Goal: Transaction & Acquisition: Purchase product/service

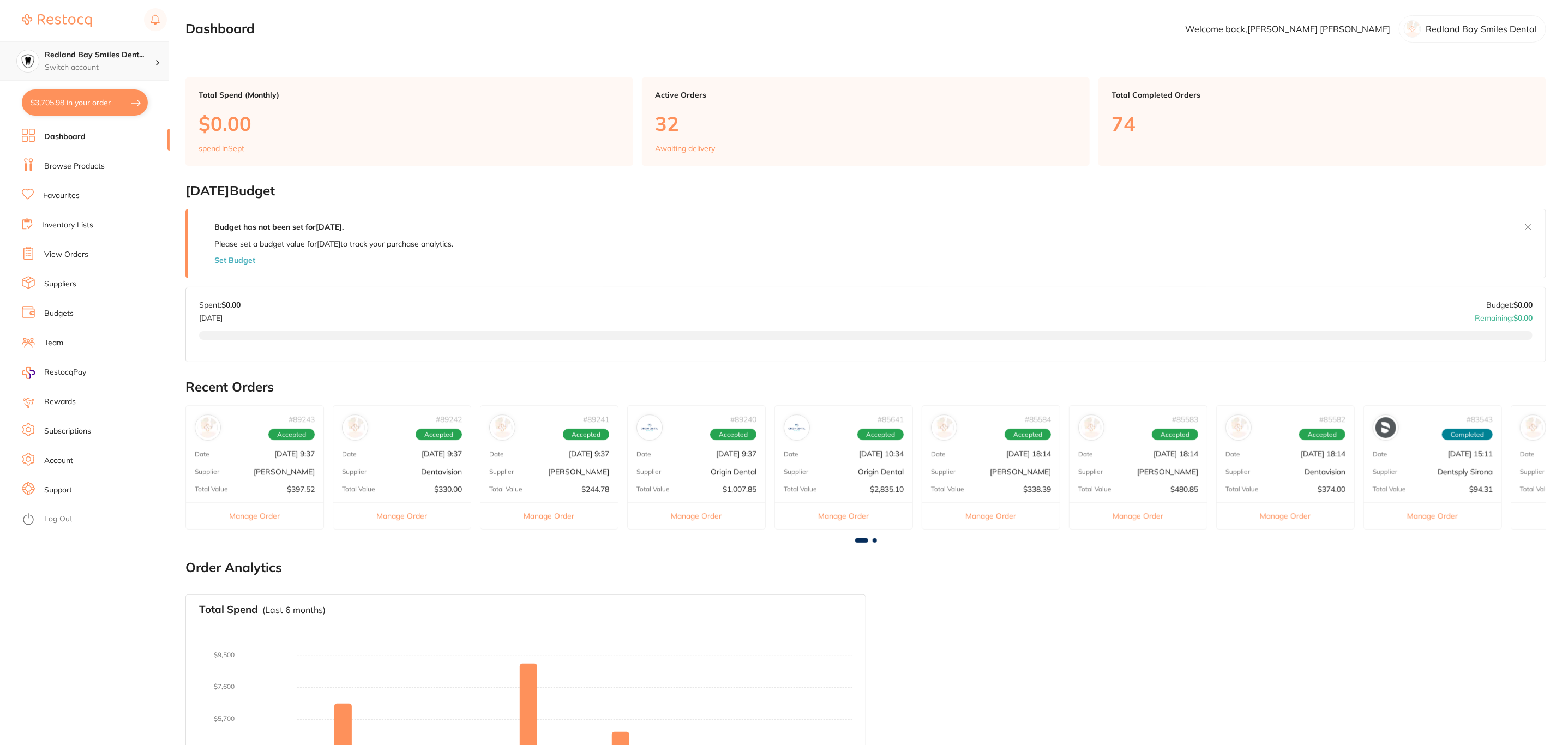
click at [135, 73] on p "Switch account" at bounding box center [99, 68] width 110 height 11
click at [339, 51] on main "Dashboard Welcome back, Connie Chen Redland Bay Smiles Dental Total Spend (Mont…" at bounding box center [876, 425] width 1382 height 850
click at [90, 99] on button "$3,705.98 in your order" at bounding box center [85, 102] width 126 height 26
checkbox input "true"
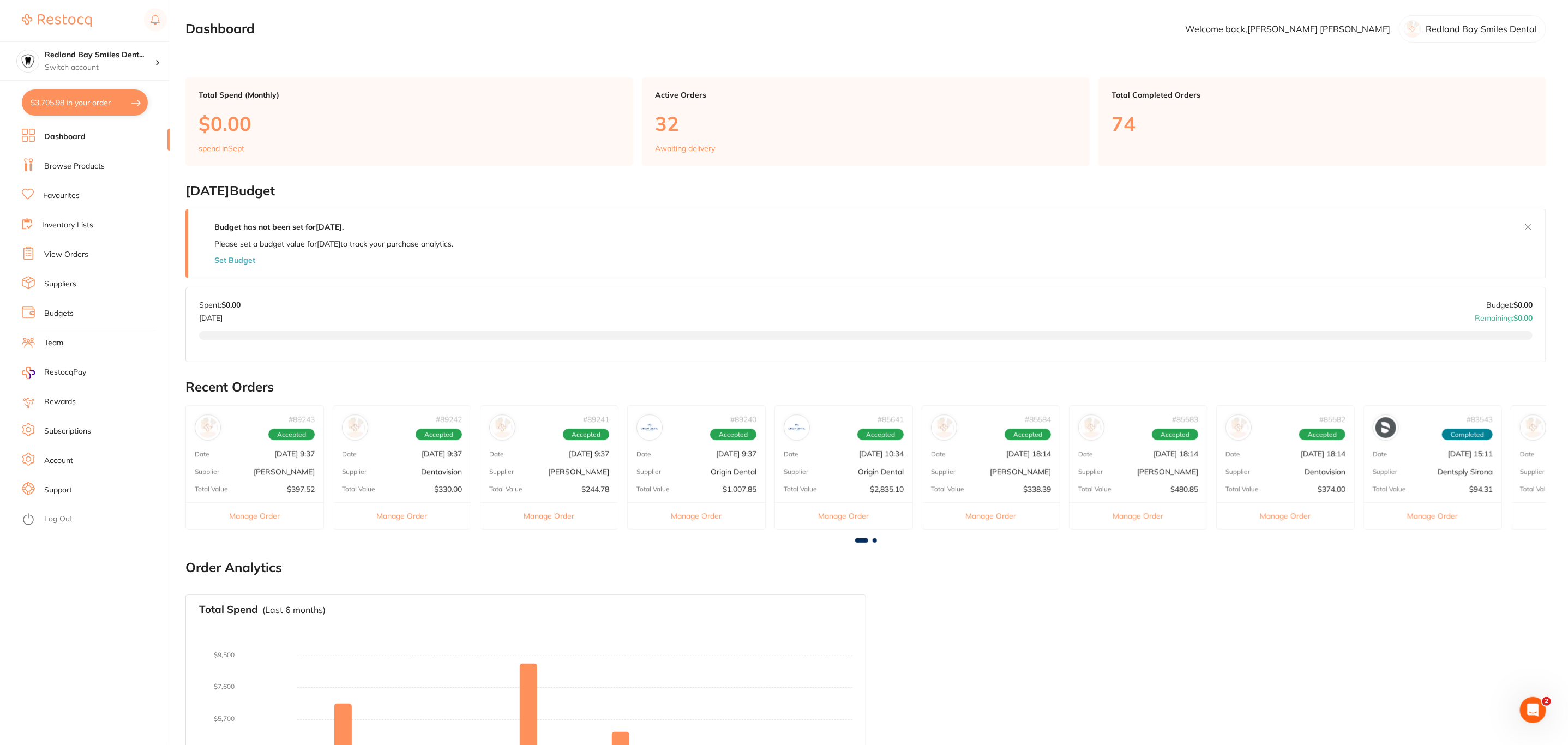
checkbox input "true"
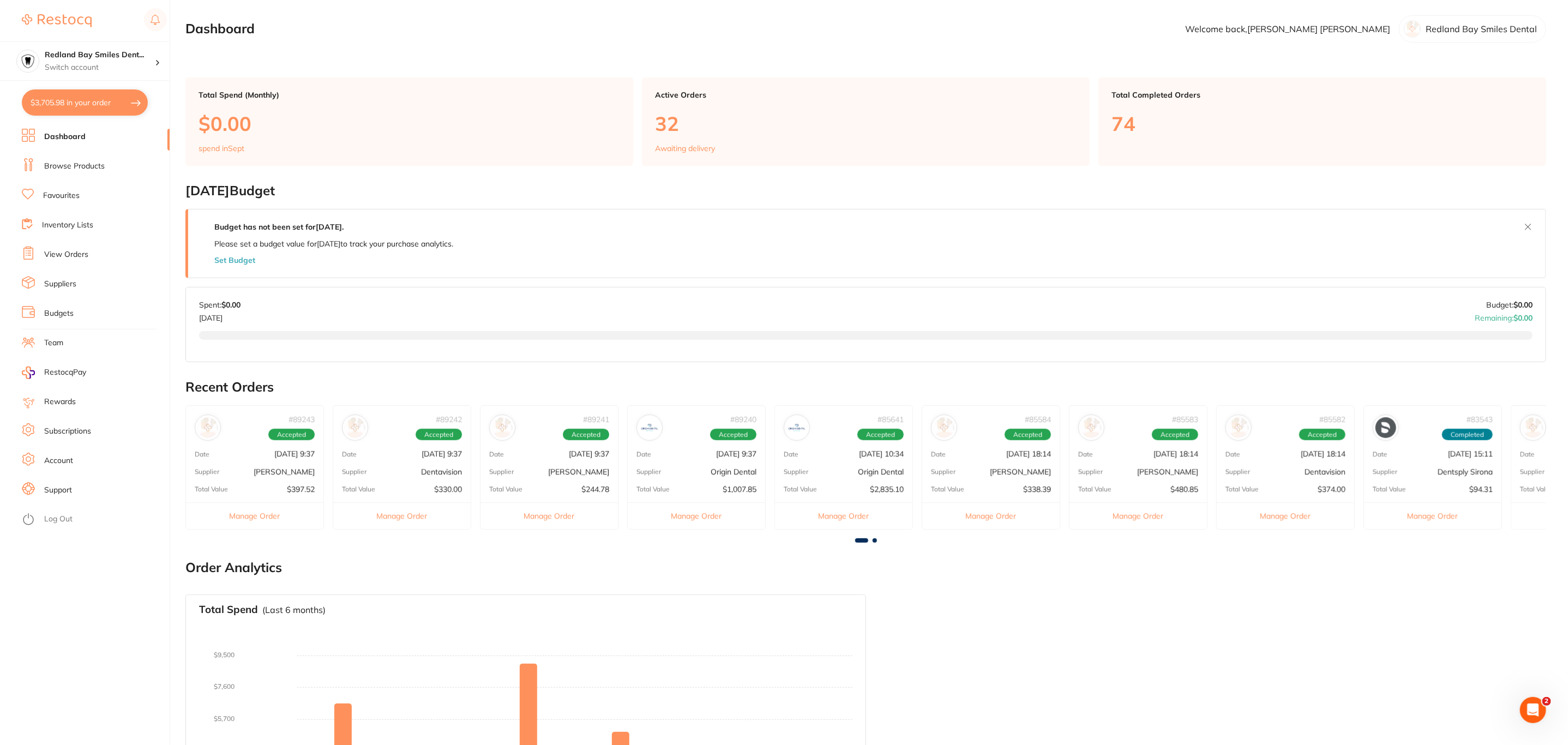
checkbox input "true"
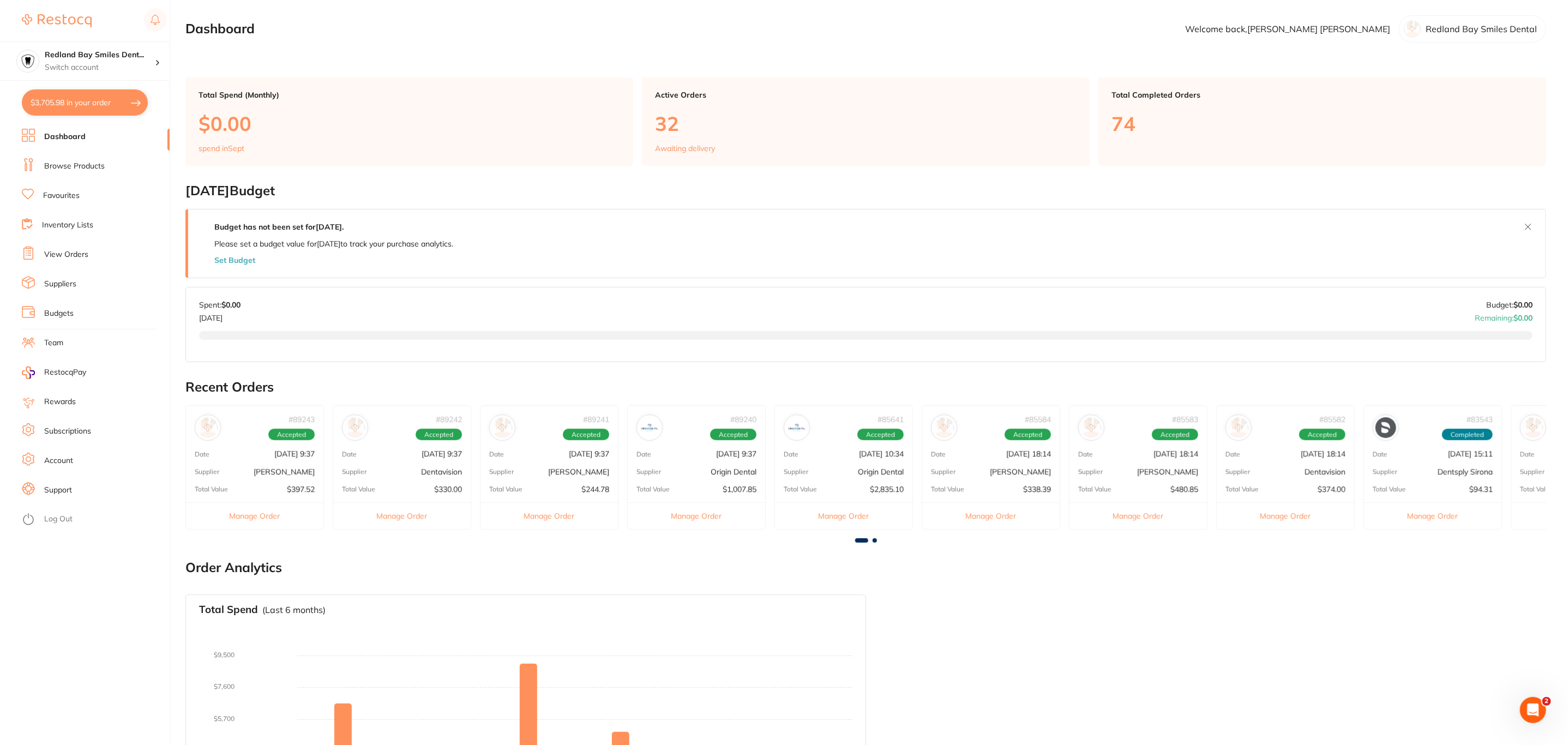
checkbox input "true"
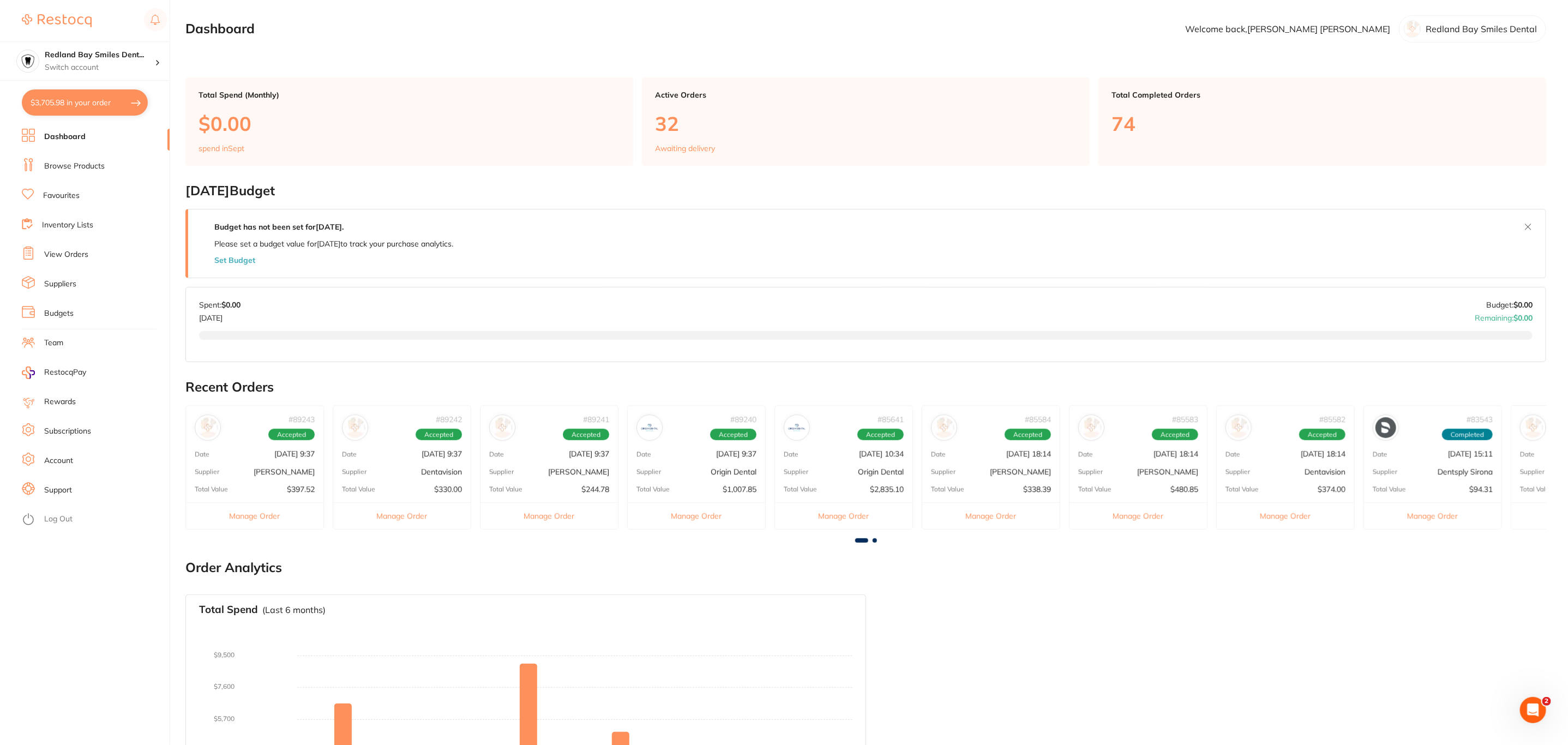
checkbox input "true"
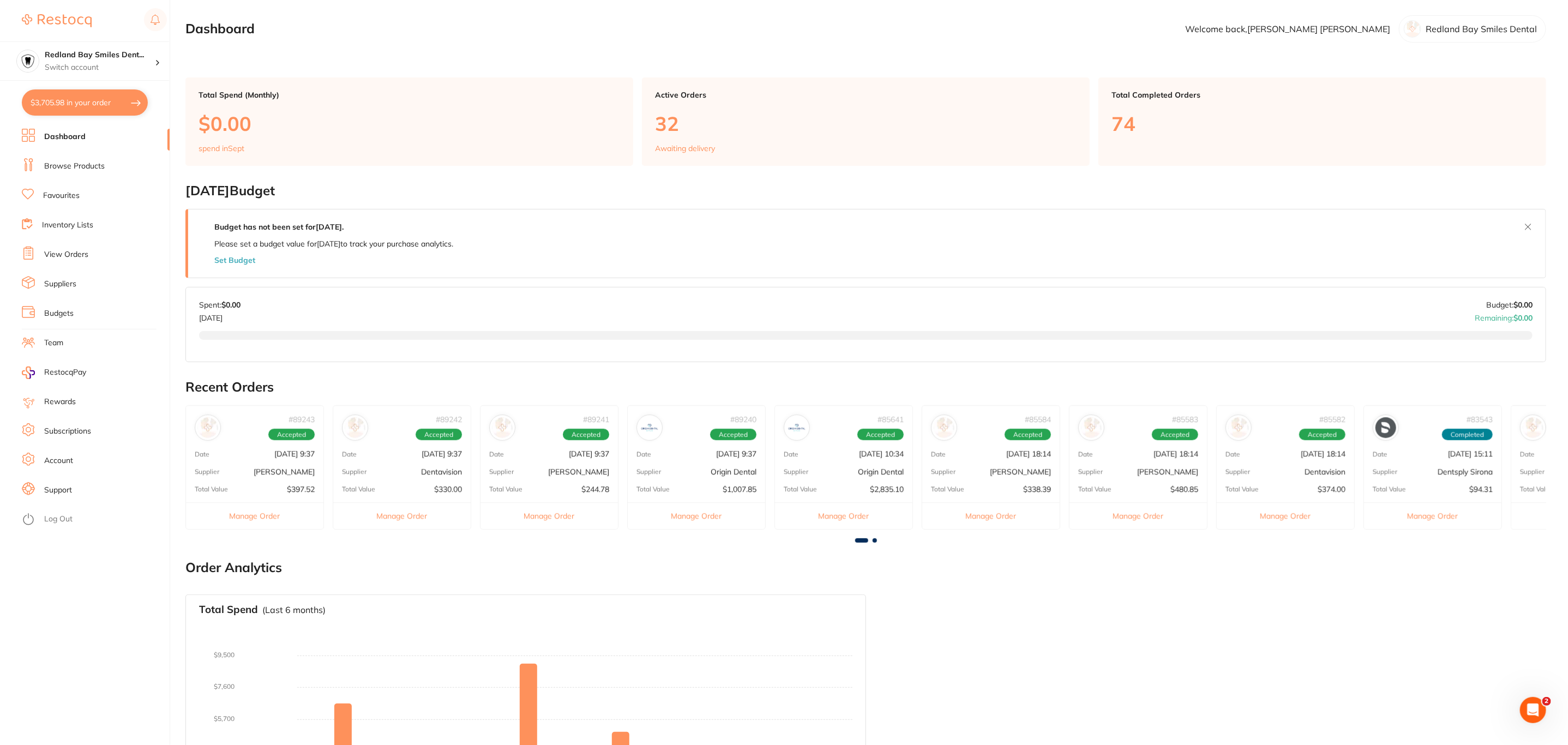
checkbox input "true"
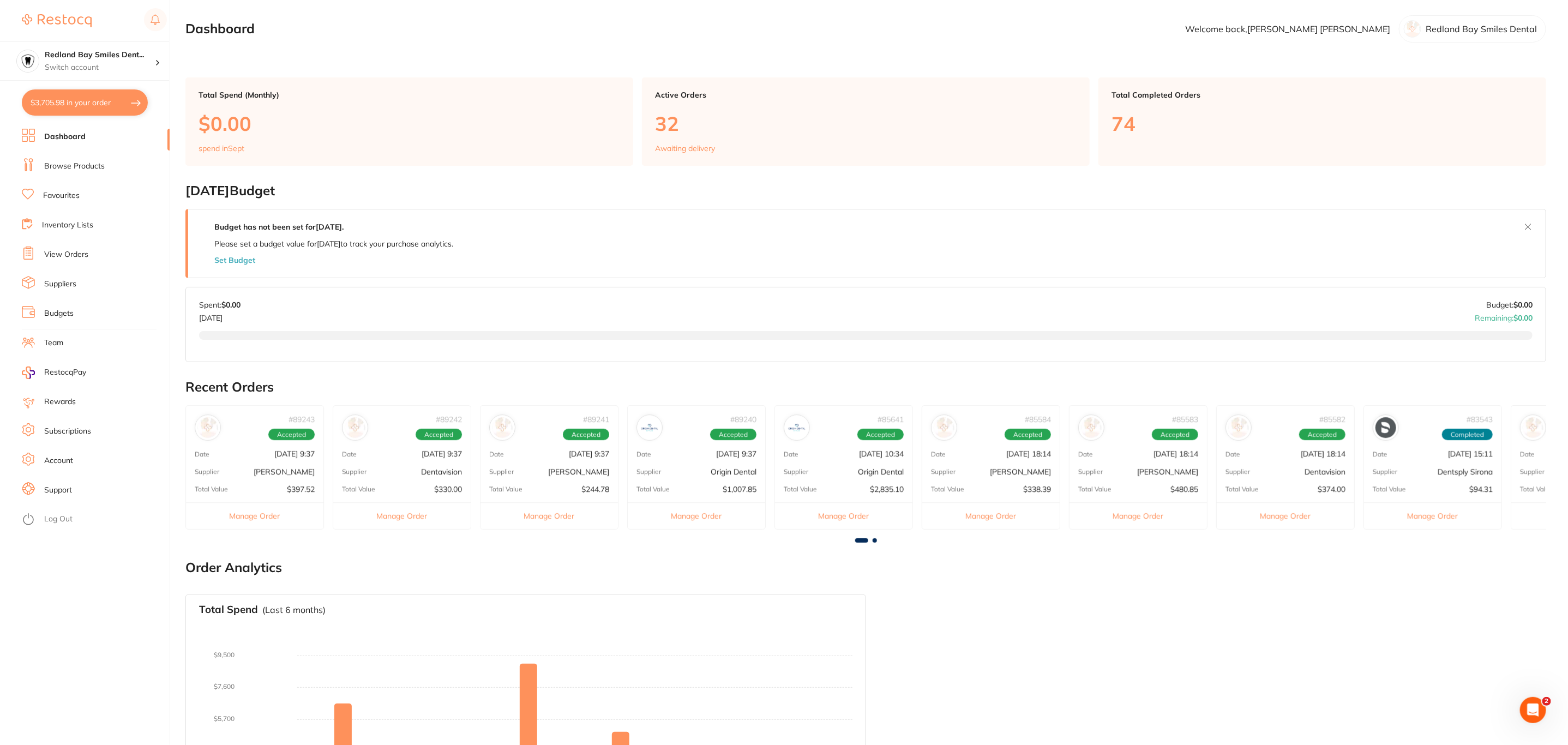
checkbox input "true"
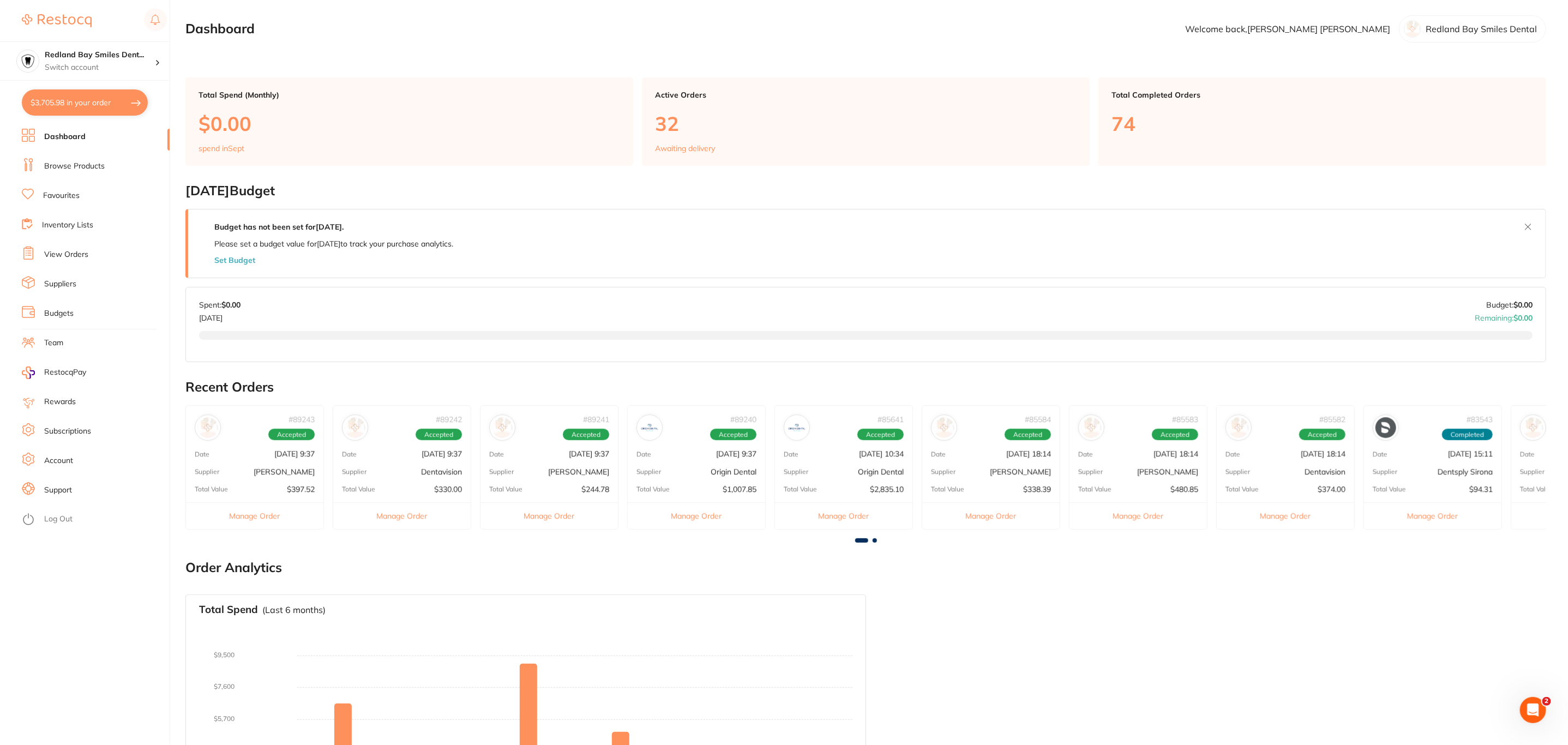
checkbox input "true"
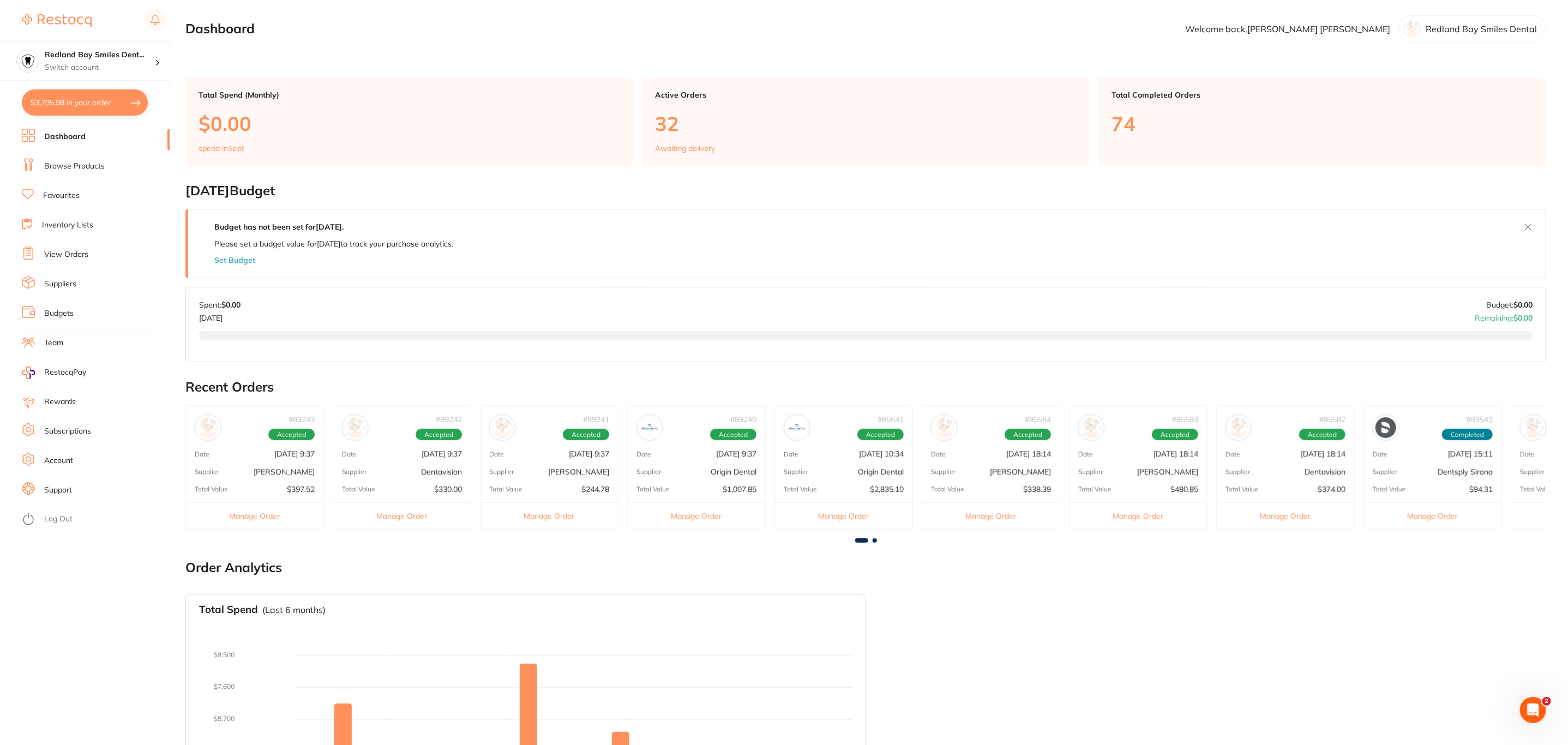
checkbox input "true"
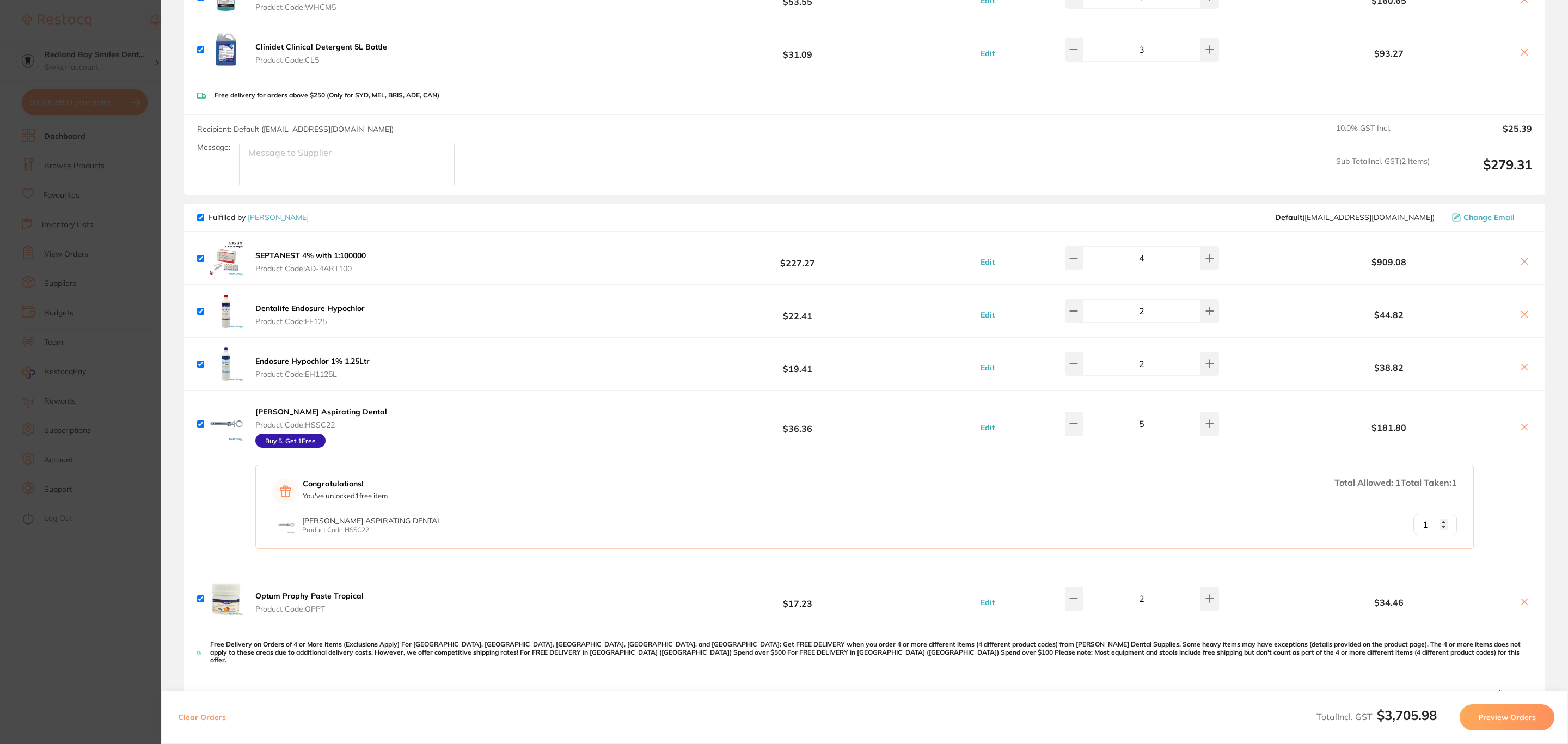
scroll to position [739, 0]
click at [1520, 266] on icon at bounding box center [1524, 265] width 9 height 9
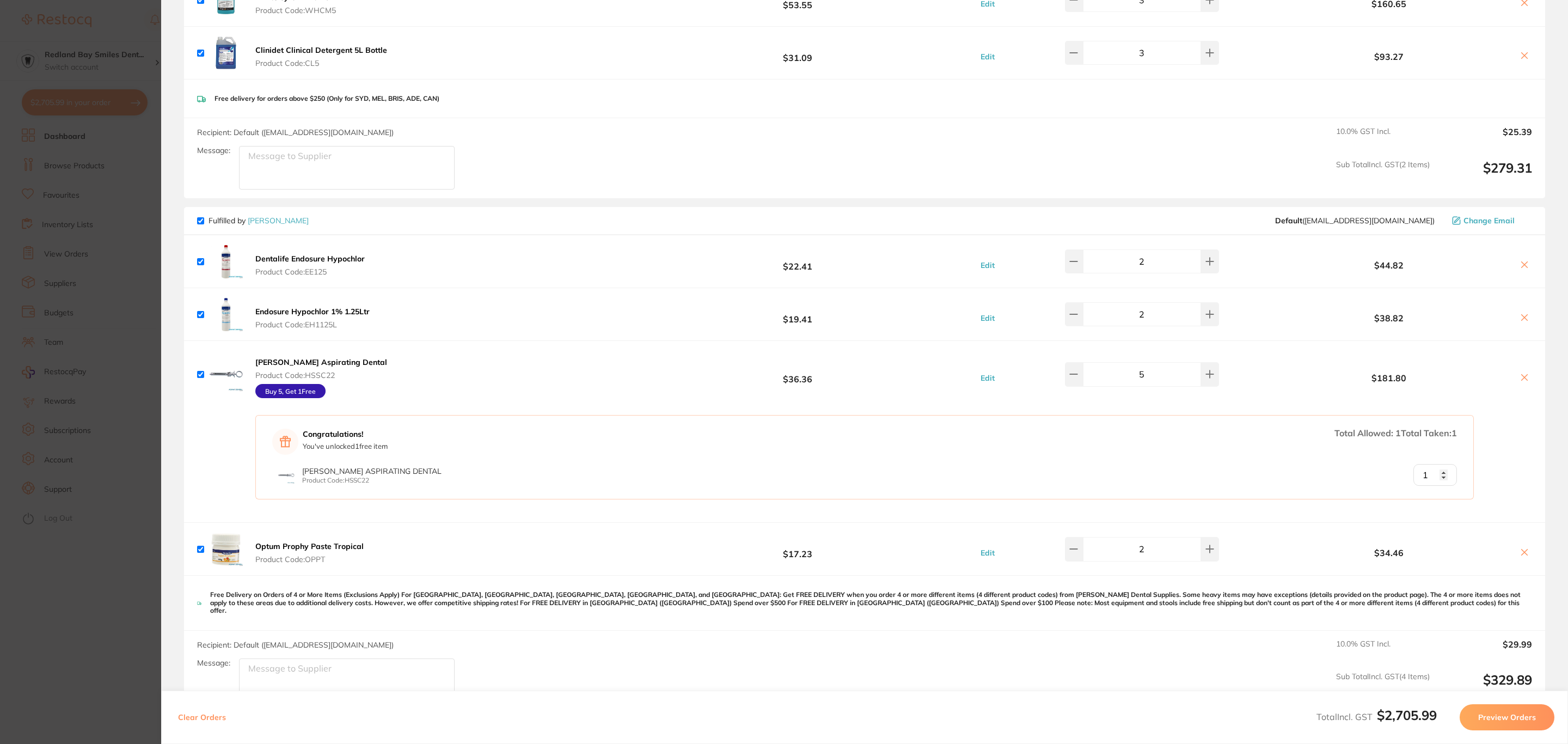
checkbox input "true"
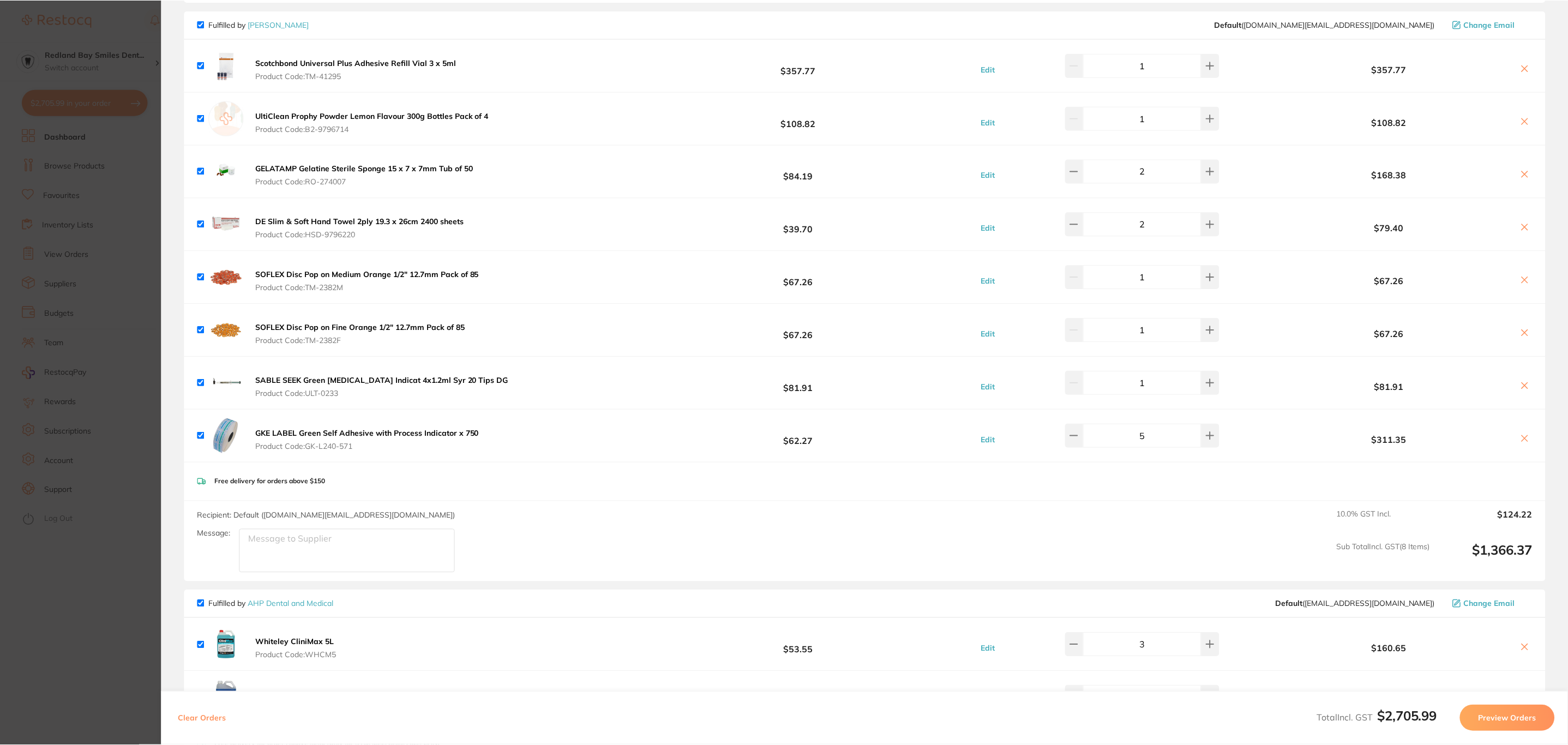
scroll to position [3, 0]
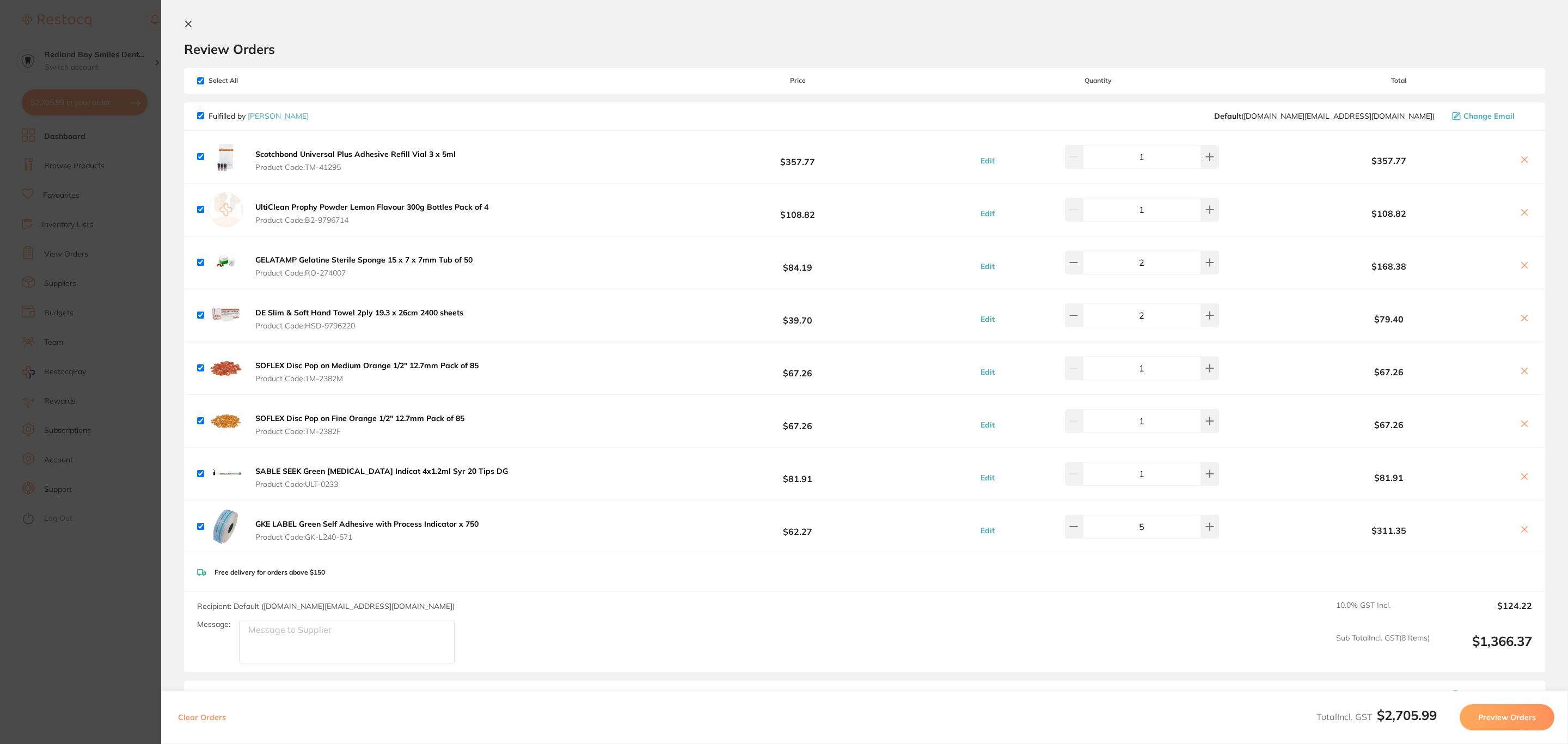
click at [29, 199] on section "Update RRP Set your pre negotiated price for this item. Item Agreed RRP (excl. …" at bounding box center [784, 372] width 1568 height 744
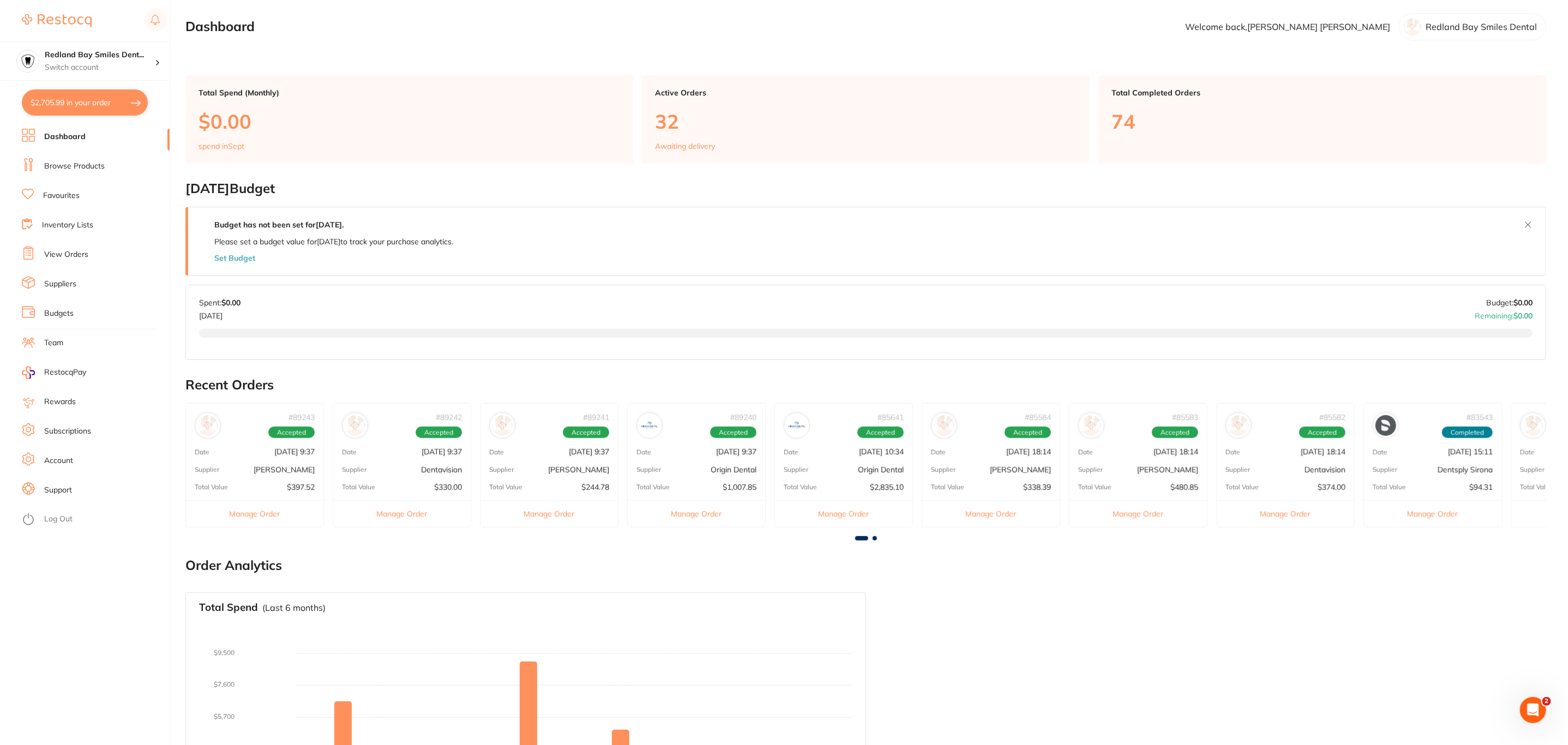
click at [74, 169] on link "Browse Products" at bounding box center [74, 166] width 60 height 11
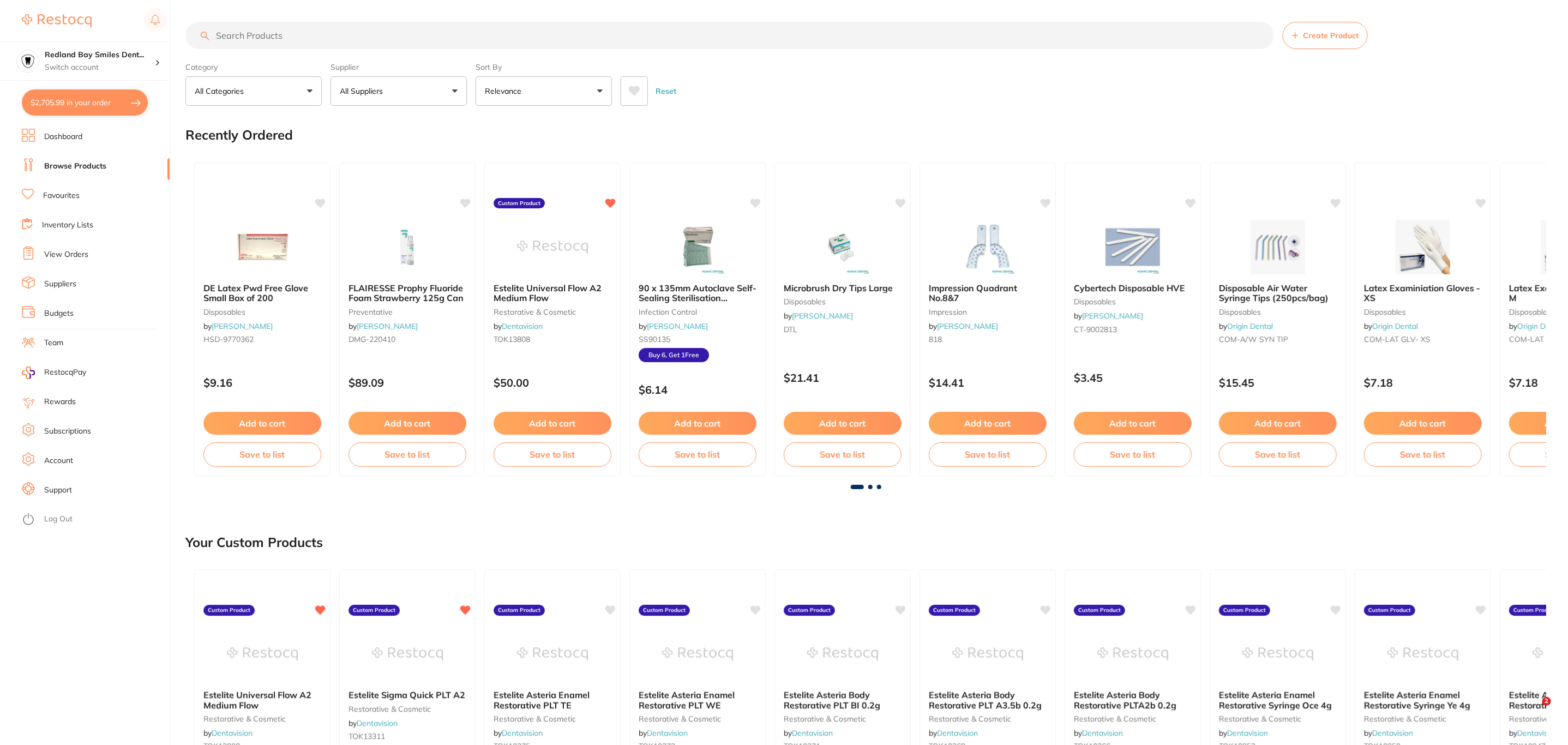
click at [298, 39] on input "search" at bounding box center [729, 35] width 1088 height 27
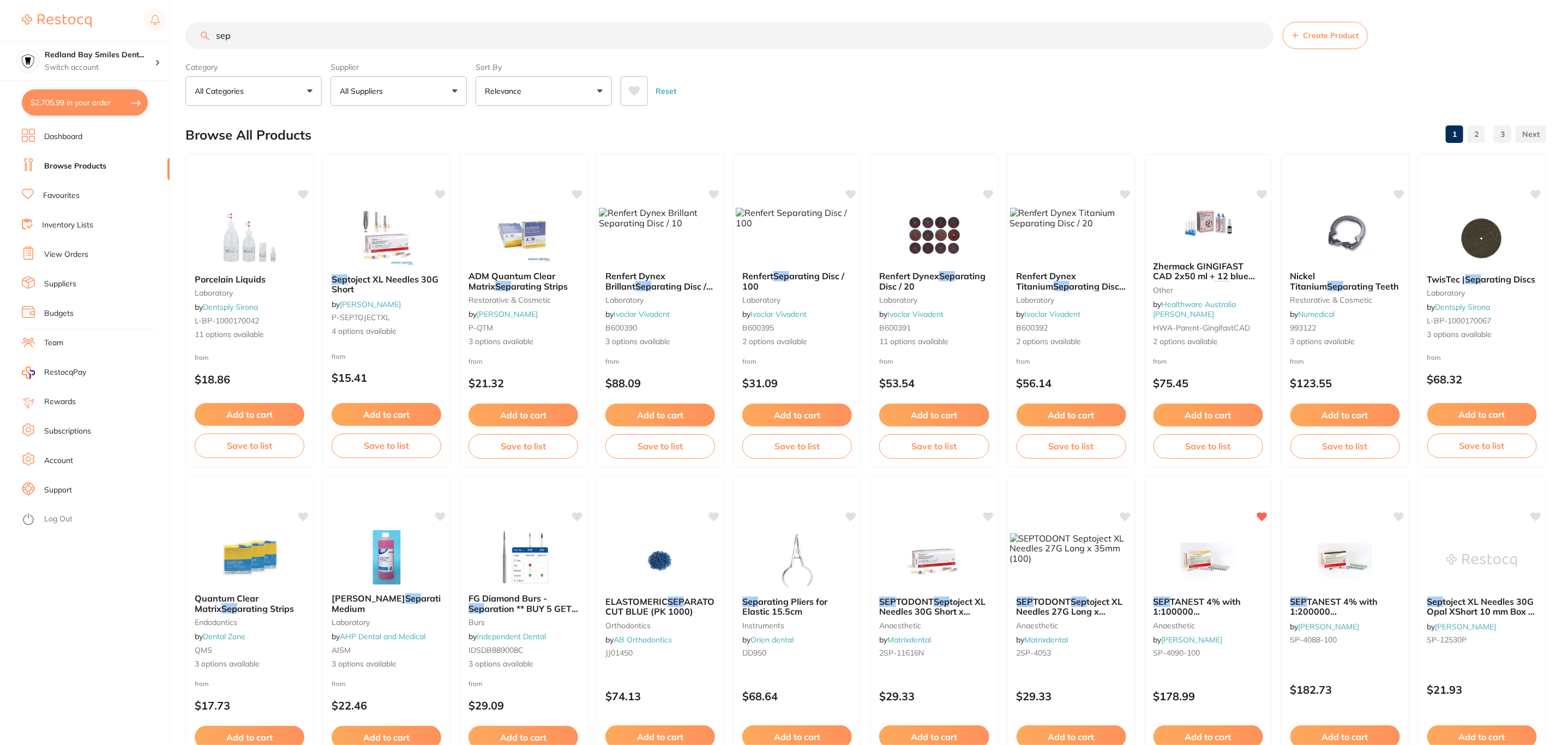
type input "sep"
click at [385, 87] on p "All Suppliers" at bounding box center [363, 91] width 48 height 11
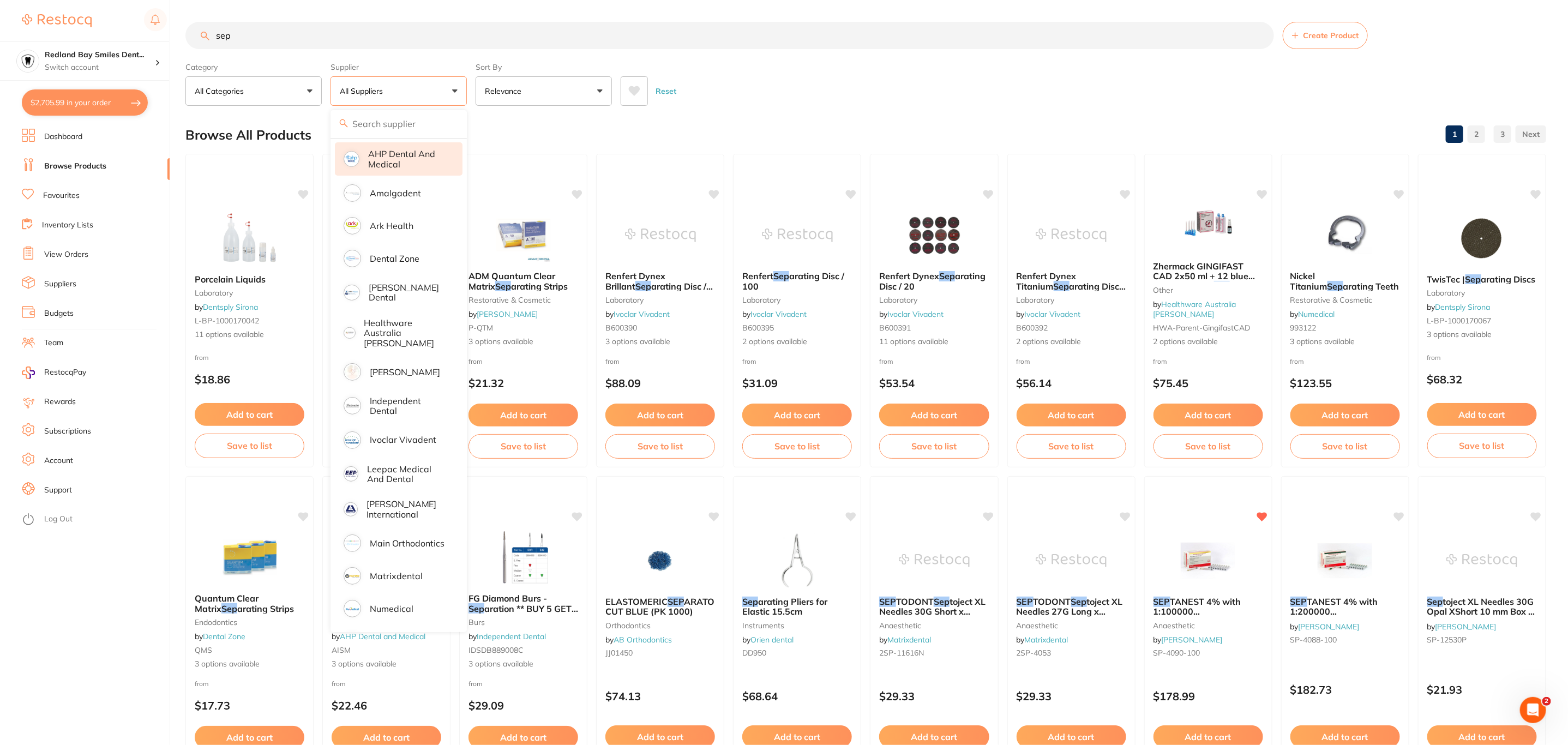
scroll to position [163, 0]
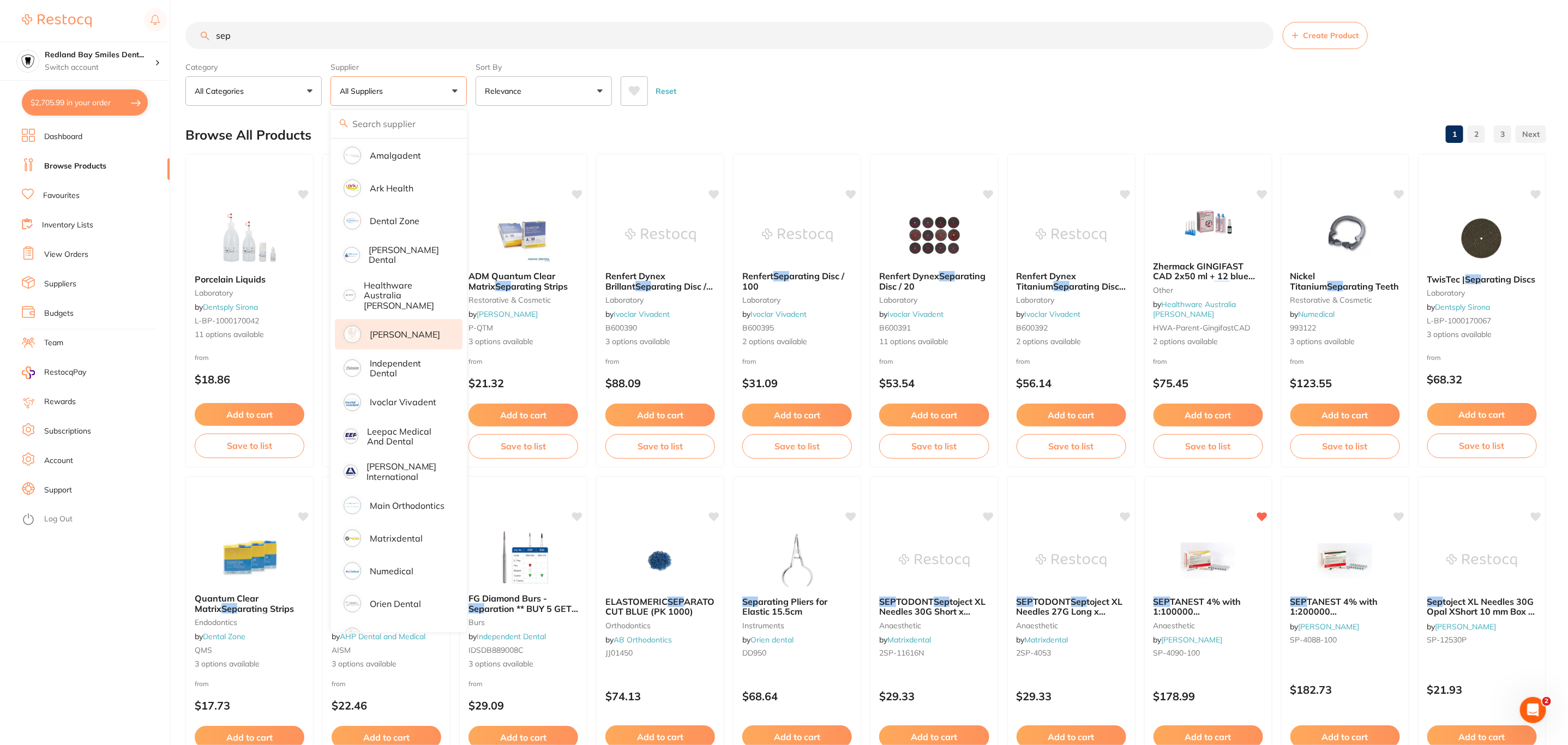
click at [414, 329] on p "[PERSON_NAME]" at bounding box center [404, 334] width 70 height 10
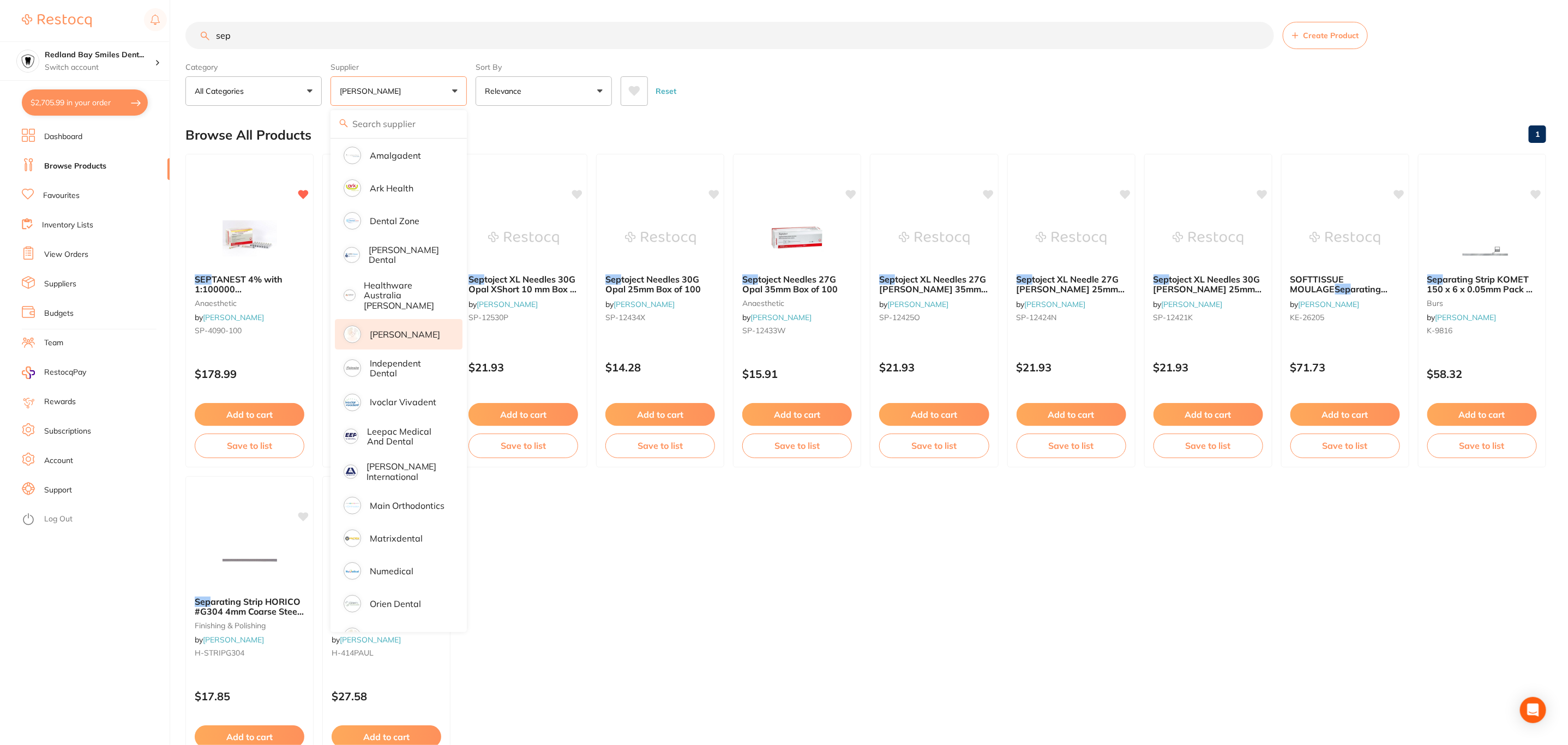
click at [850, 103] on div "Reset" at bounding box center [1079, 87] width 917 height 38
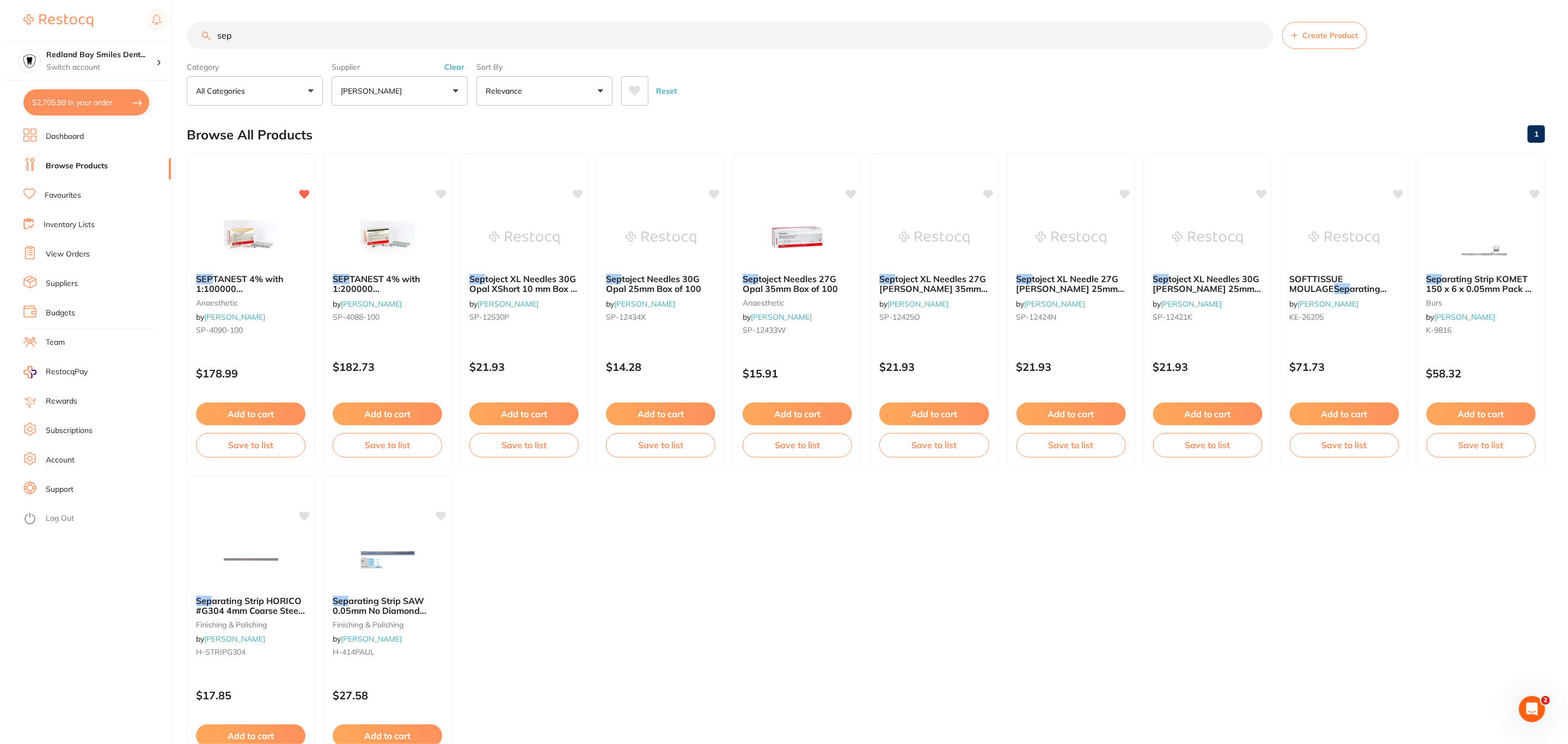
scroll to position [0, 0]
click at [244, 244] on img at bounding box center [249, 237] width 71 height 55
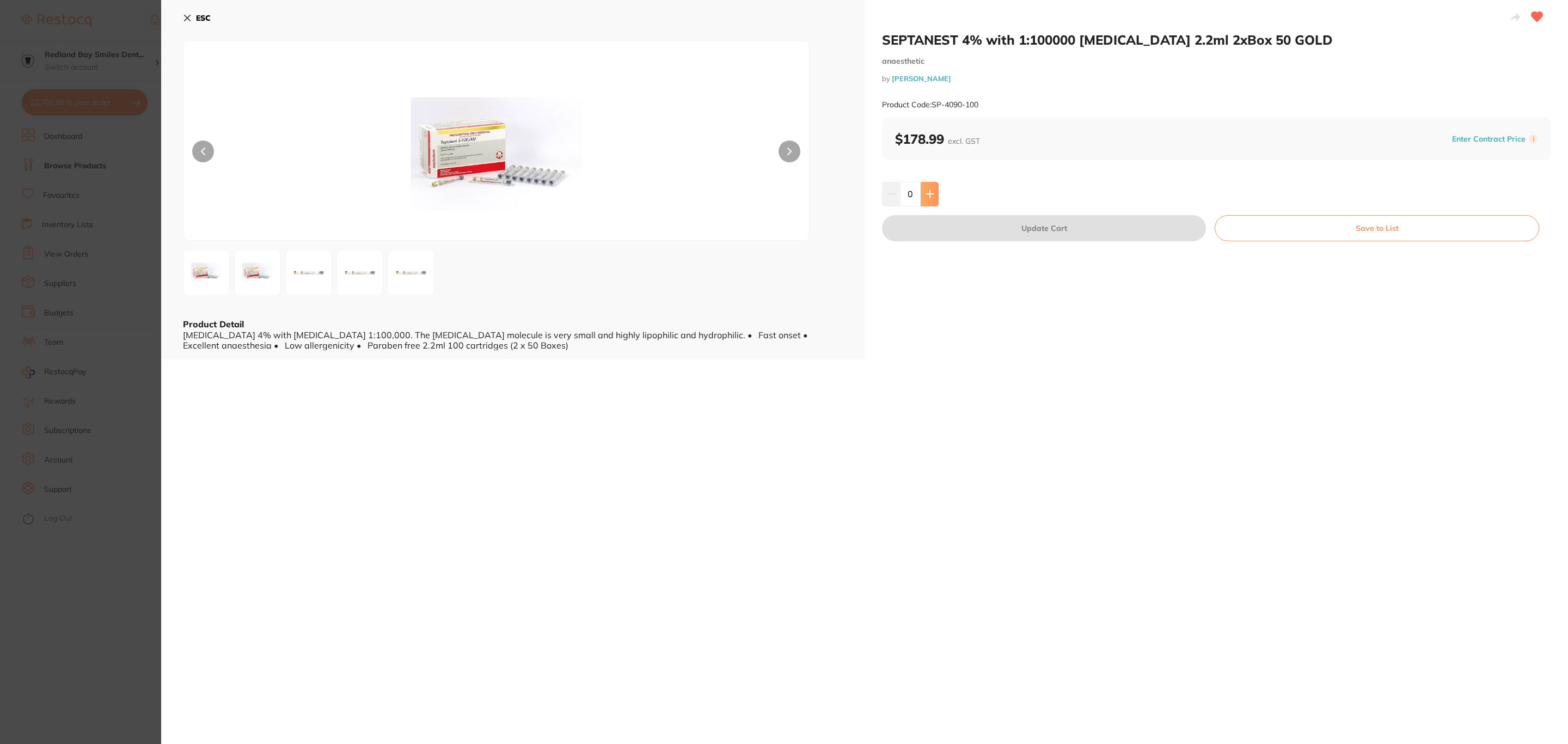
click at [923, 189] on button at bounding box center [930, 194] width 18 height 24
type input "1"
click at [935, 220] on button "Update Cart" at bounding box center [1044, 228] width 324 height 26
checkbox input "false"
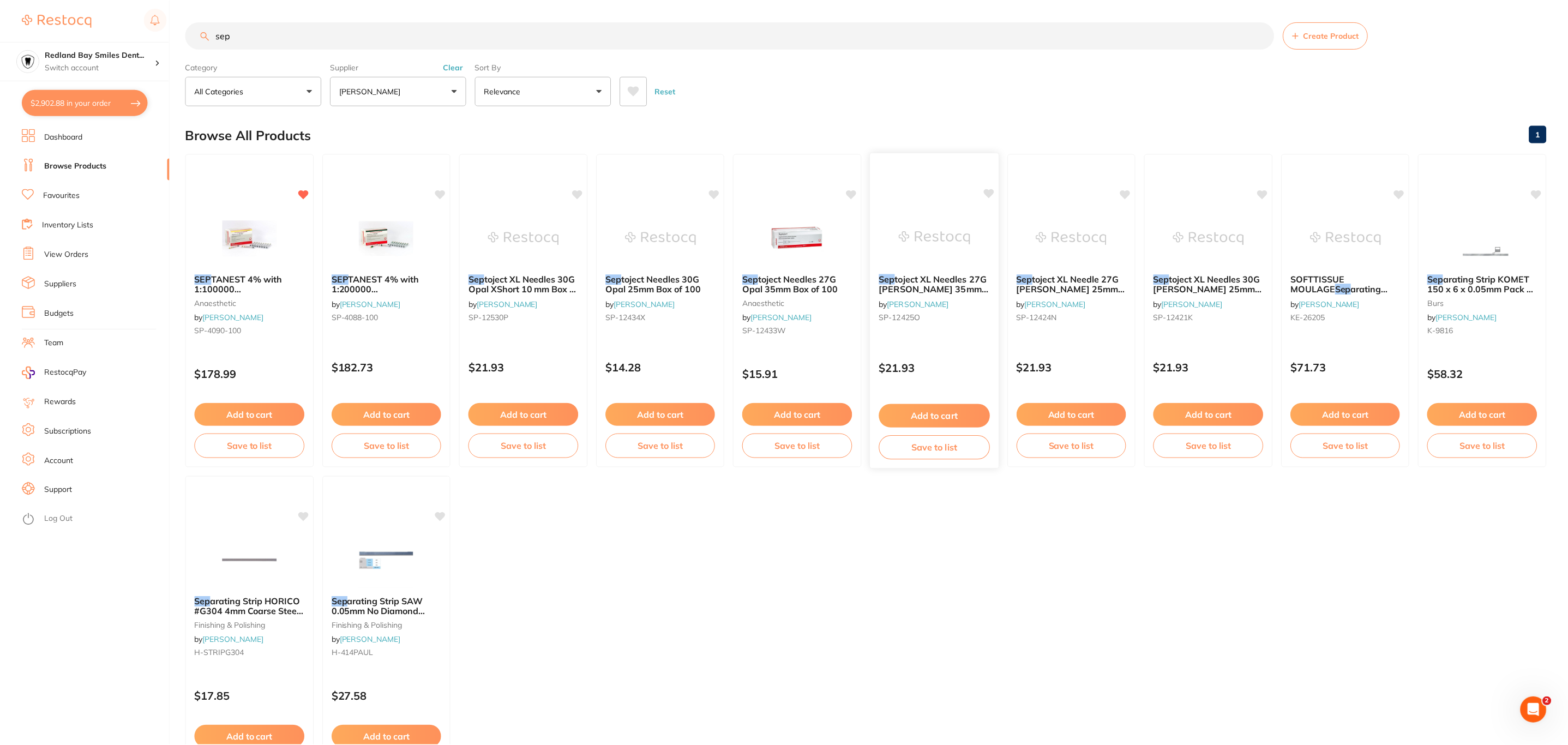
scroll to position [2, 0]
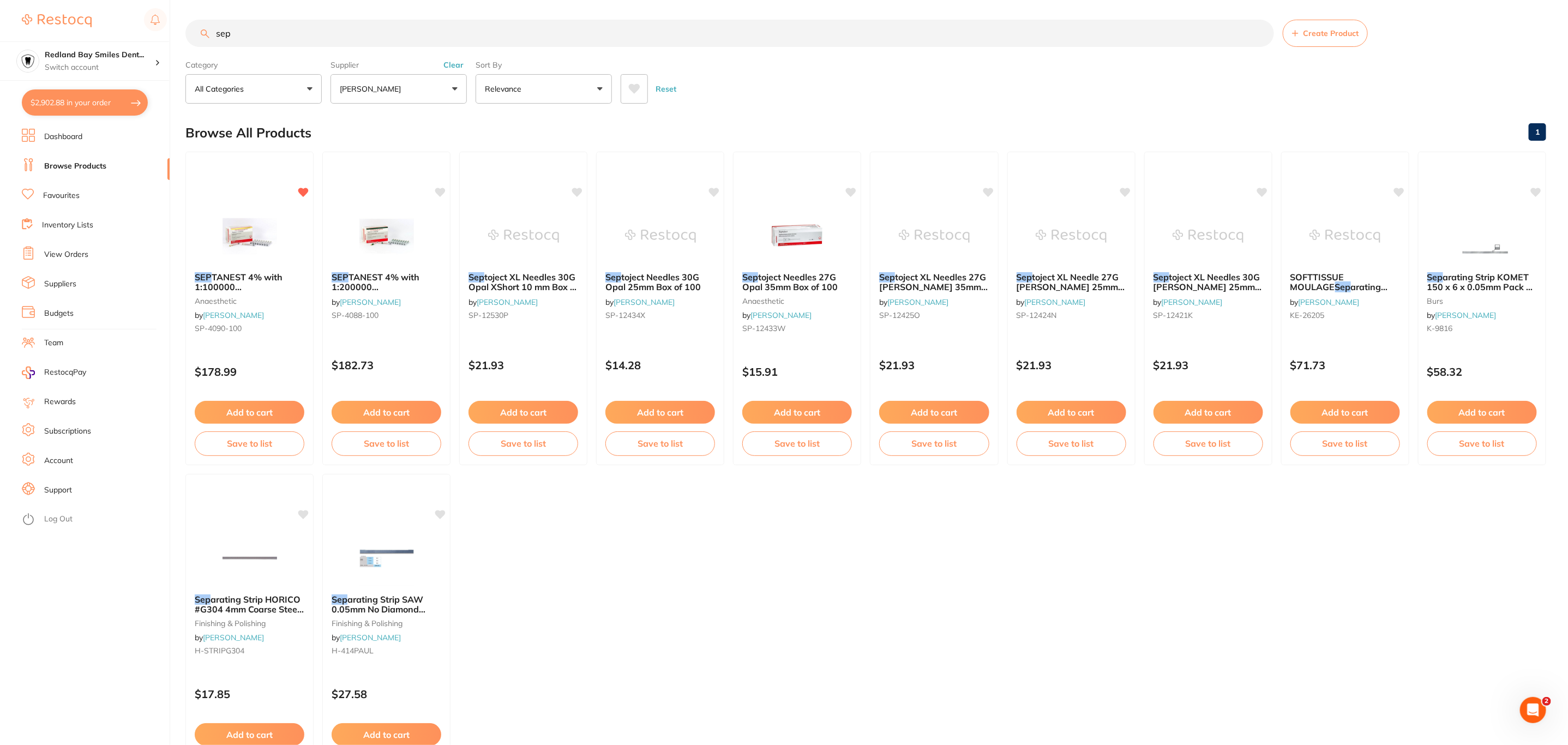
click at [72, 97] on button "$2,902.88 in your order" at bounding box center [85, 102] width 126 height 26
checkbox input "true"
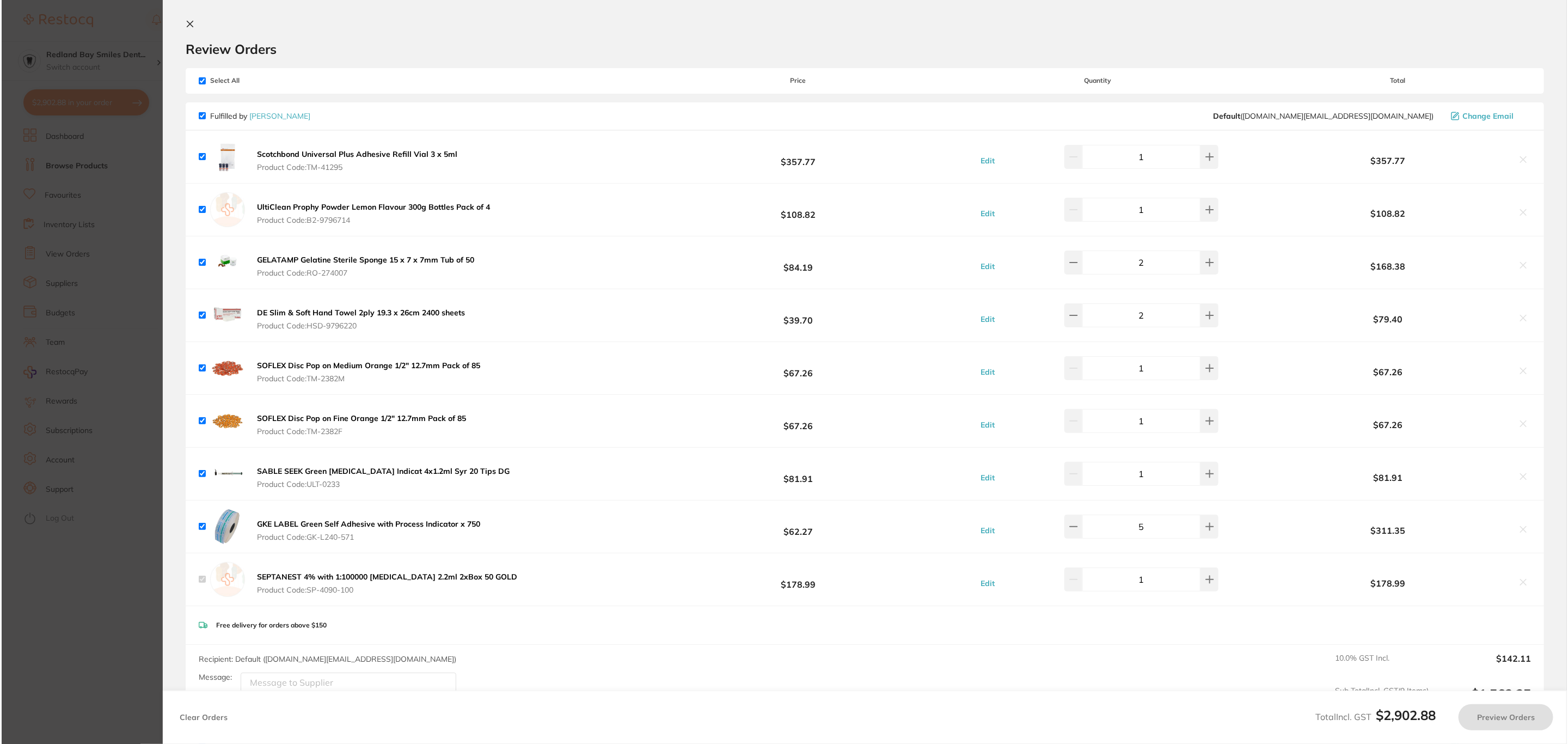
scroll to position [0, 0]
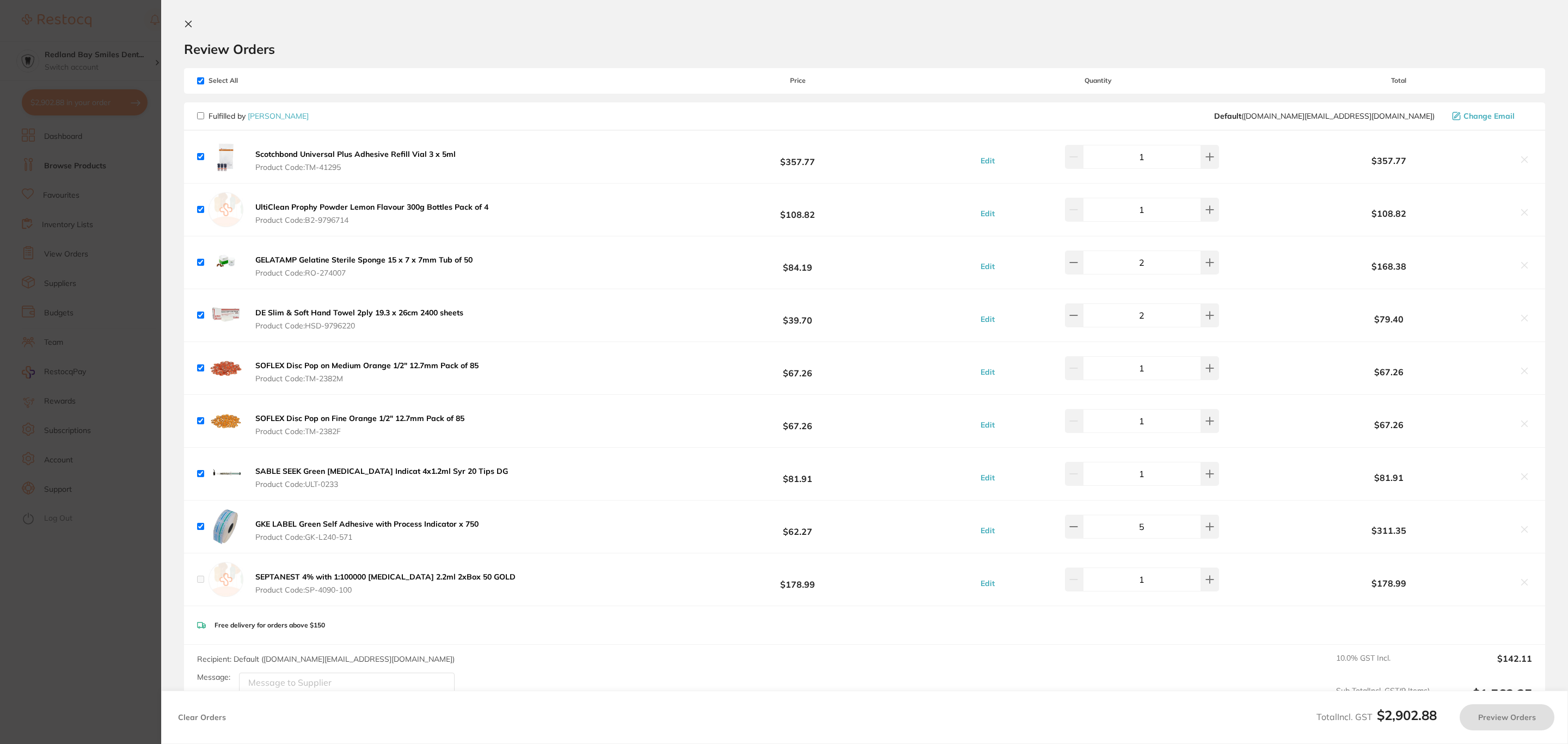
checkbox input "false"
checkbox input "true"
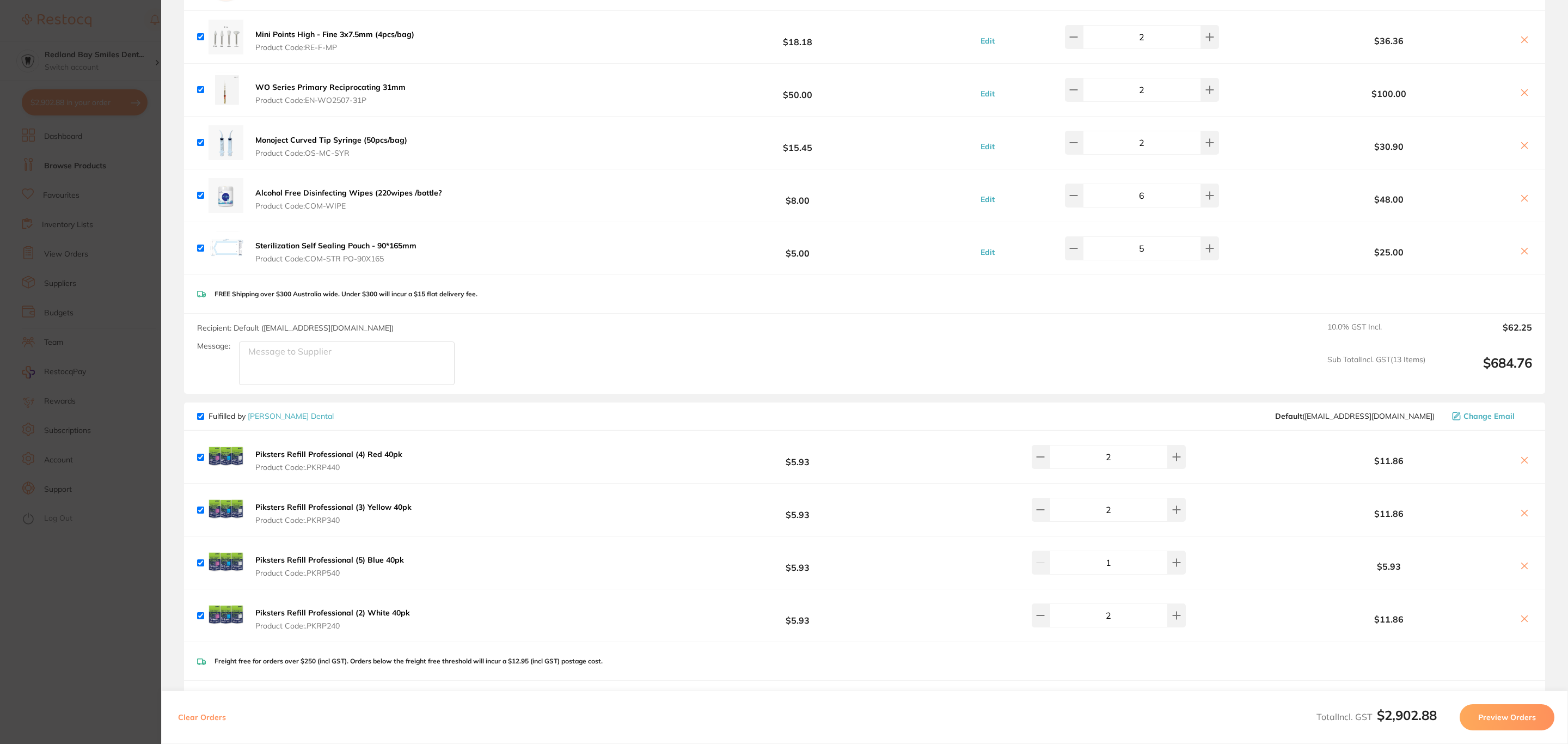
scroll to position [2209, 0]
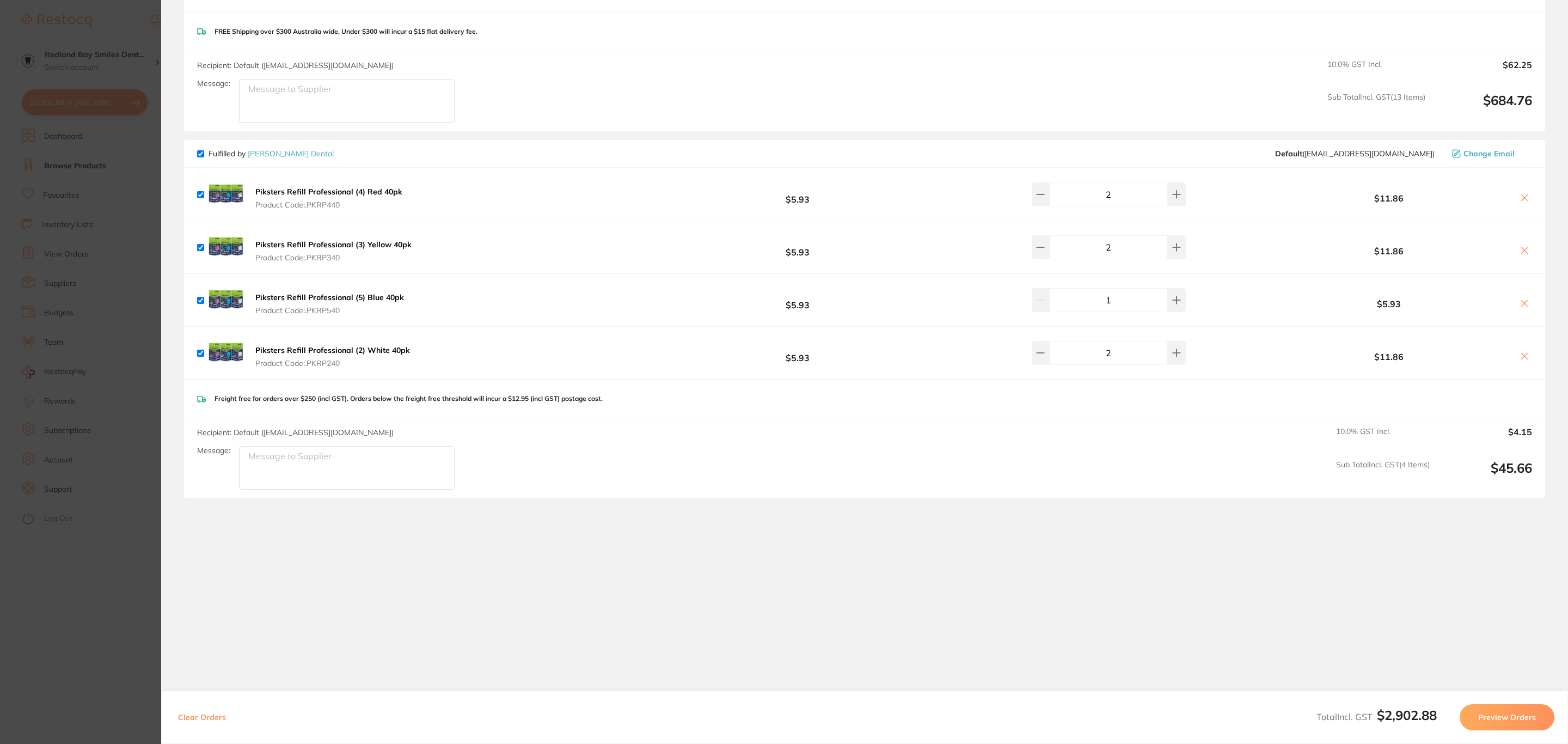
click at [1522, 731] on div "Clear Orders Total Incl. GST $2,902.88 Preview Orders" at bounding box center [864, 717] width 1407 height 54
click at [1521, 720] on button "Preview Orders" at bounding box center [1507, 717] width 95 height 26
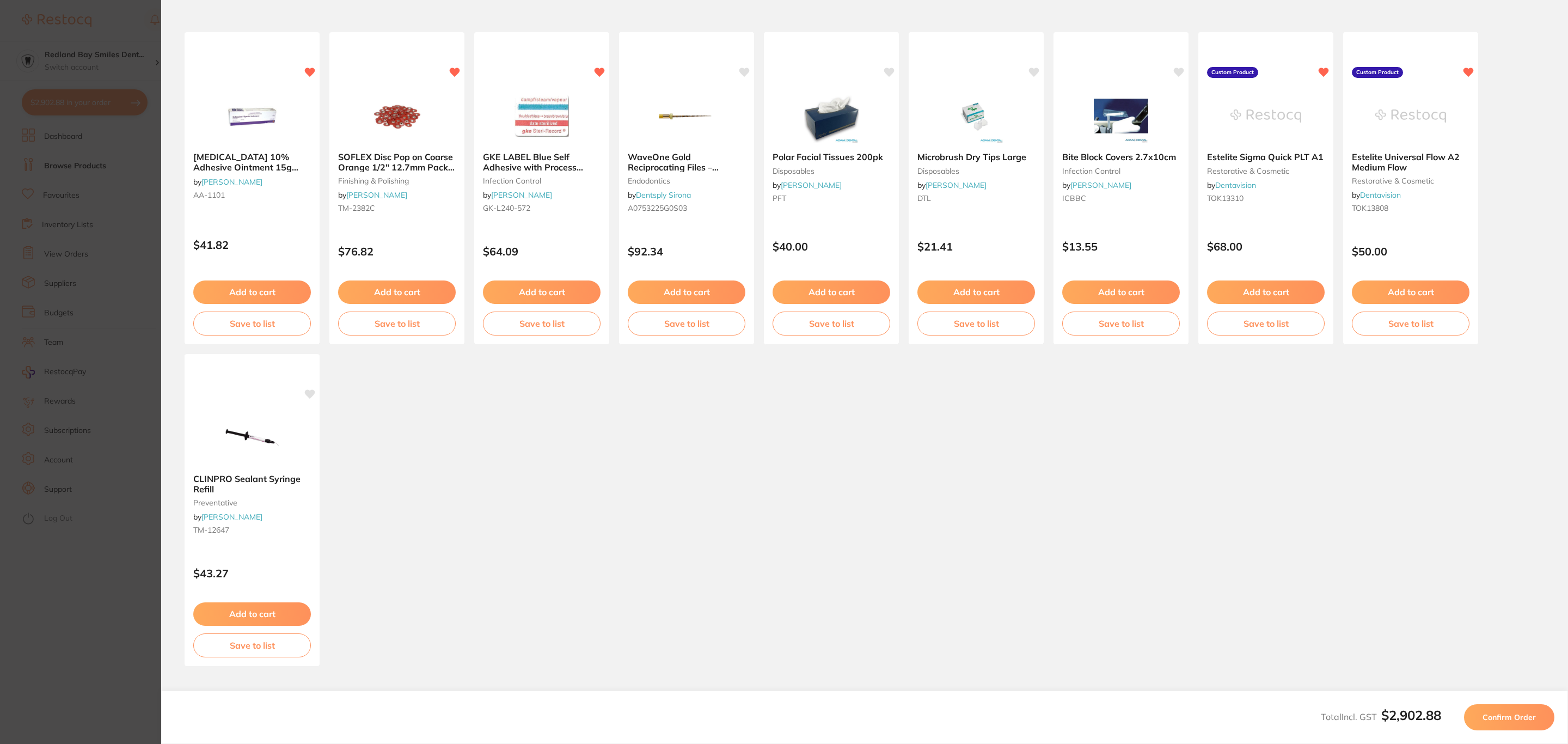
scroll to position [0, 0]
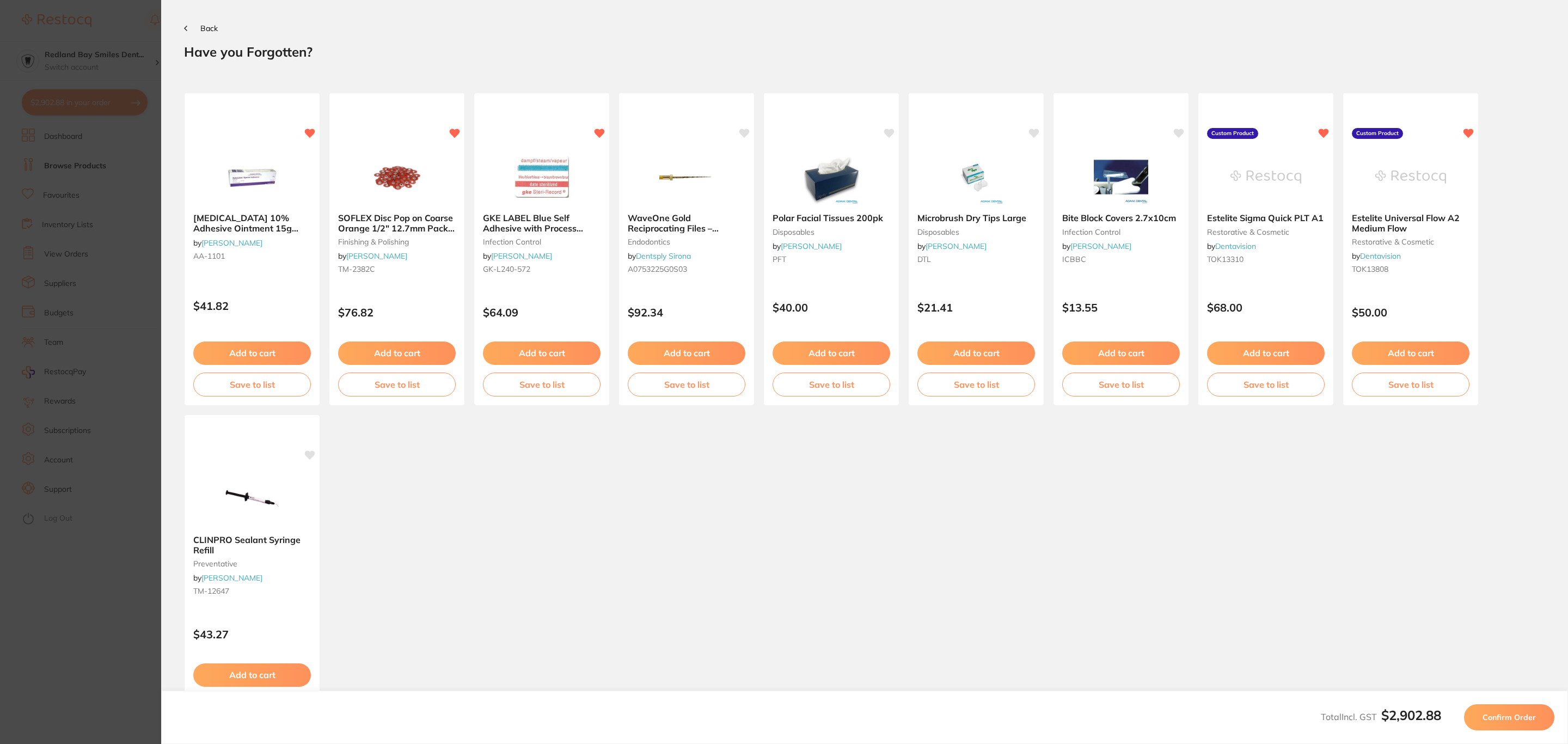
click at [1521, 720] on span "Confirm Order" at bounding box center [1510, 717] width 54 height 10
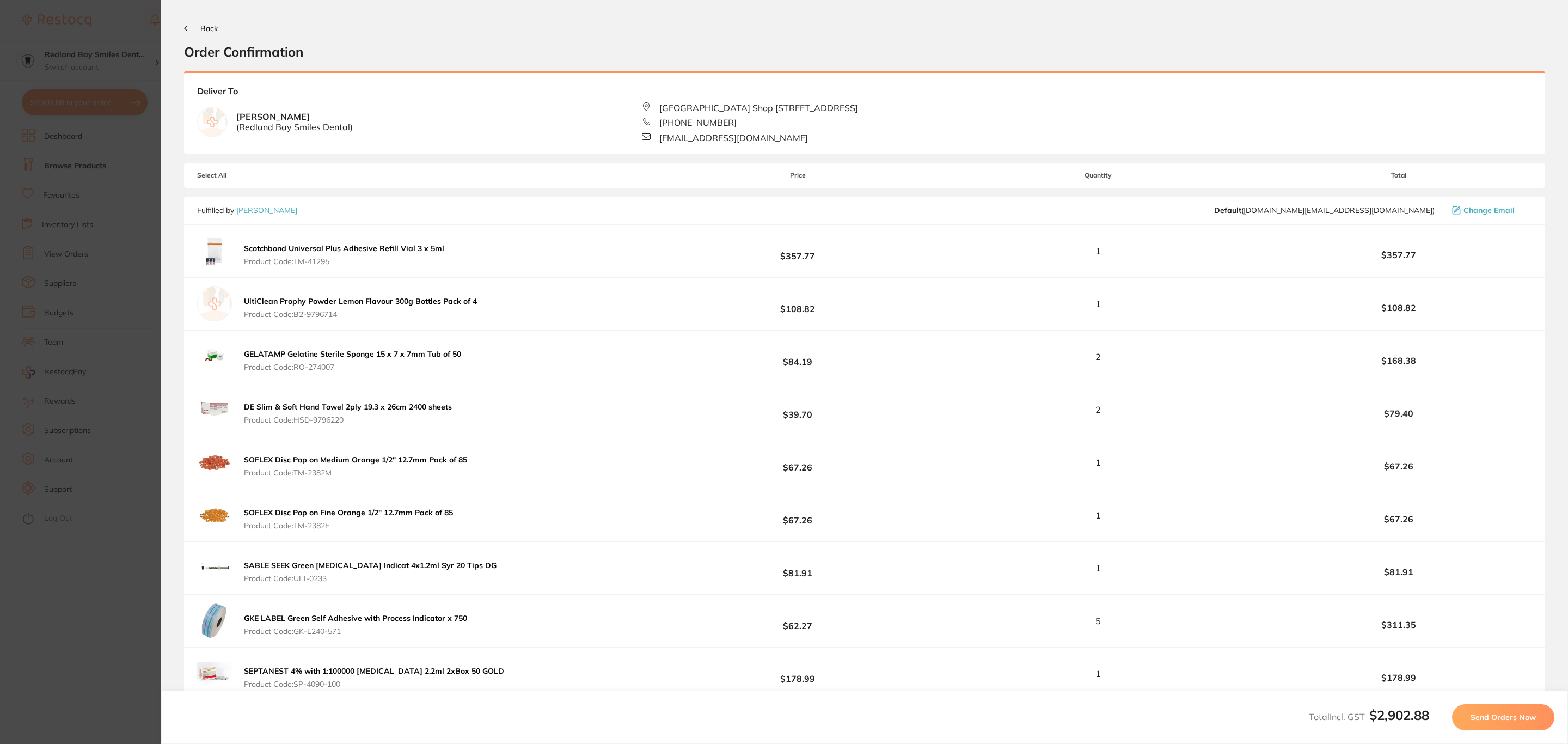
click at [1521, 720] on span "Send Orders Now" at bounding box center [1503, 717] width 65 height 10
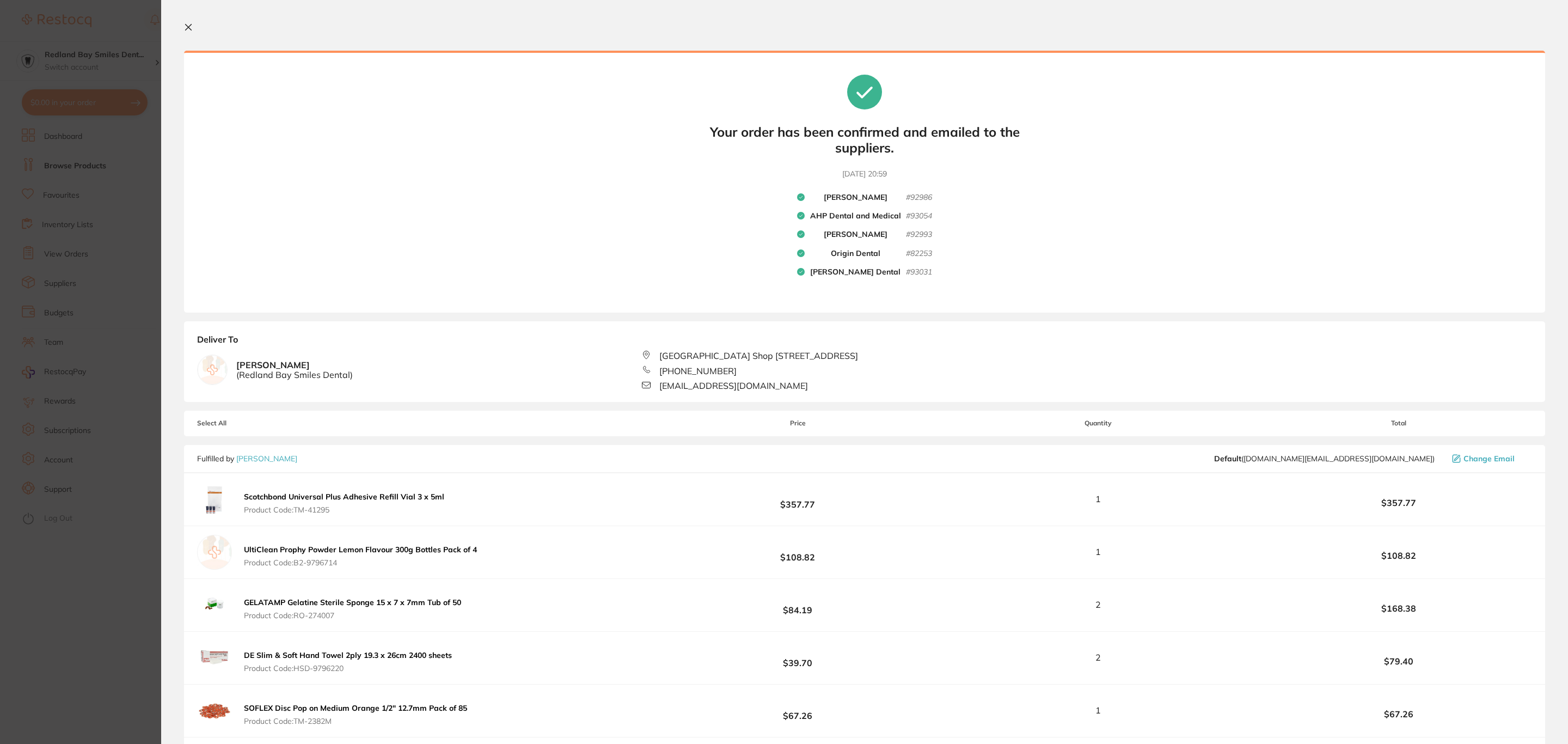
click at [98, 65] on section "Update RRP Set your pre negotiated price for this item. Item Agreed RRP (excl. …" at bounding box center [784, 372] width 1568 height 744
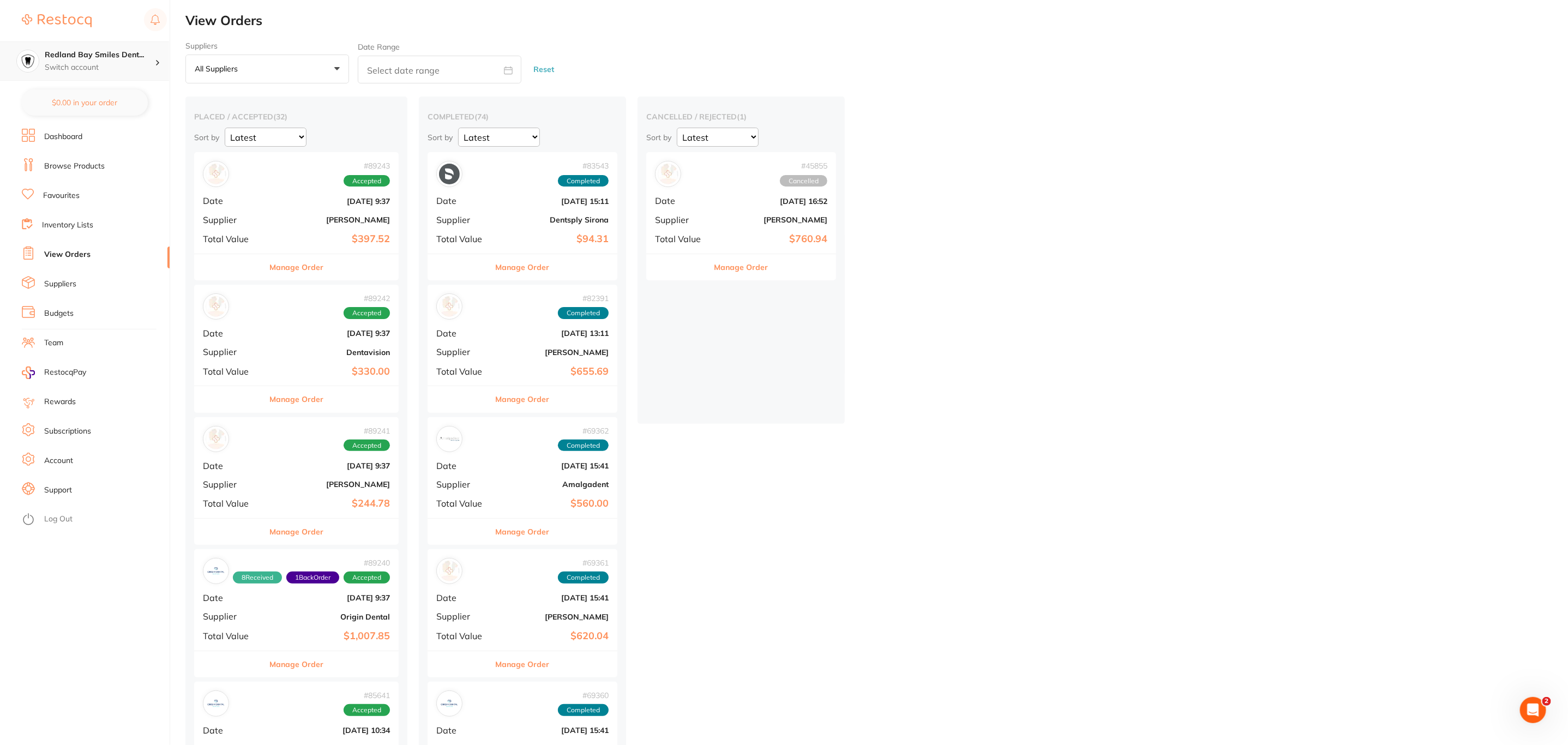
click at [110, 65] on p "Switch account" at bounding box center [99, 68] width 110 height 11
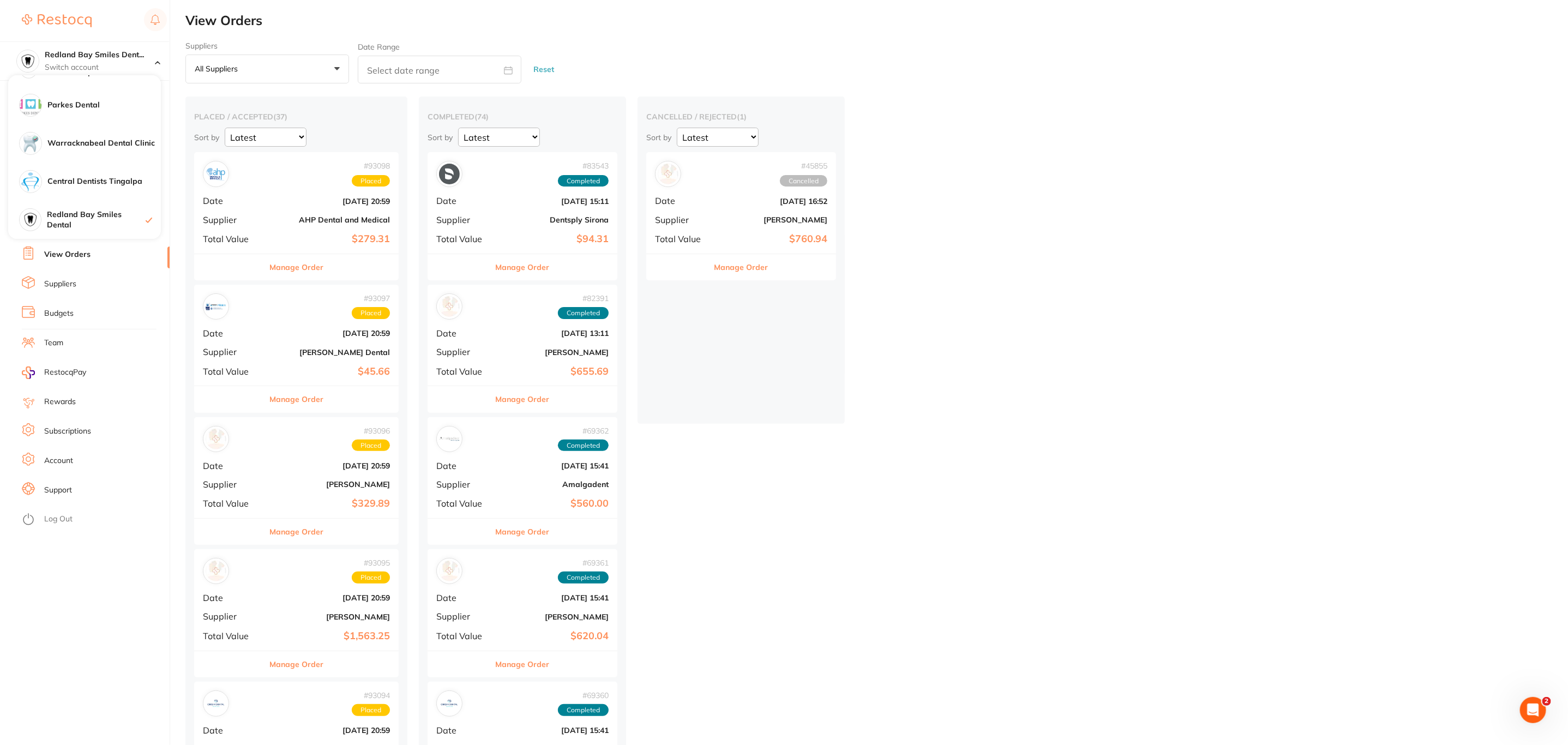
scroll to position [491, 0]
click at [94, 95] on h4 "Central Dentists Tingalpa" at bounding box center [104, 100] width 113 height 11
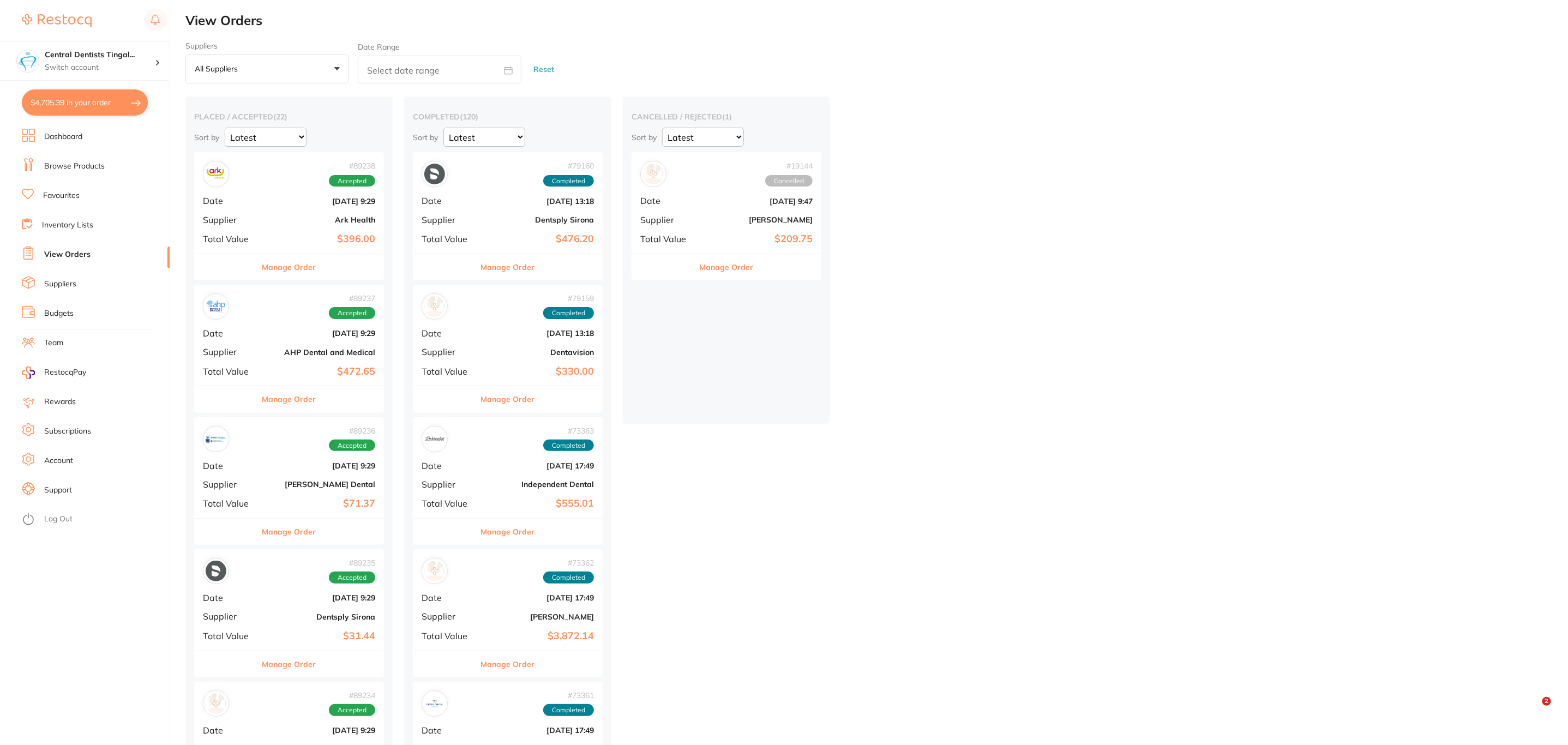
click at [123, 107] on button "$4,705.39 in your order" at bounding box center [85, 102] width 126 height 26
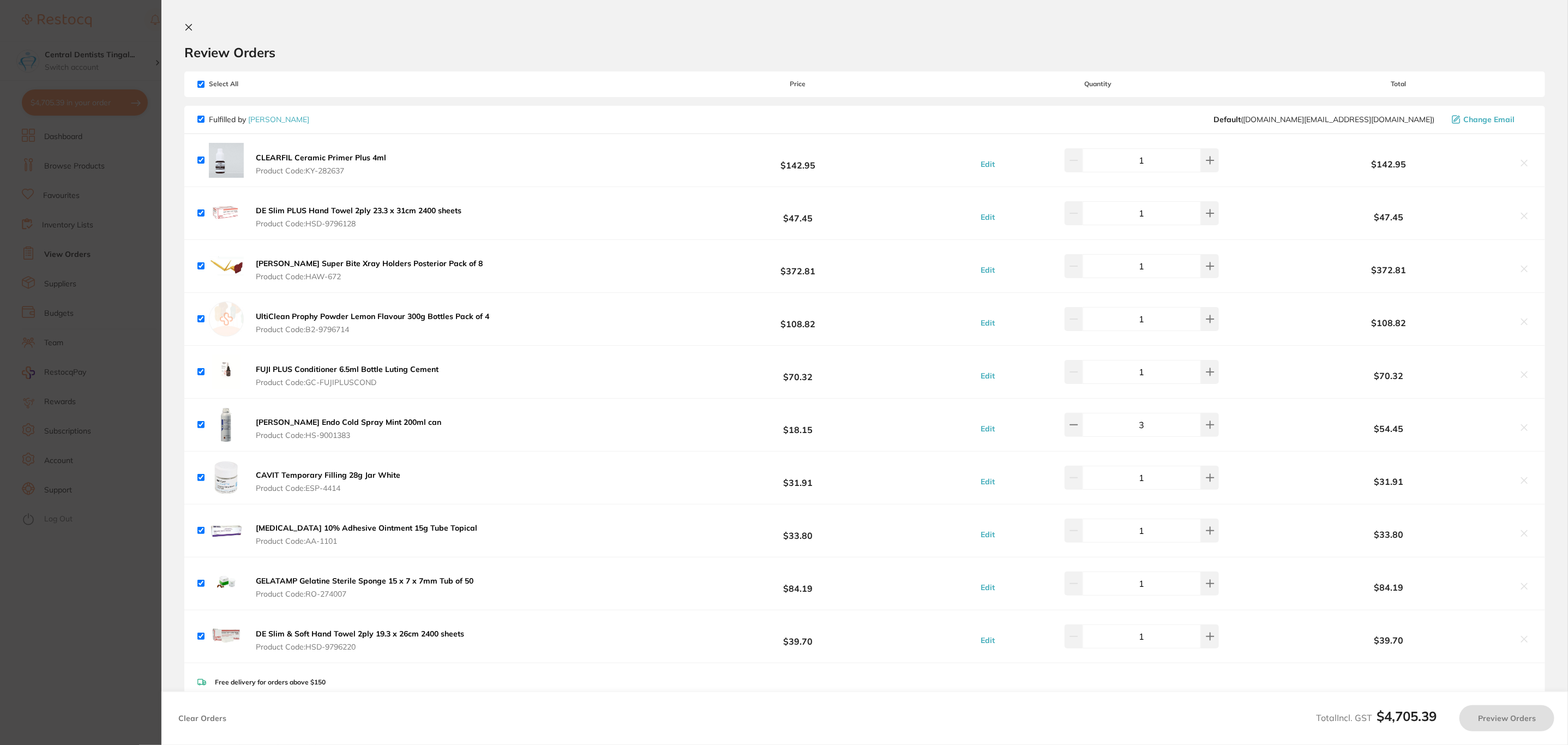
checkbox input "true"
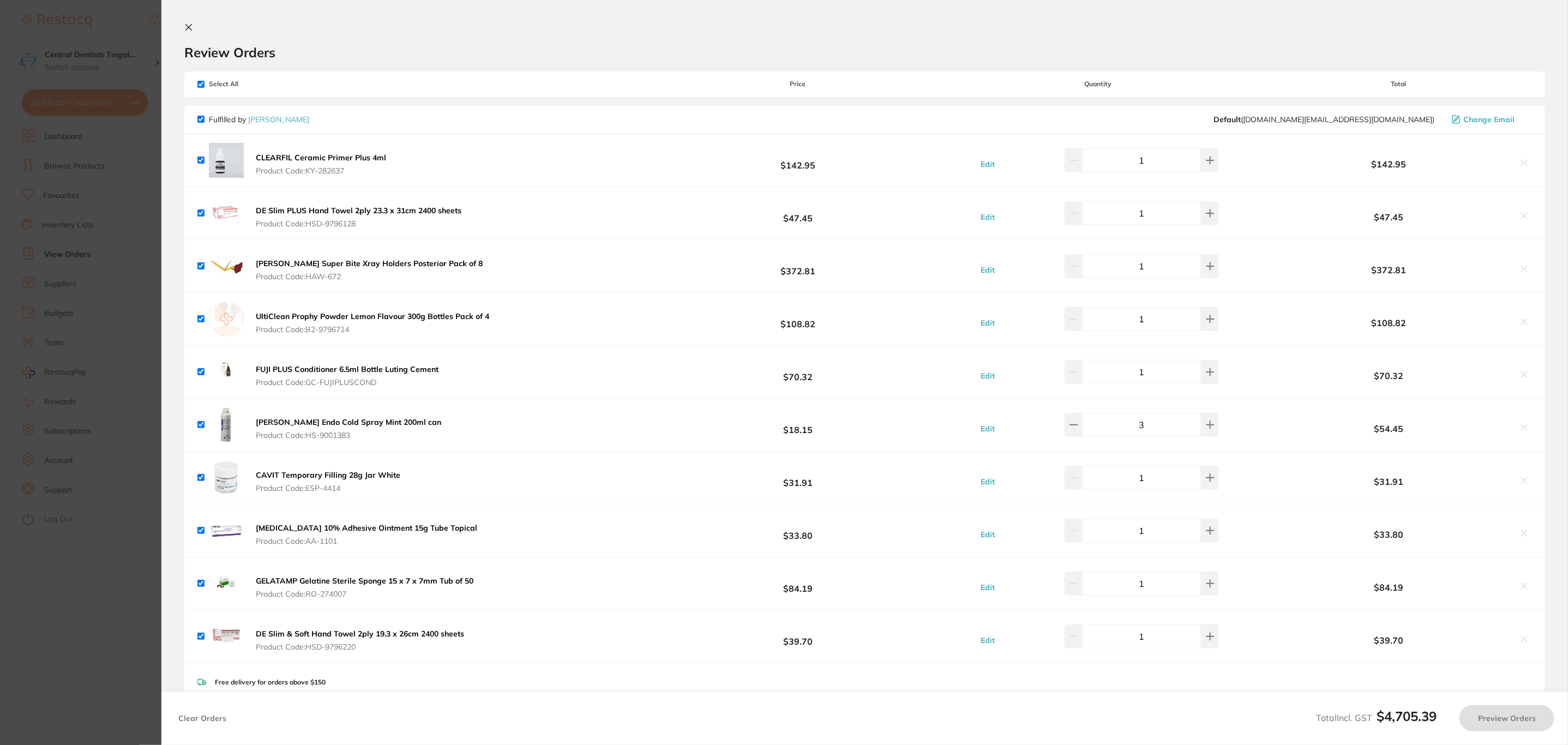
checkbox input "true"
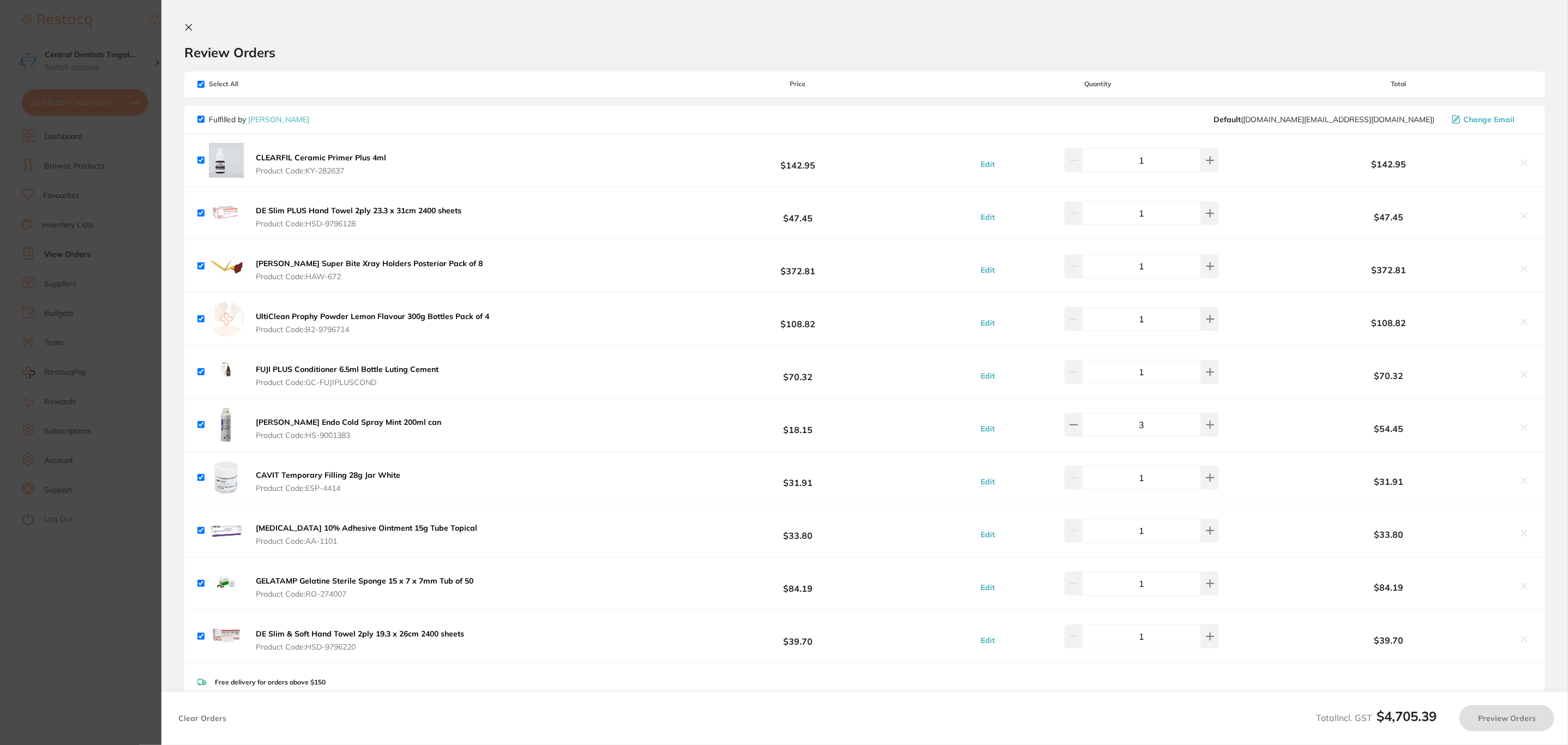
checkbox input "true"
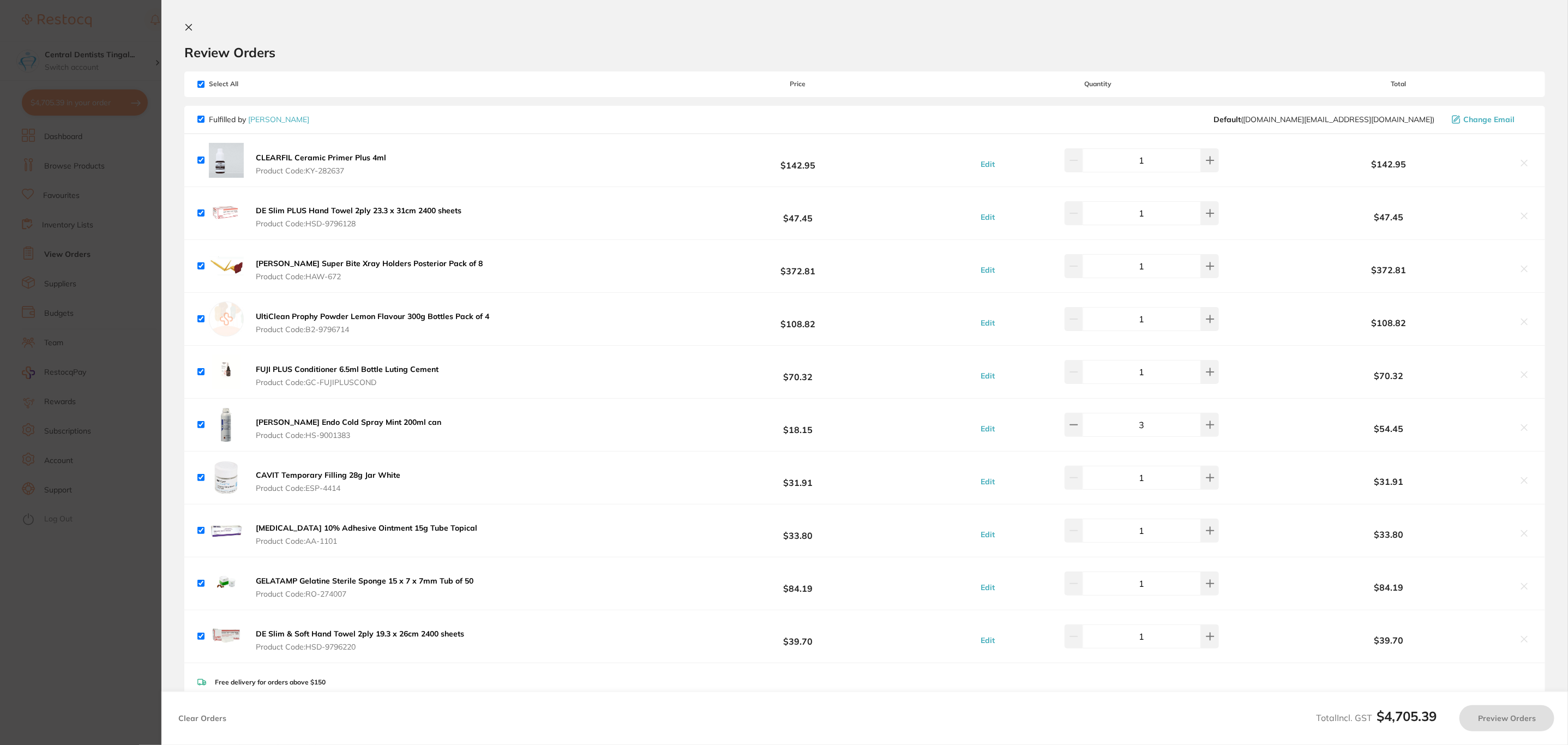
checkbox input "true"
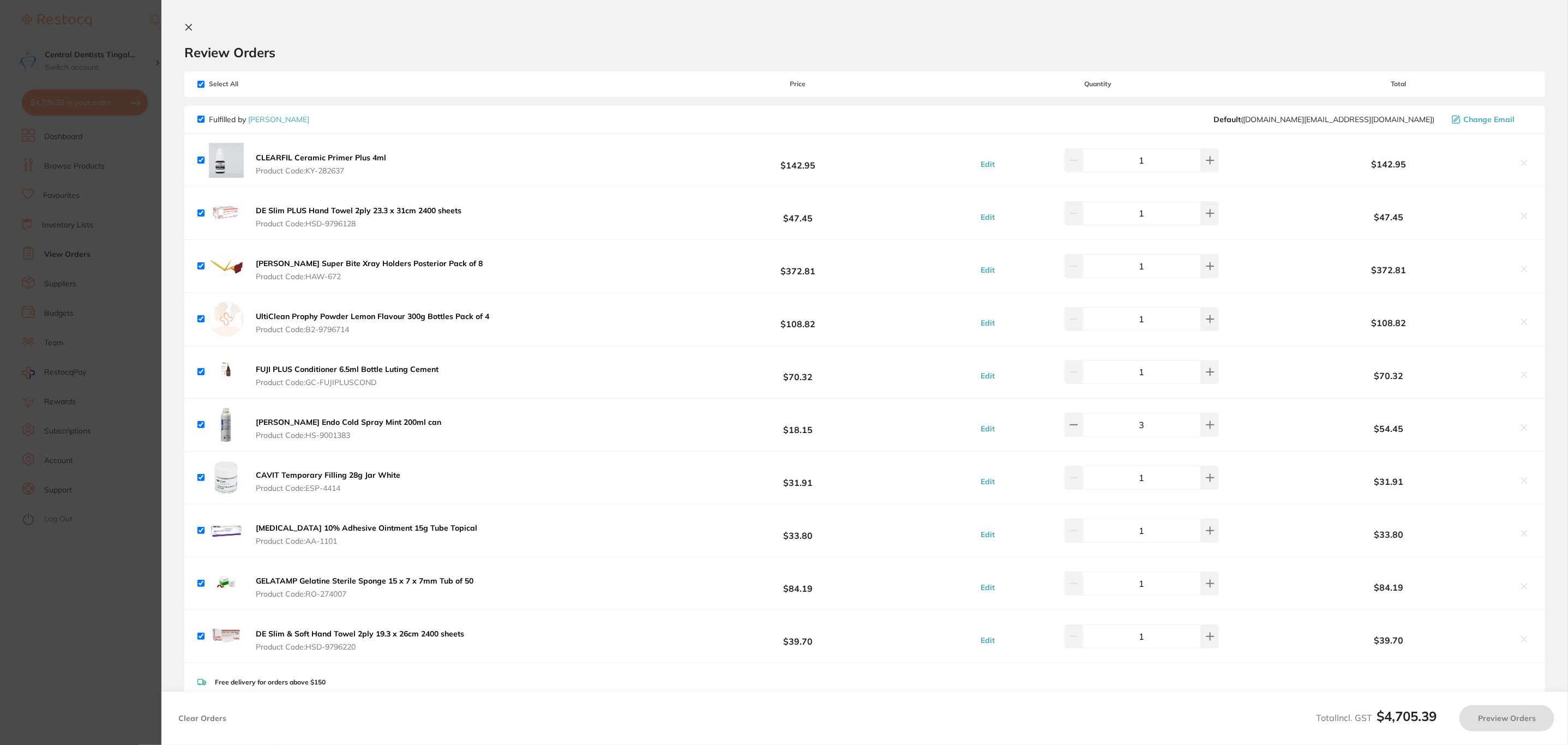
checkbox input "true"
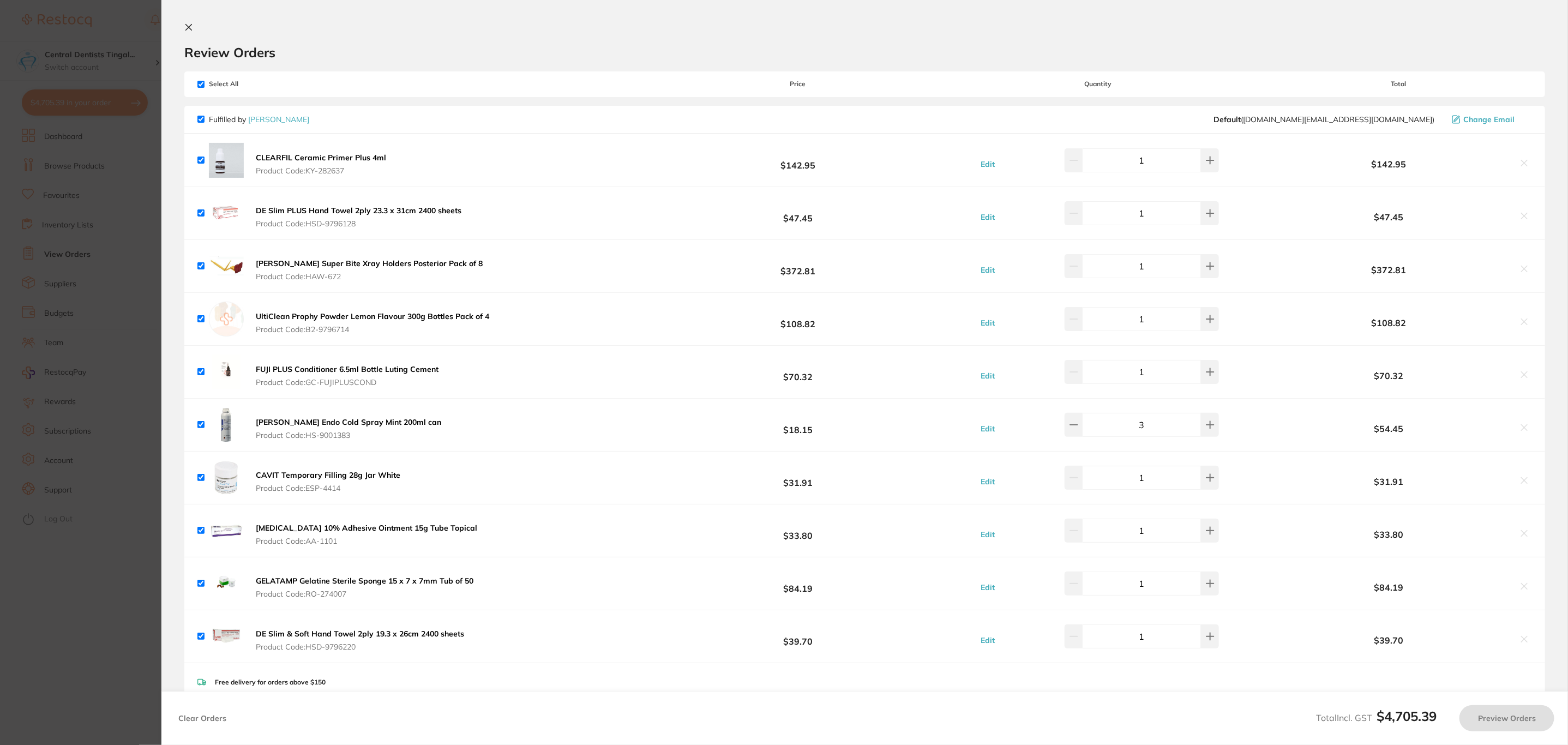
checkbox input "true"
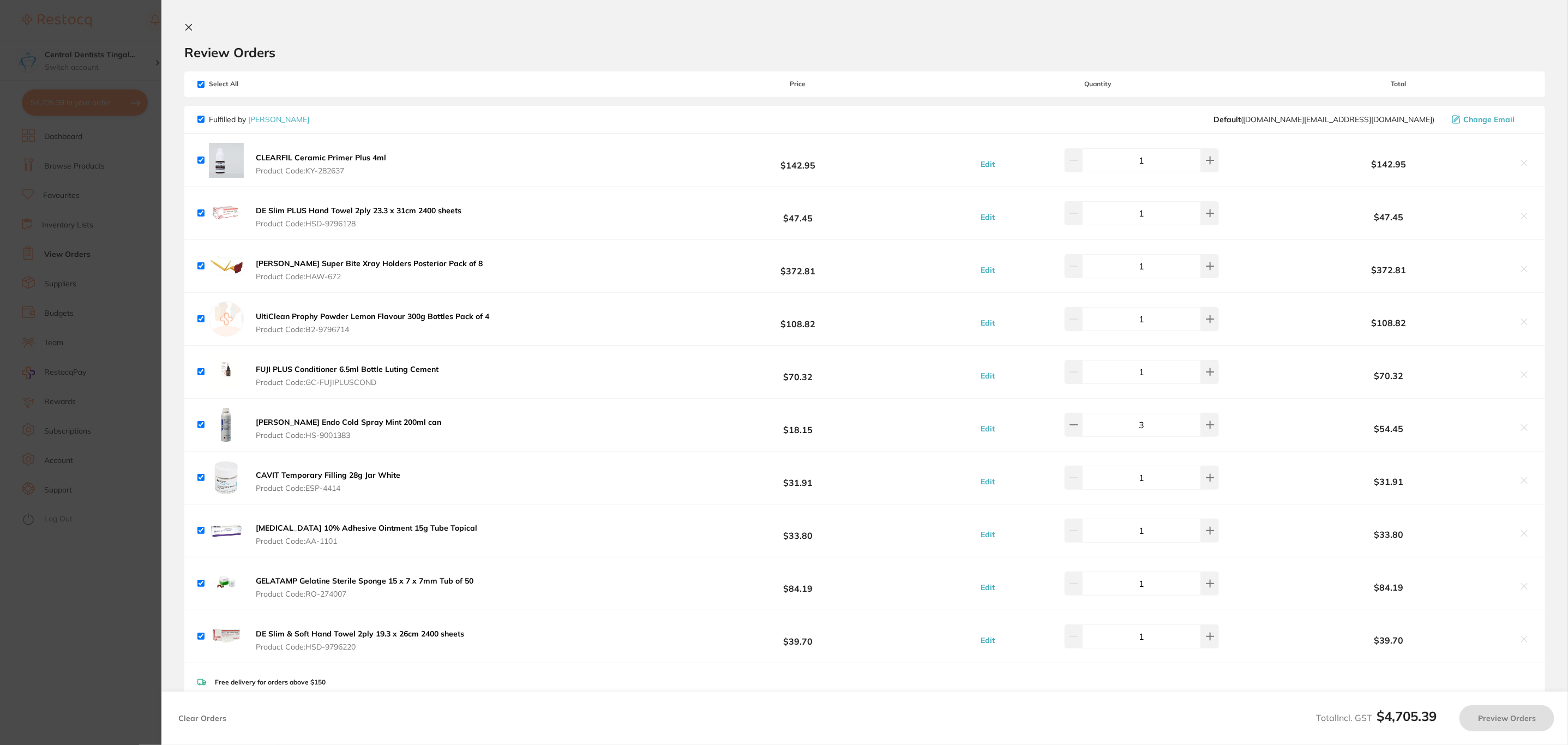
checkbox input "true"
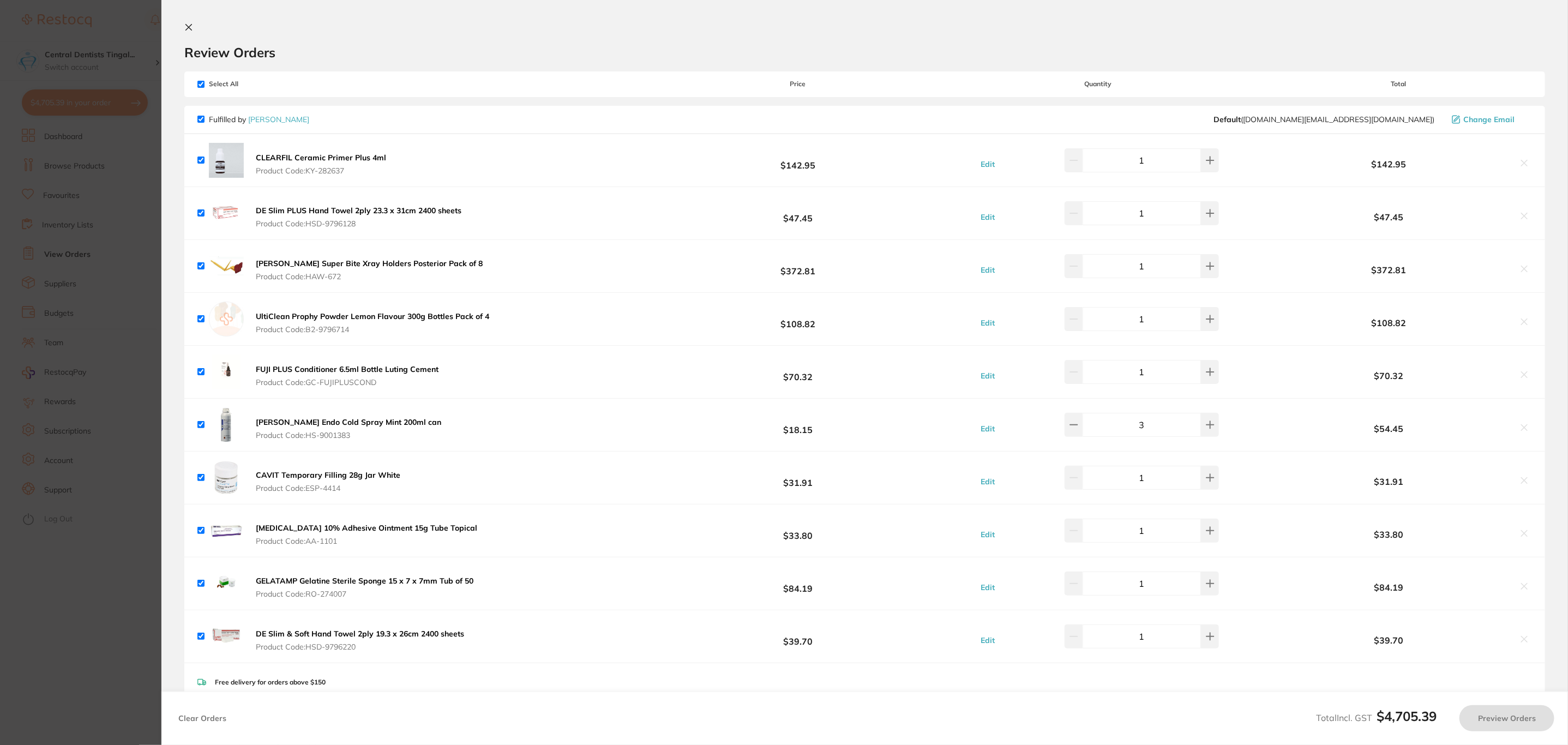
checkbox input "true"
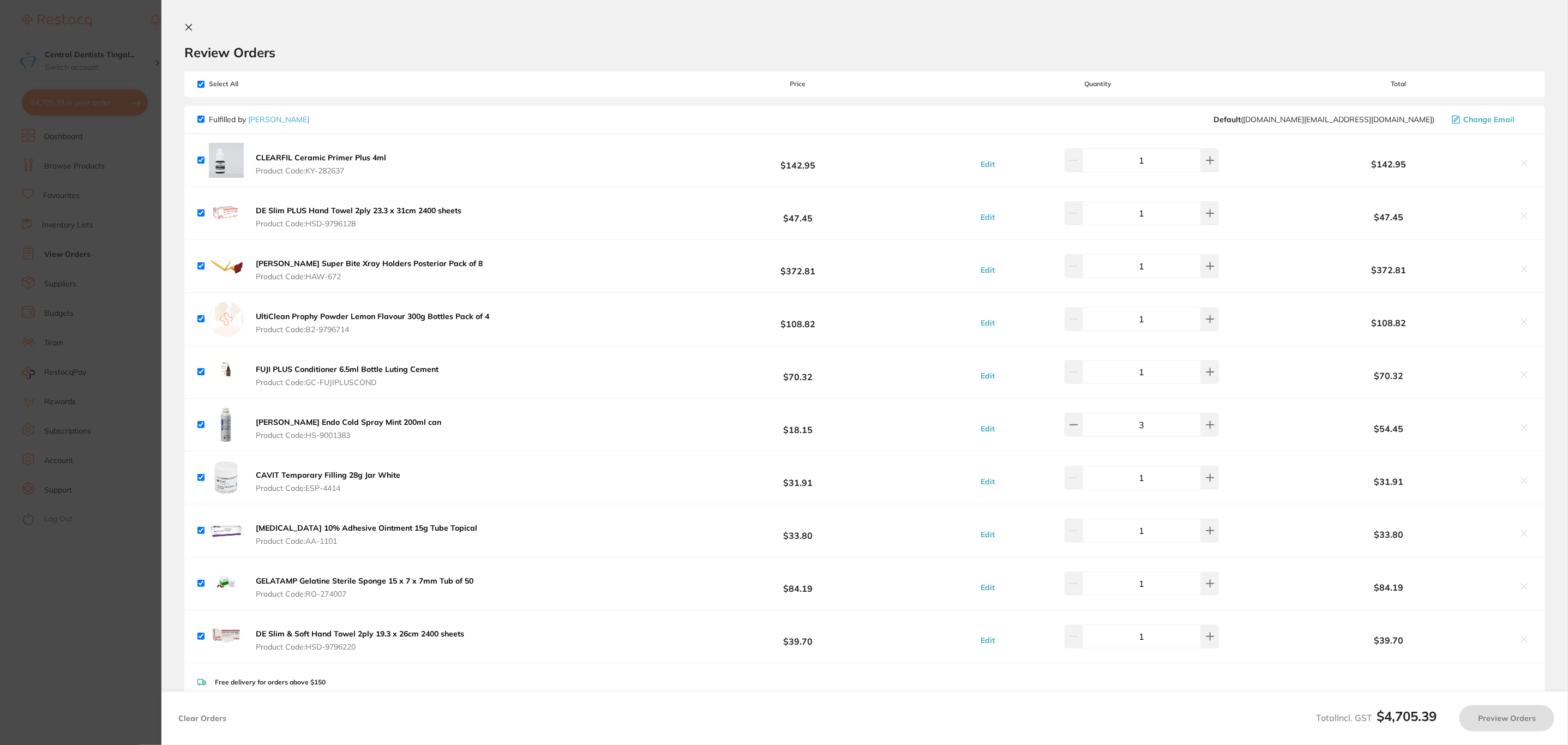
checkbox input "true"
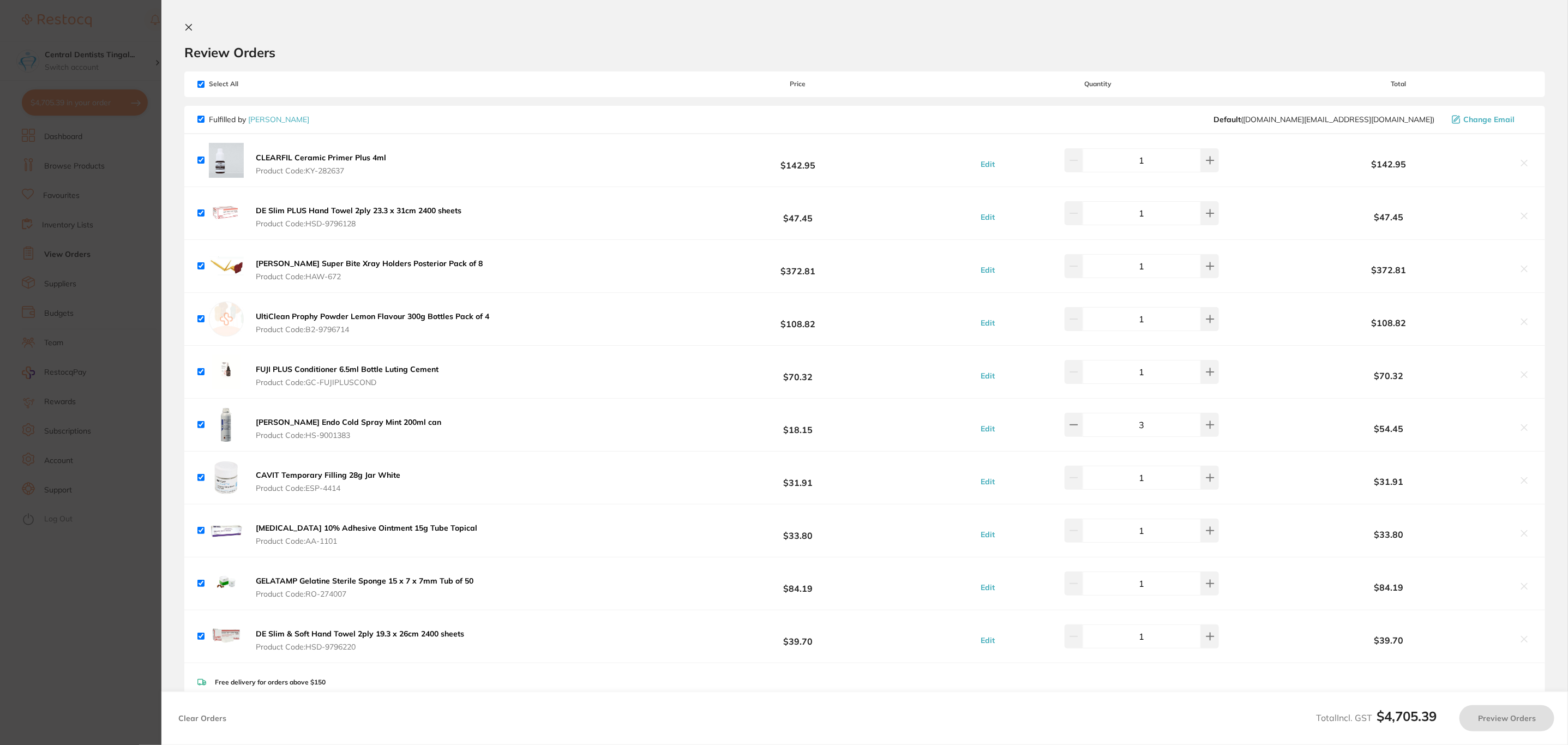
checkbox input "true"
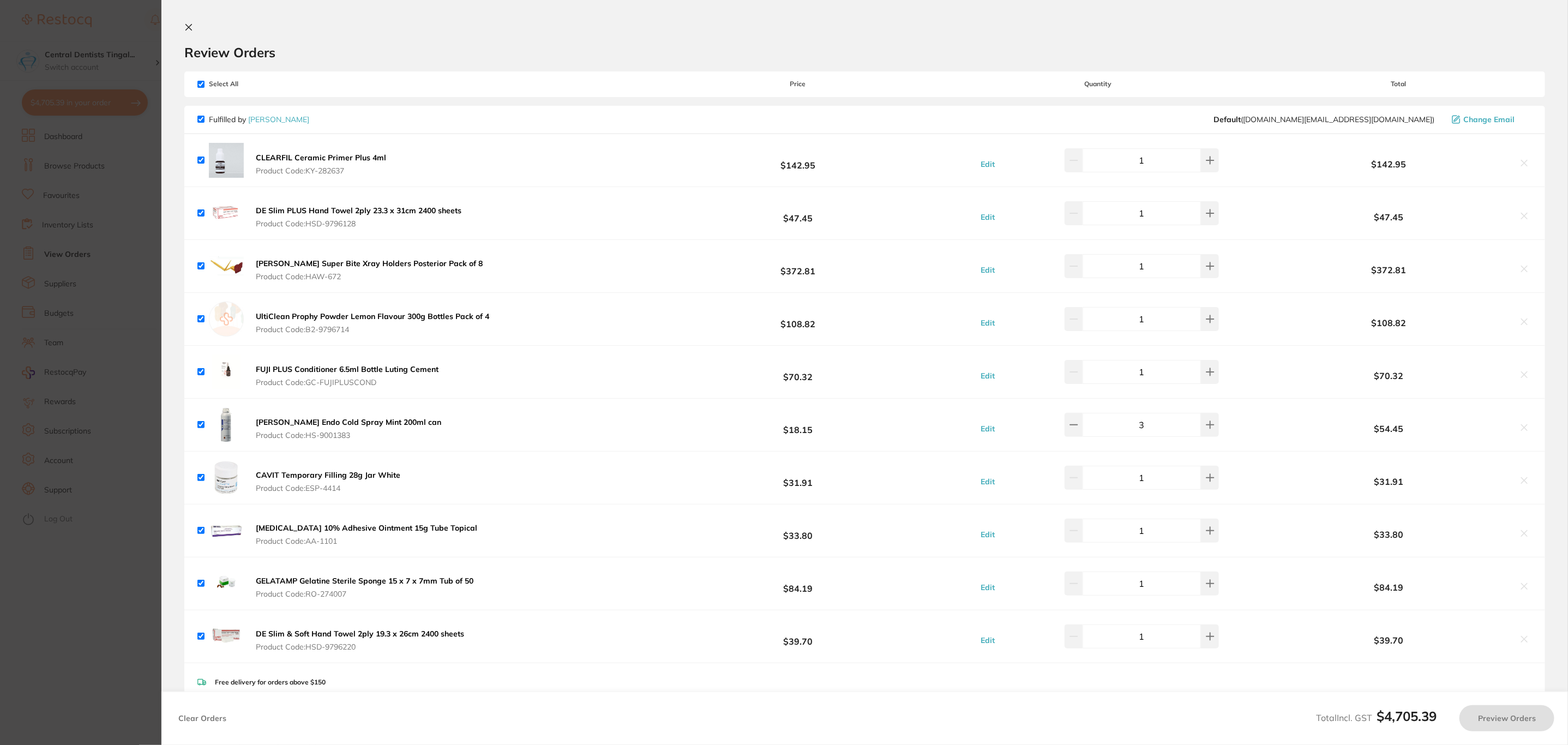
checkbox input "true"
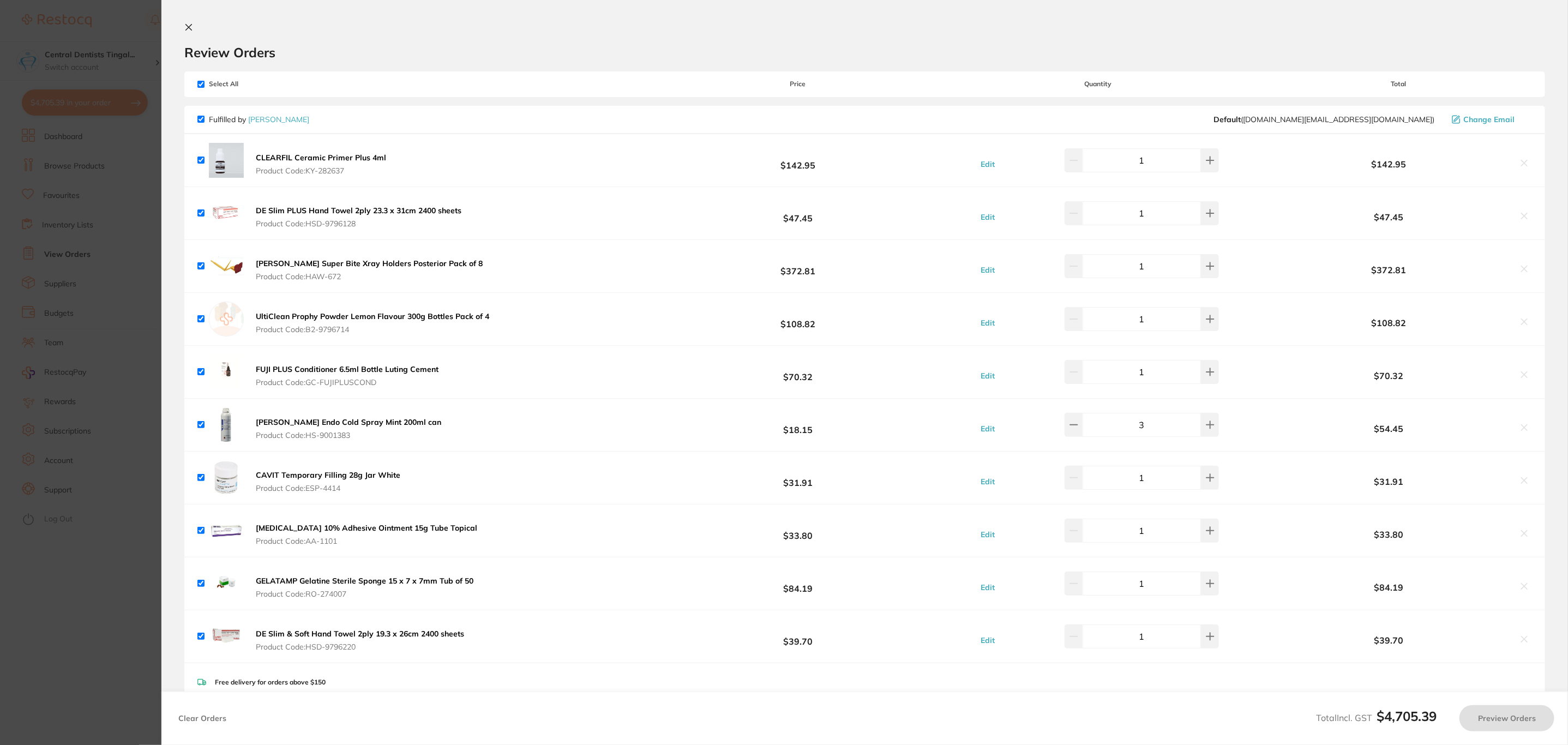
checkbox input "true"
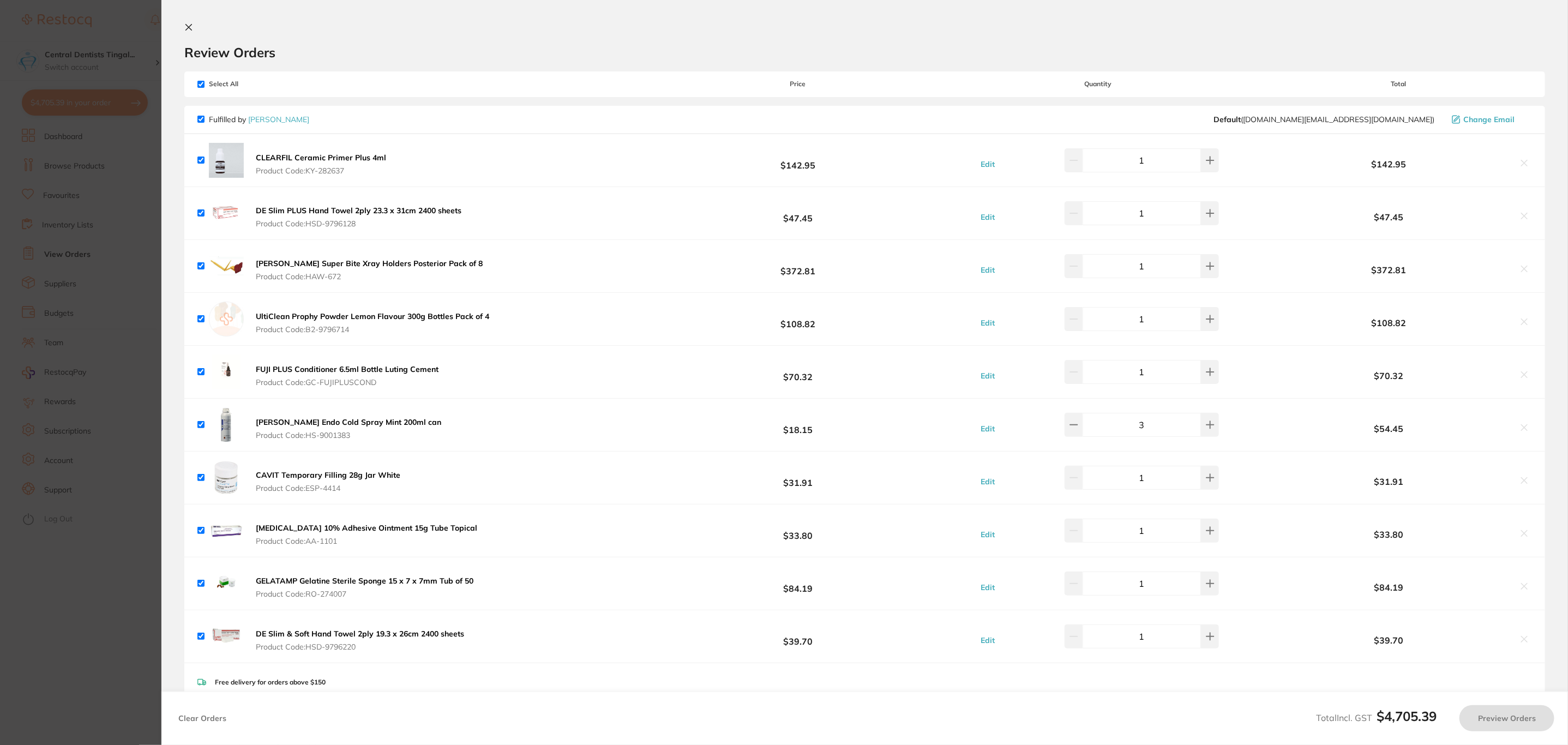
checkbox input "true"
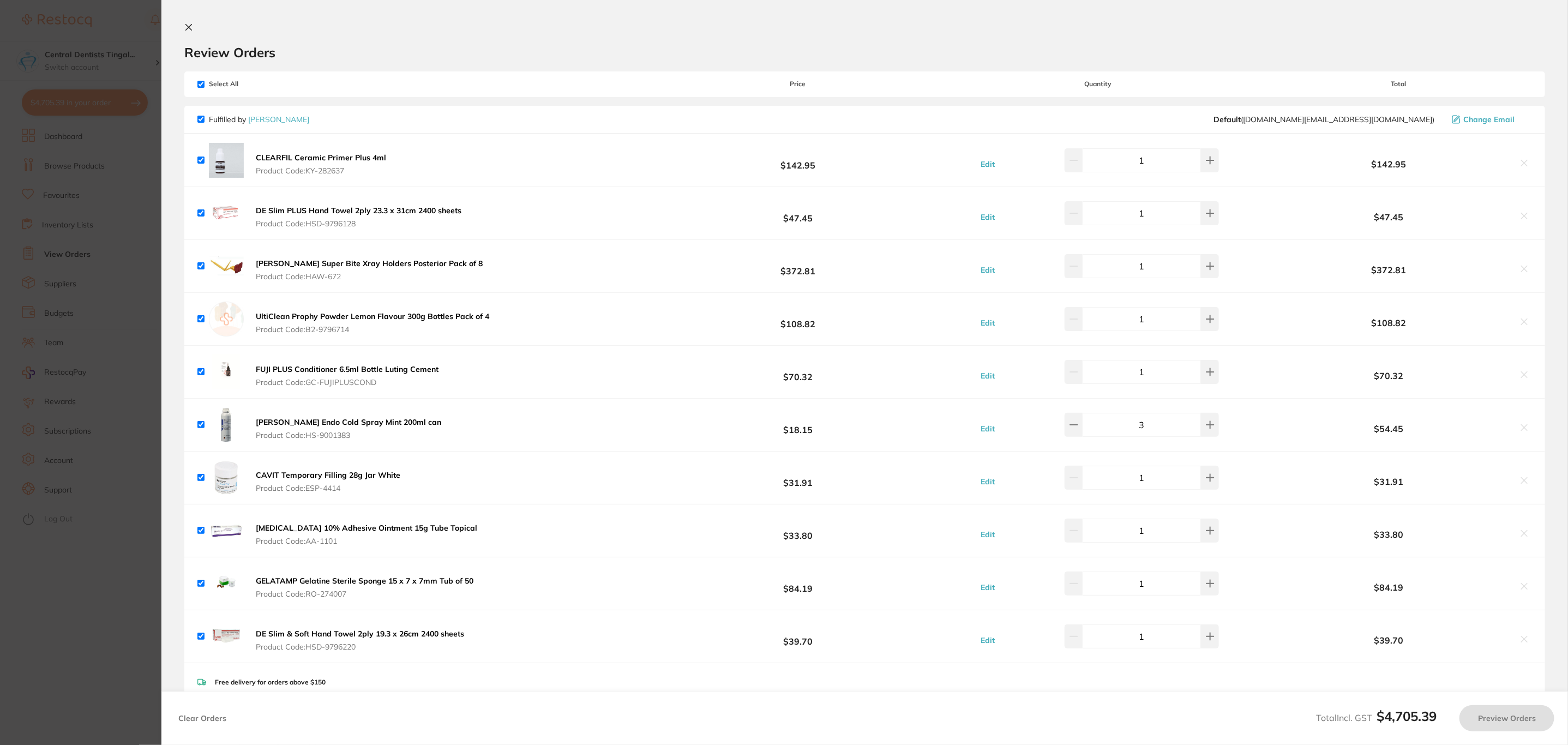
checkbox input "true"
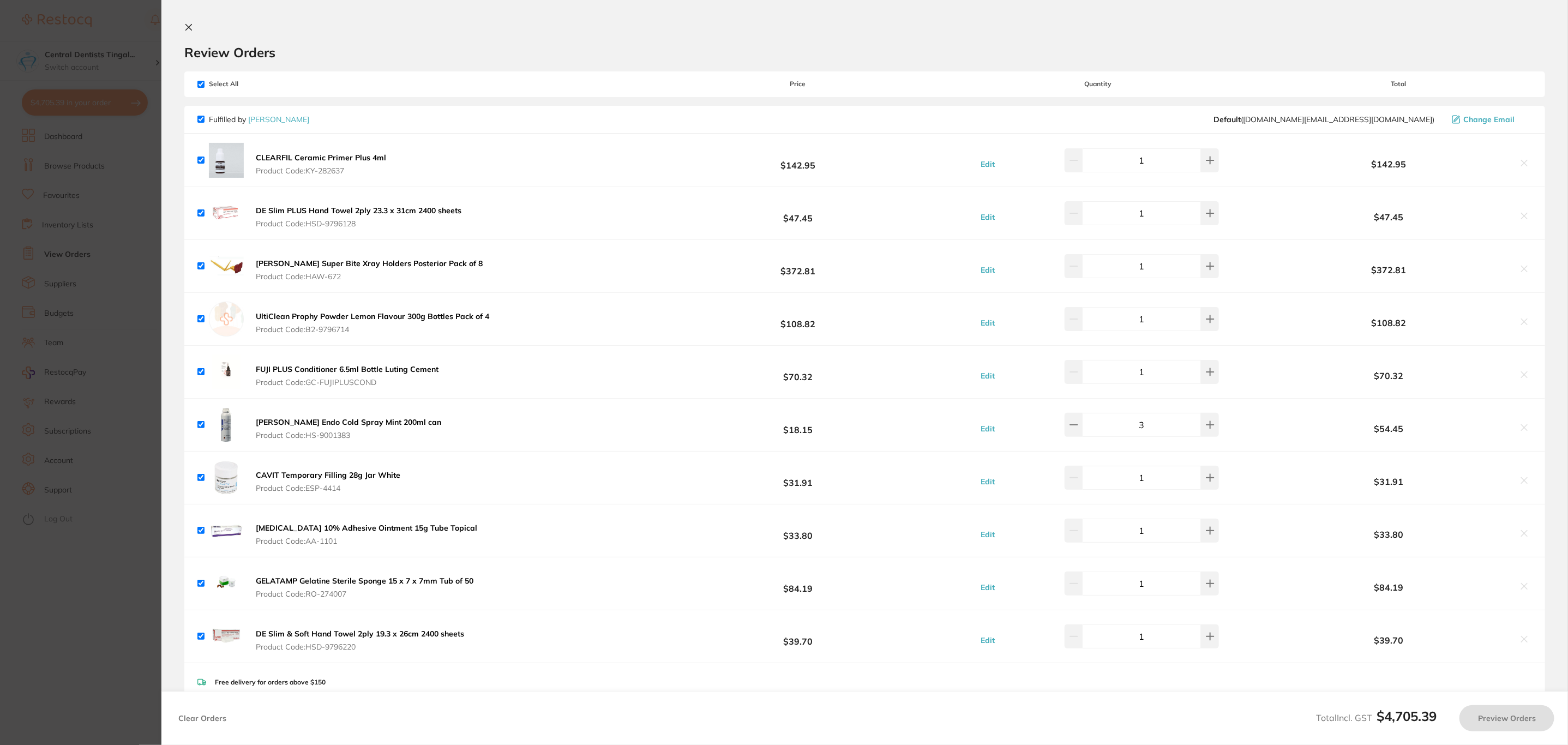
checkbox input "true"
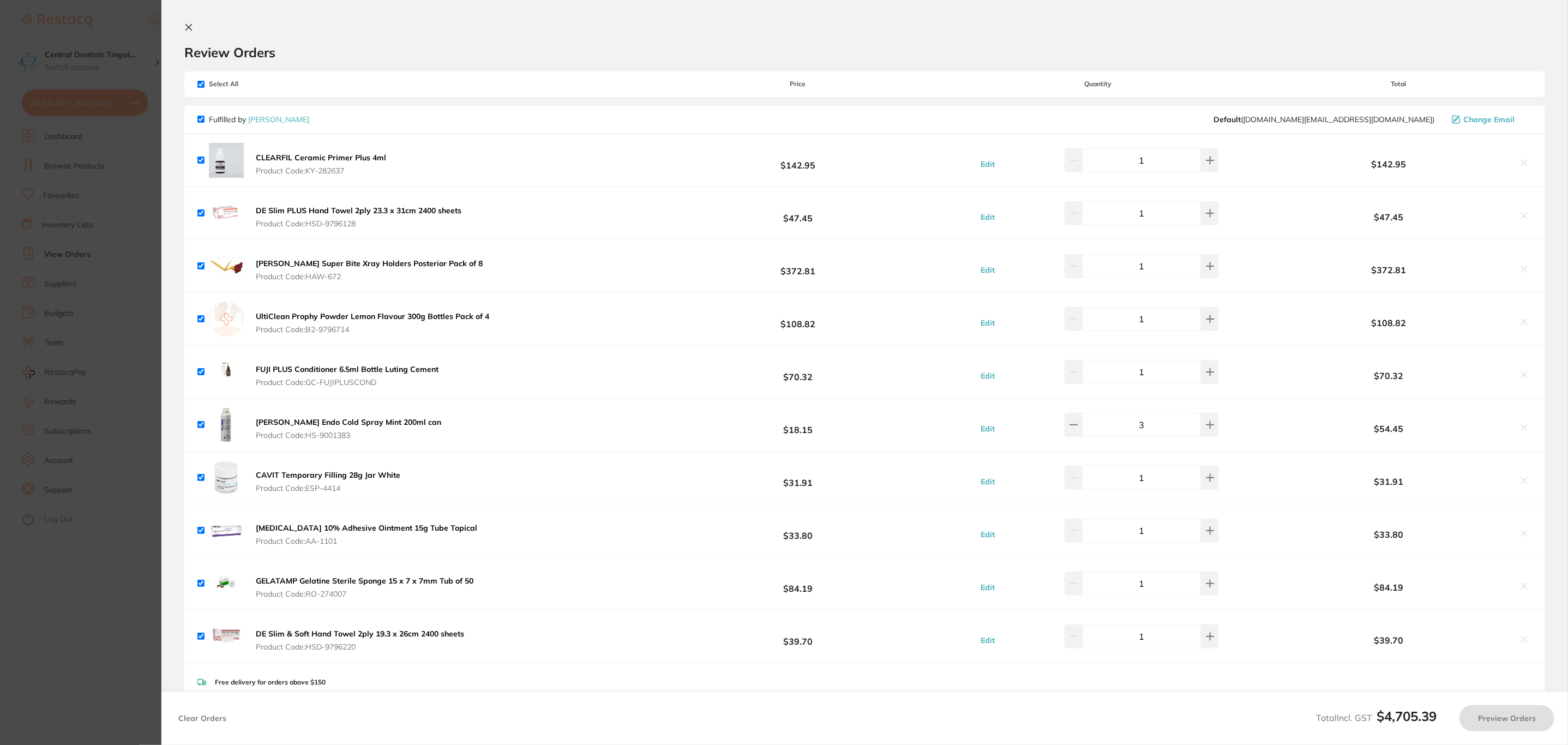
checkbox input "true"
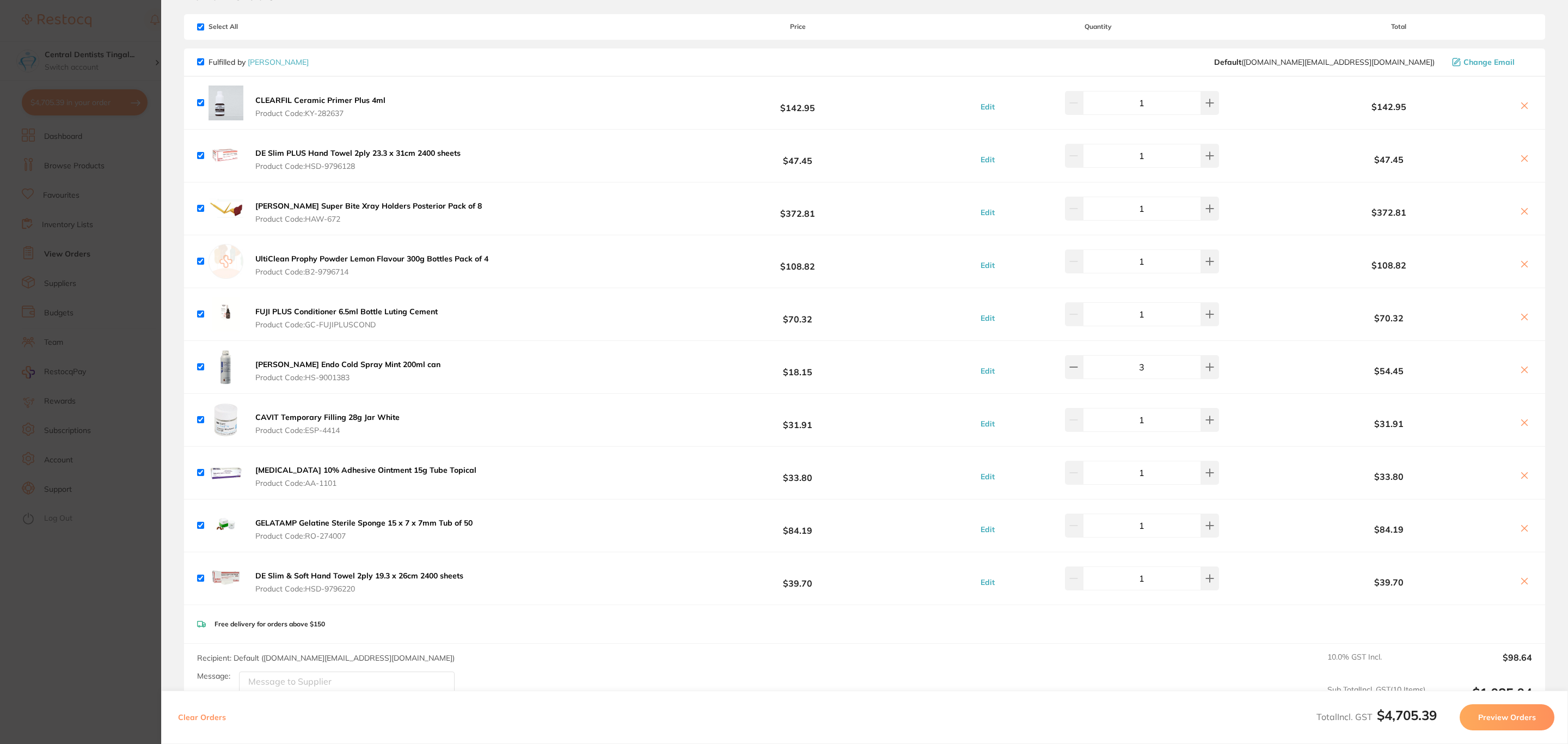
scroll to position [82, 0]
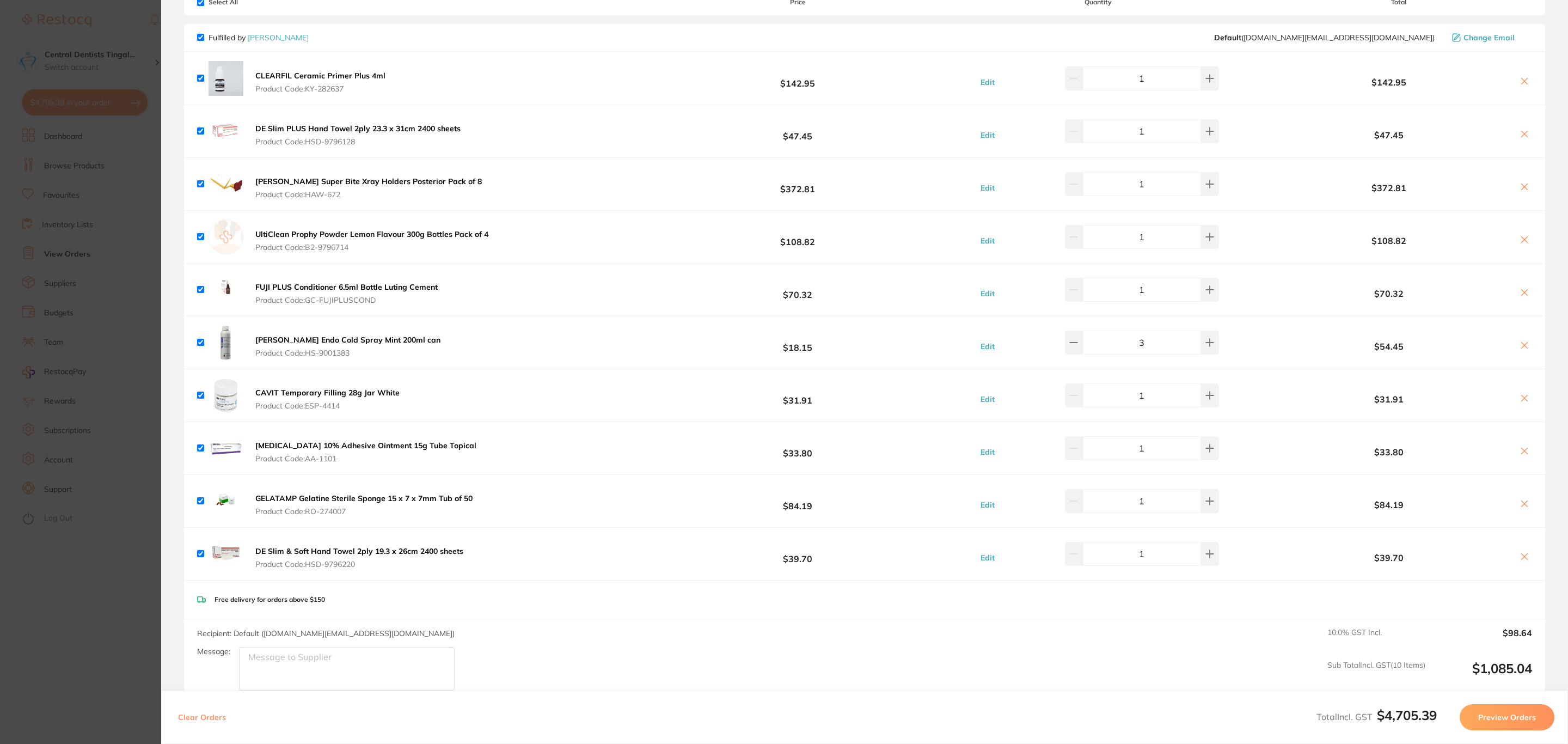
click at [1523, 399] on icon at bounding box center [1525, 398] width 6 height 6
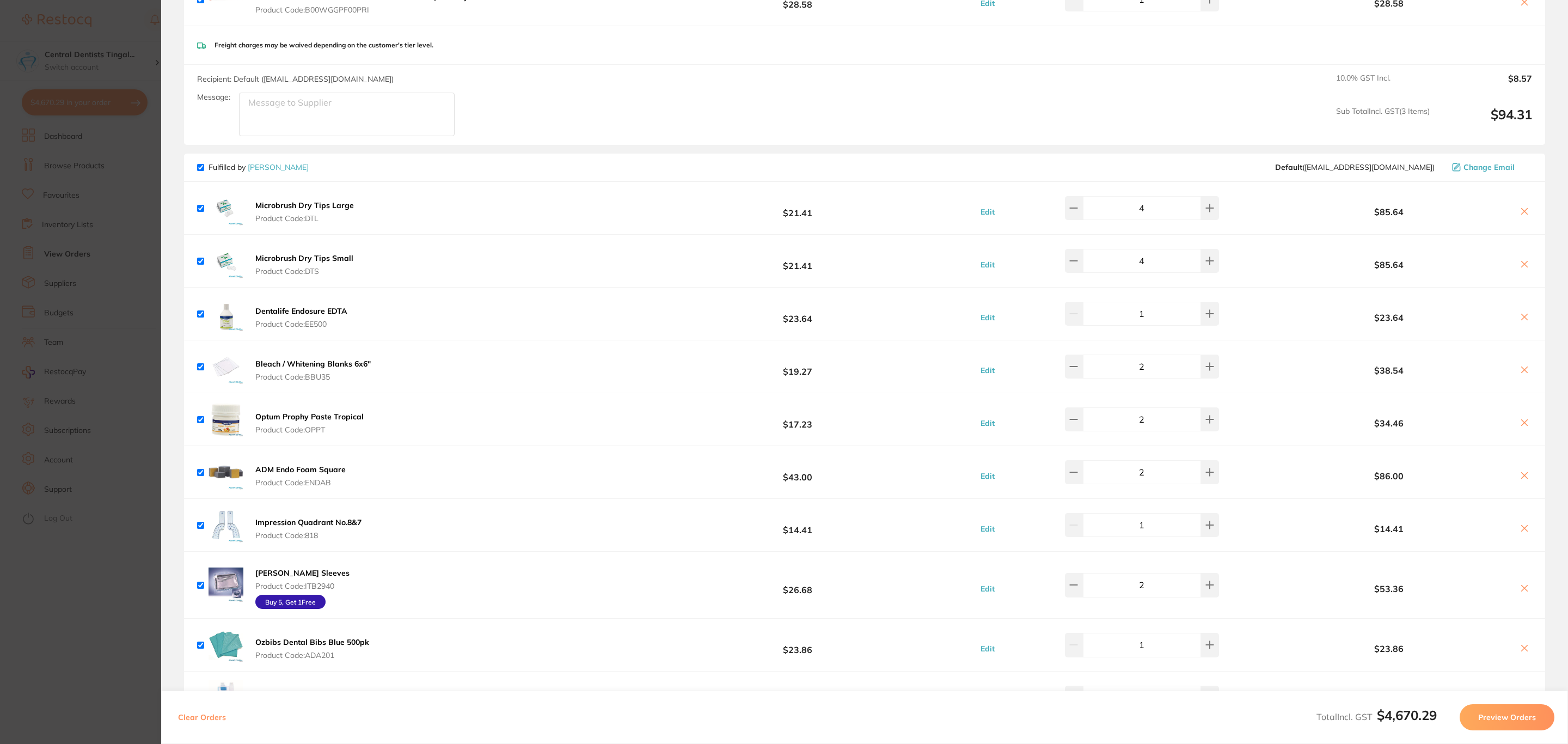
scroll to position [899, 0]
click at [284, 572] on b "[PERSON_NAME] Sleeves" at bounding box center [302, 572] width 94 height 10
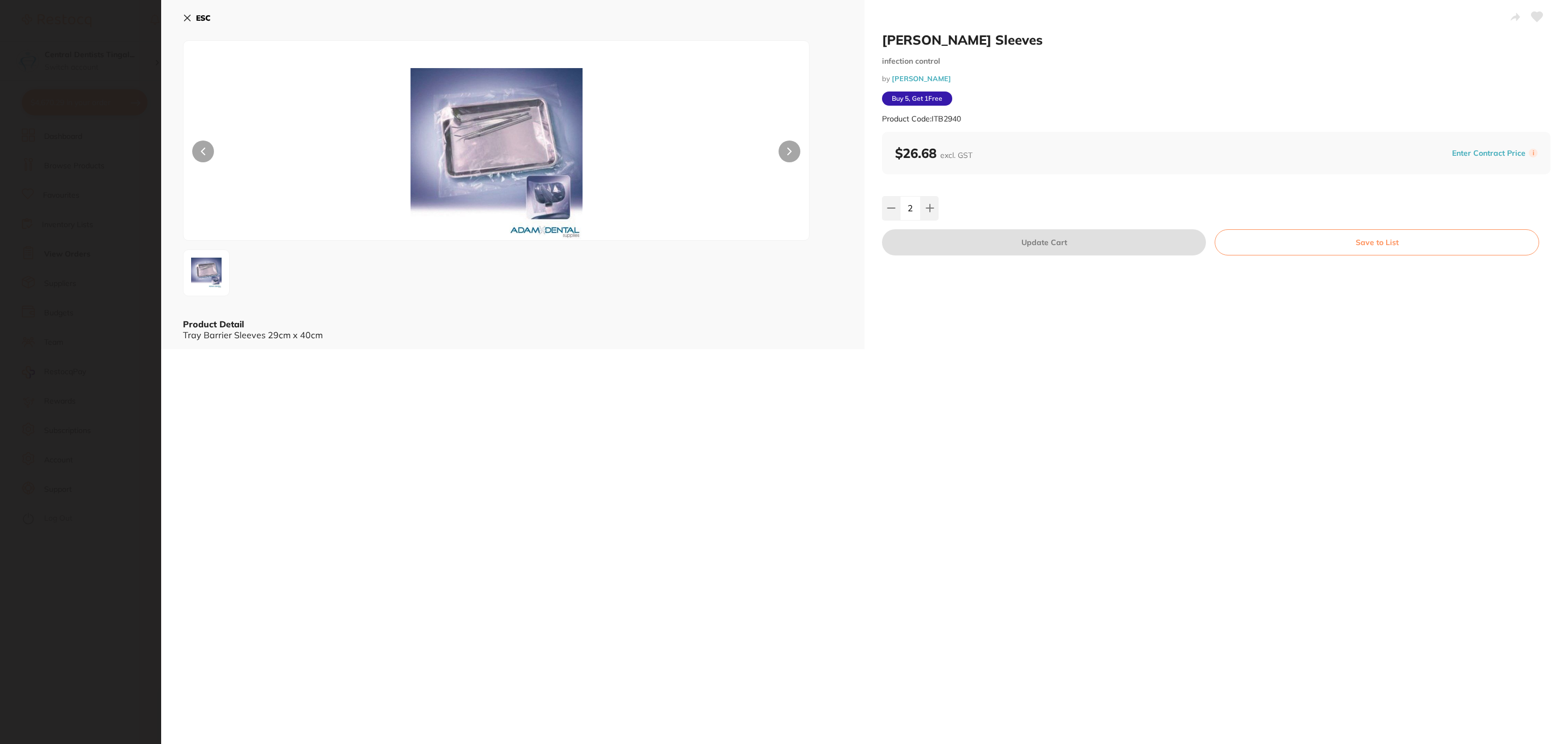
scroll to position [0, 0]
click at [2, 553] on section "Tray Barrier Sleeves infection control by Adam Dental Product Code: ITB2940 ESC…" at bounding box center [784, 372] width 1568 height 744
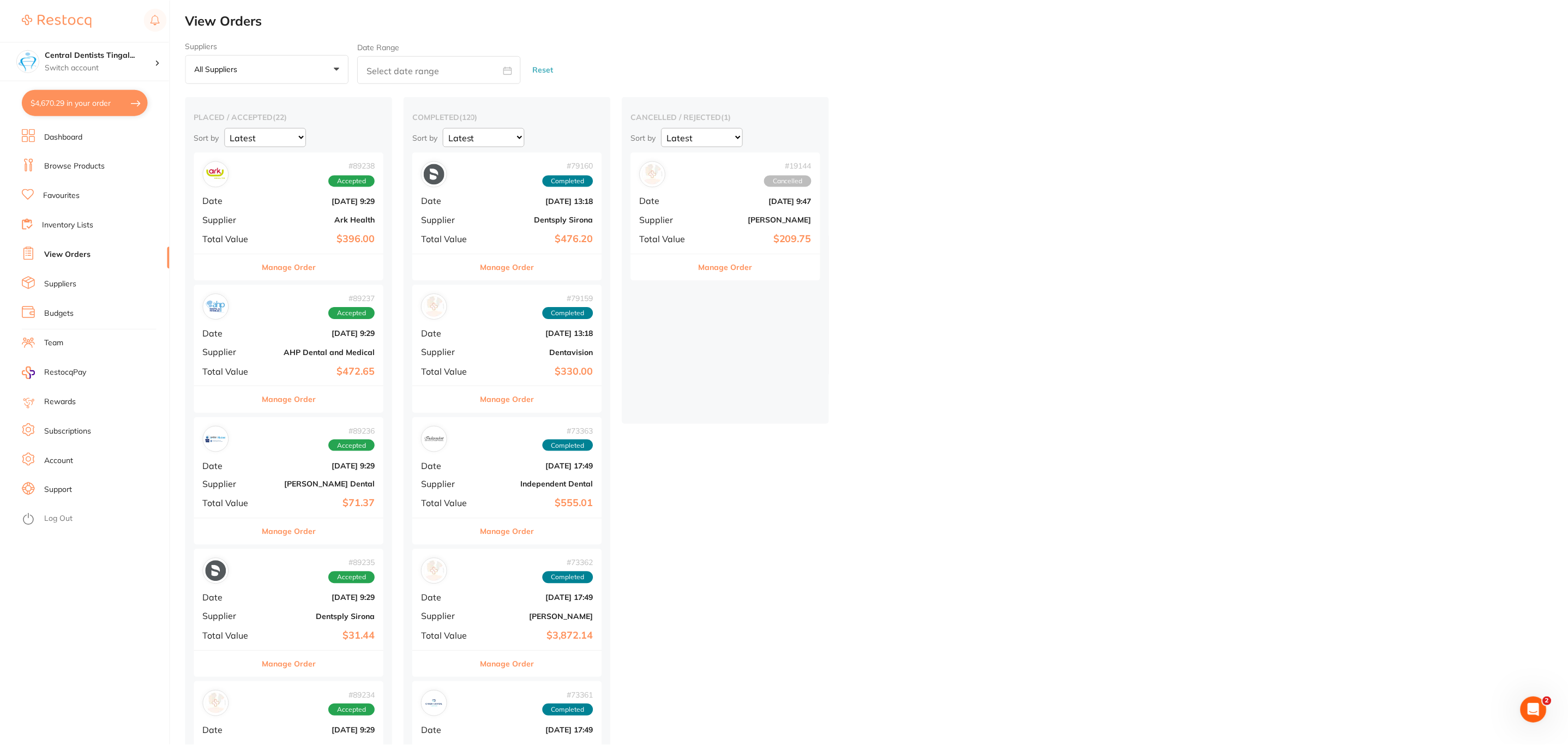
scroll to position [2, 0]
click at [84, 96] on button "$4,670.29 in your order" at bounding box center [85, 102] width 126 height 26
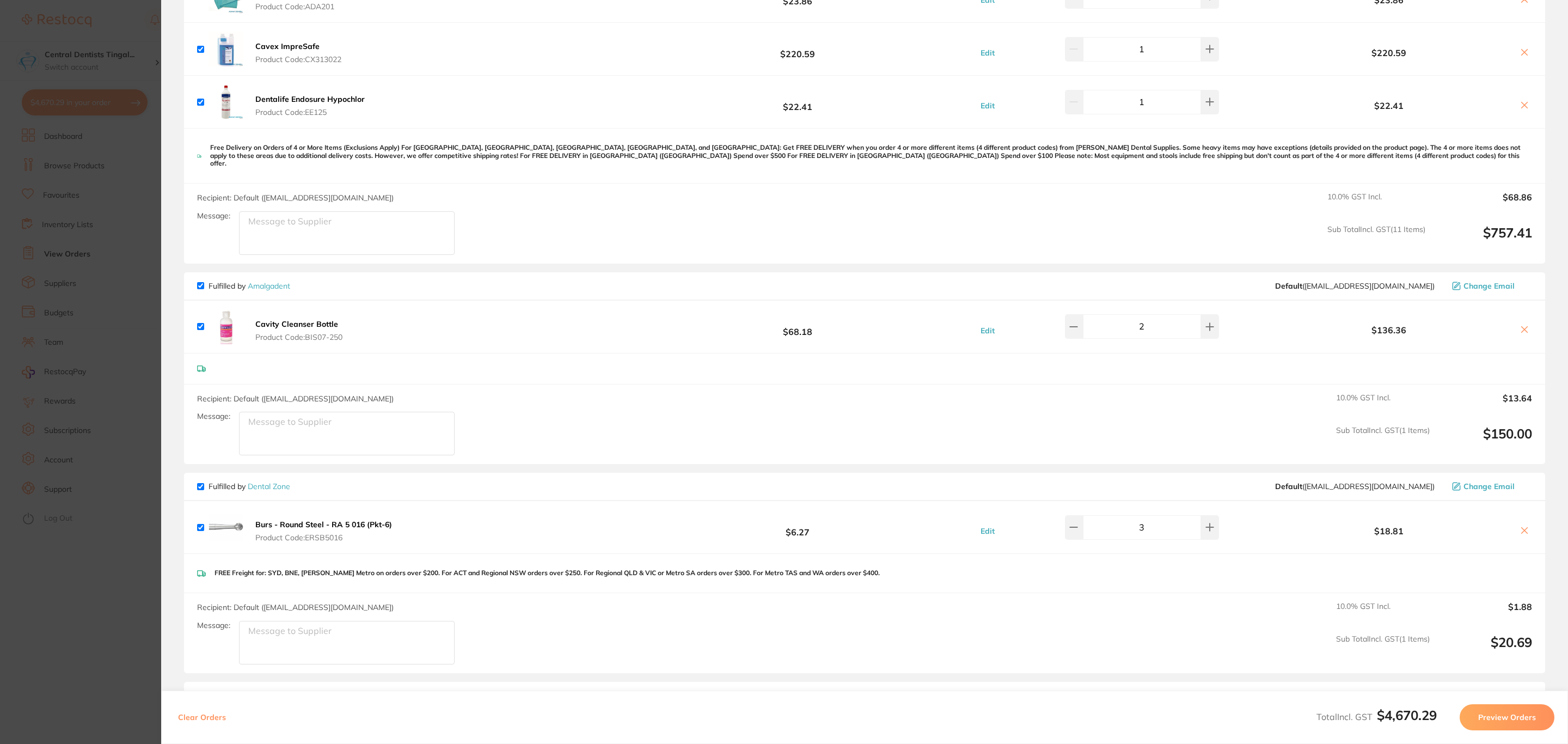
scroll to position [1552, 0]
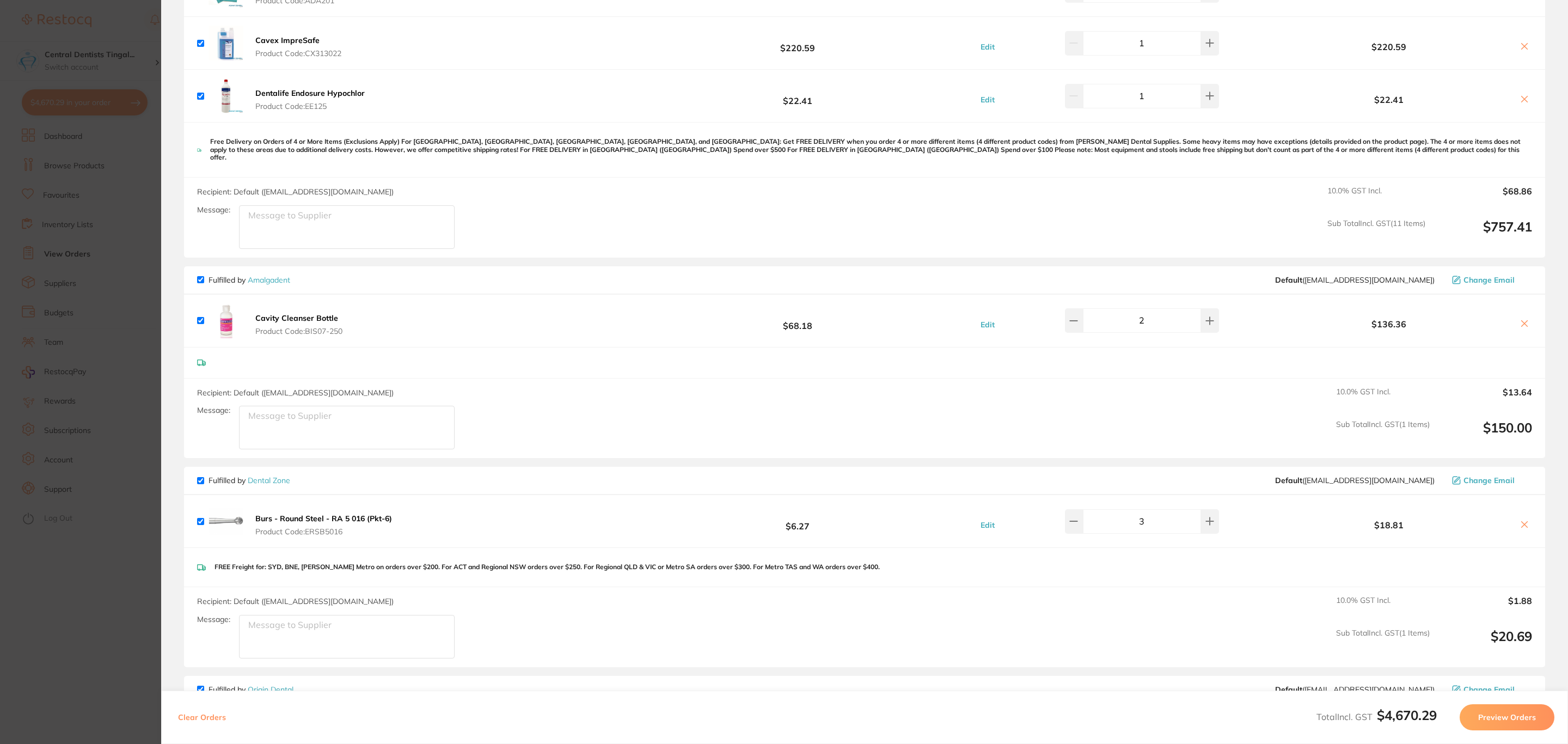
click at [1520, 524] on icon at bounding box center [1524, 524] width 9 height 9
checkbox input "false"
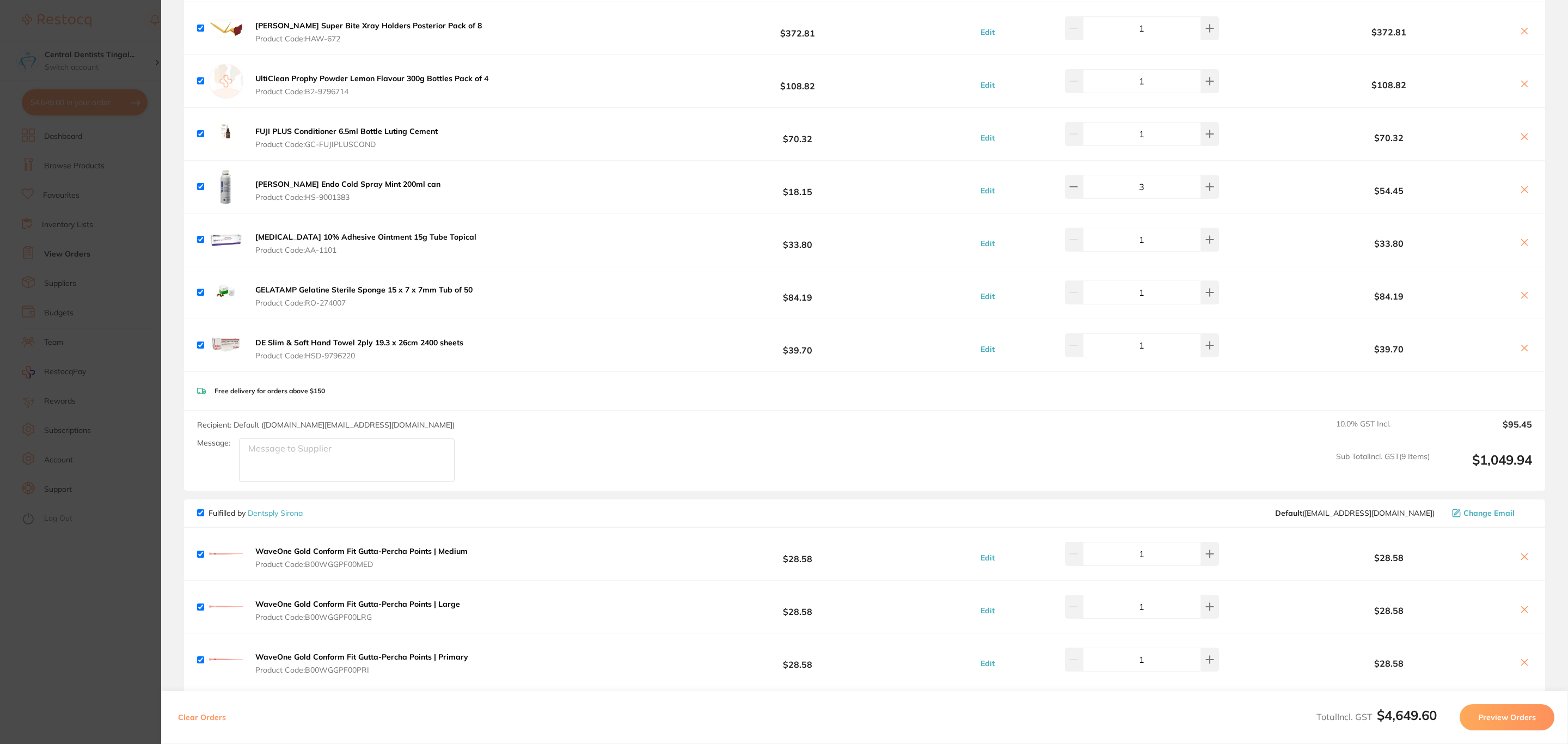
scroll to position [0, 0]
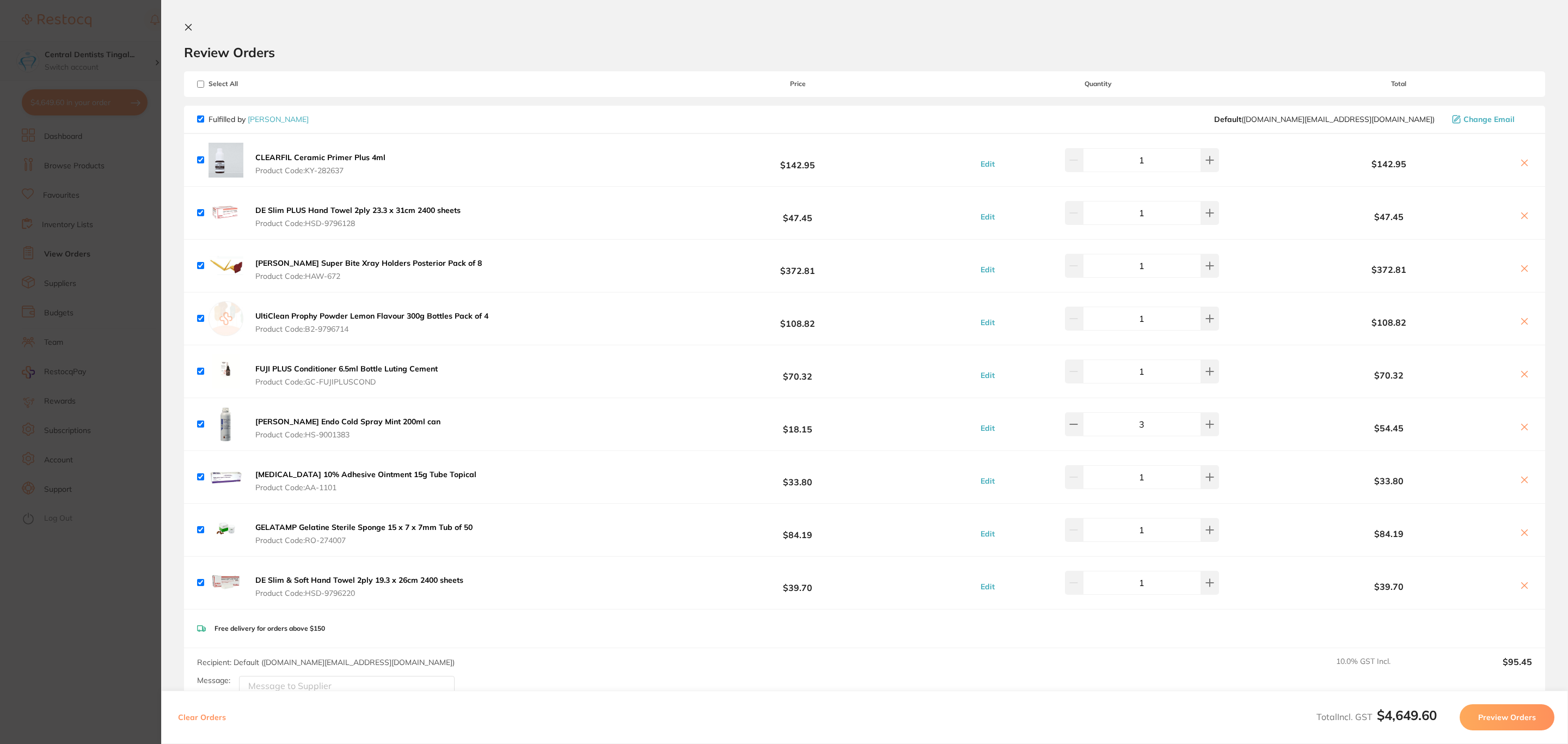
click at [98, 65] on section "Update RRP Set your pre negotiated price for this item. Item Agreed RRP (excl. …" at bounding box center [784, 372] width 1568 height 744
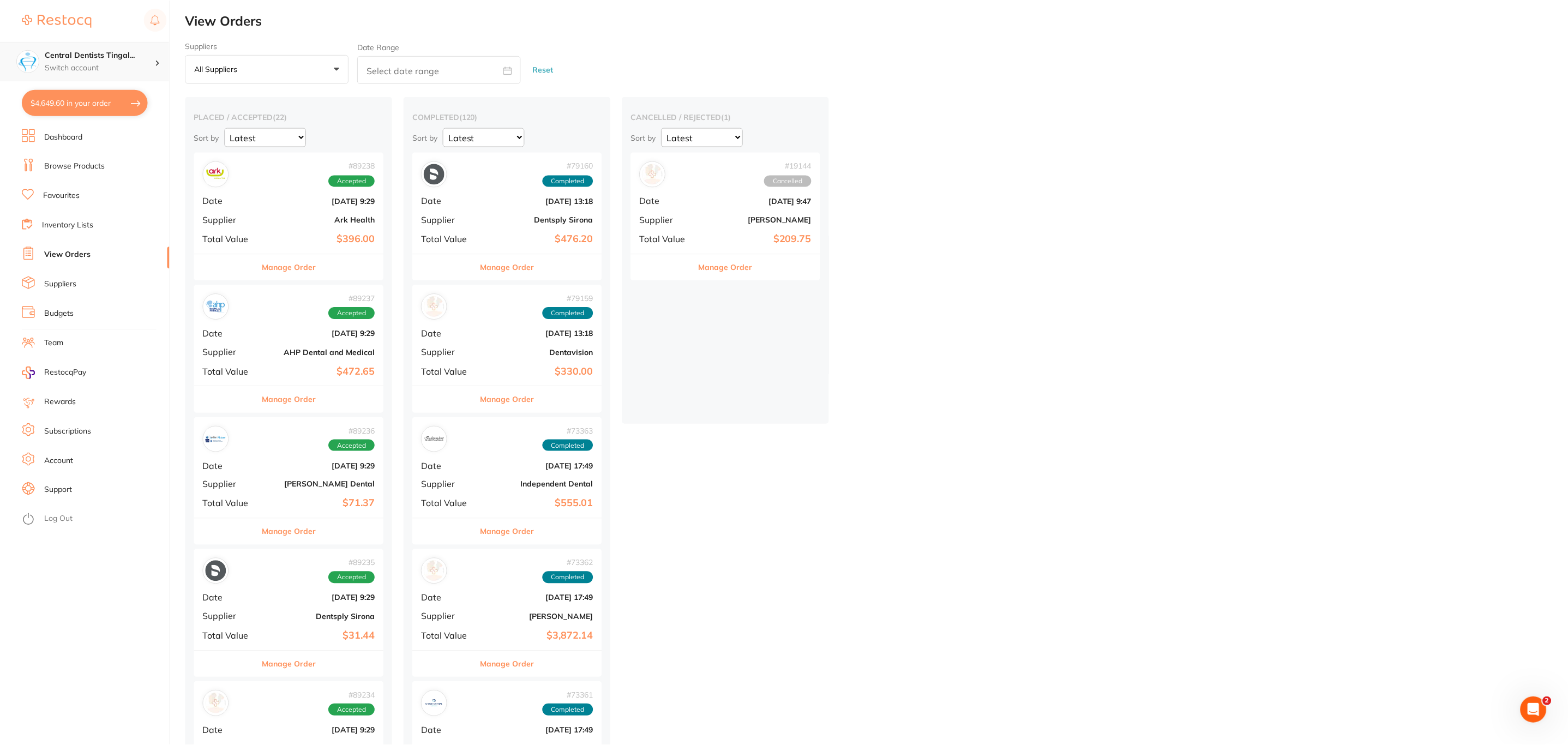
scroll to position [2, 0]
click at [93, 165] on link "Browse Products" at bounding box center [74, 166] width 60 height 11
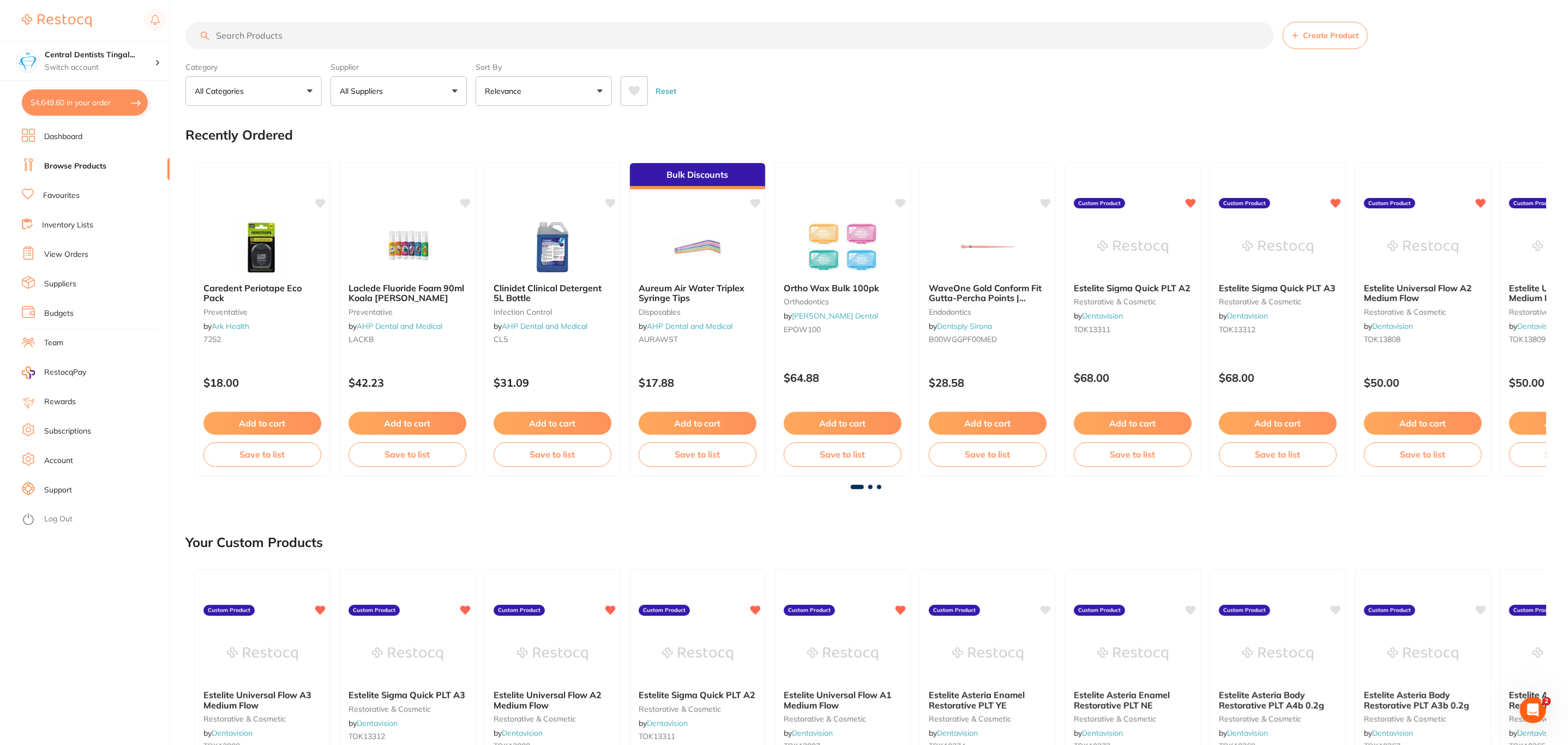
click at [276, 39] on input "search" at bounding box center [729, 35] width 1088 height 27
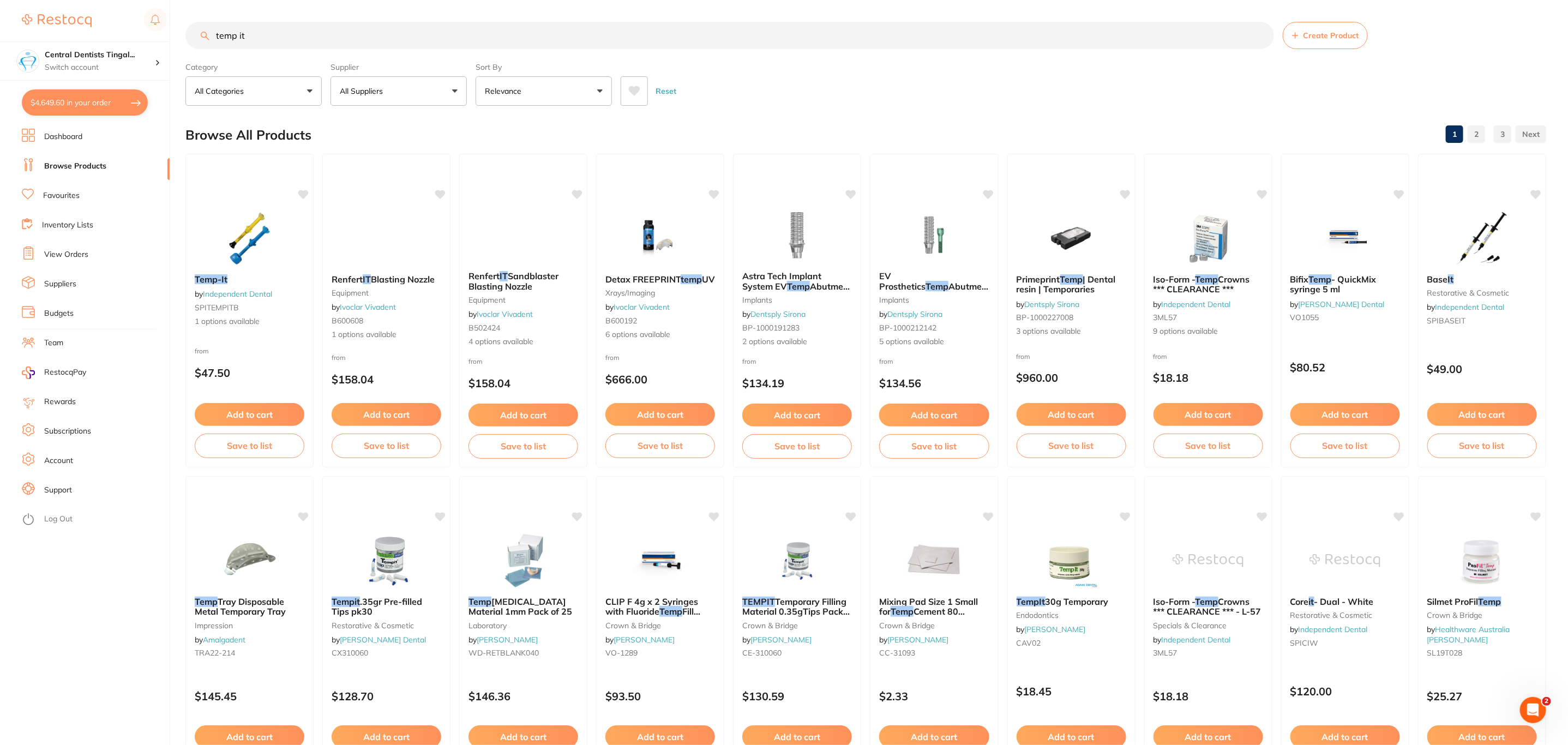
type input "temp it"
click at [365, 92] on p "All Suppliers" at bounding box center [363, 91] width 48 height 11
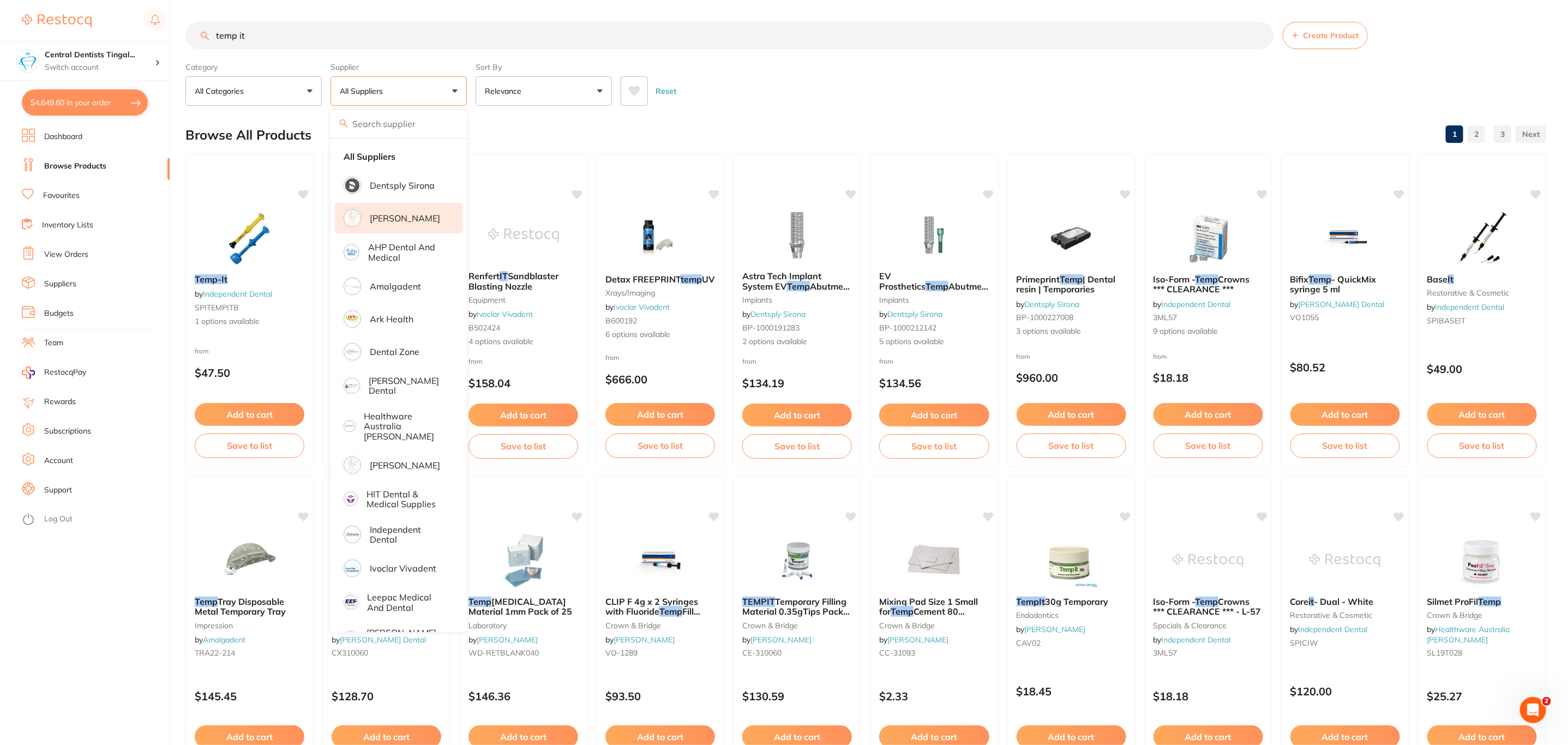
click at [396, 213] on p "[PERSON_NAME]" at bounding box center [404, 218] width 70 height 10
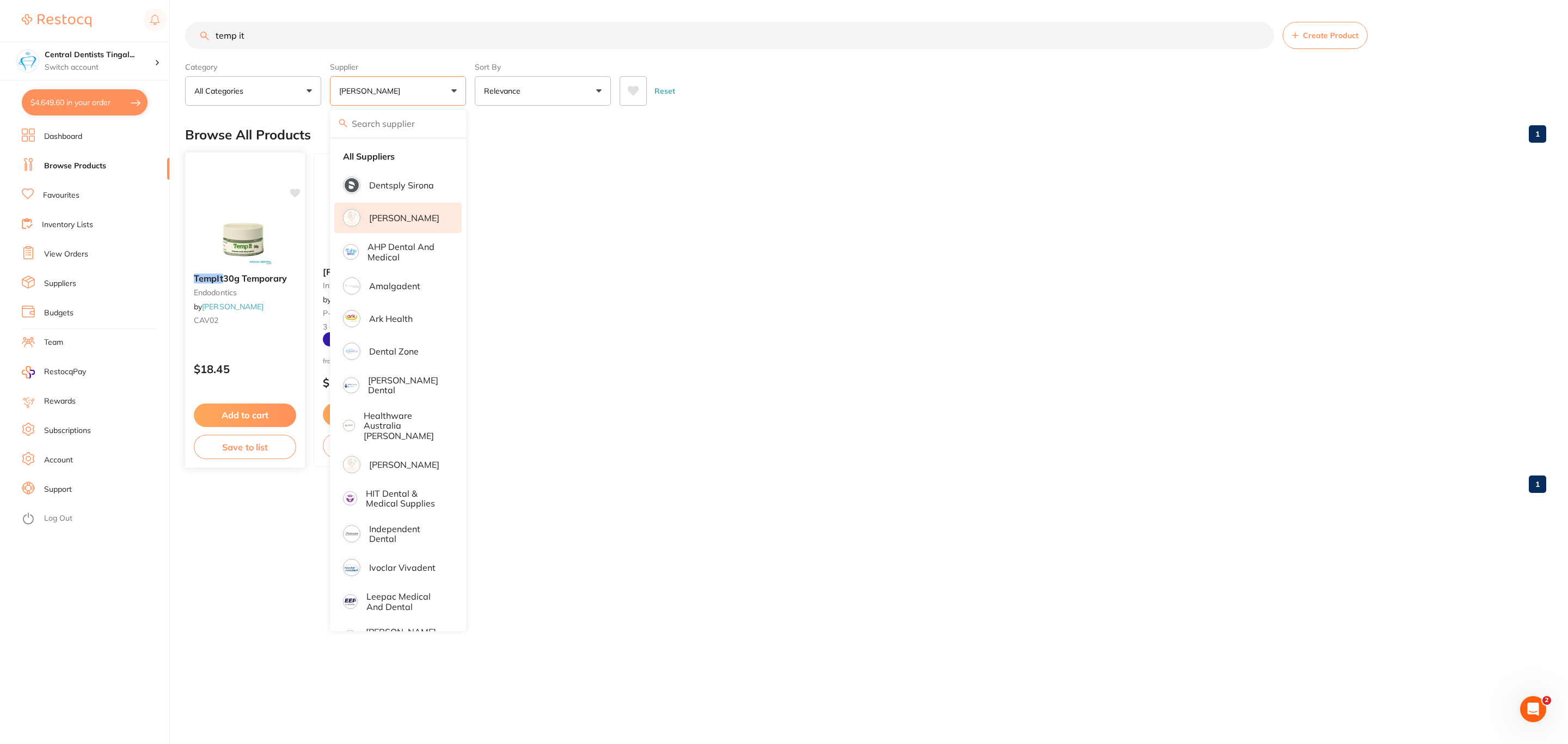
click at [781, 120] on div "Browse All Products 1" at bounding box center [866, 135] width 1361 height 37
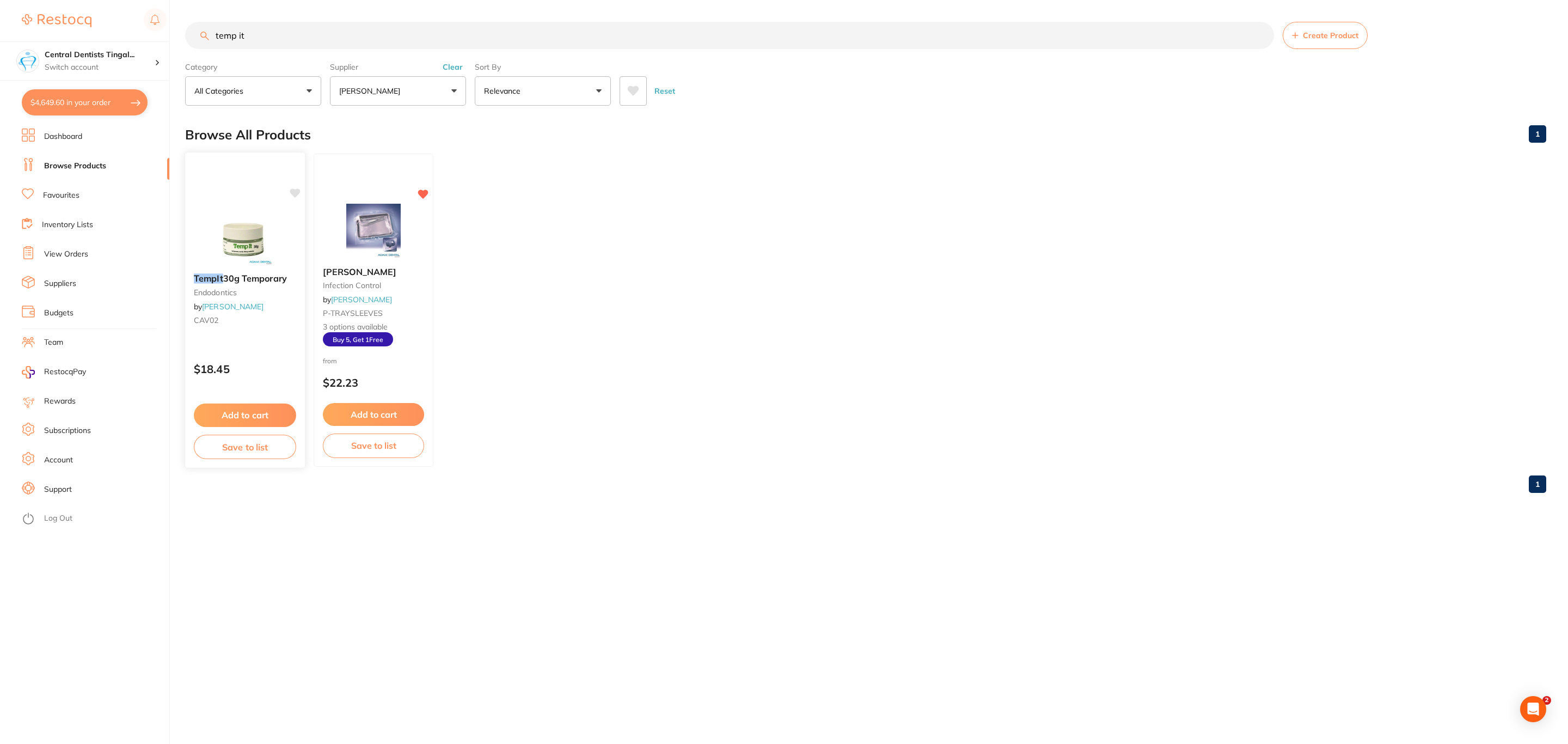
click at [240, 278] on span "30g Temporary" at bounding box center [255, 278] width 64 height 11
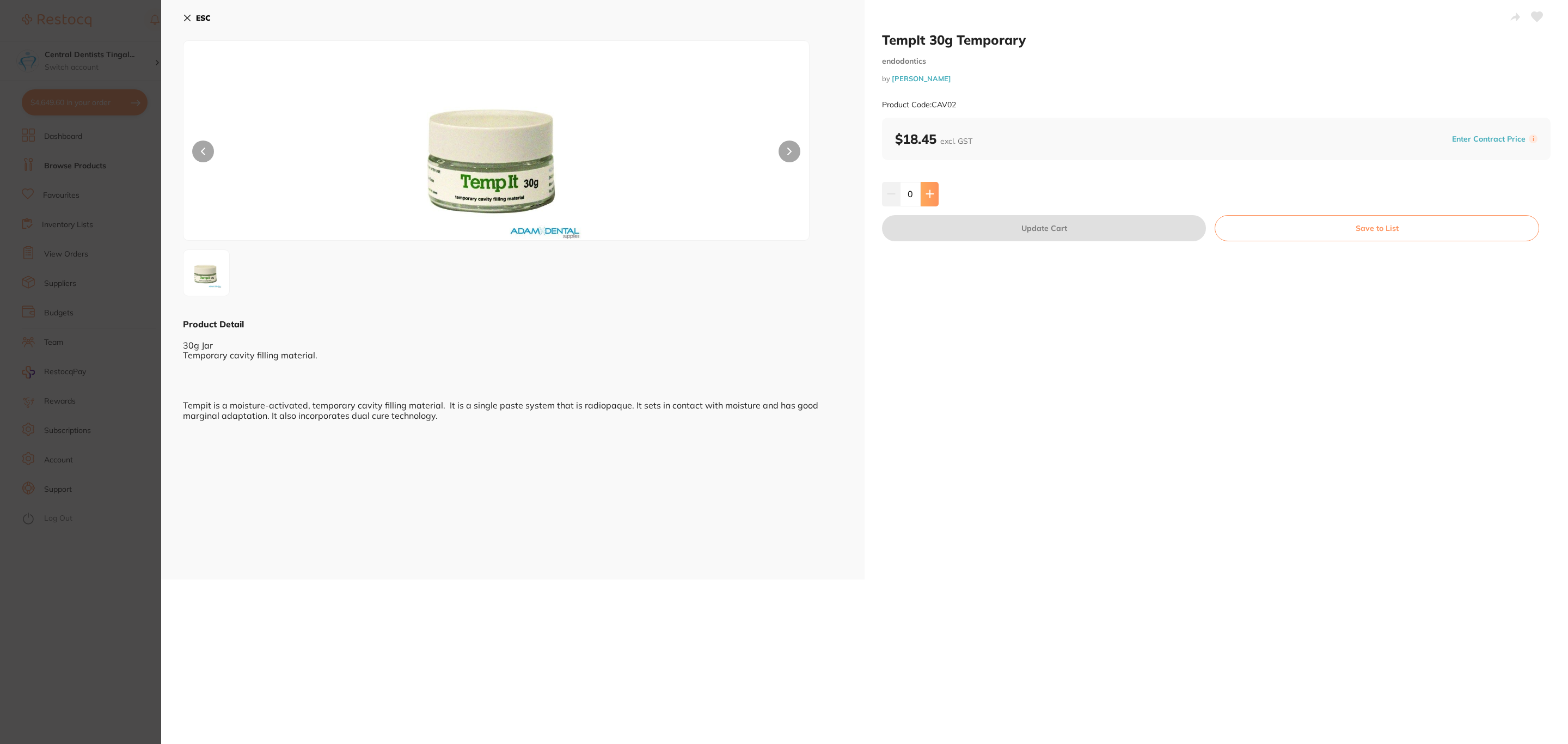
click at [930, 200] on button at bounding box center [930, 194] width 18 height 24
type input "1"
click at [928, 235] on button "Update Cart" at bounding box center [1044, 228] width 324 height 26
checkbox input "false"
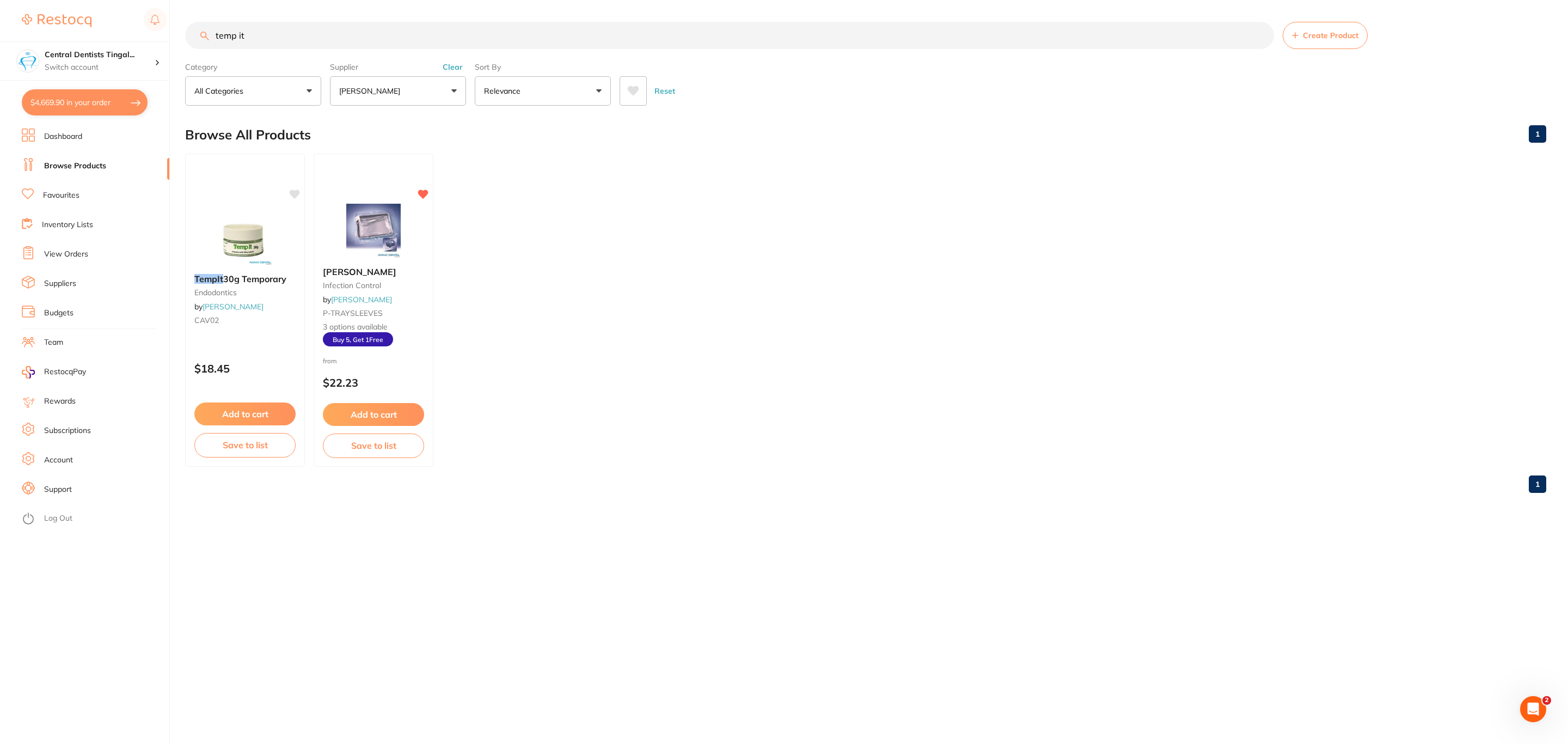
click at [259, 35] on input "temp it" at bounding box center [729, 35] width 1089 height 27
type input "t"
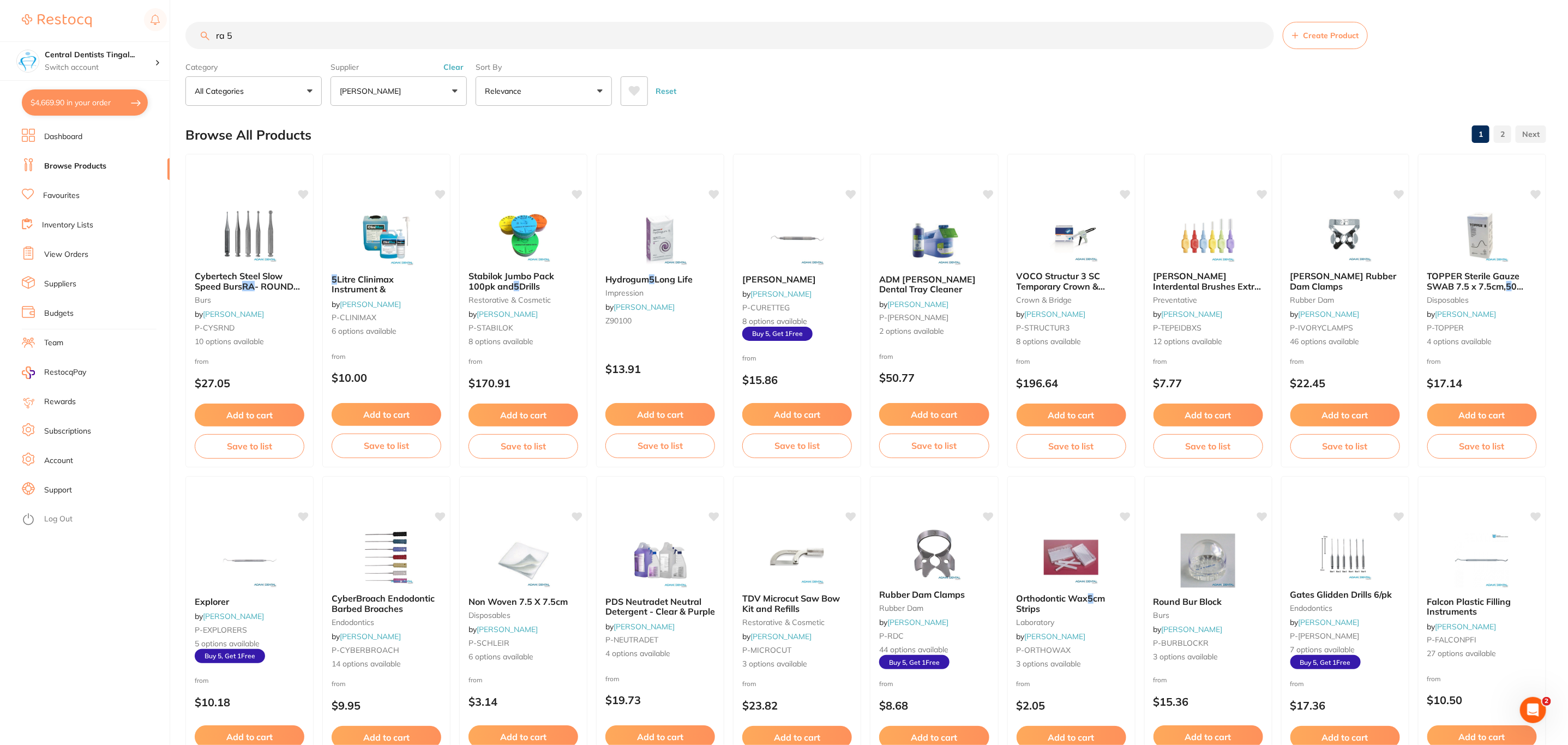
type input "ra 5"
click at [424, 99] on button "[PERSON_NAME]" at bounding box center [399, 91] width 137 height 29
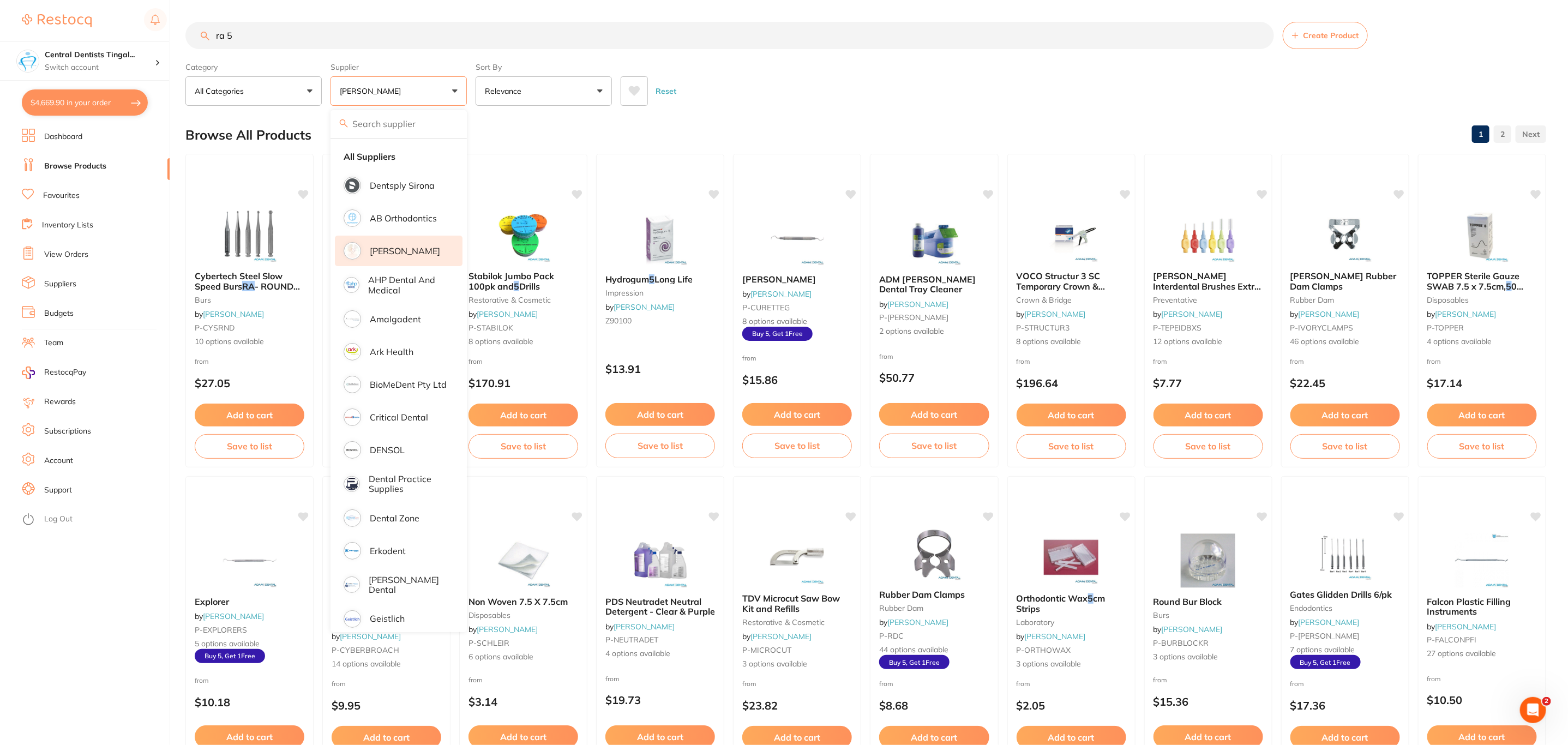
click at [391, 259] on li "[PERSON_NAME]" at bounding box center [398, 251] width 127 height 30
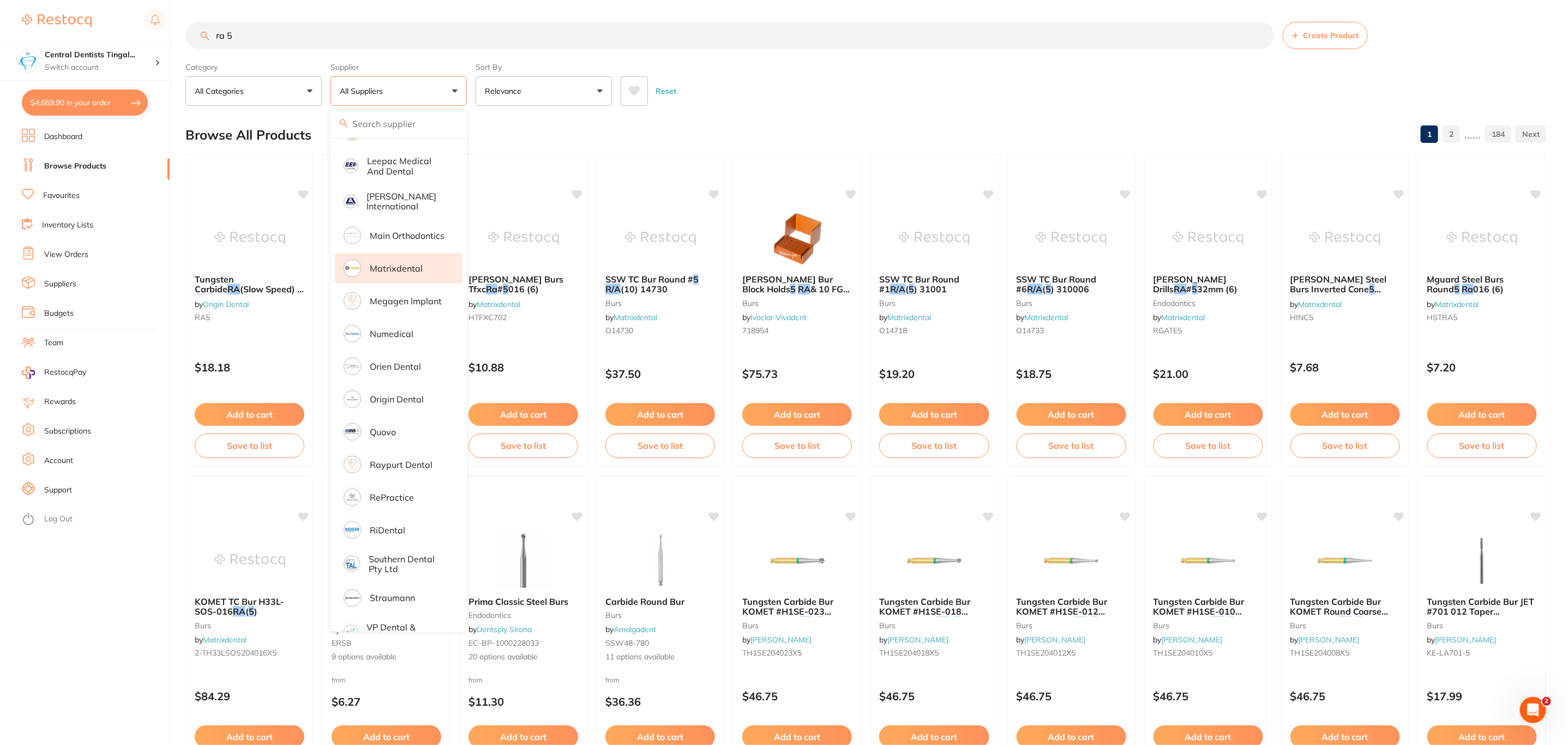
scroll to position [716, 0]
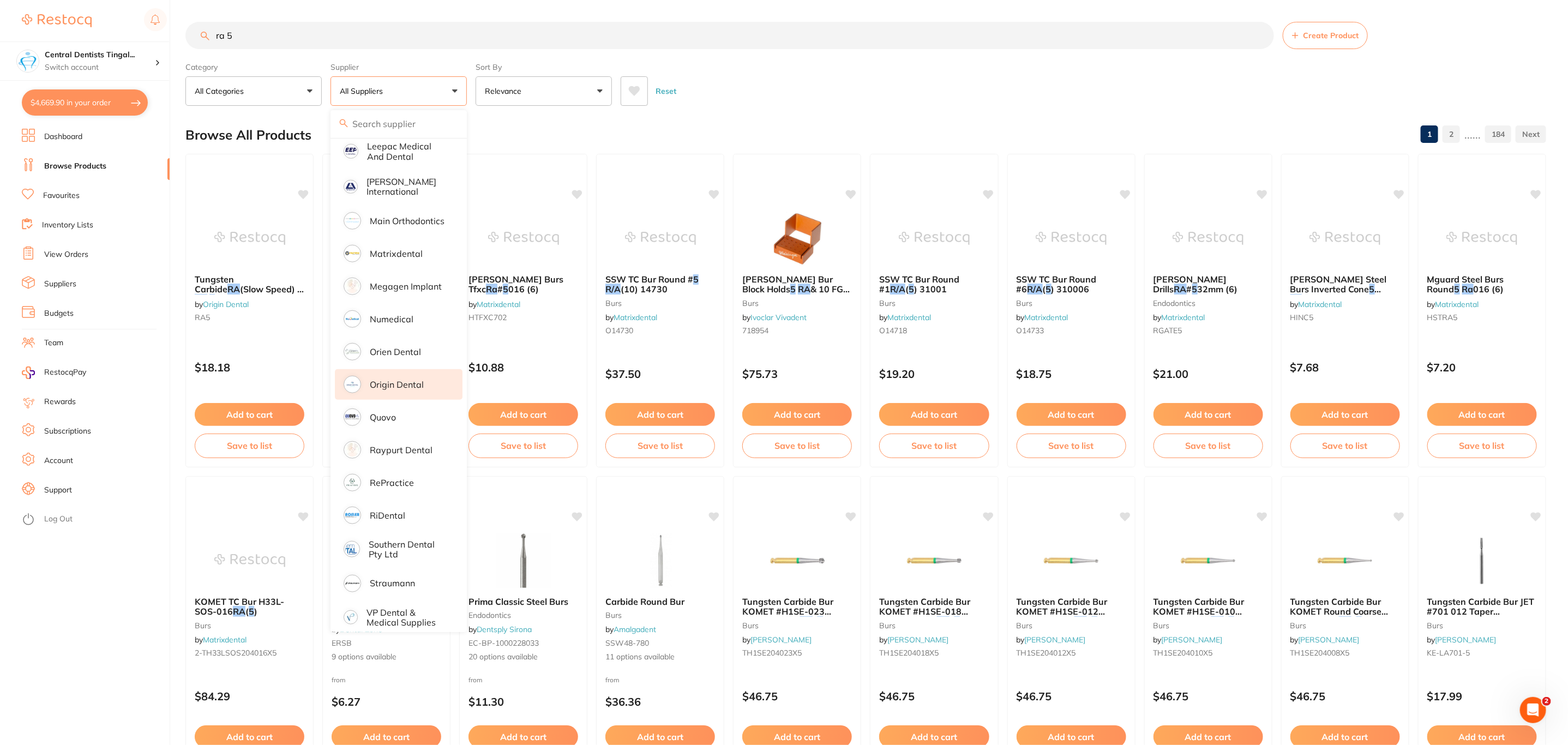
click at [419, 381] on li "Origin Dental" at bounding box center [398, 385] width 127 height 30
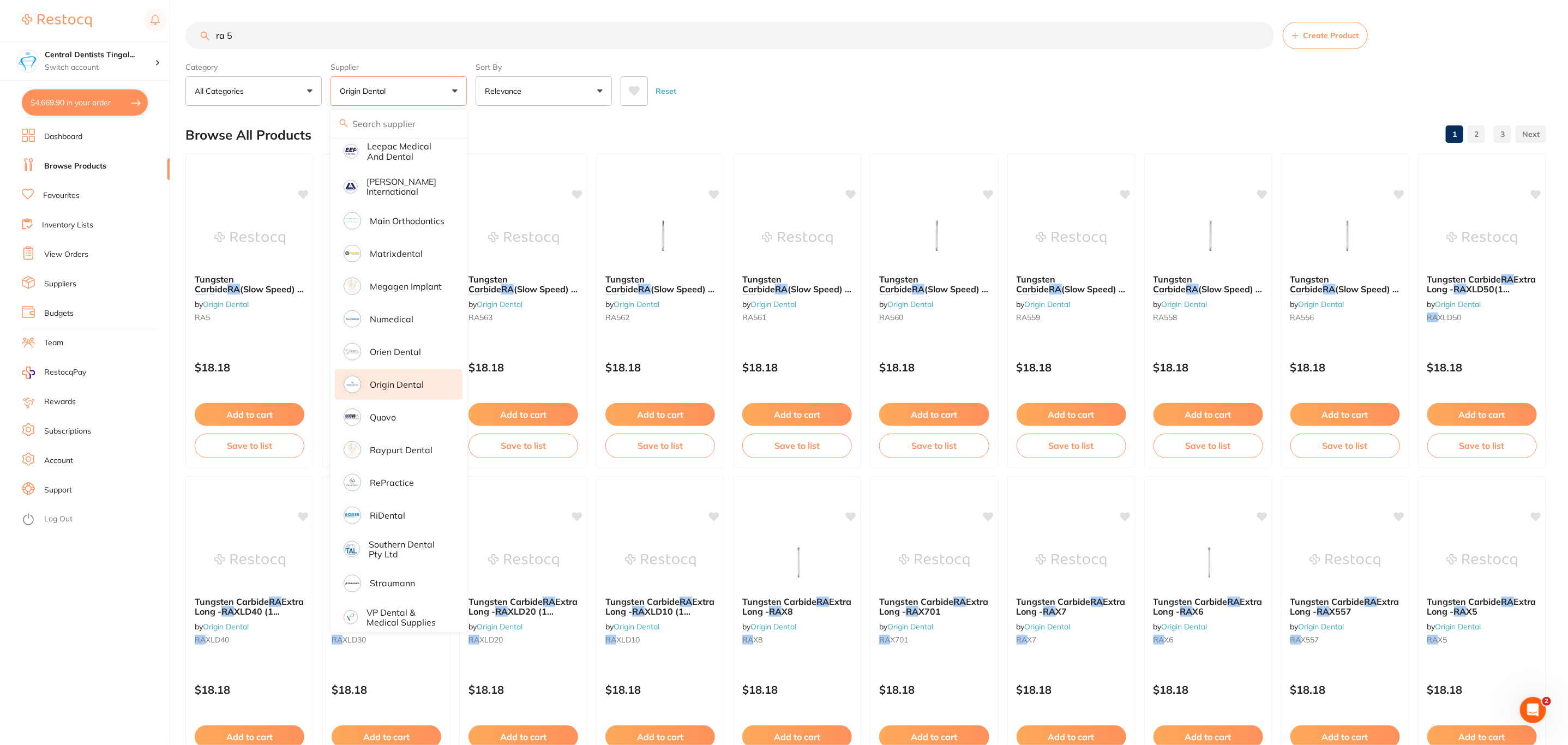
click at [771, 105] on div "Reset" at bounding box center [1079, 87] width 917 height 38
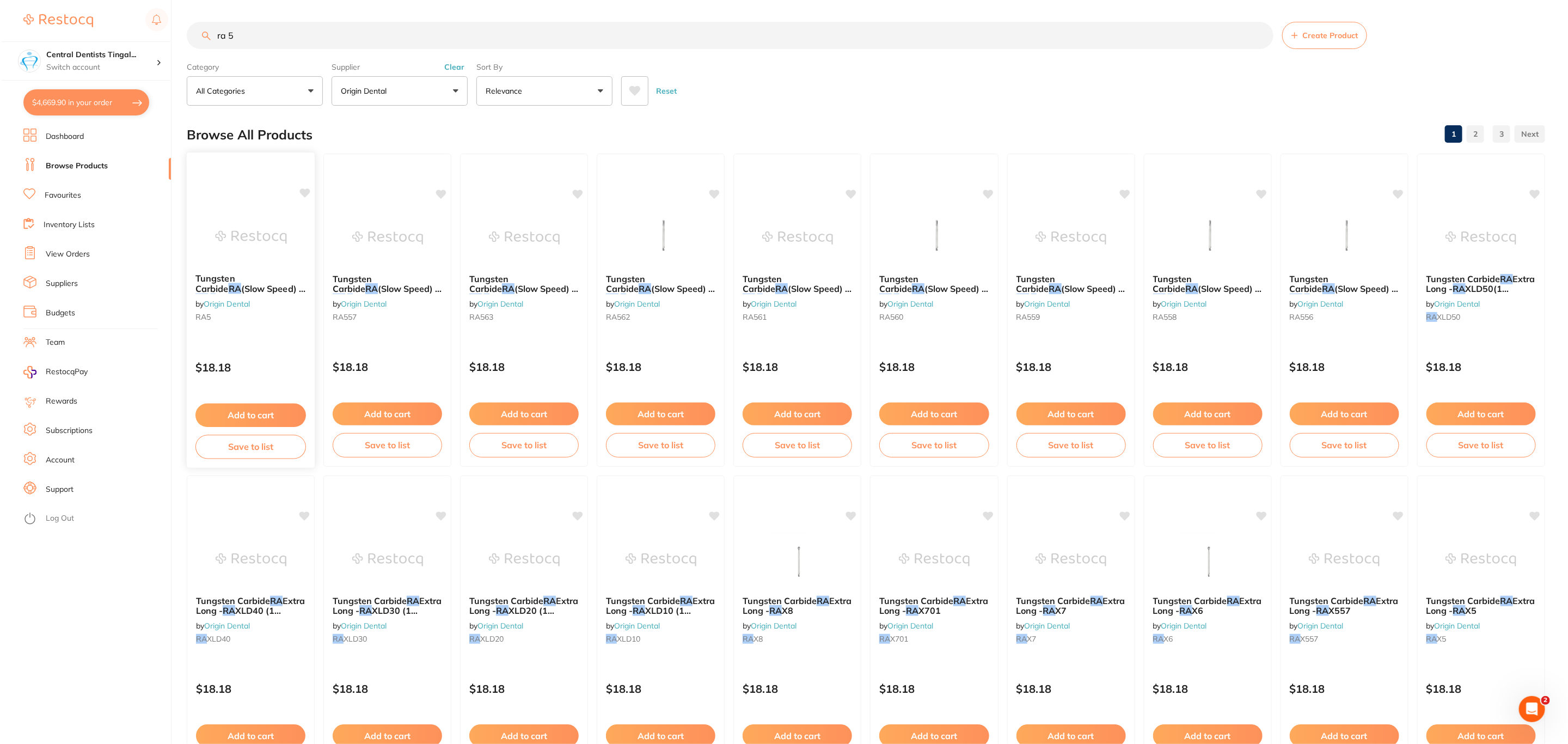
scroll to position [0, 0]
click at [265, 250] on img at bounding box center [249, 237] width 71 height 55
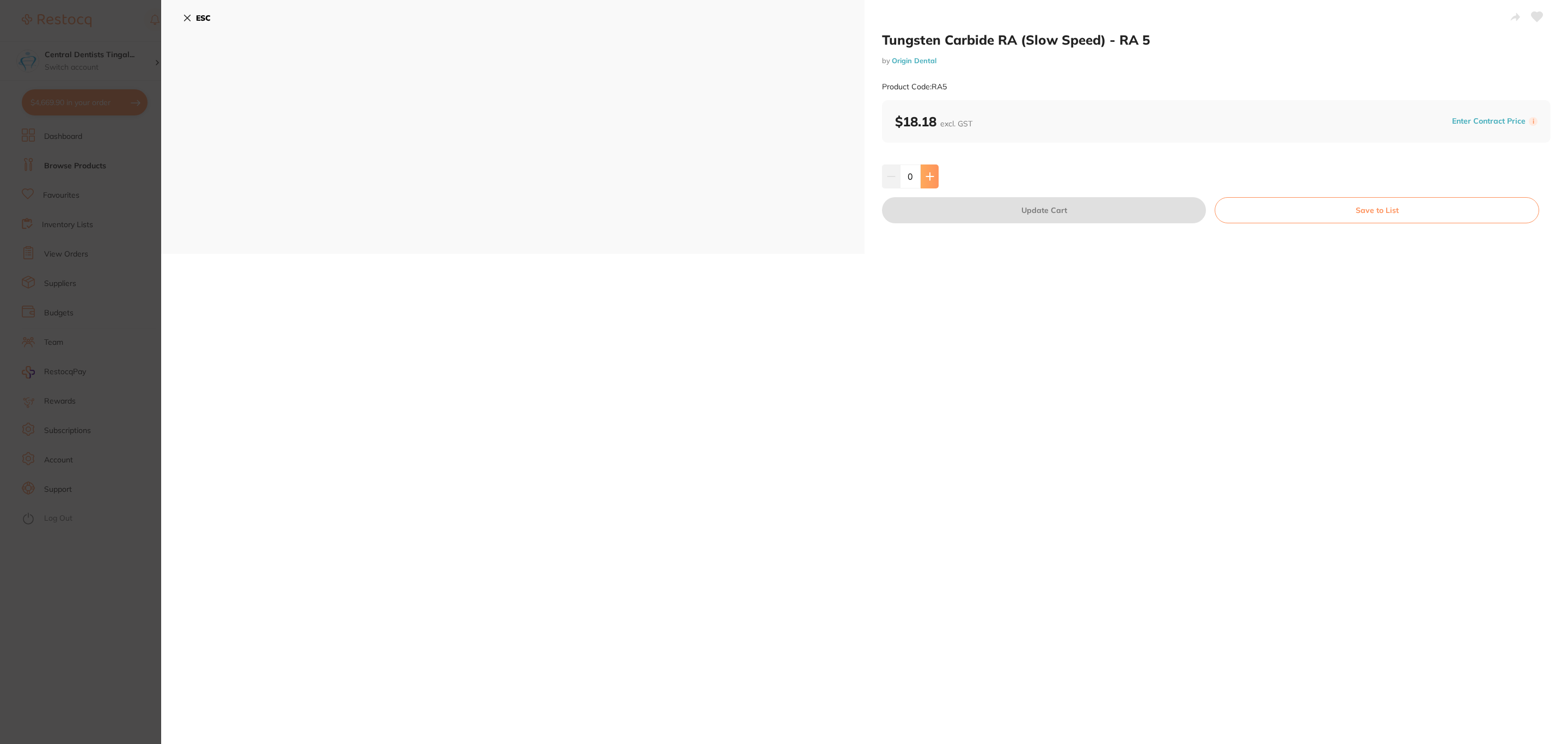
click at [930, 183] on button at bounding box center [930, 176] width 18 height 24
type input "3"
click at [928, 218] on button "Update Cart" at bounding box center [1044, 210] width 324 height 26
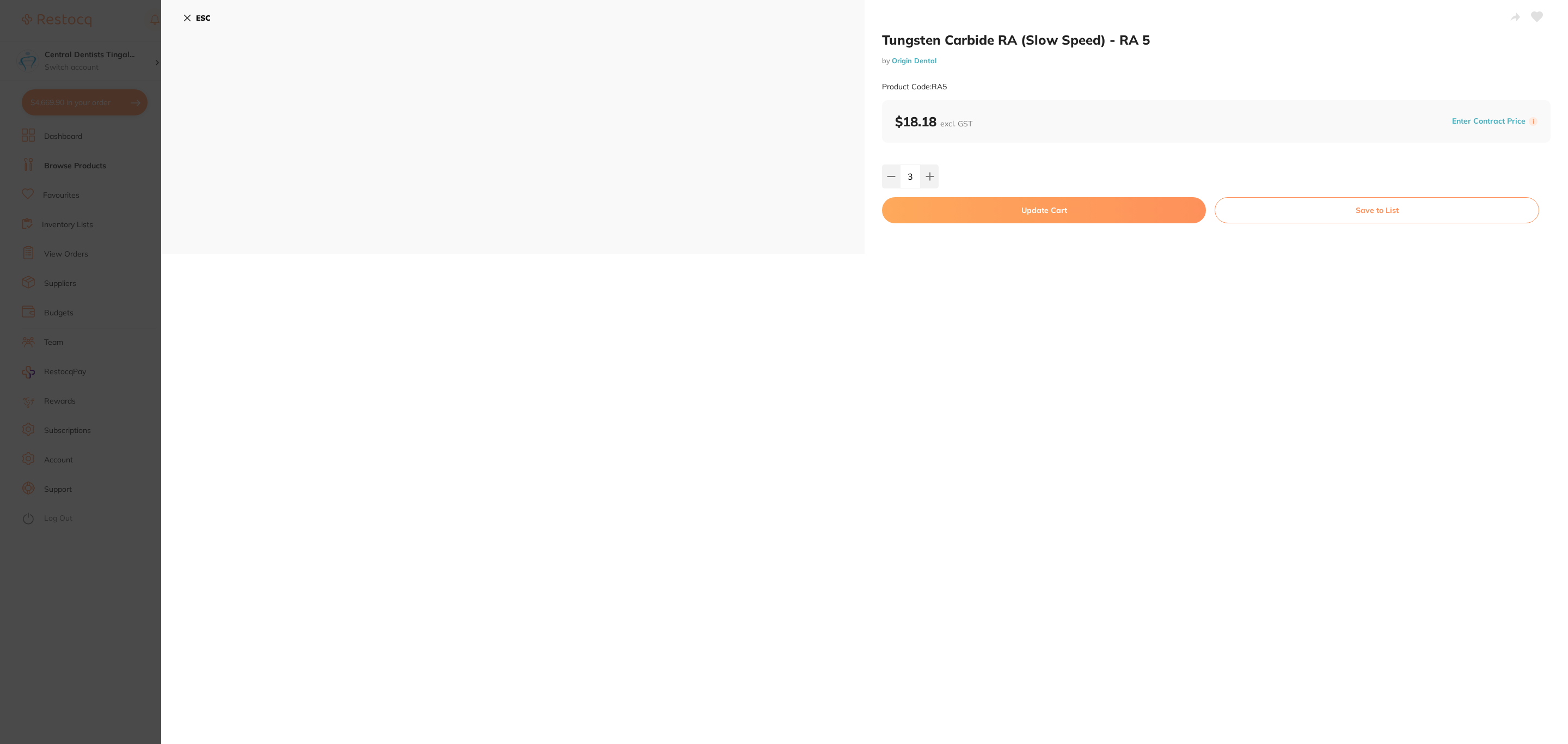
checkbox input "false"
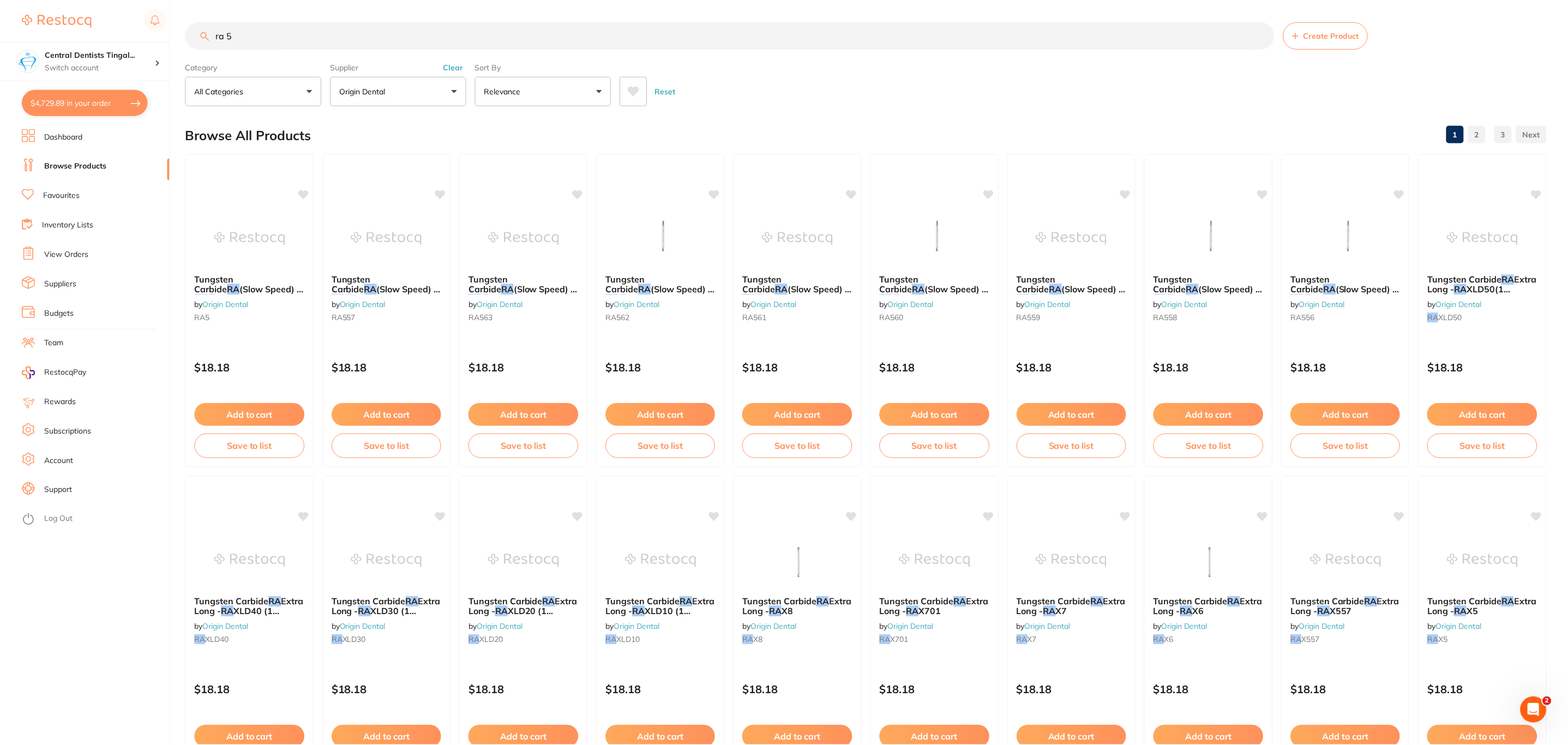
scroll to position [2, 0]
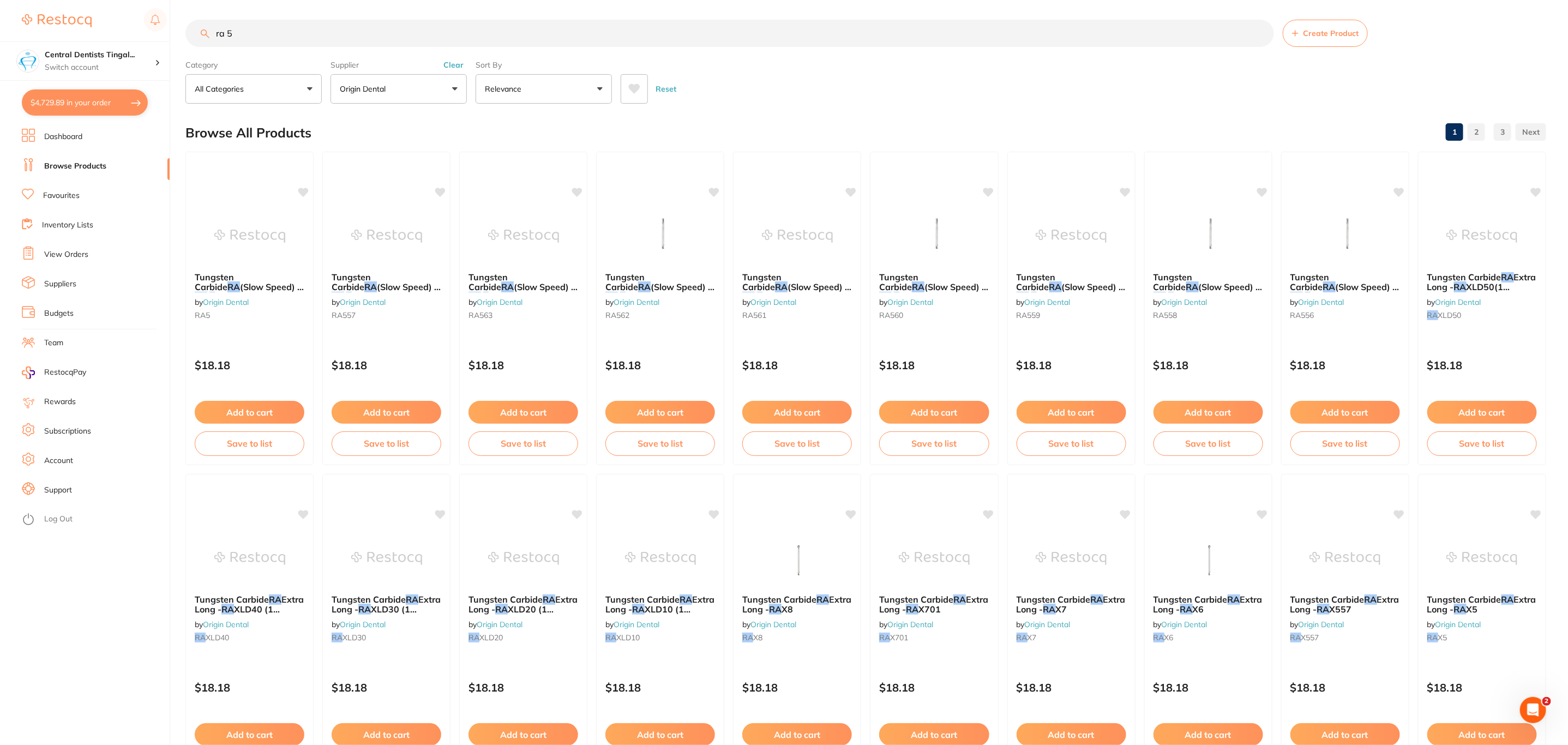
click at [67, 97] on button "$4,729.89 in your order" at bounding box center [85, 102] width 126 height 26
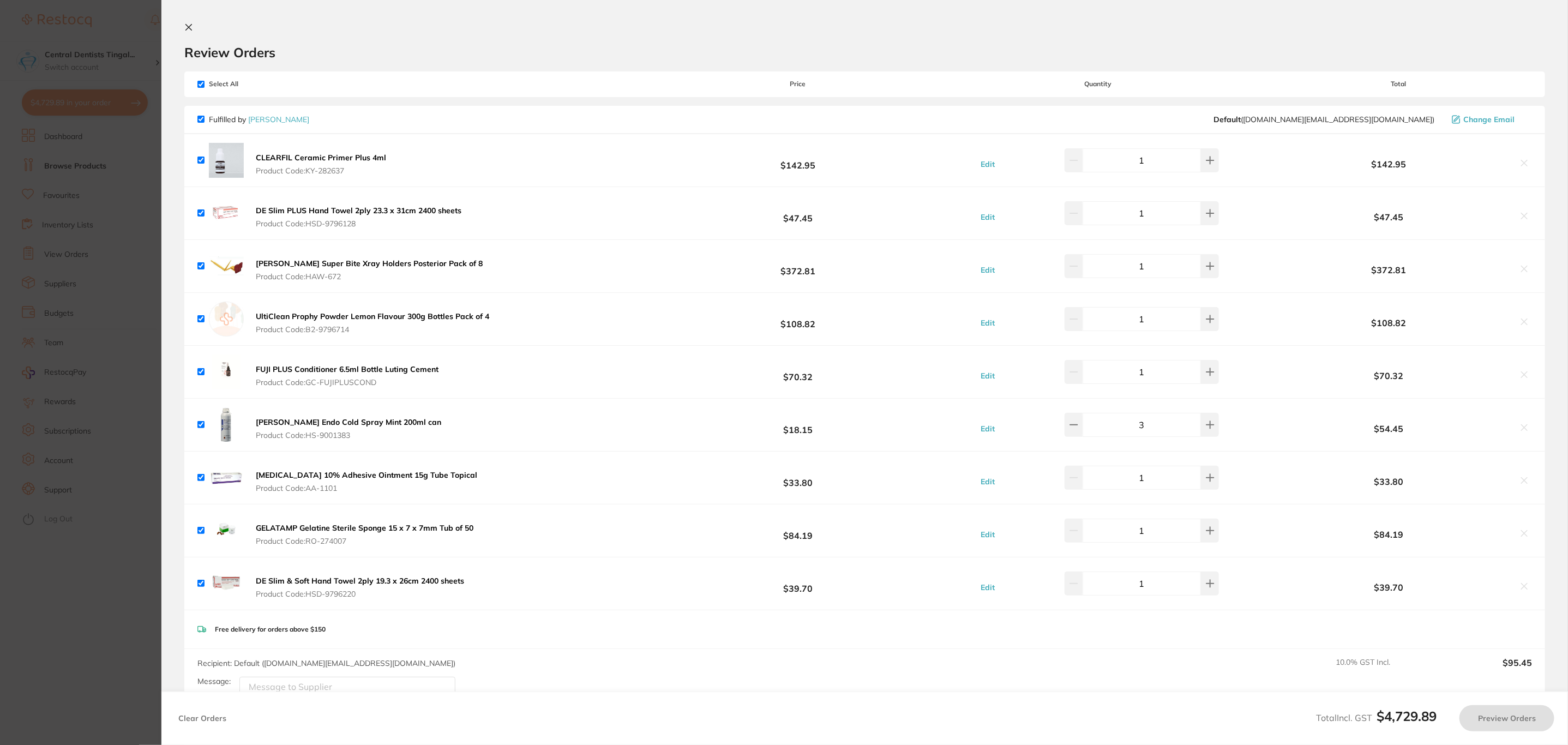
checkbox input "true"
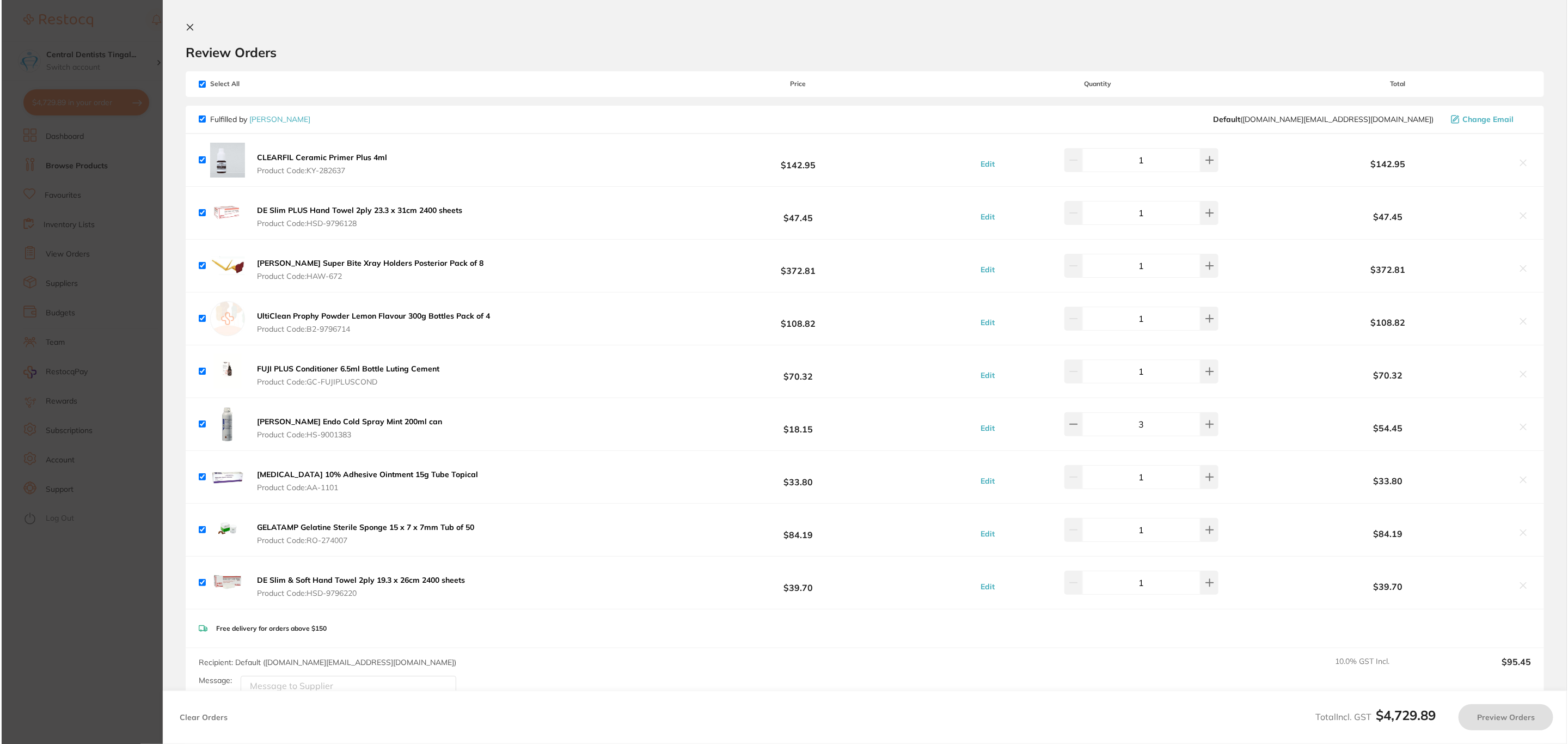
scroll to position [0, 0]
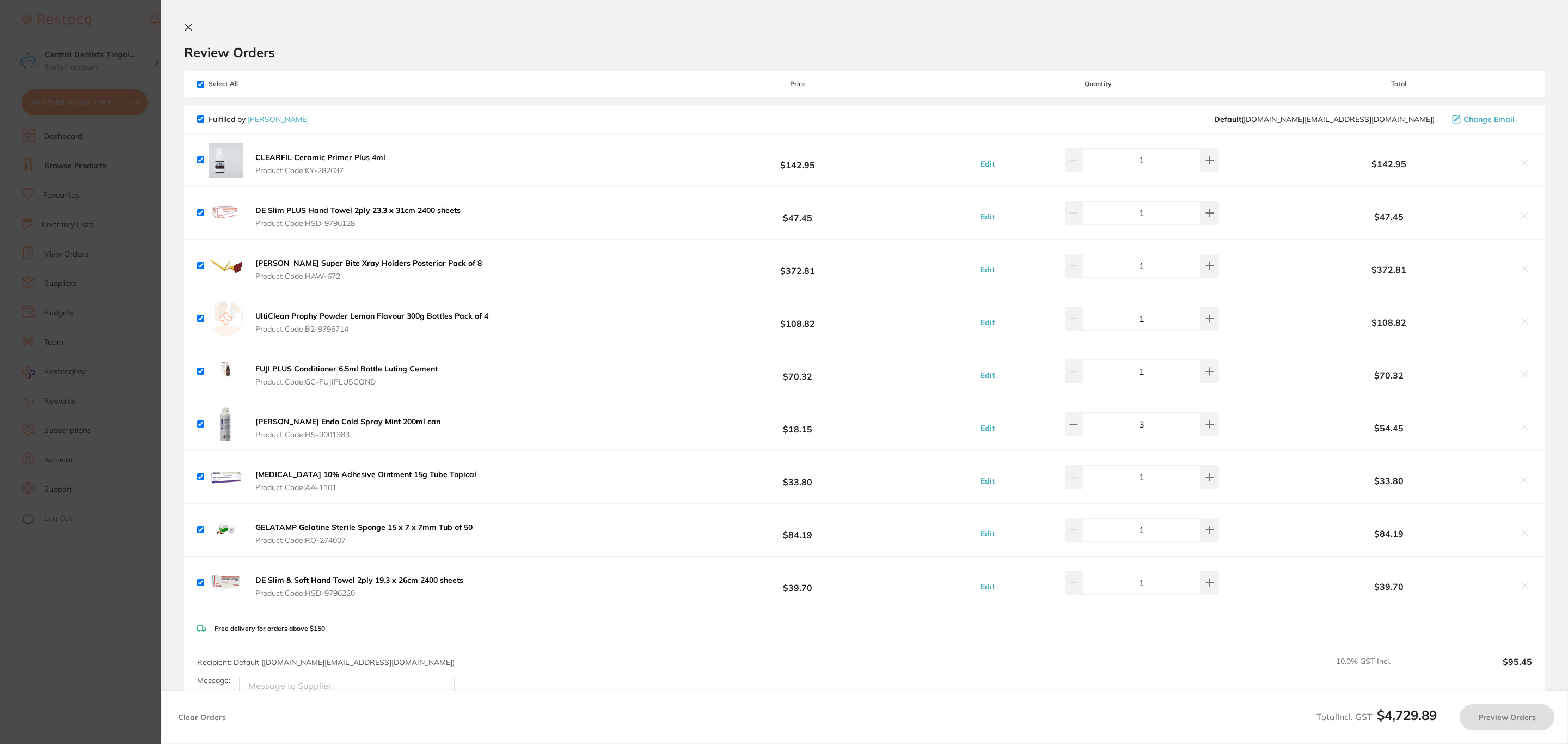
checkbox input "true"
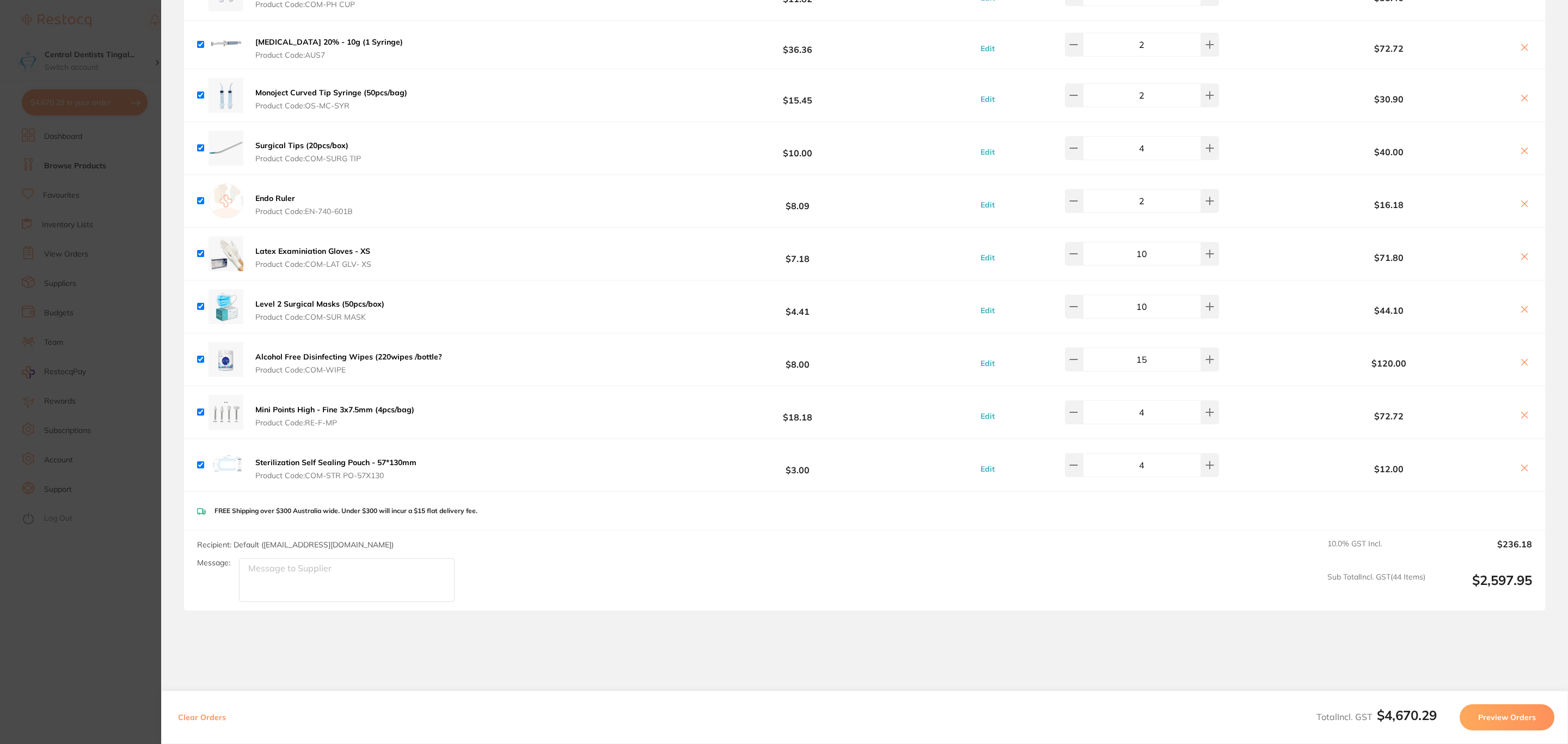
scroll to position [3758, 0]
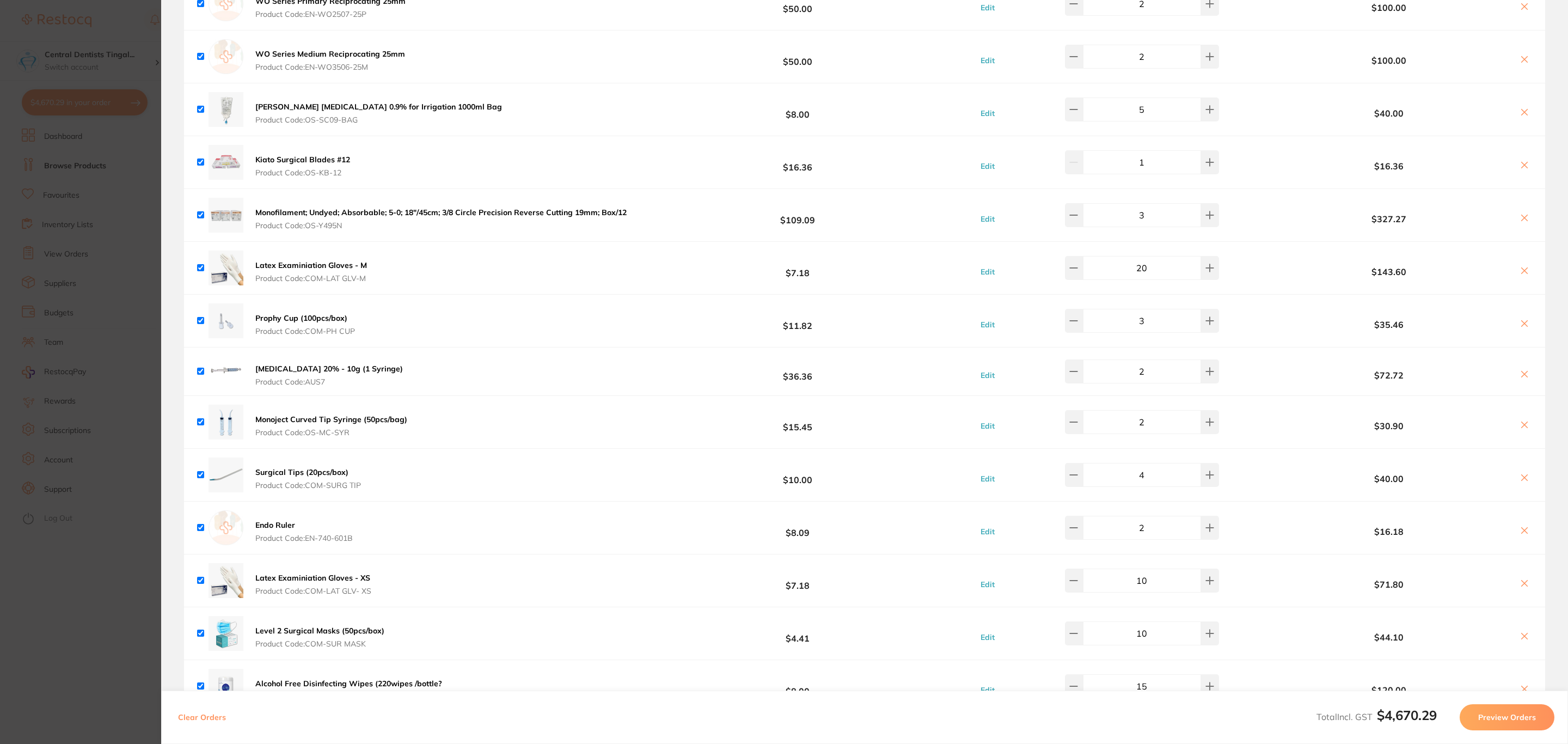
click at [57, 218] on section "Update RRP Set your pre negotiated price for this item. Item Agreed RRP (excl. …" at bounding box center [784, 372] width 1568 height 744
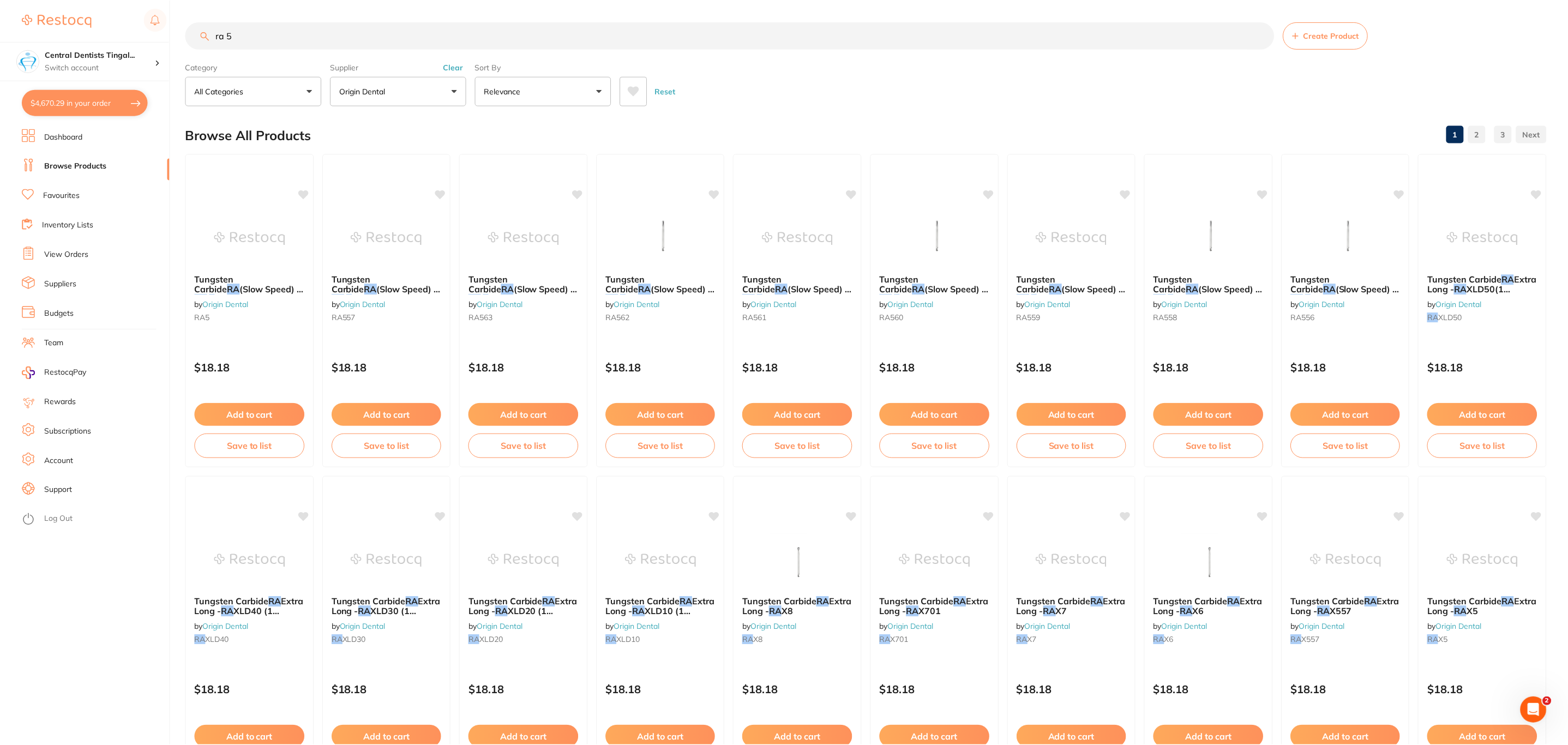
scroll to position [2, 0]
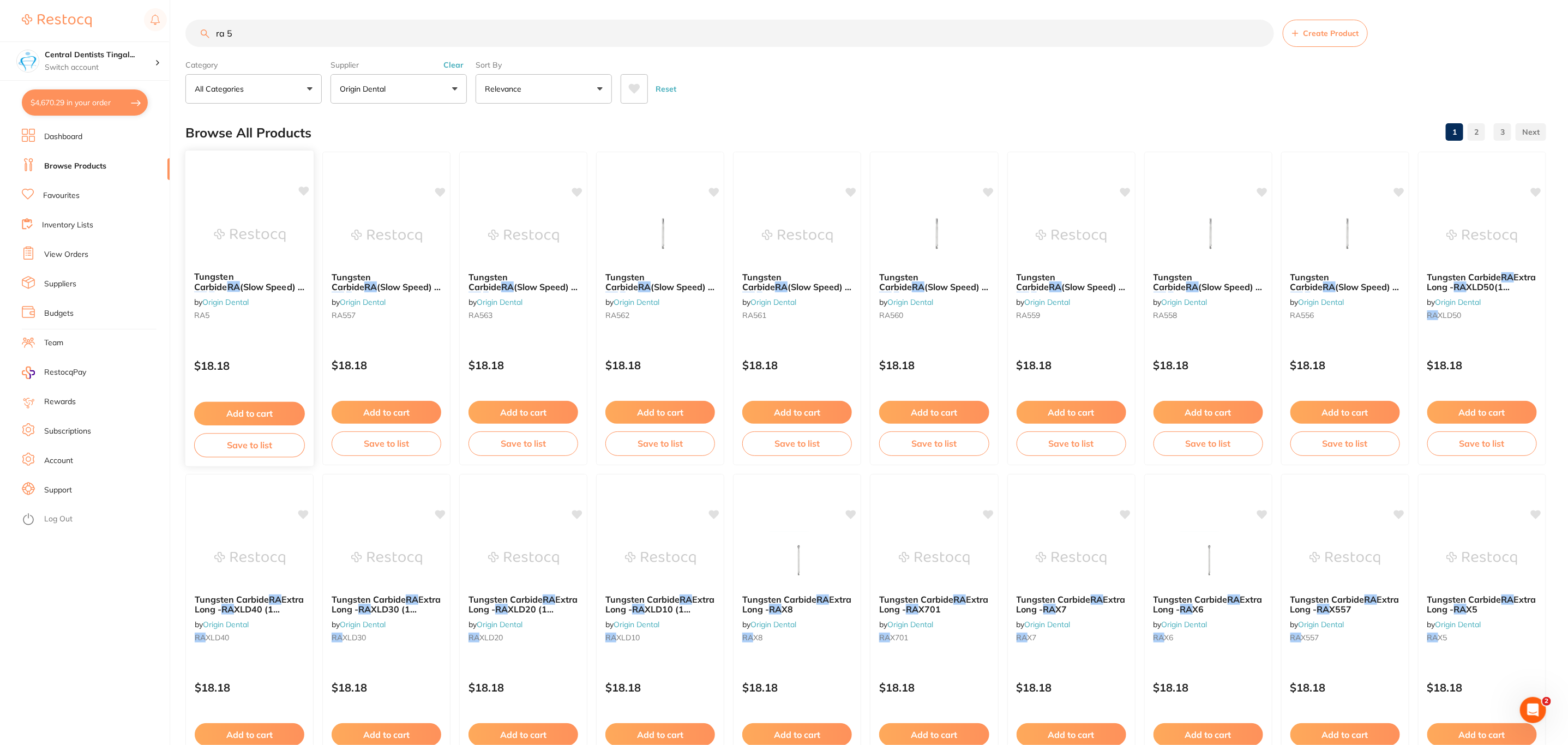
click at [240, 216] on img at bounding box center [249, 235] width 71 height 55
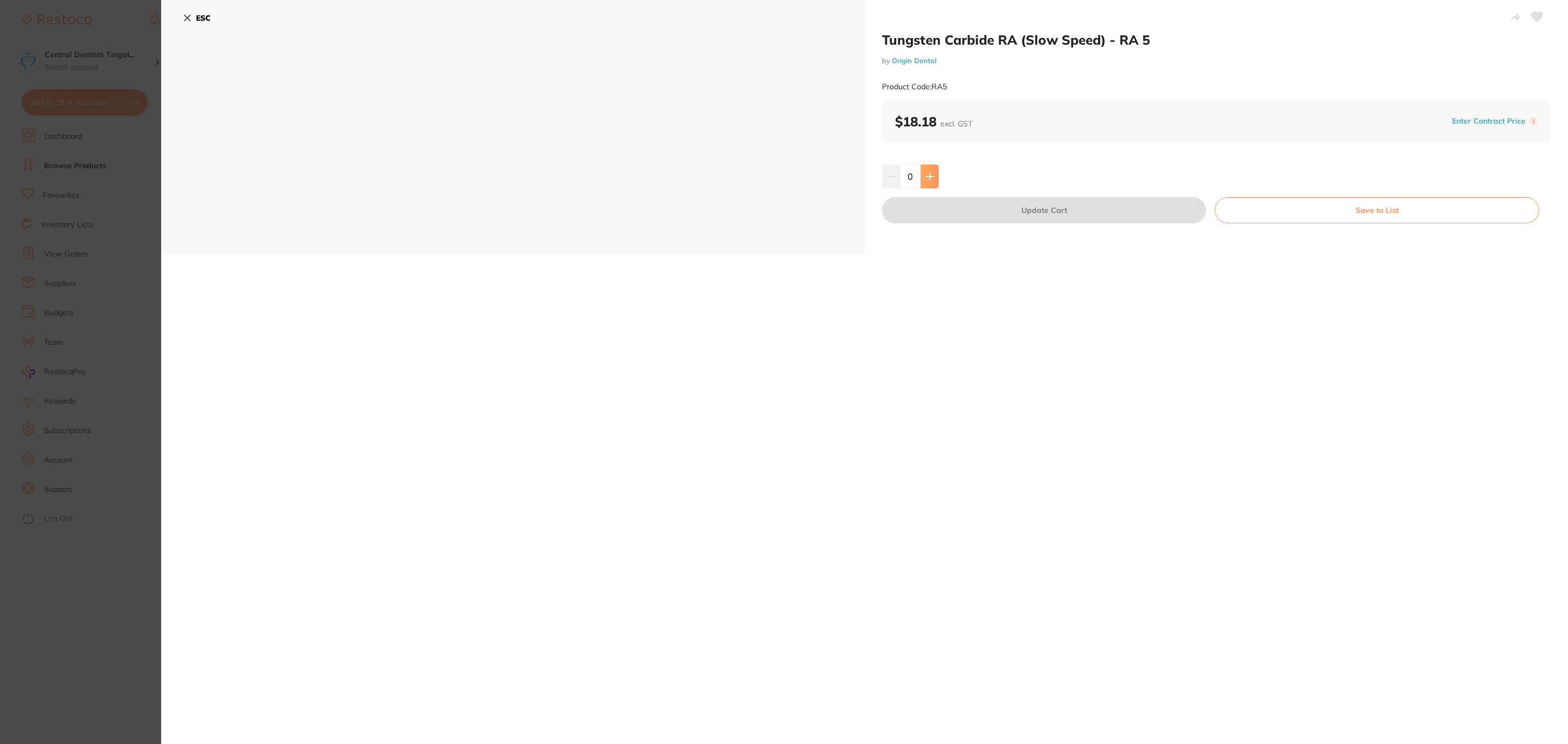
click at [929, 178] on icon at bounding box center [930, 177] width 9 height 9
click at [928, 178] on icon at bounding box center [929, 177] width 7 height 7
type input "2"
click at [928, 178] on icon at bounding box center [929, 177] width 7 height 7
click at [937, 217] on button "Update Cart" at bounding box center [1044, 210] width 324 height 26
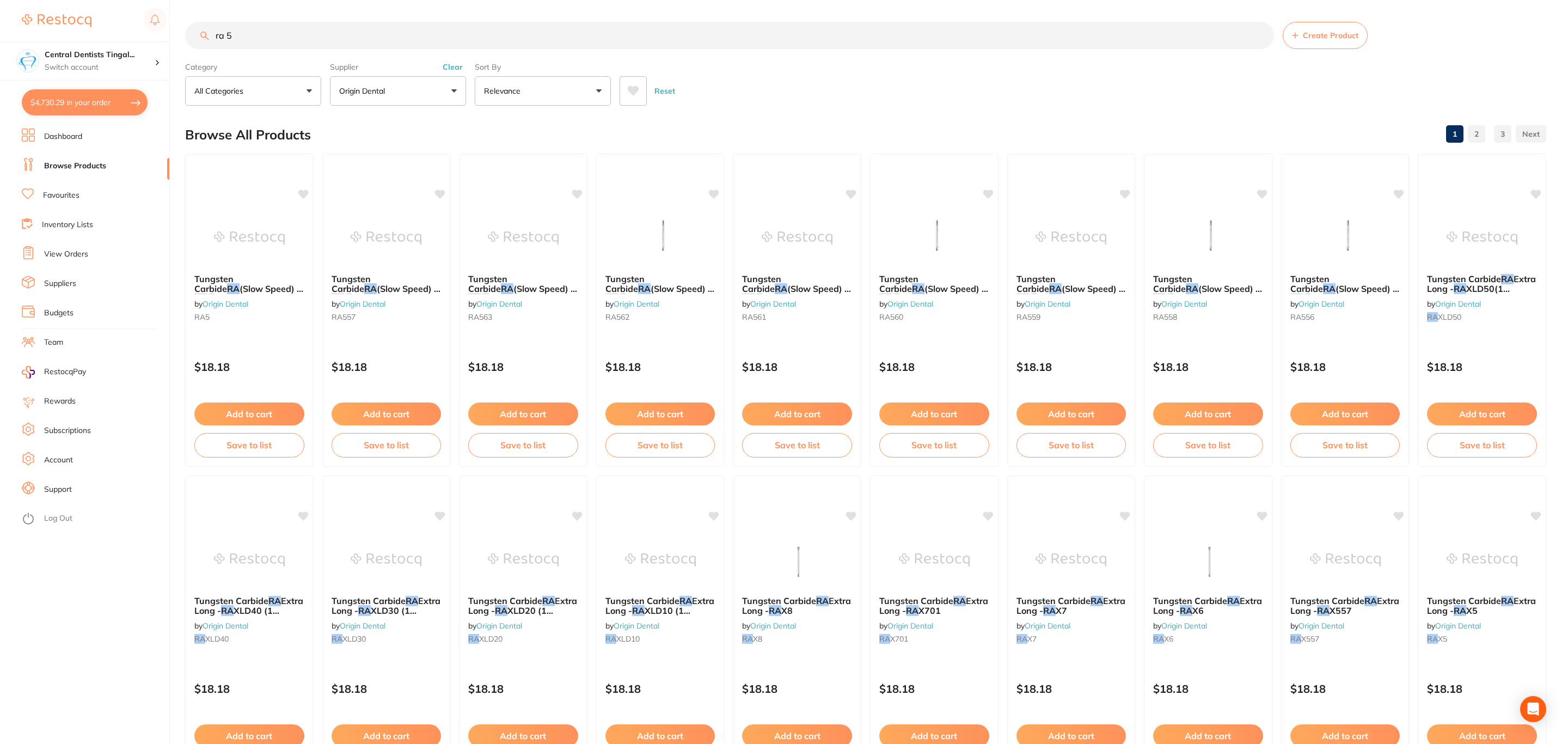
checkbox input "false"
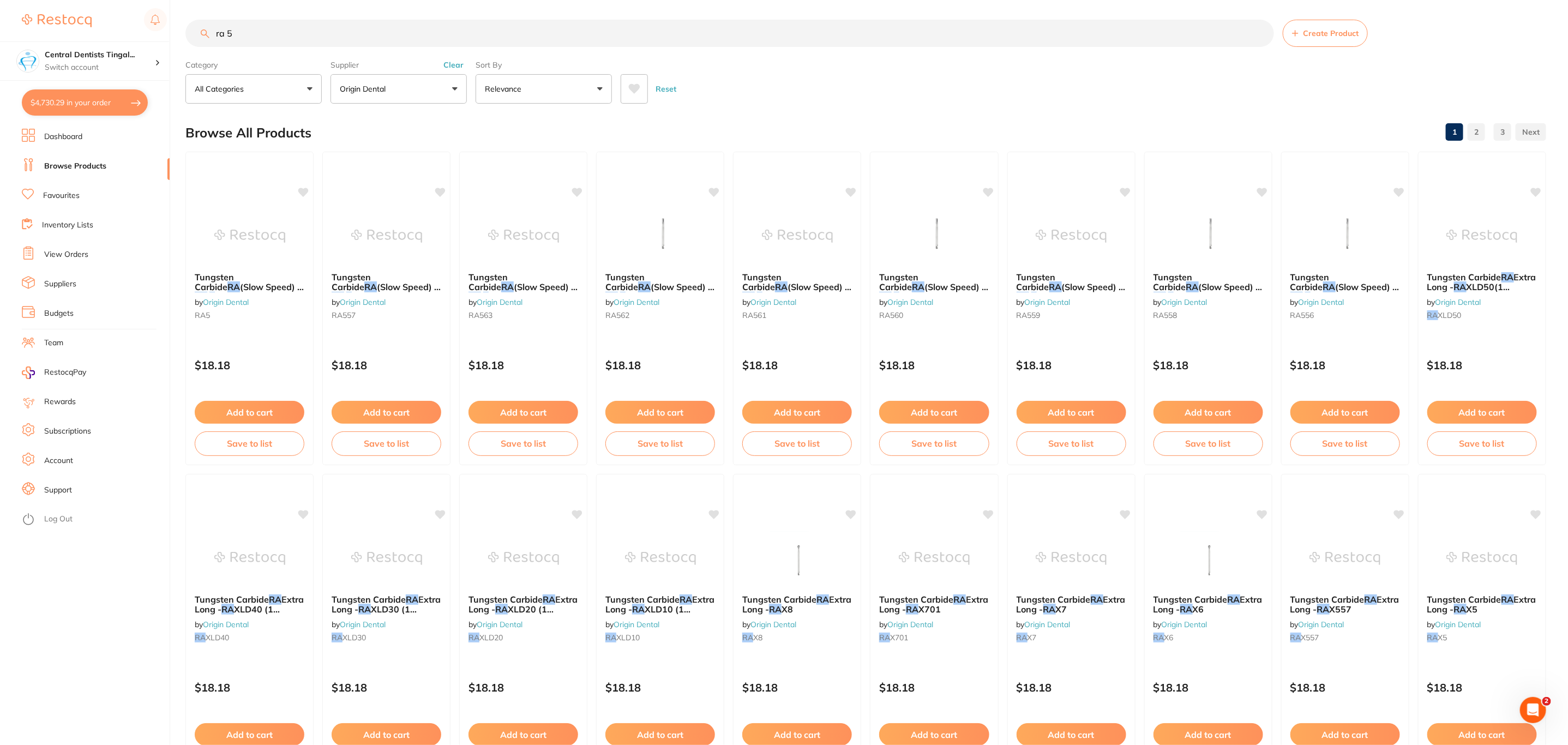
click at [98, 94] on button "$4,730.29 in your order" at bounding box center [85, 102] width 126 height 26
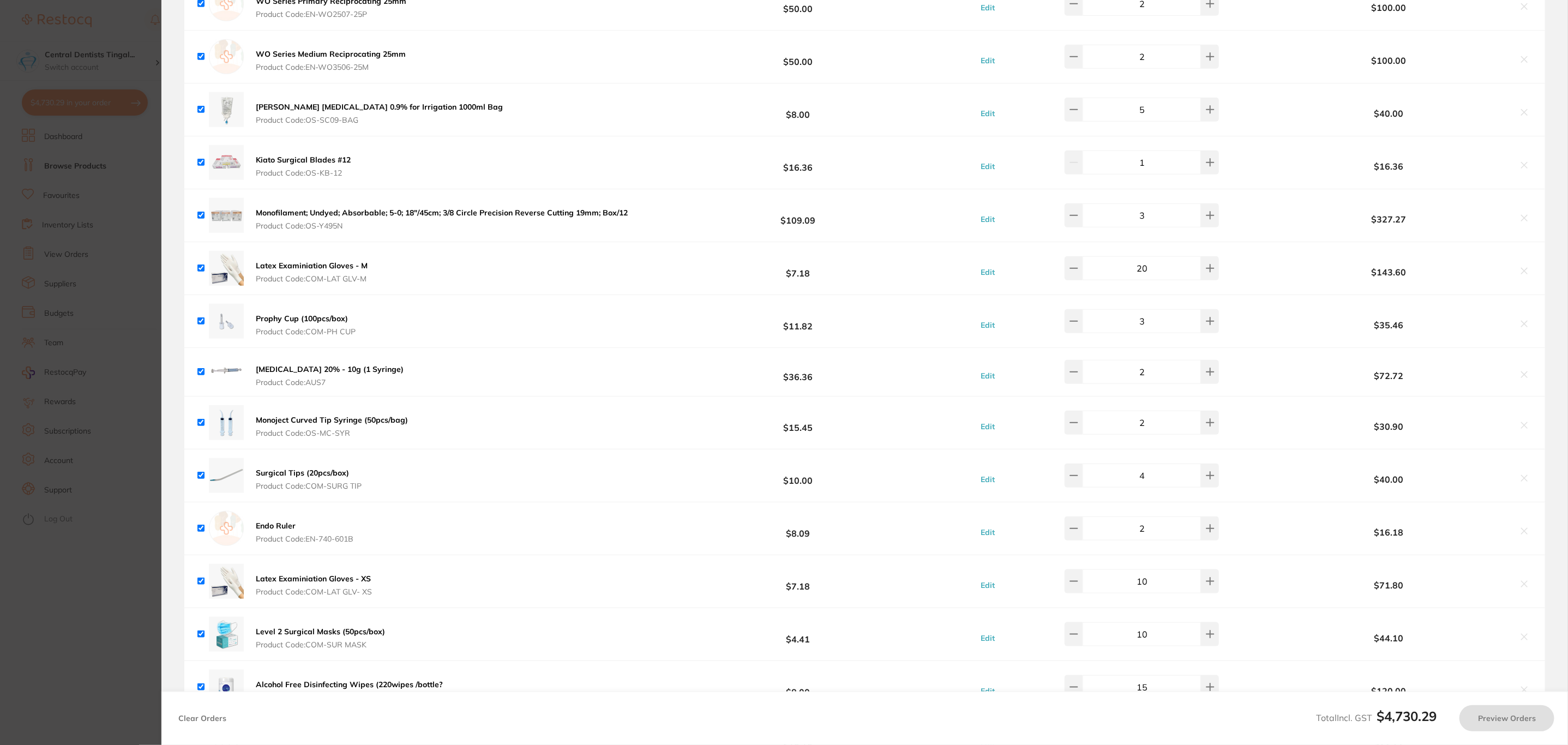
checkbox input "true"
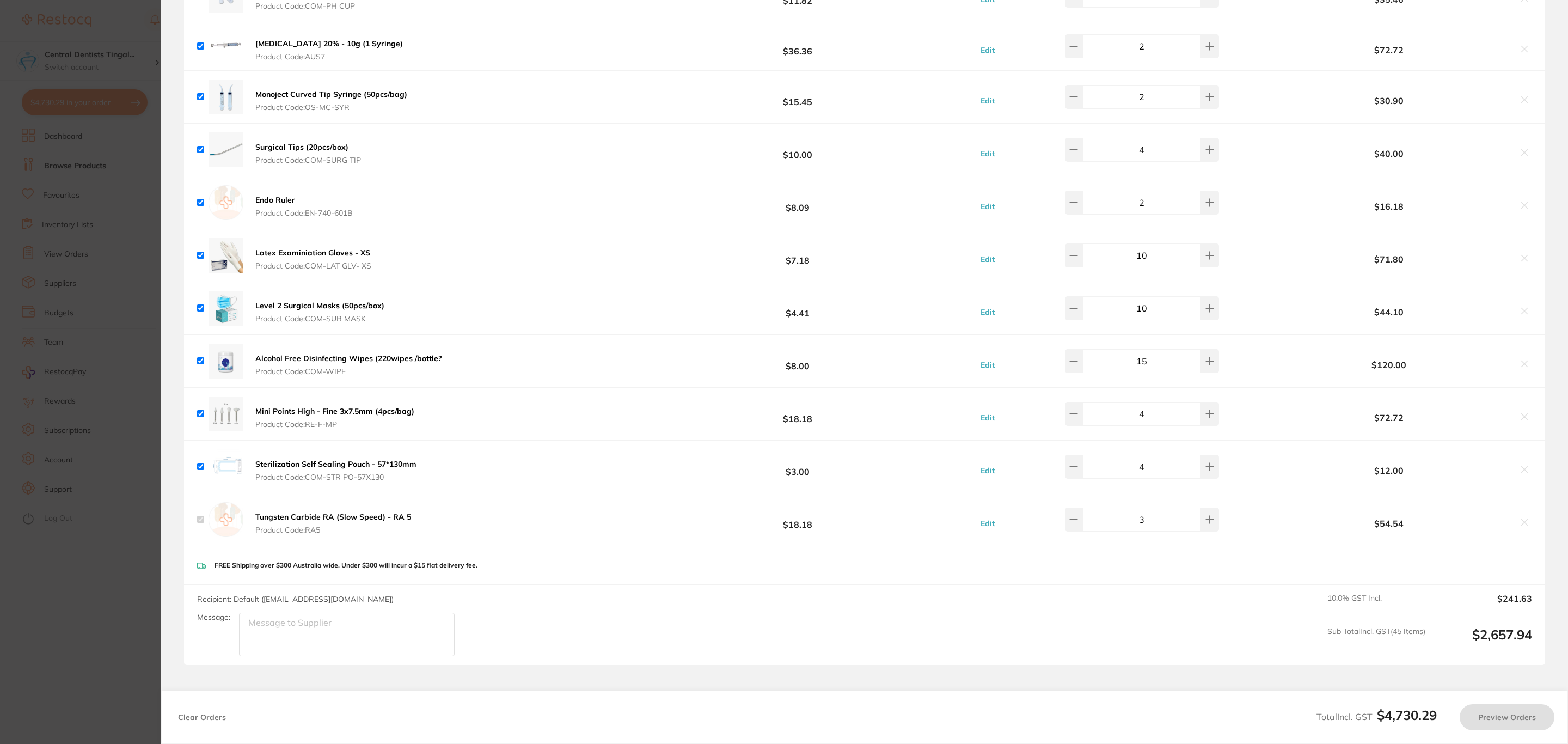
scroll to position [4084, 0]
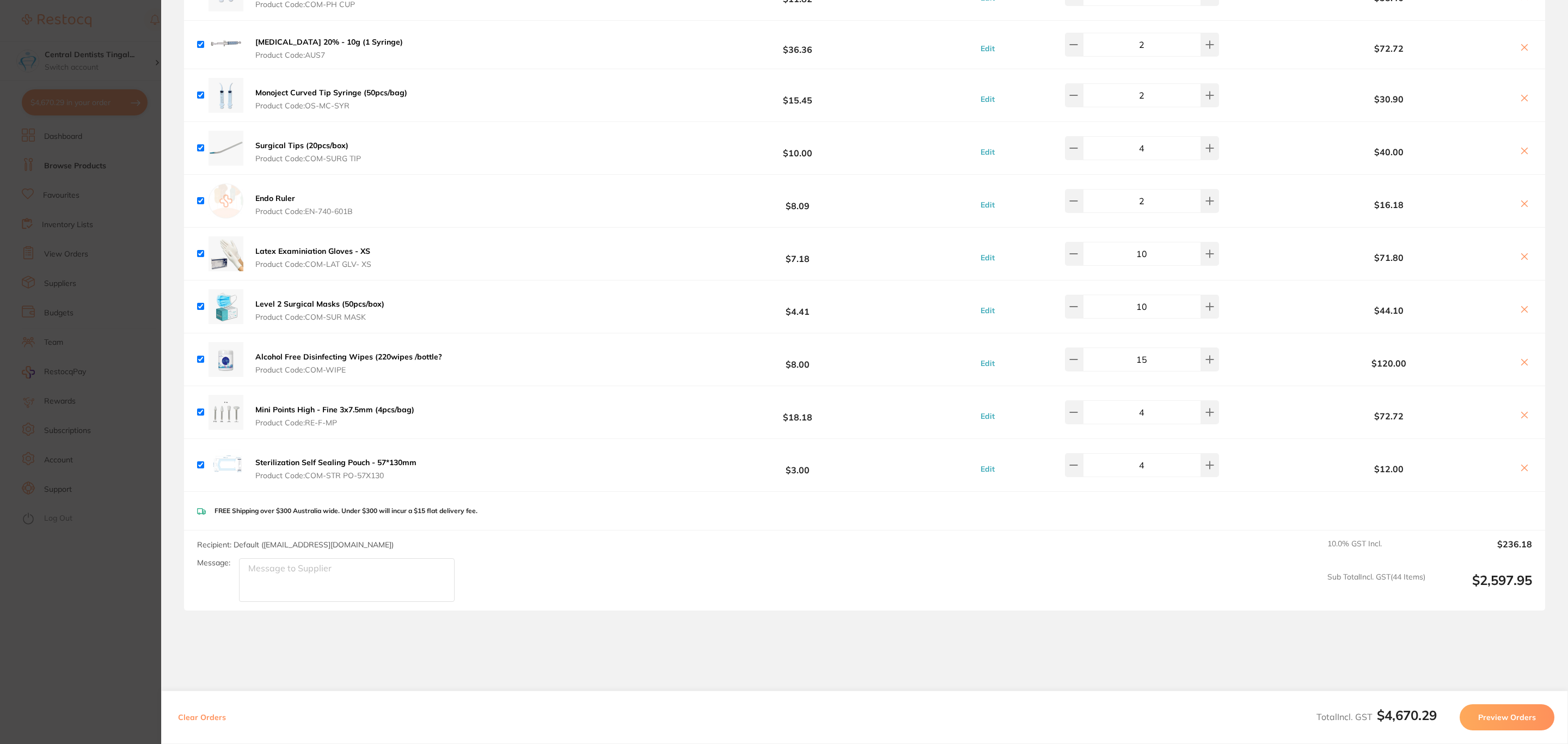
checkbox input "true"
click at [12, 356] on section "Update RRP Set your pre negotiated price for this item. Item Agreed RRP (excl. …" at bounding box center [784, 372] width 1568 height 744
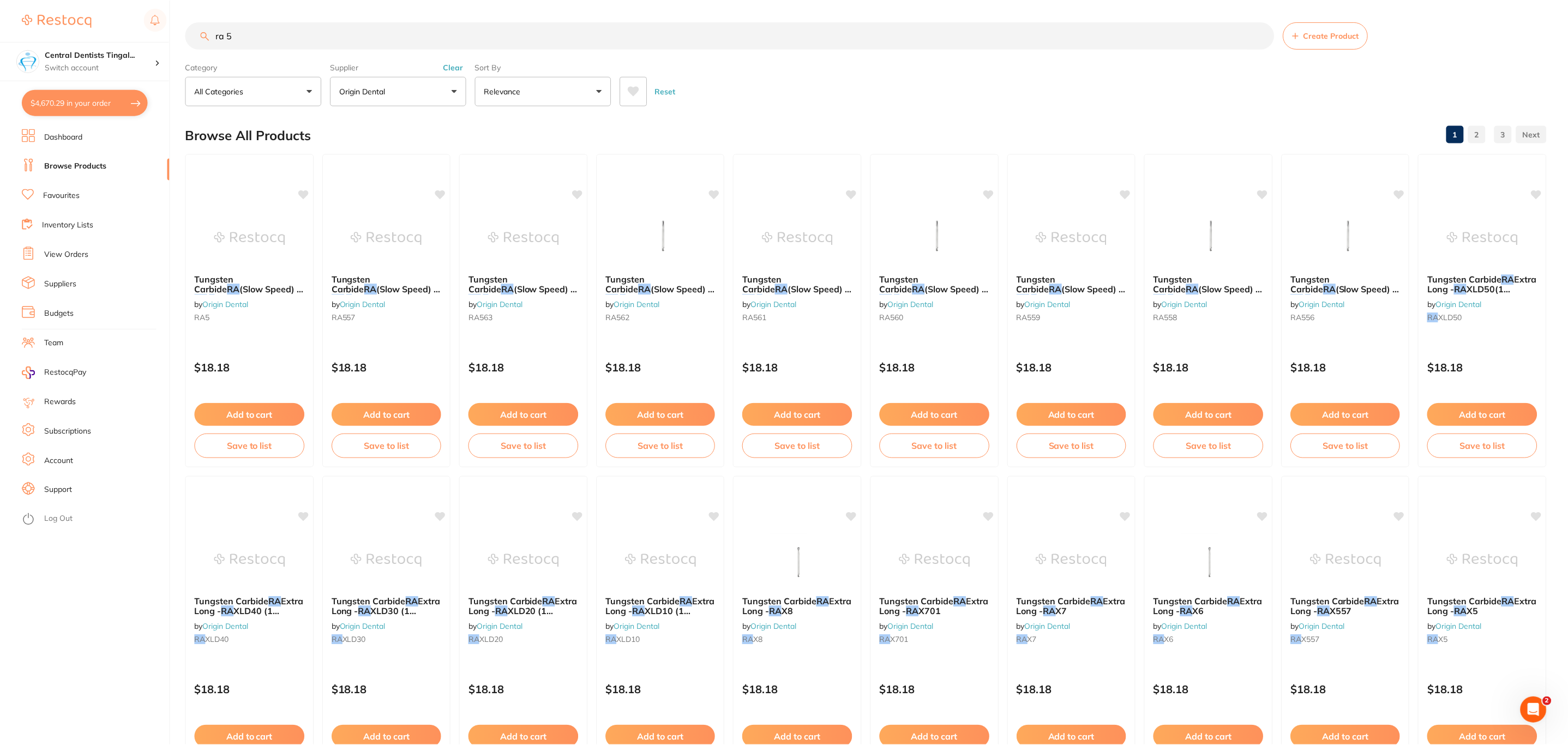
scroll to position [2, 0]
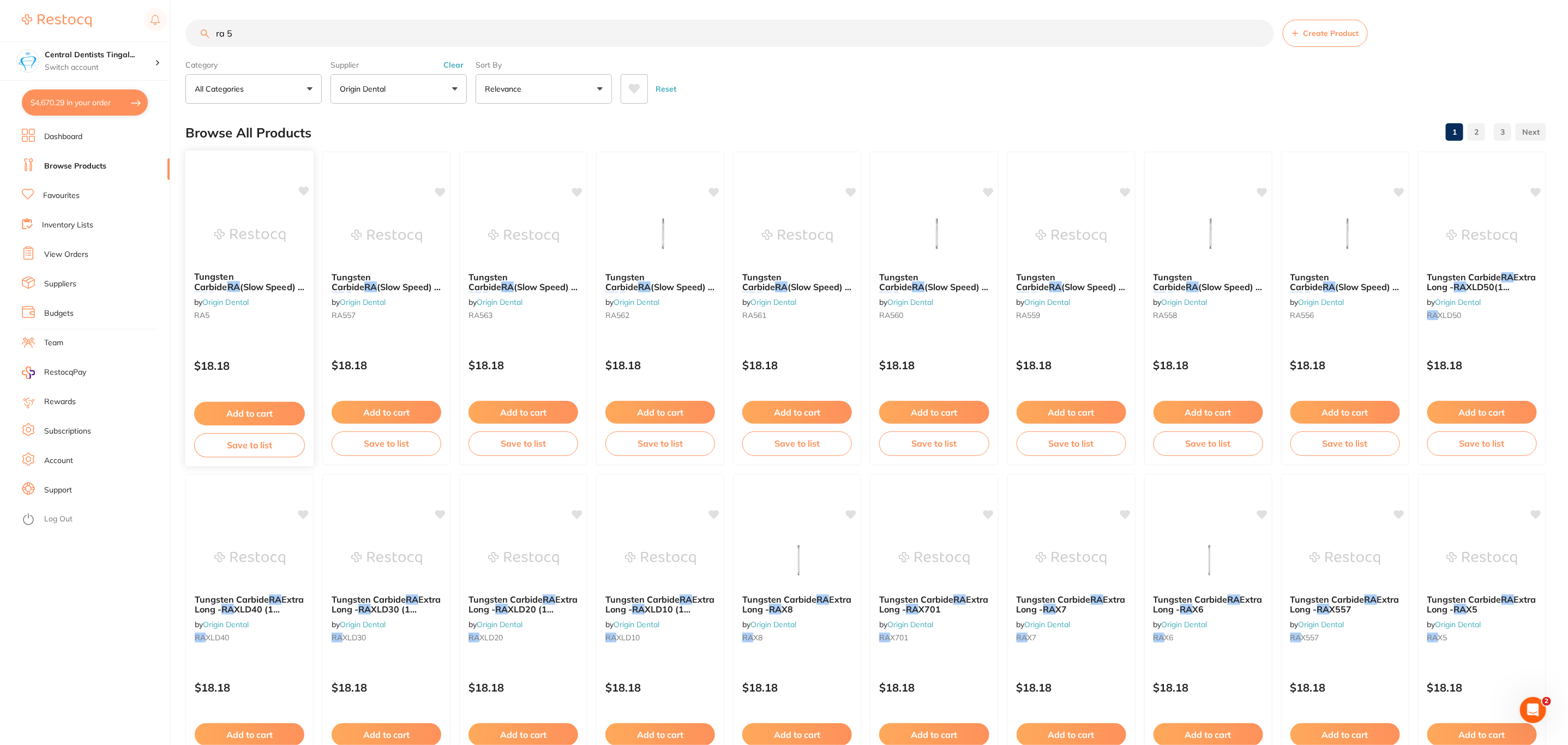
click at [223, 279] on span "Tungsten Carbide" at bounding box center [213, 282] width 40 height 21
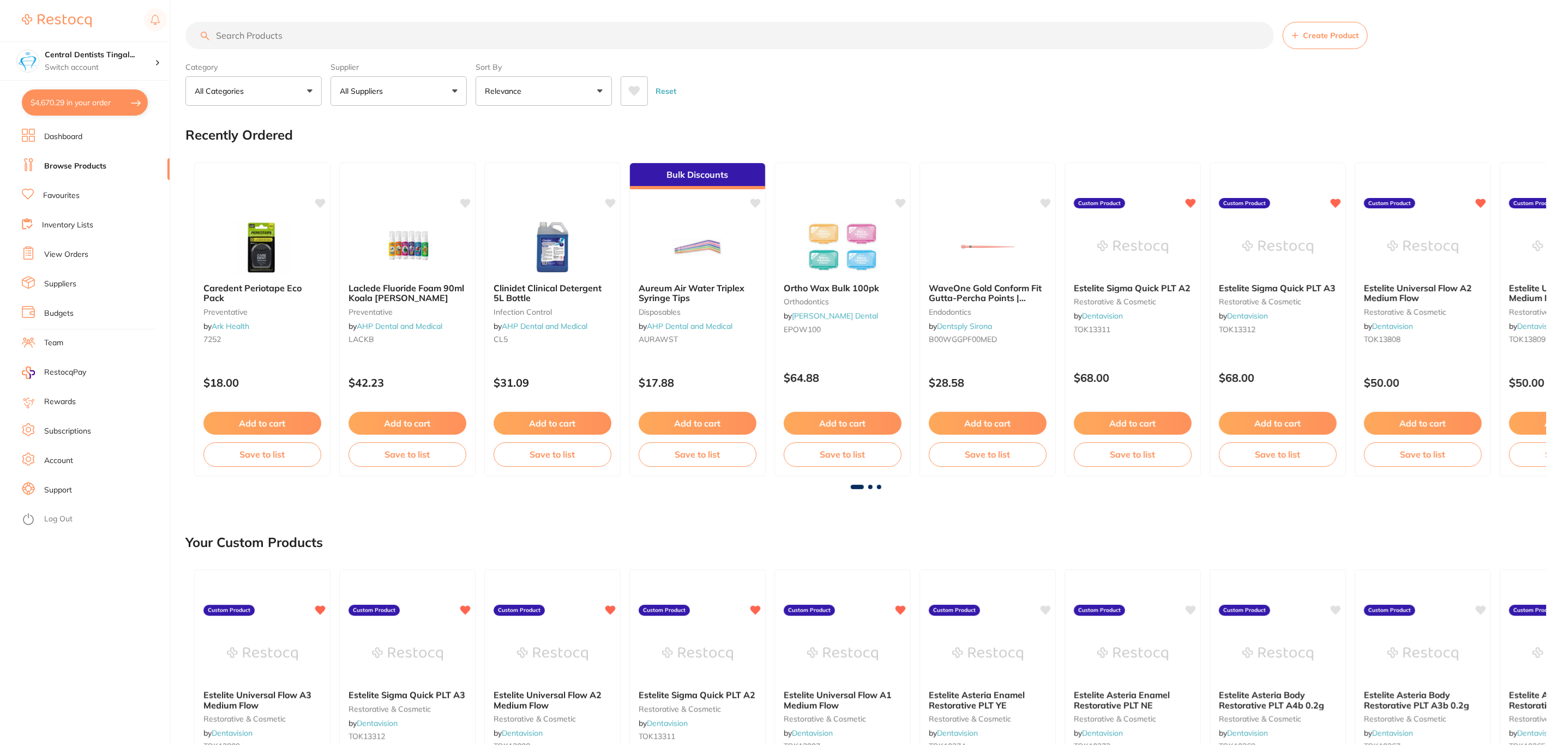
click at [137, 110] on button "$4,670.29 in your order" at bounding box center [85, 102] width 126 height 26
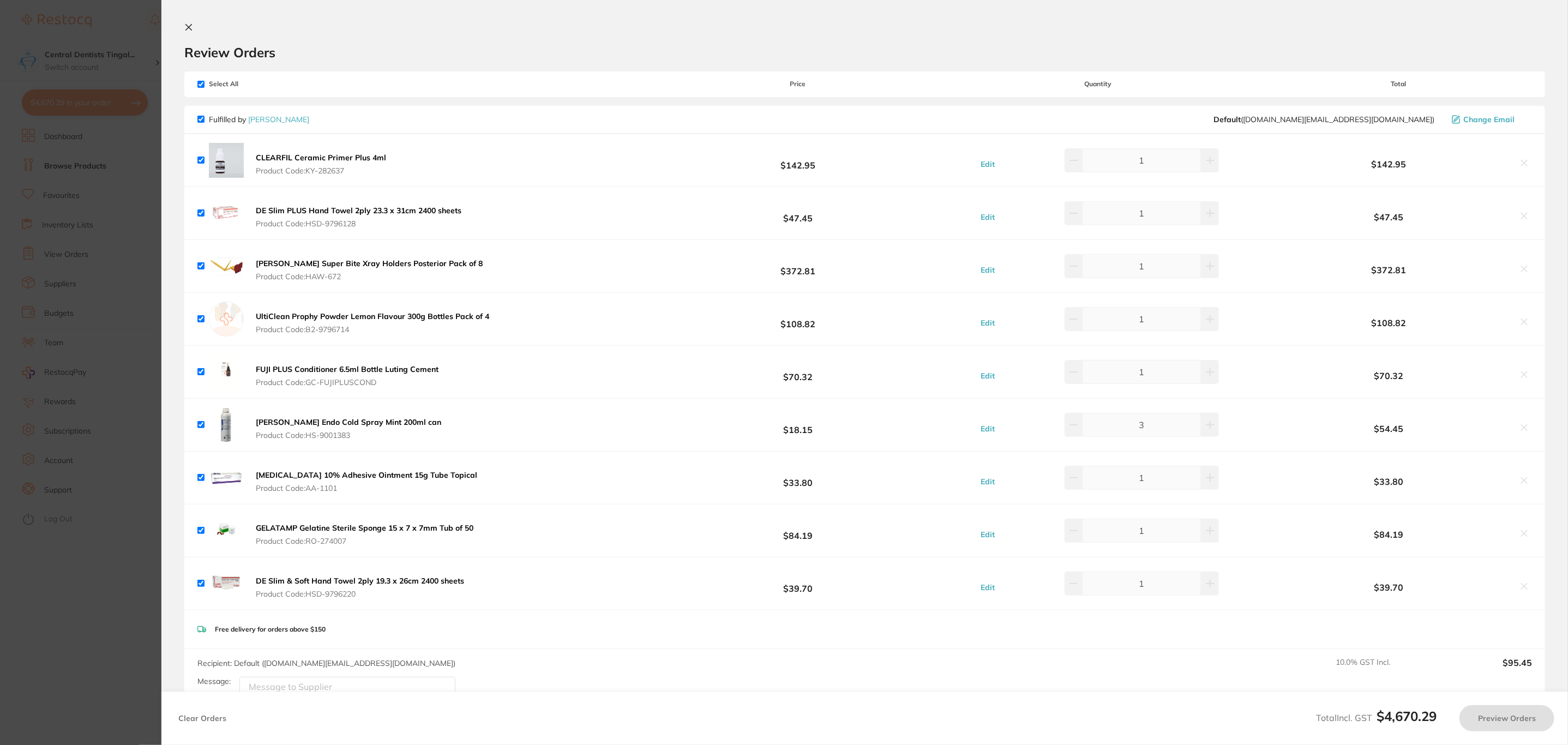
click at [95, 98] on section "Update RRP Set your pre negotiated price for this item. Item Agreed RRP (excl. …" at bounding box center [784, 372] width 1568 height 745
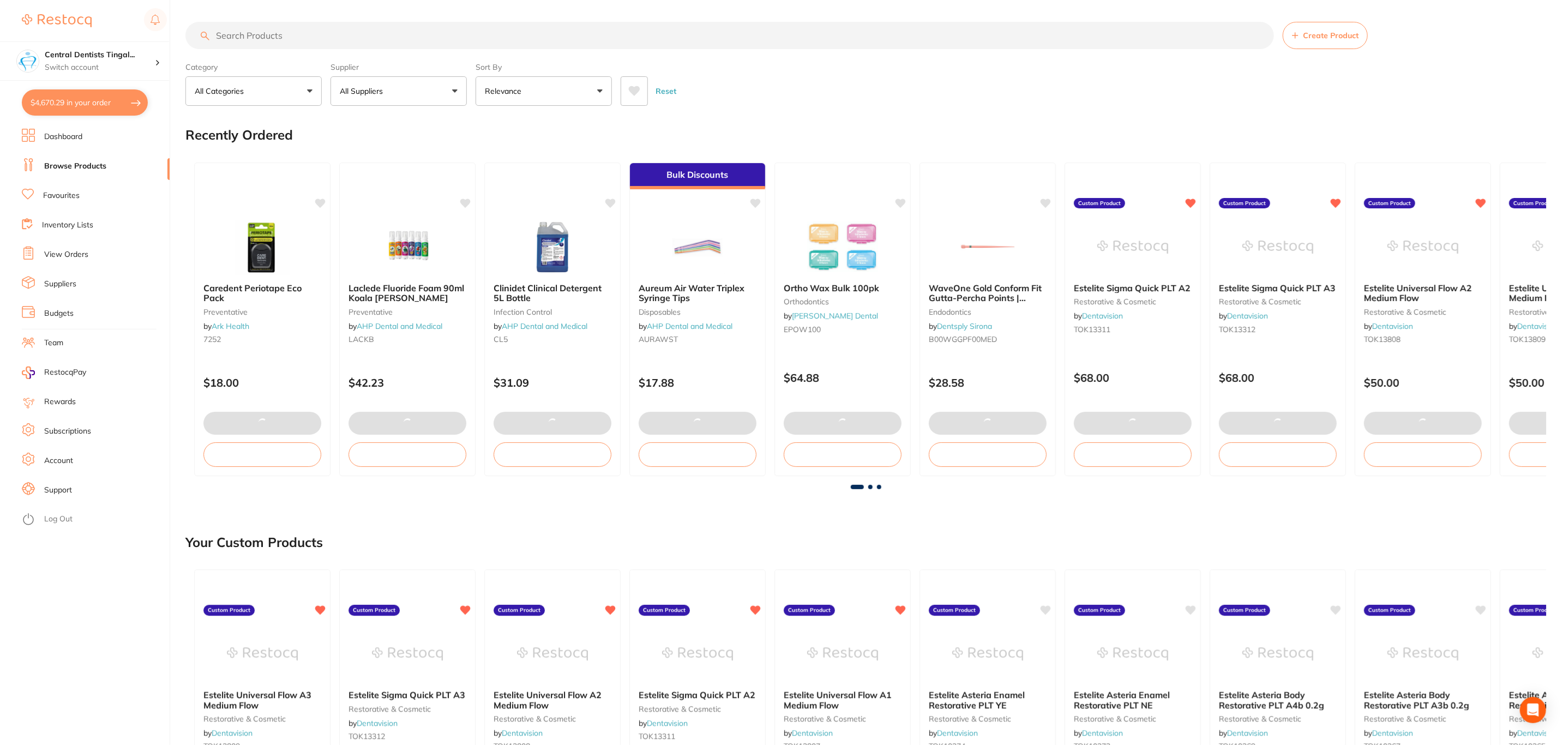
checkbox input "true"
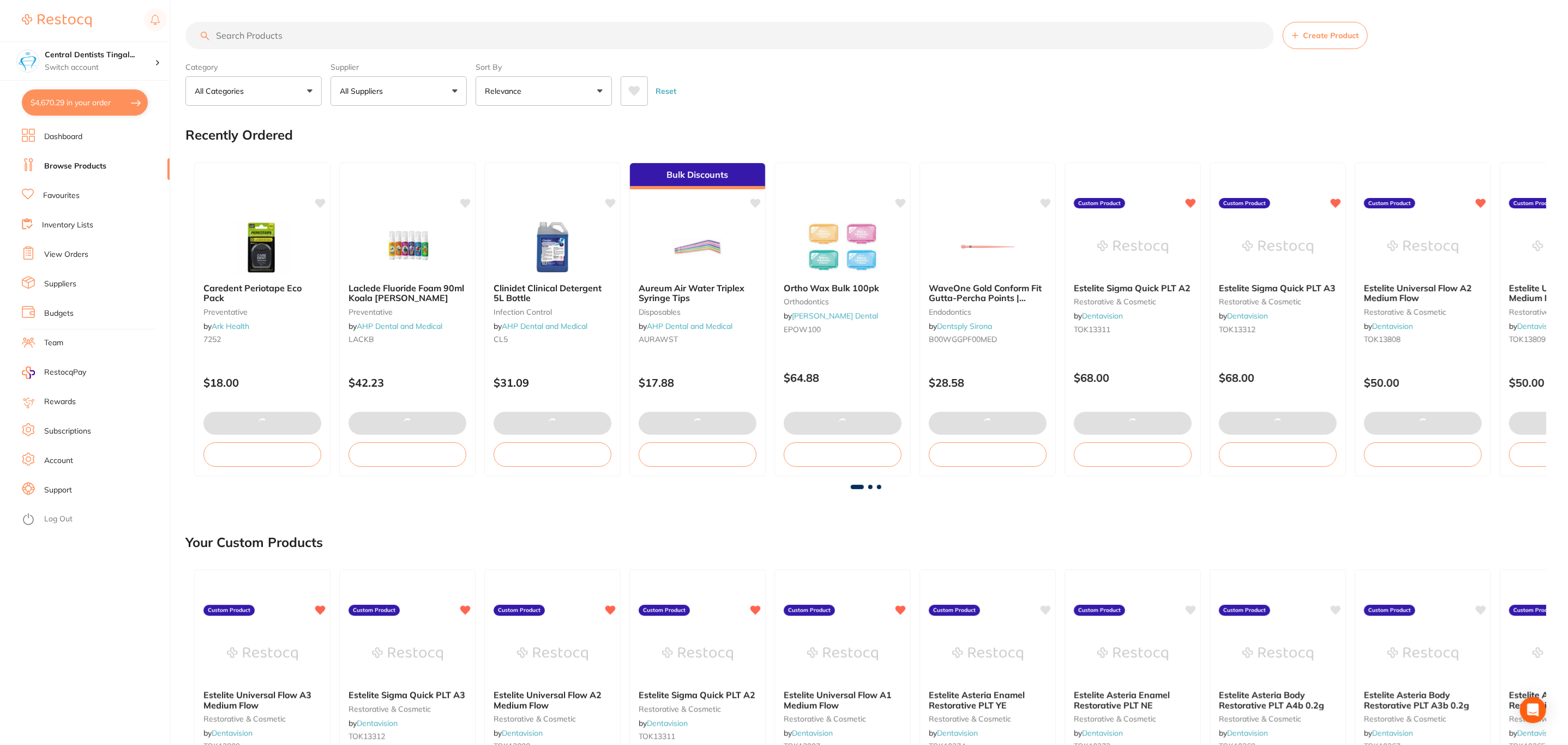
checkbox input "true"
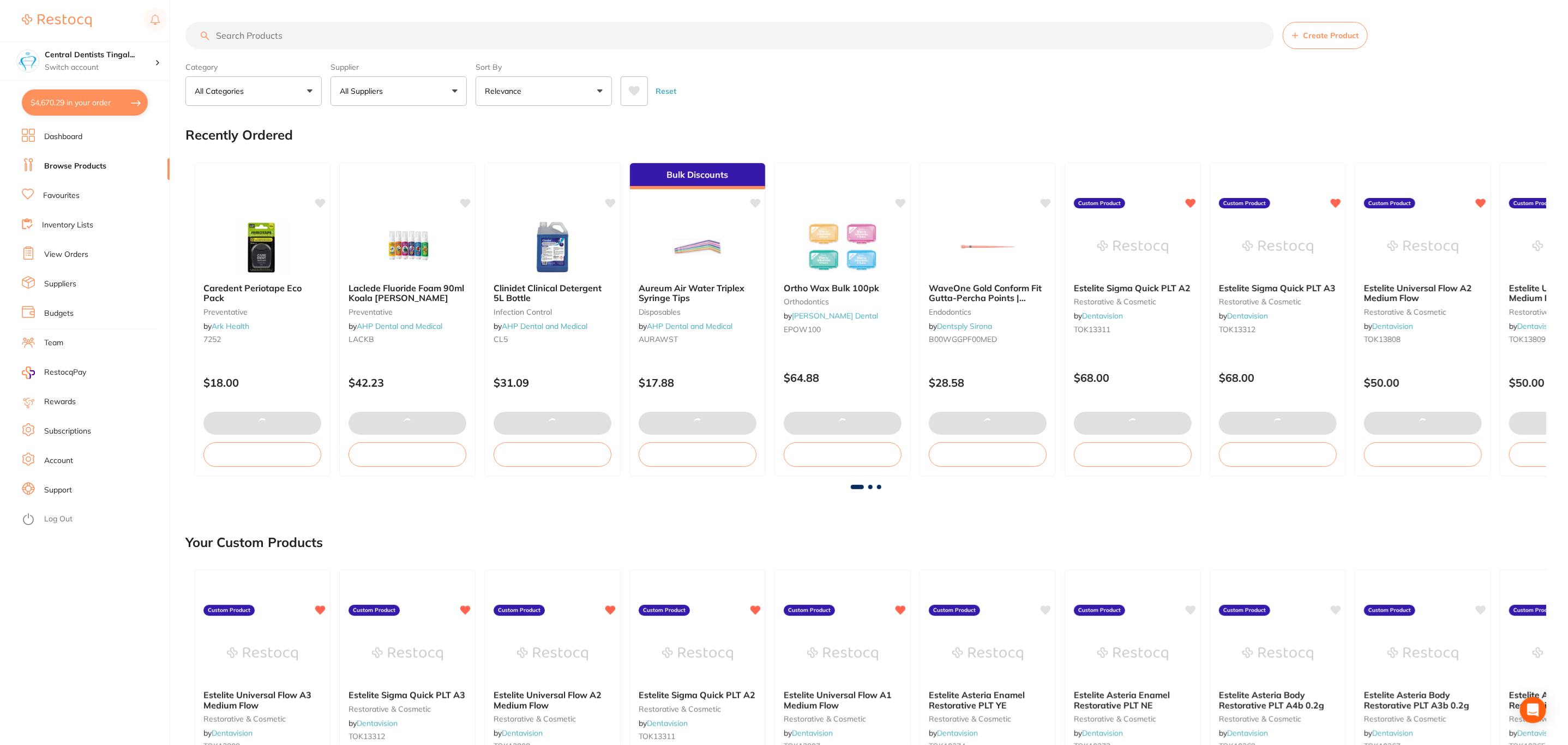
checkbox input "true"
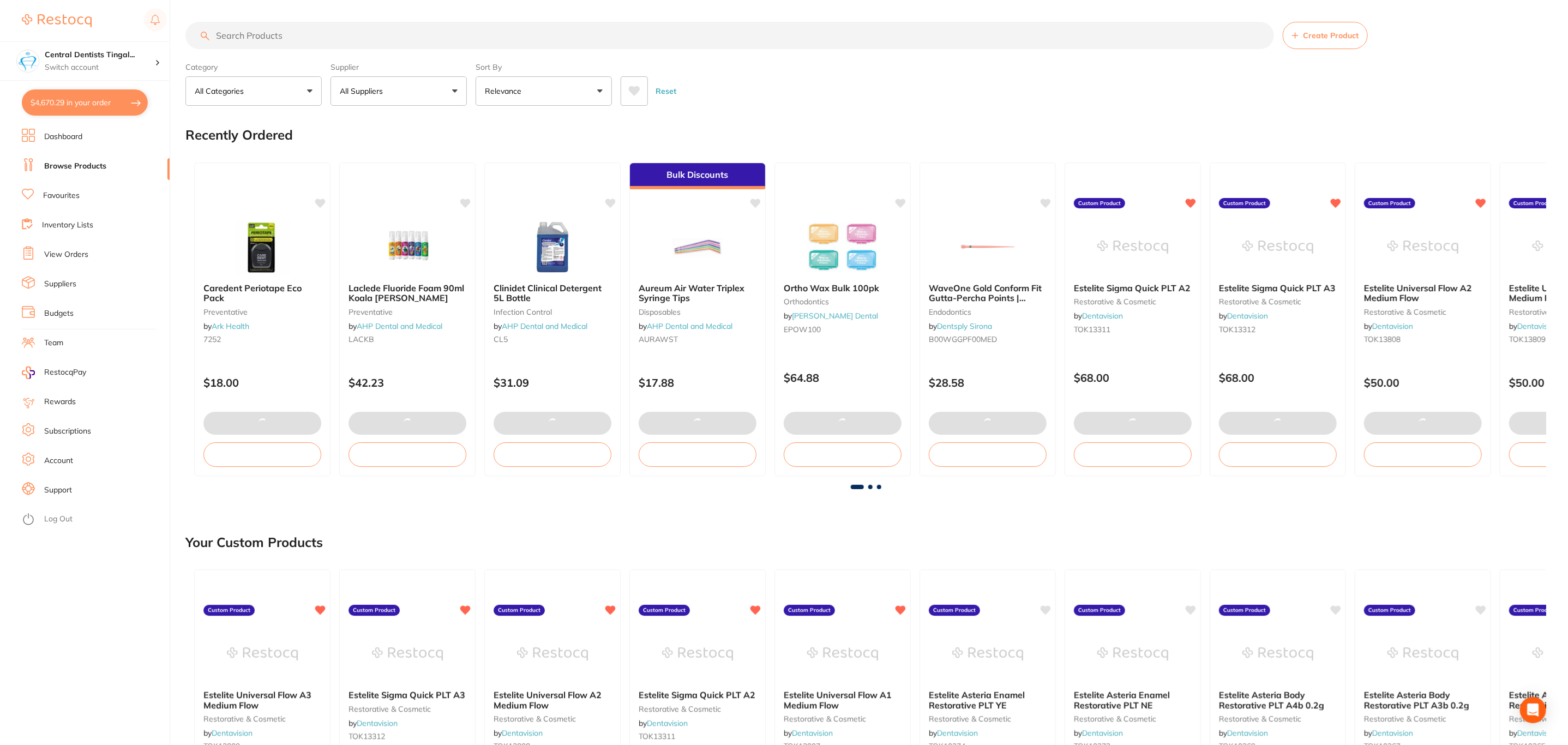
checkbox input "true"
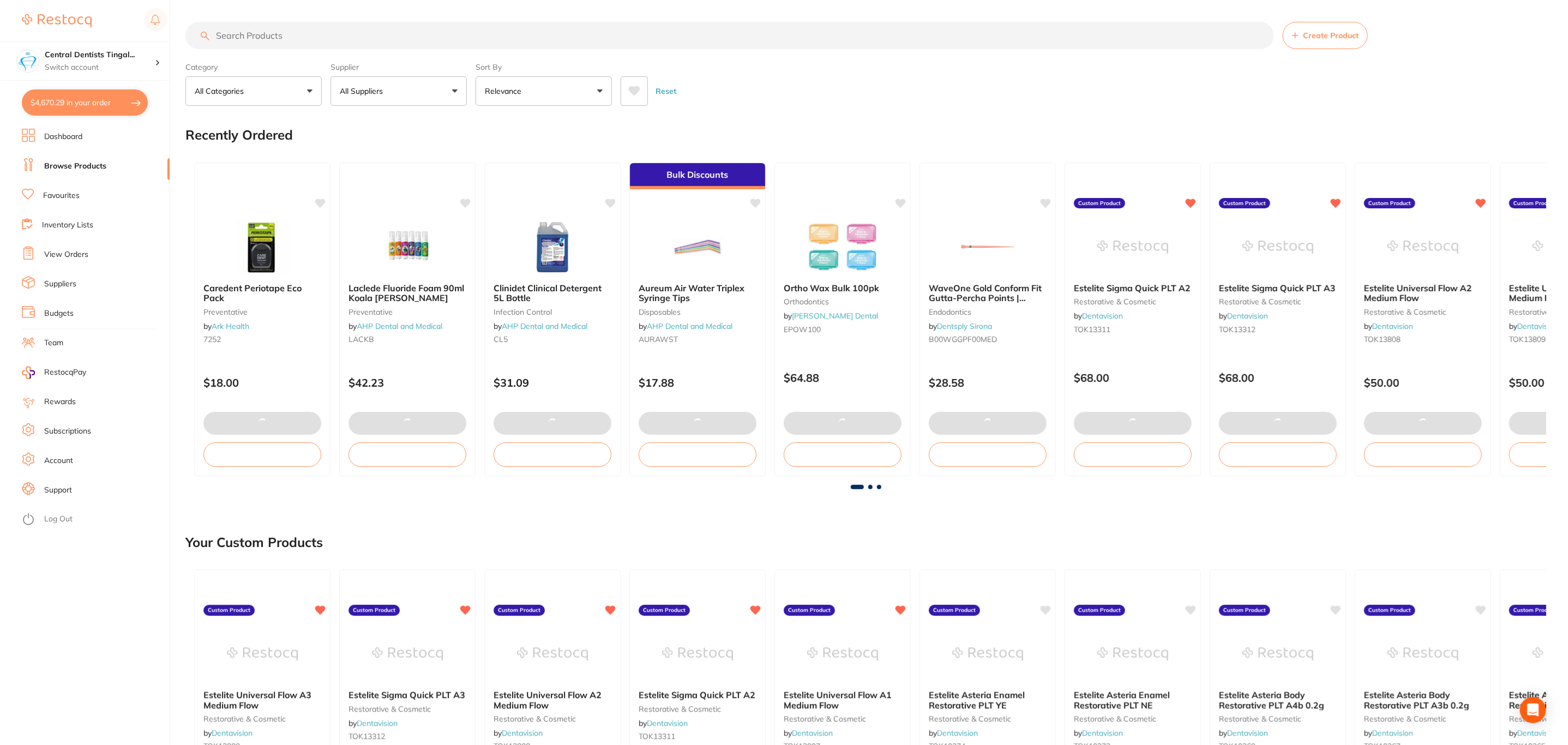
checkbox input "true"
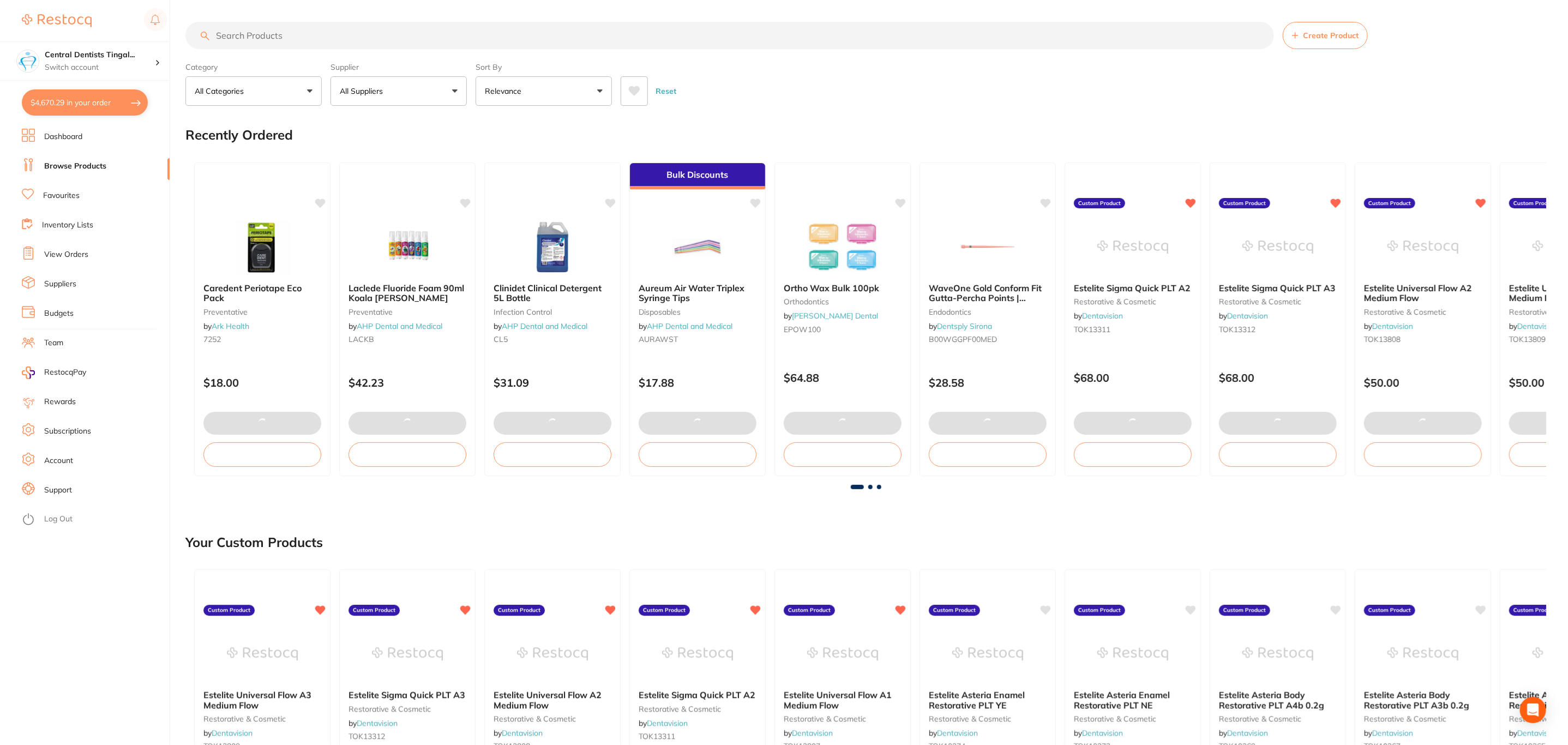
checkbox input "true"
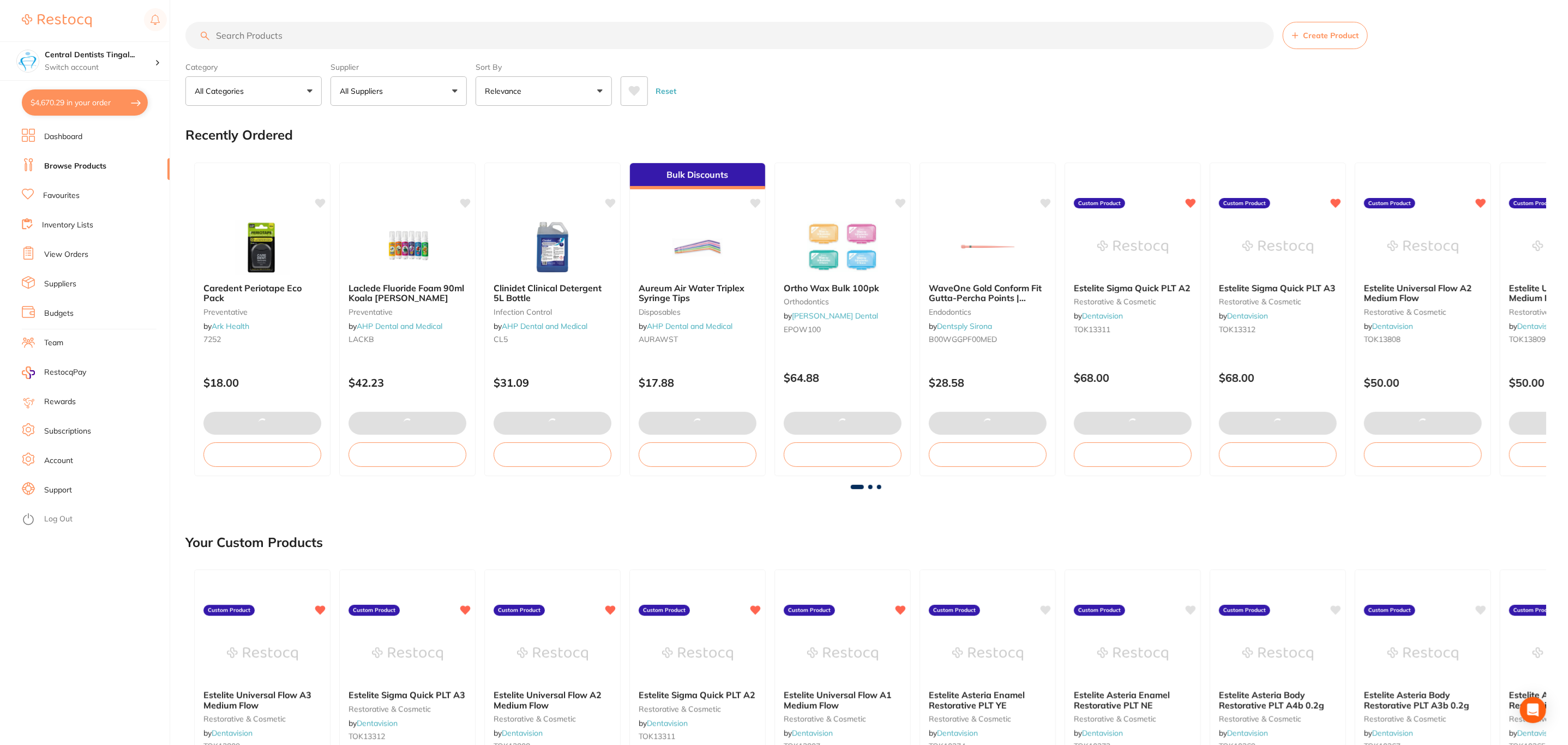
checkbox input "true"
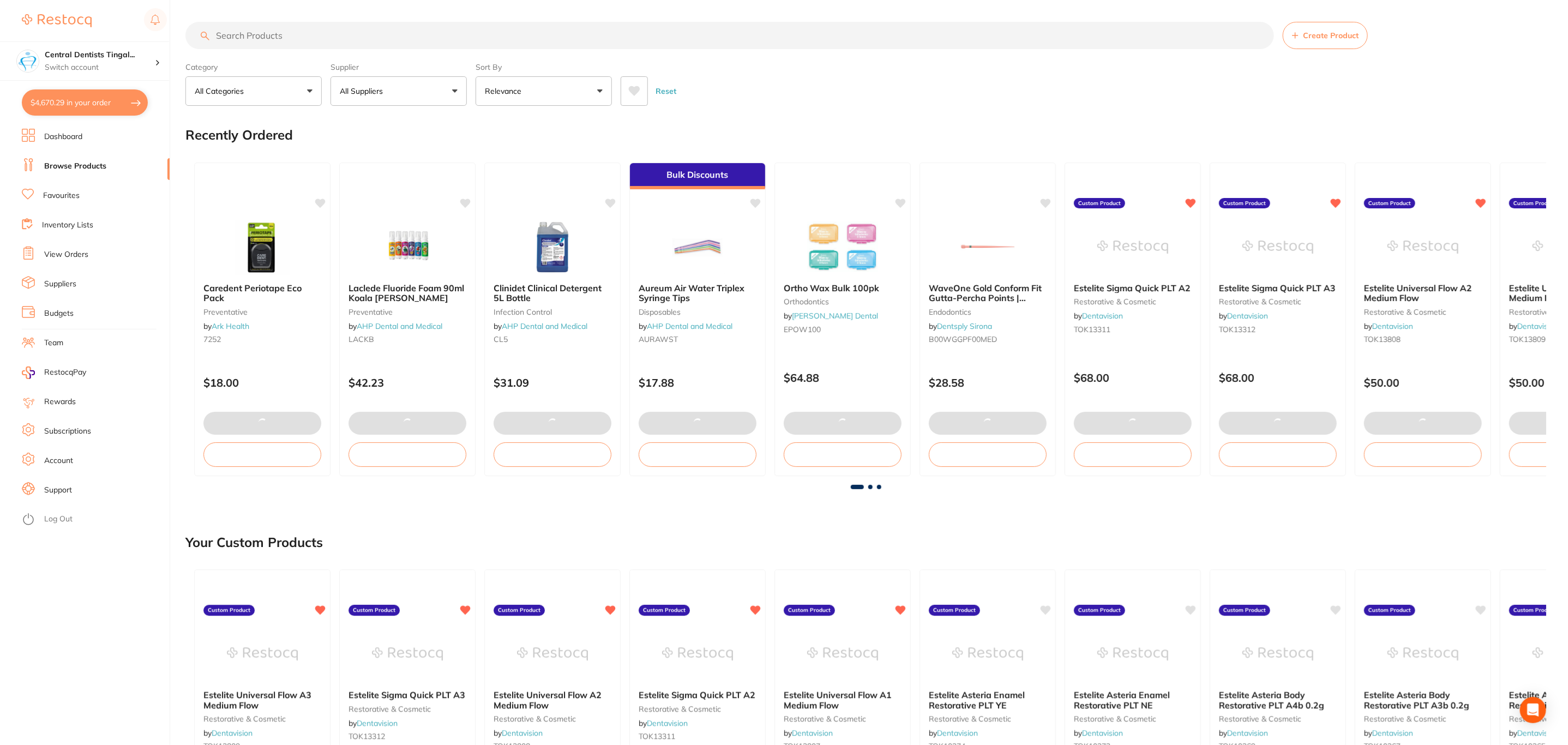
checkbox input "true"
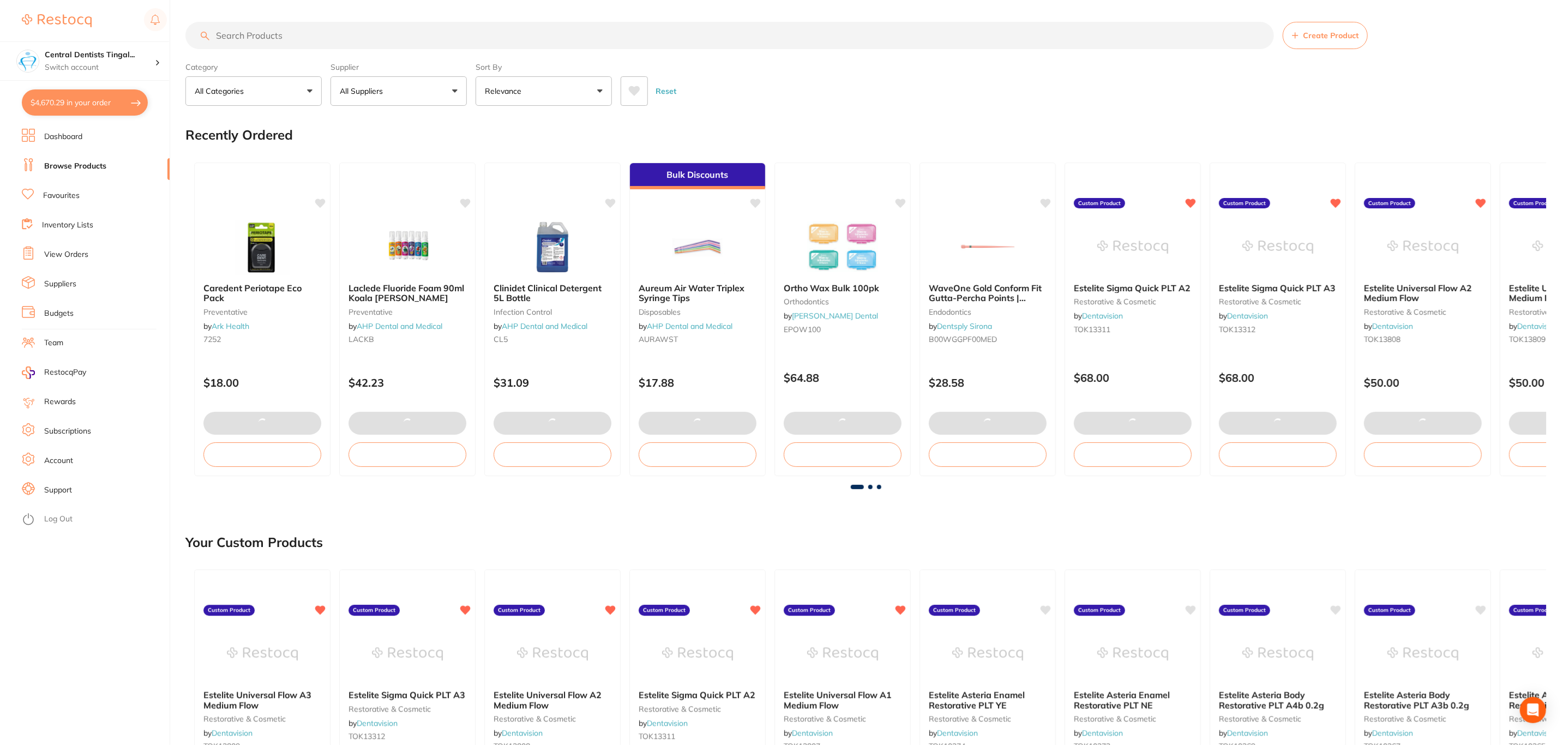
checkbox input "true"
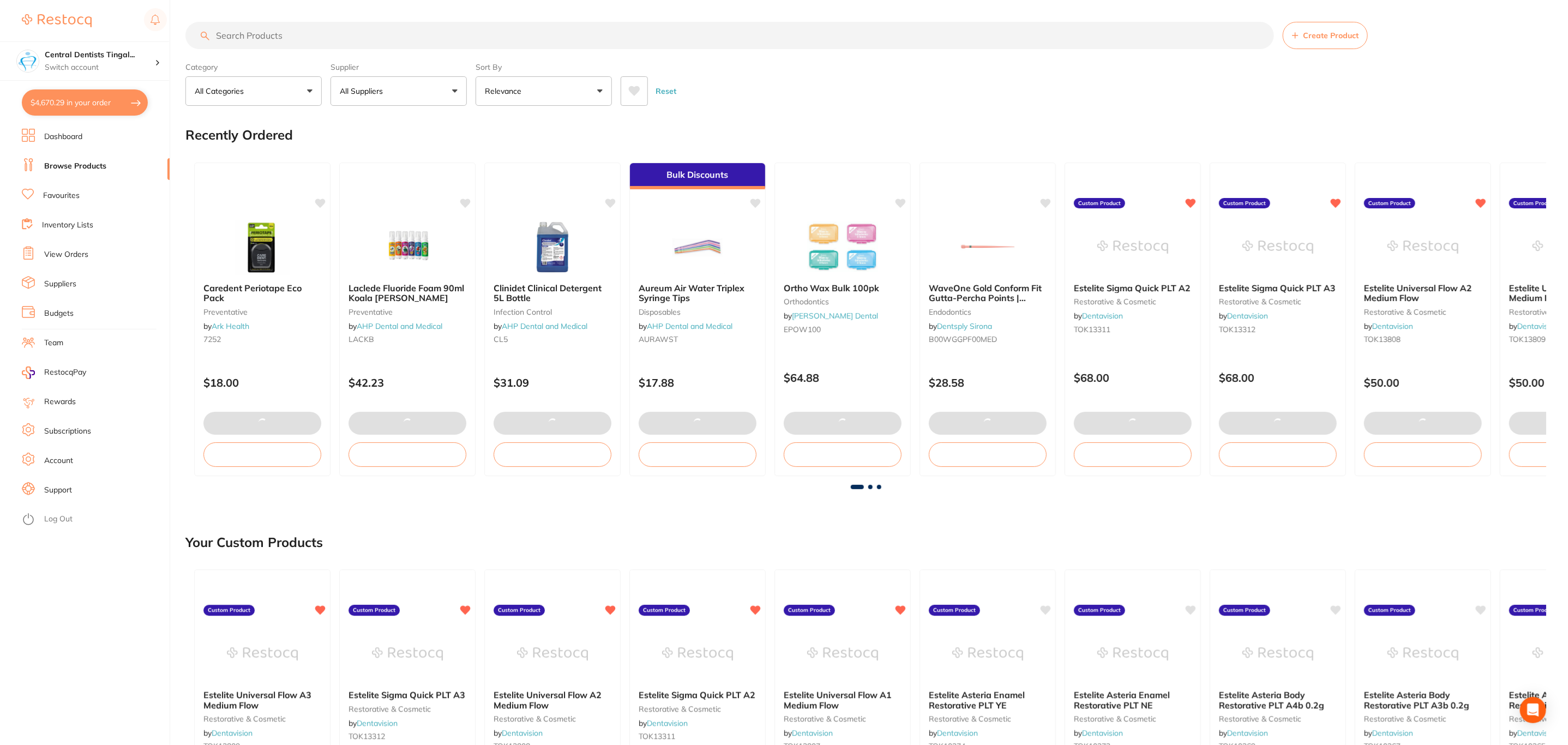
checkbox input "true"
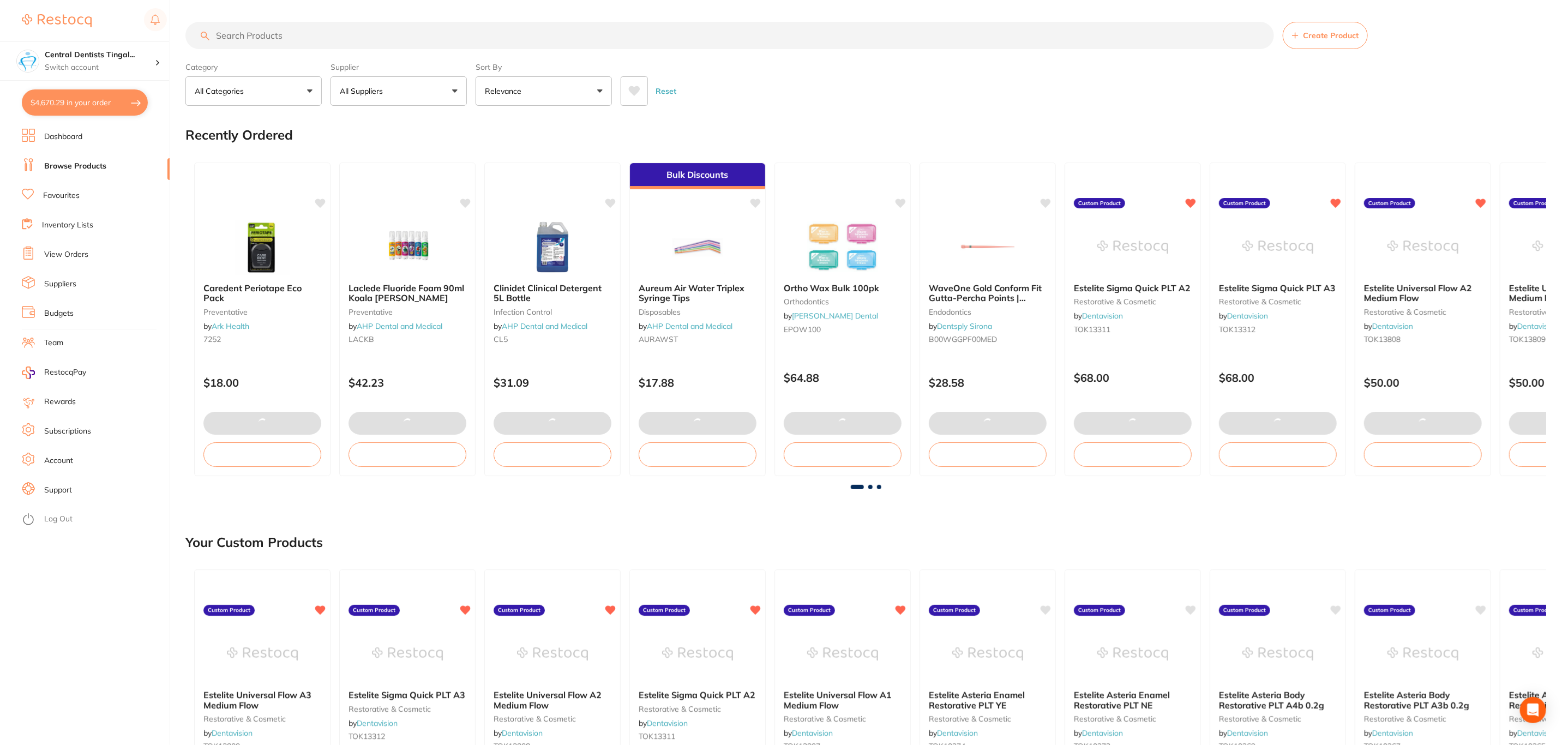
checkbox input "true"
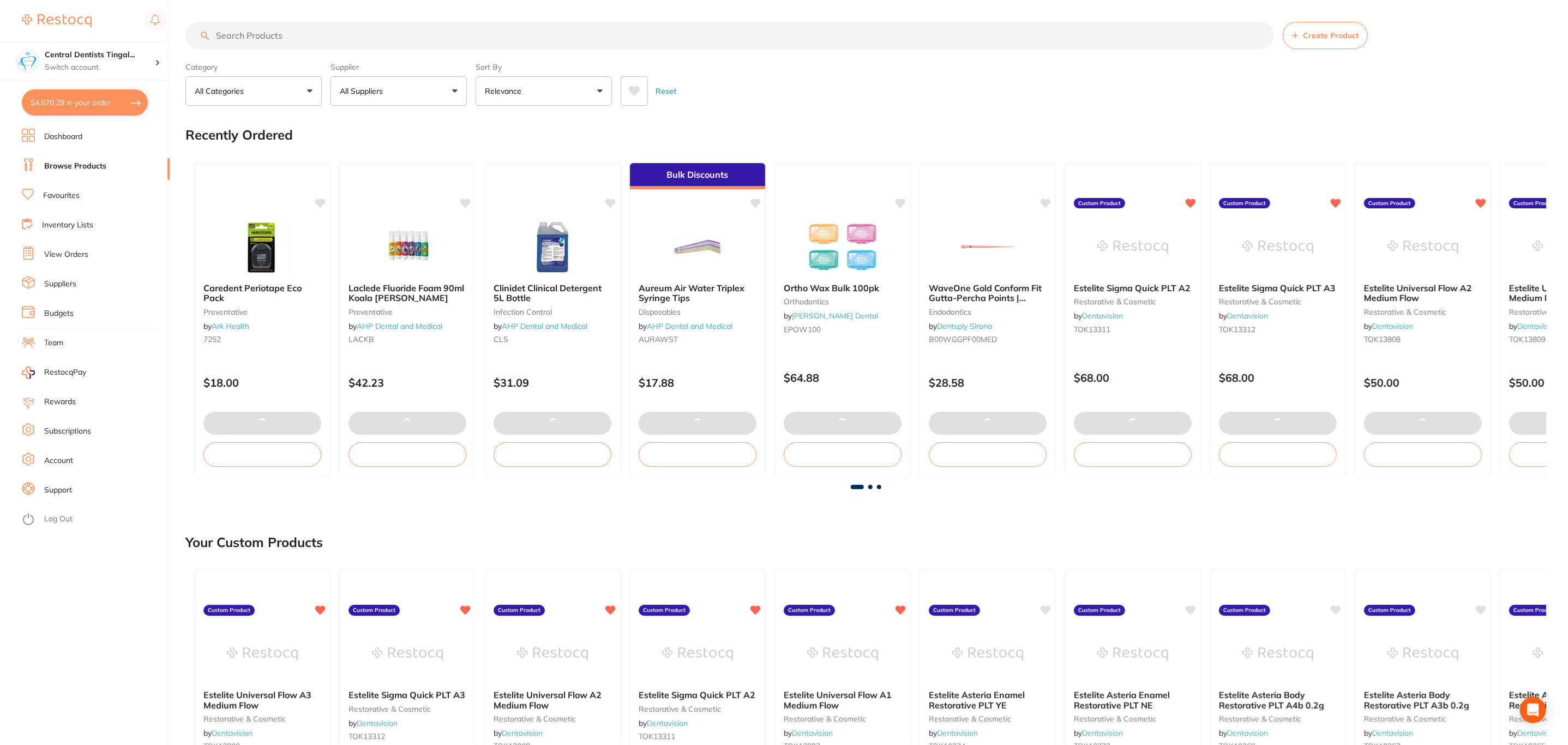
checkbox input "true"
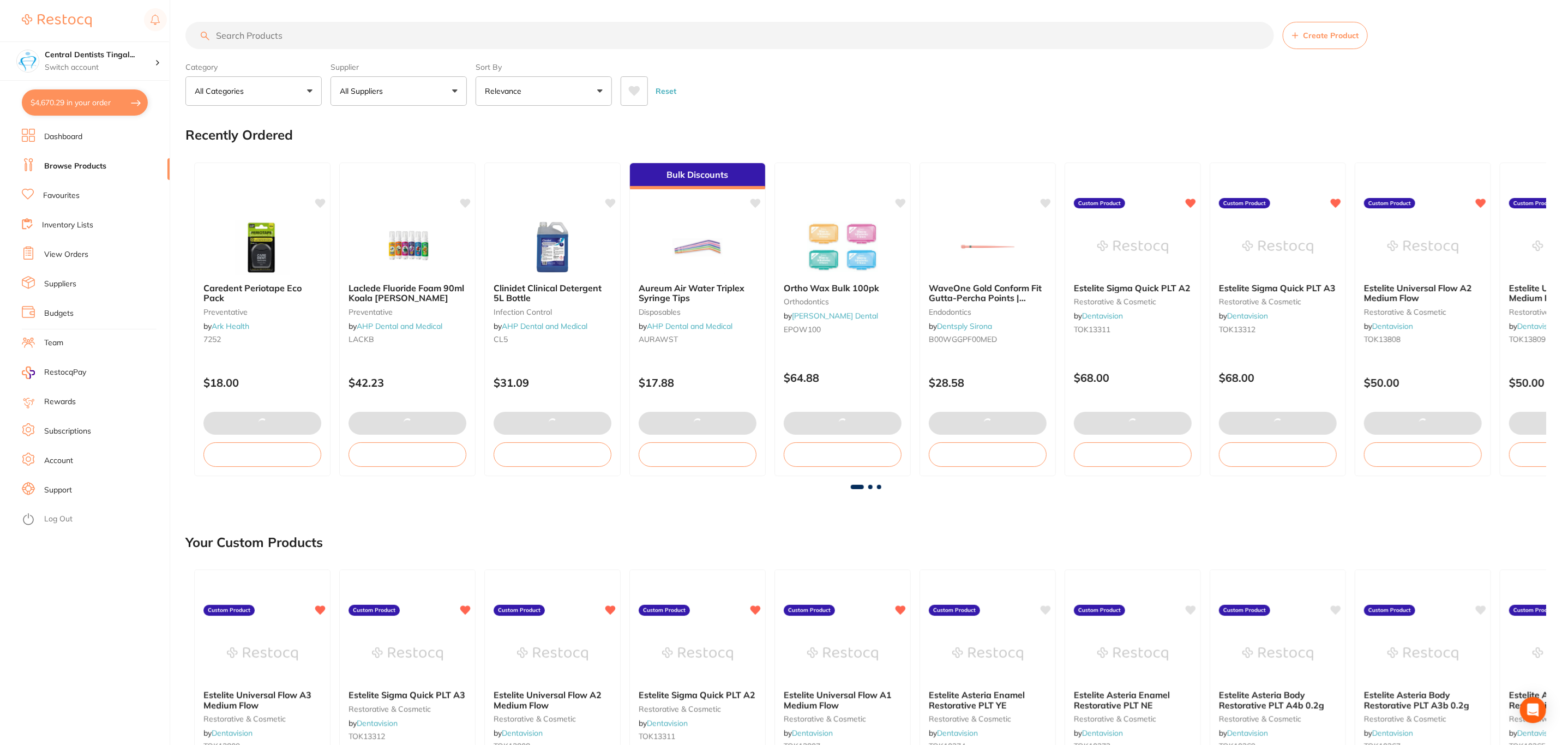
checkbox input "true"
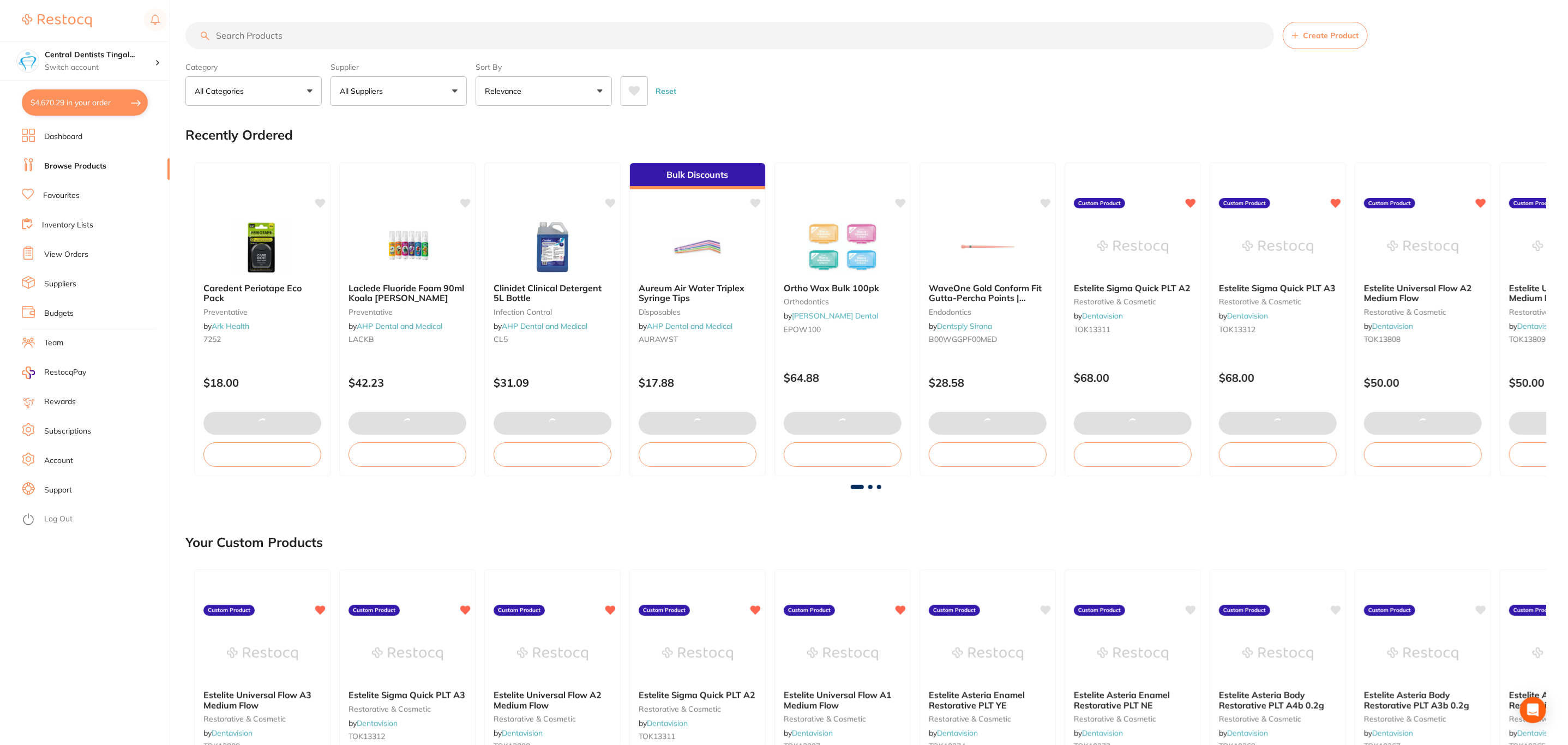
checkbox input "true"
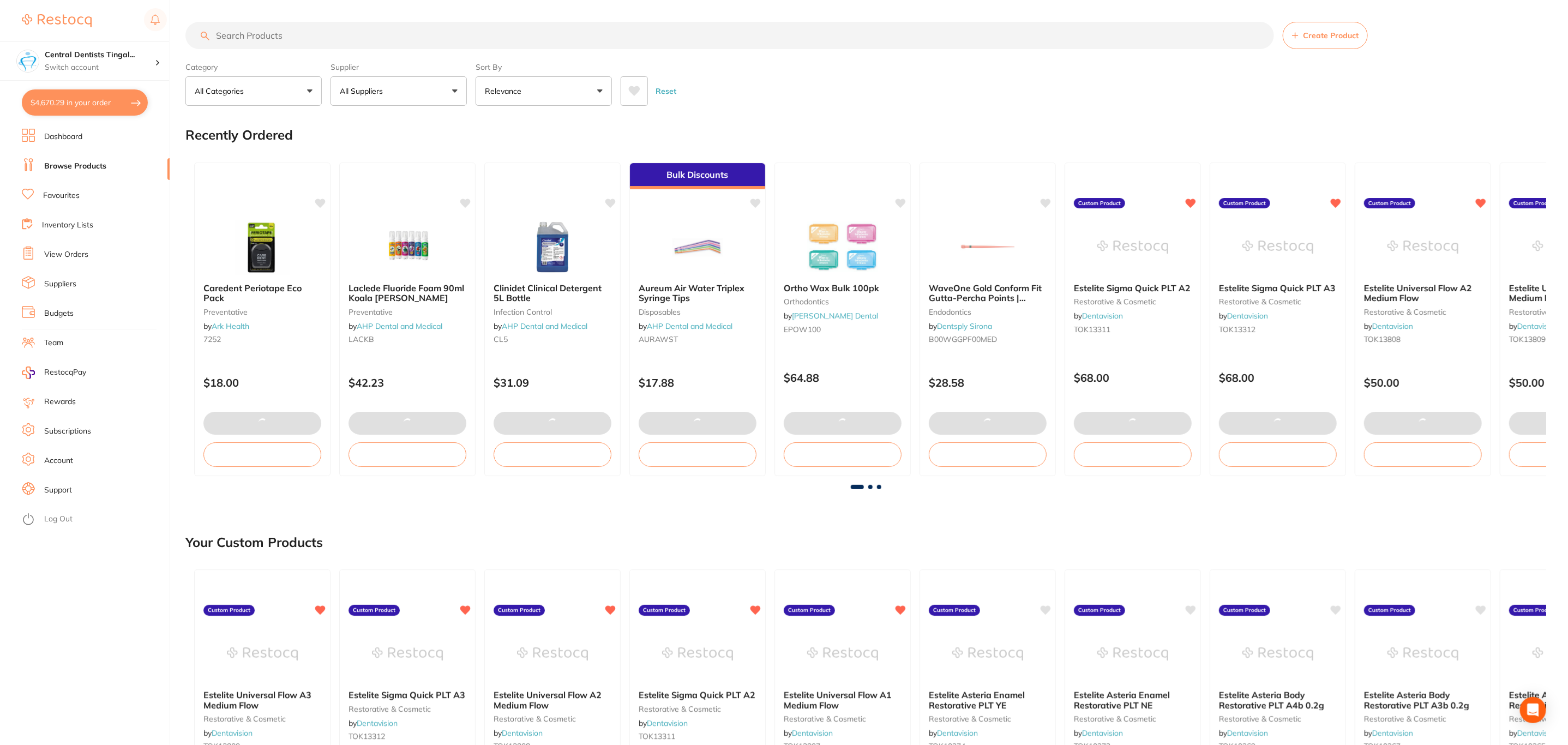
checkbox input "true"
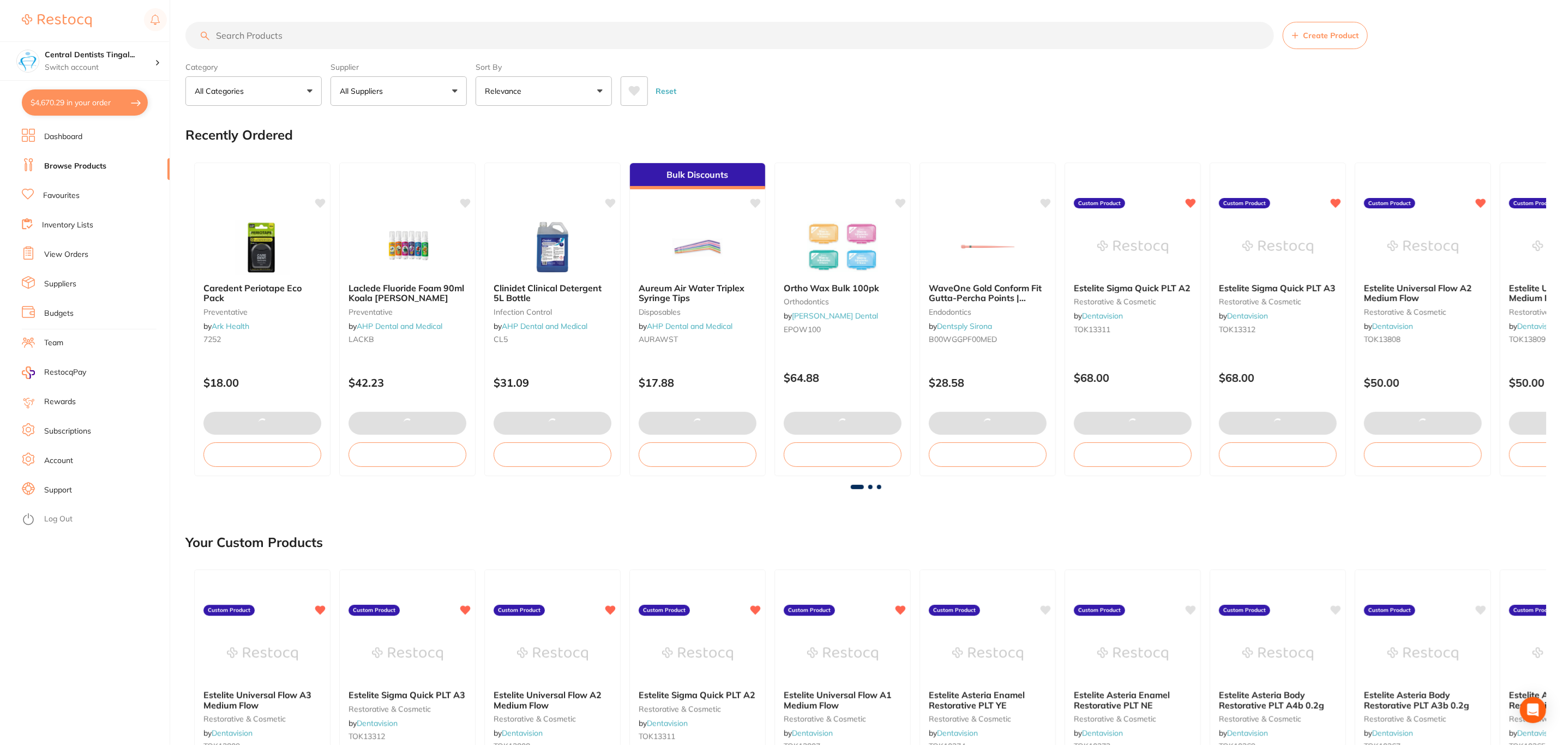
checkbox input "true"
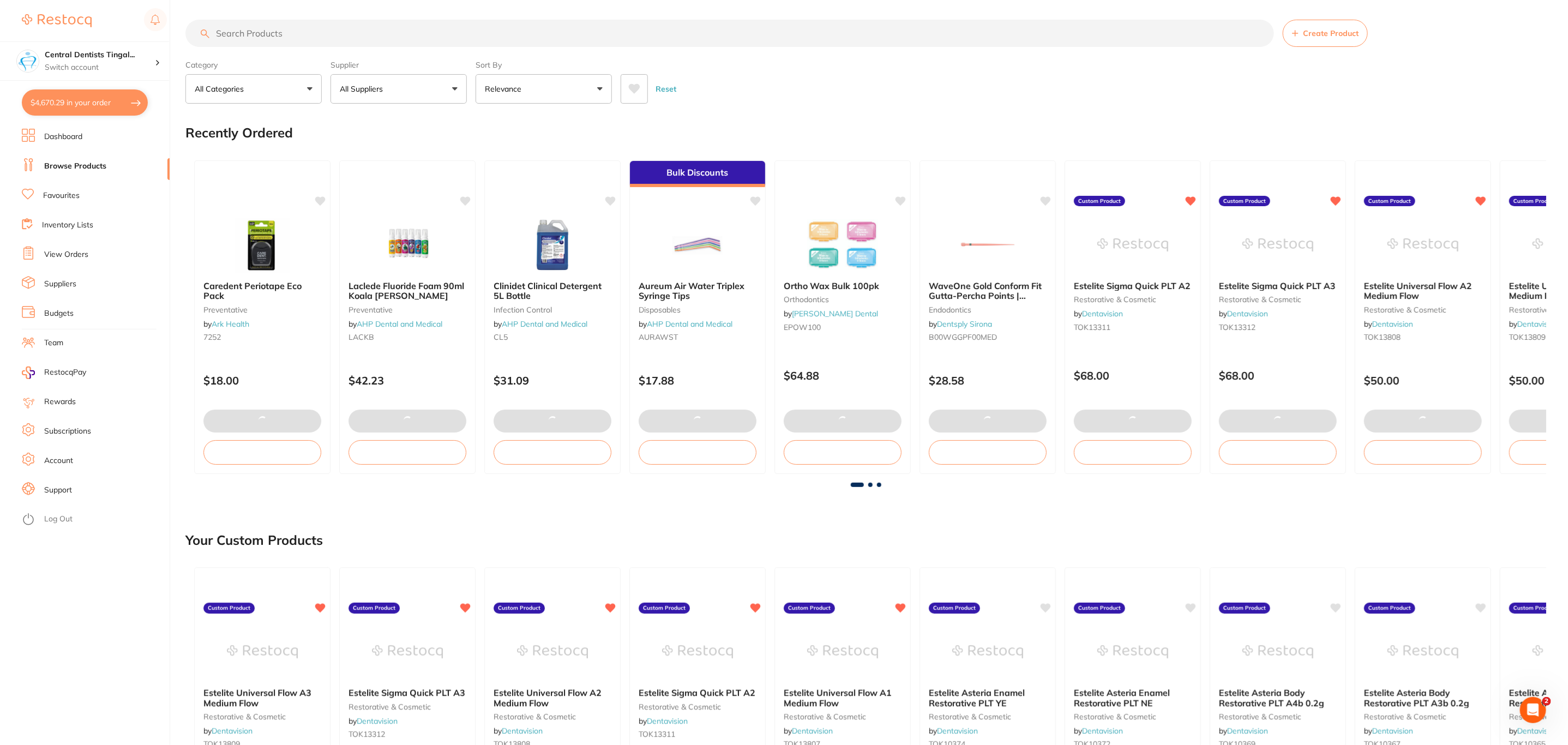
click at [97, 91] on button "$4,670.29 in your order" at bounding box center [85, 102] width 126 height 26
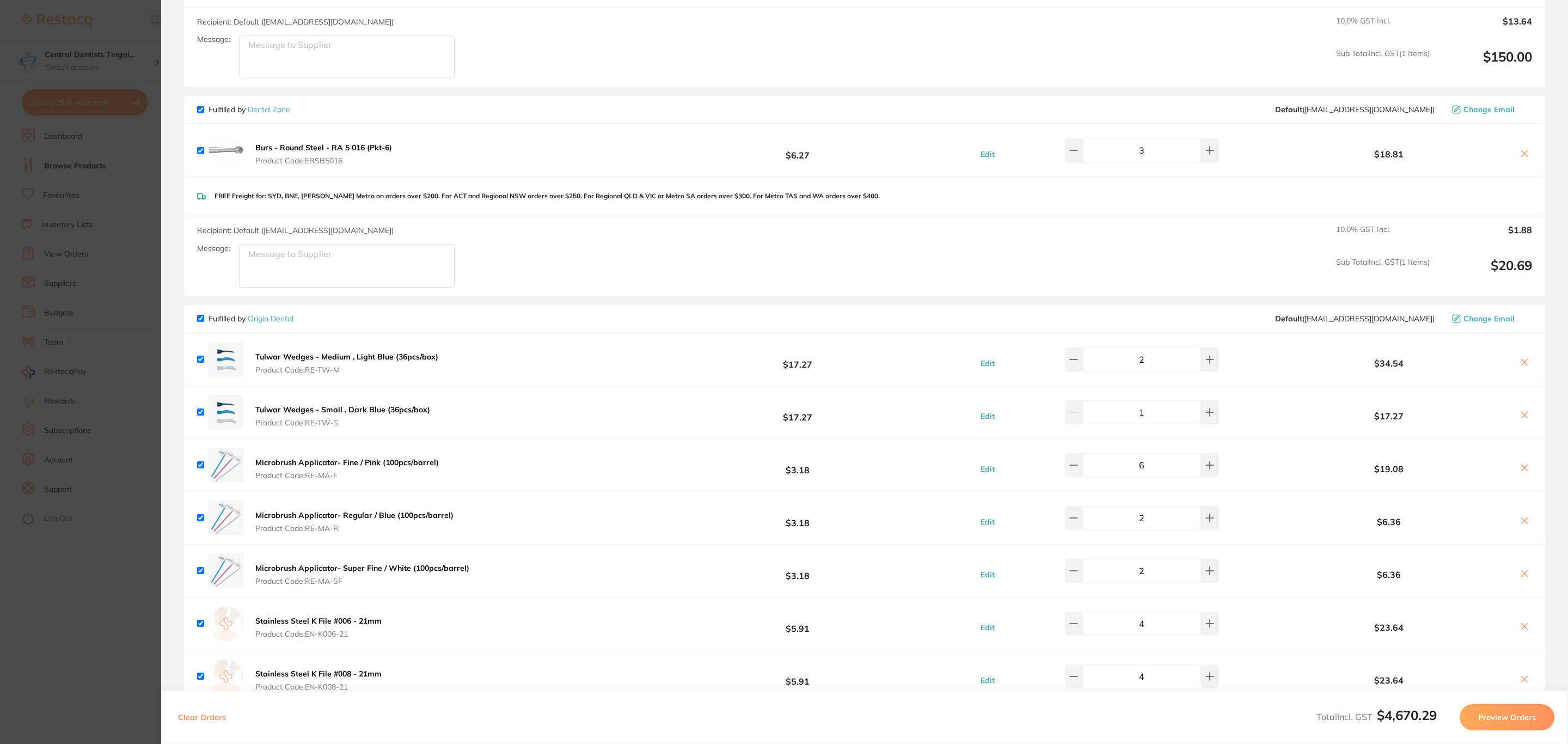
scroll to position [1917, 0]
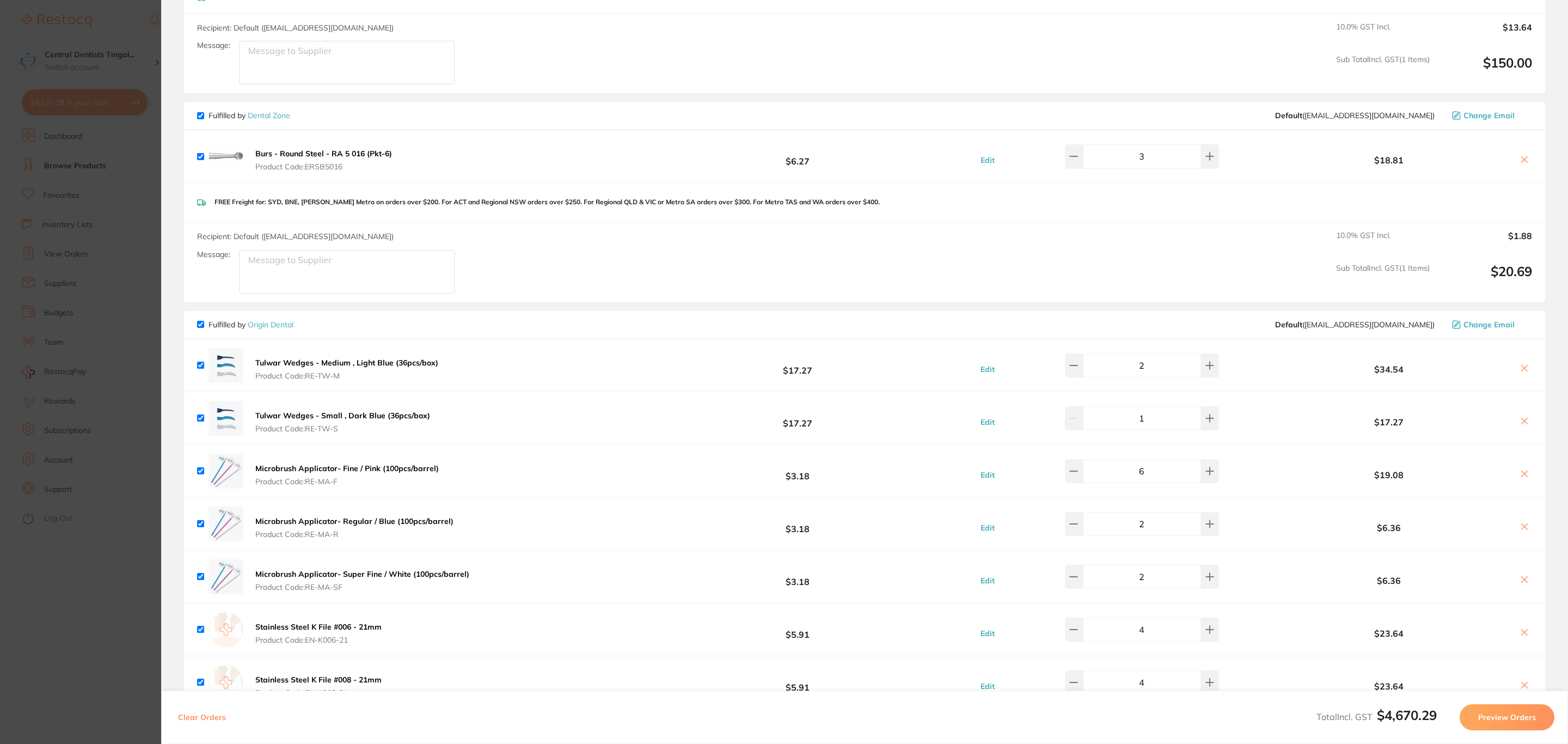
click at [1516, 149] on div "$18.81" at bounding box center [1399, 156] width 267 height 19
click at [1517, 155] on button at bounding box center [1524, 160] width 15 height 12
checkbox input "false"
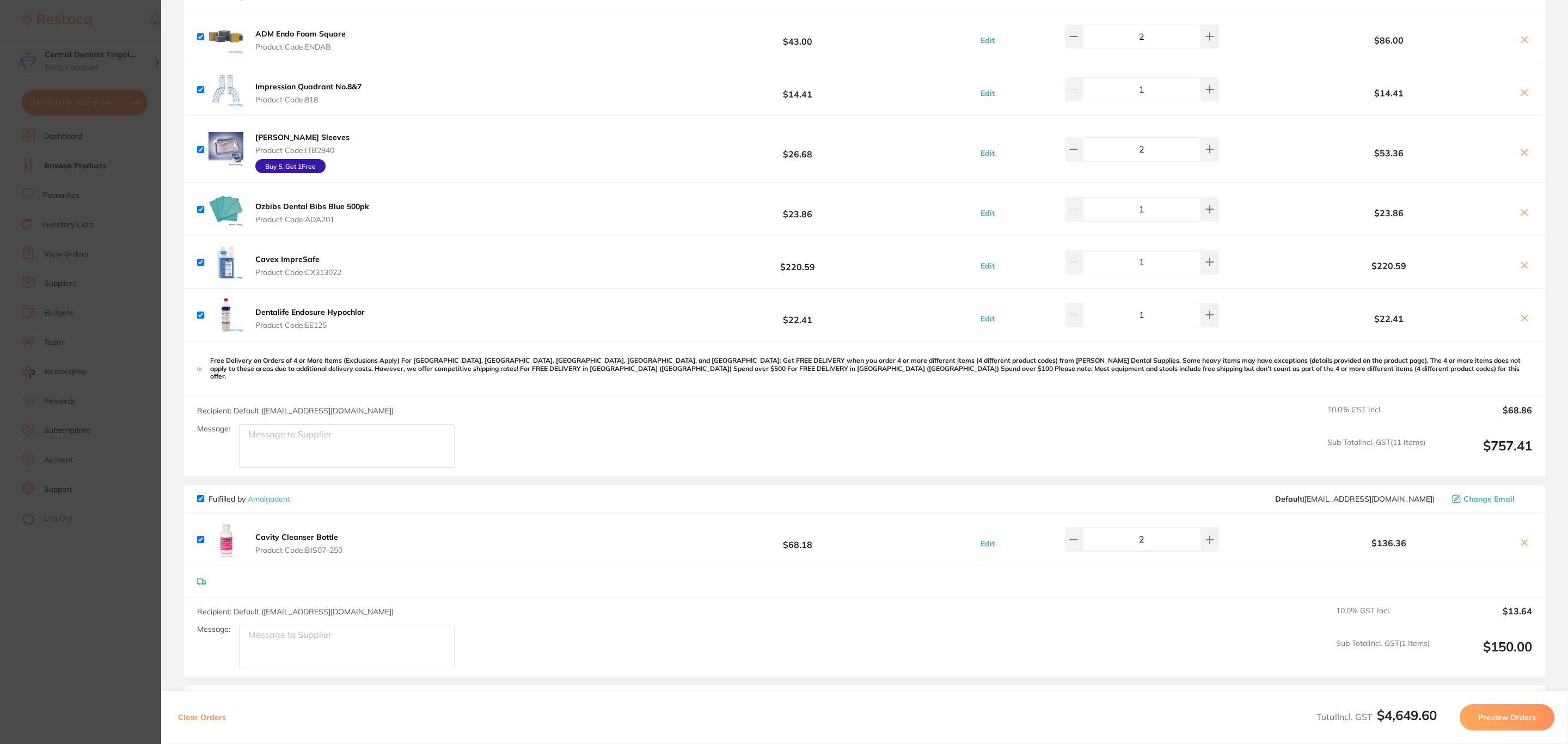
scroll to position [1182, 0]
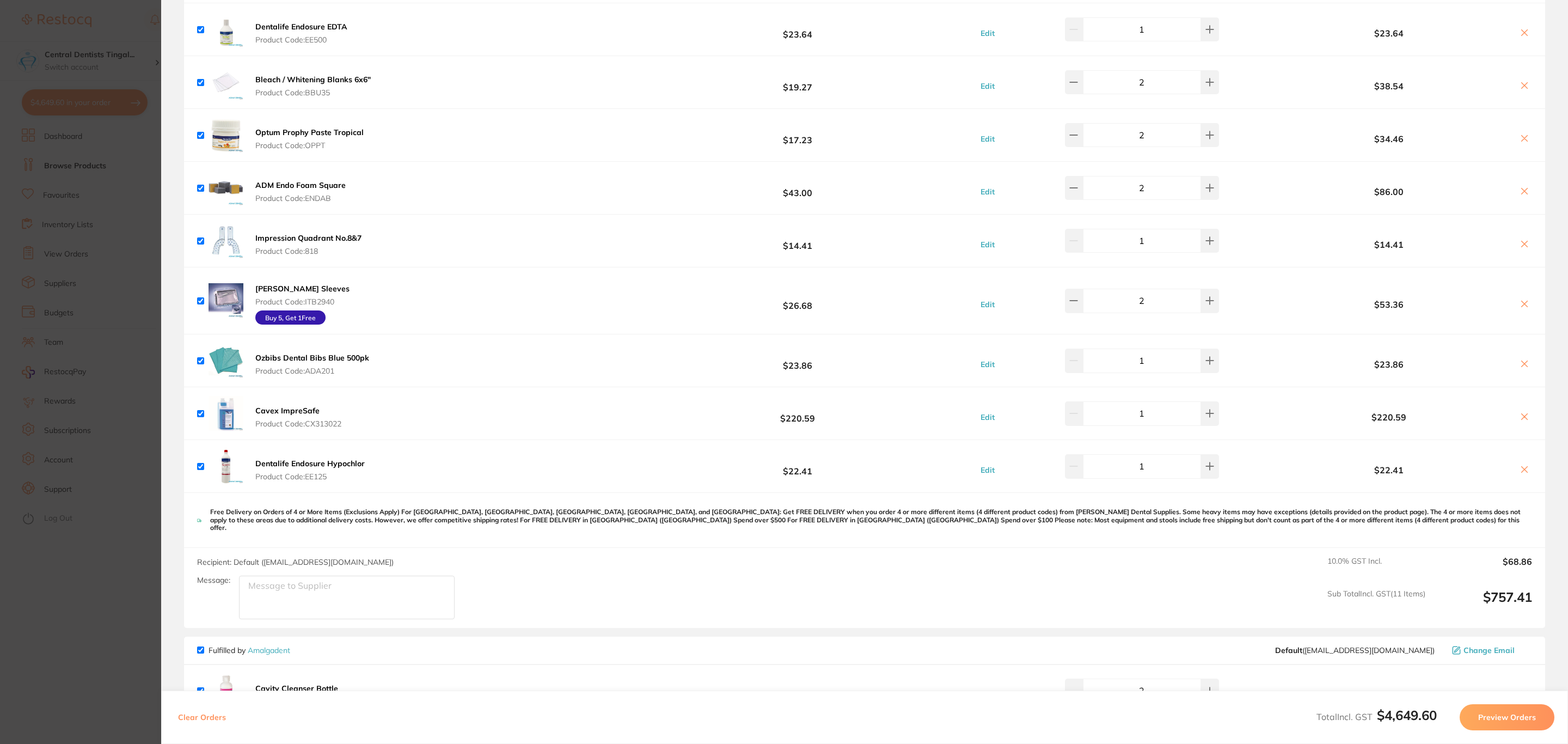
click at [51, 256] on section "Update RRP Set your pre negotiated price for this item. Item Agreed RRP (excl. …" at bounding box center [784, 372] width 1568 height 744
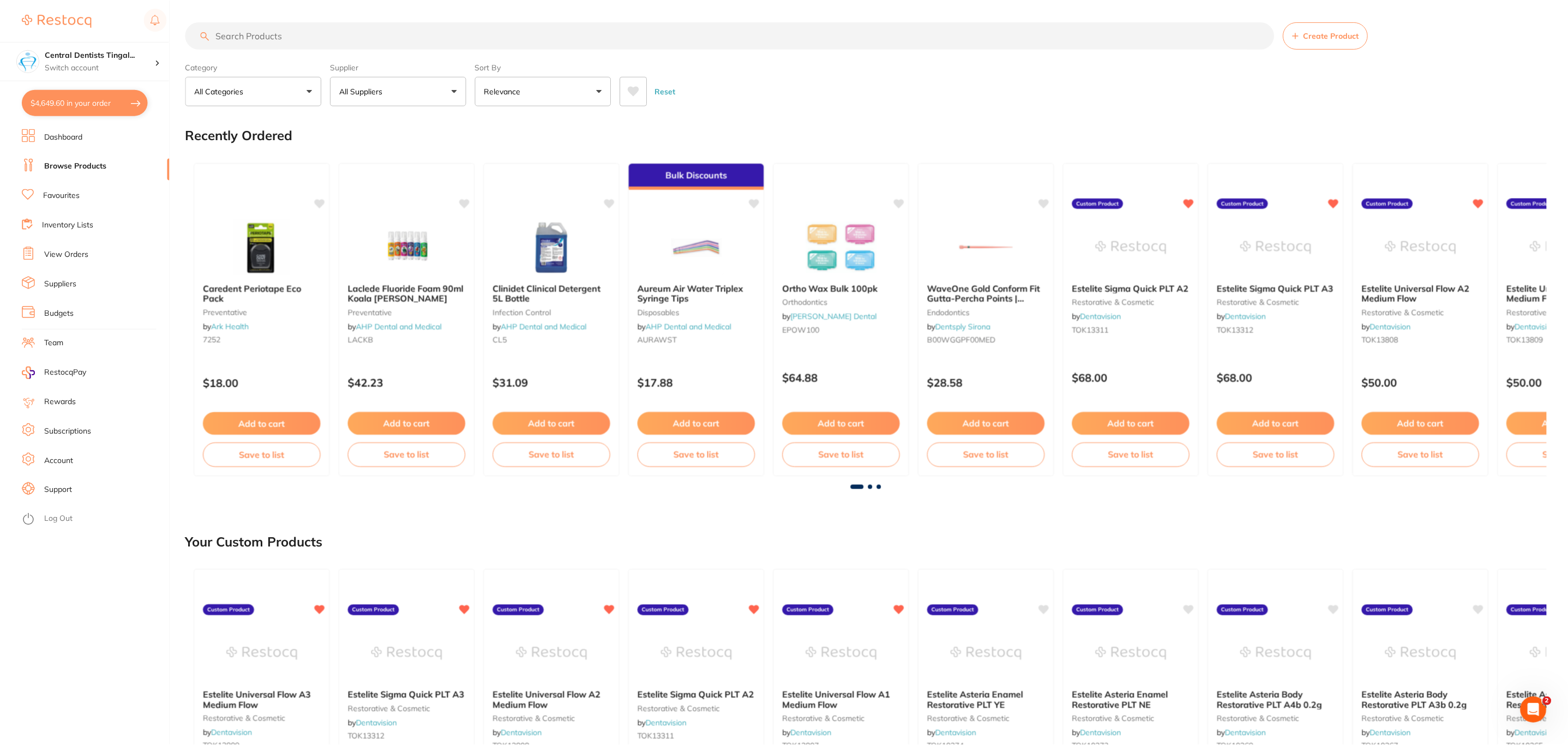
scroll to position [2, 0]
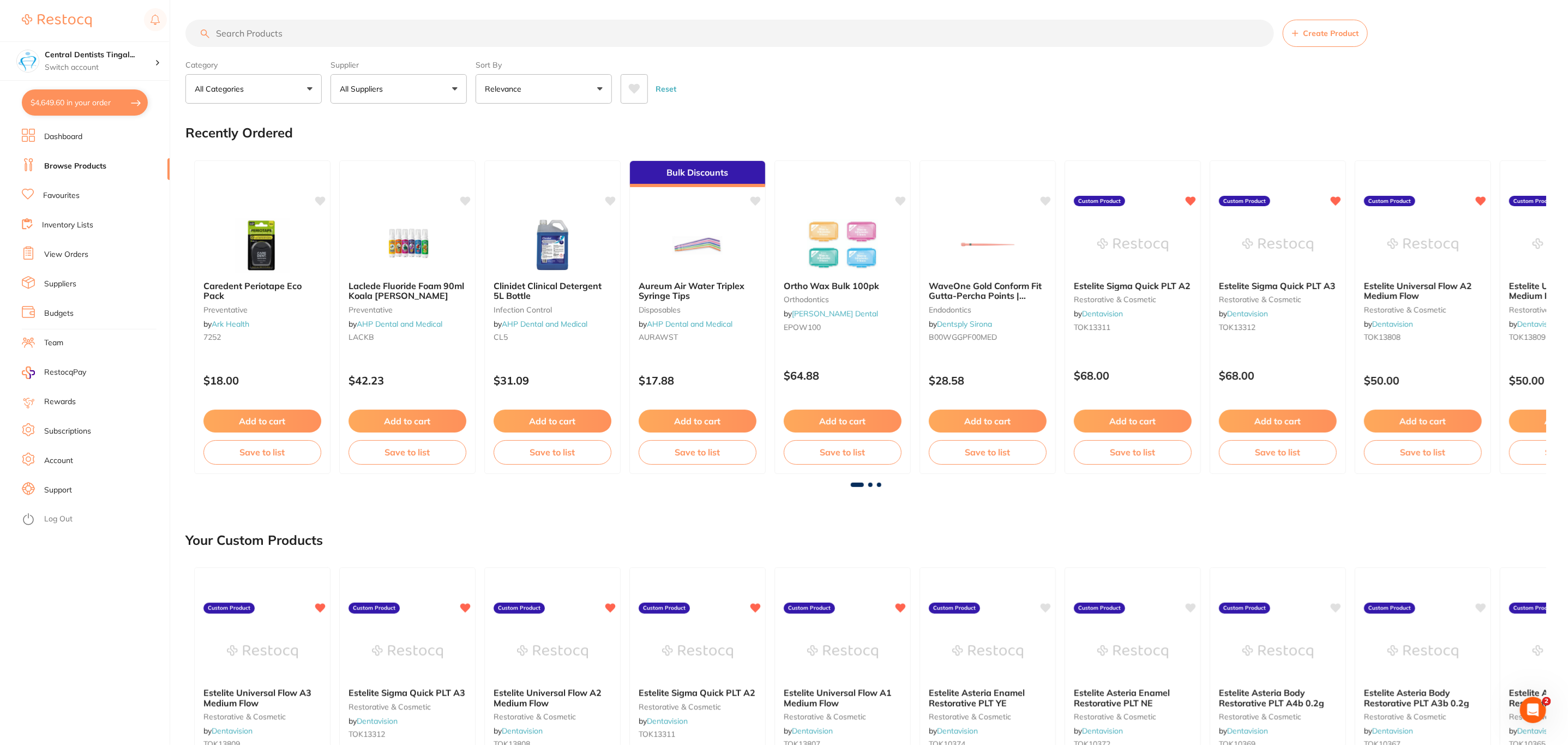
click at [275, 34] on input "search" at bounding box center [729, 33] width 1088 height 27
type input "RA 5"
click at [394, 87] on button "All Suppliers" at bounding box center [399, 89] width 137 height 29
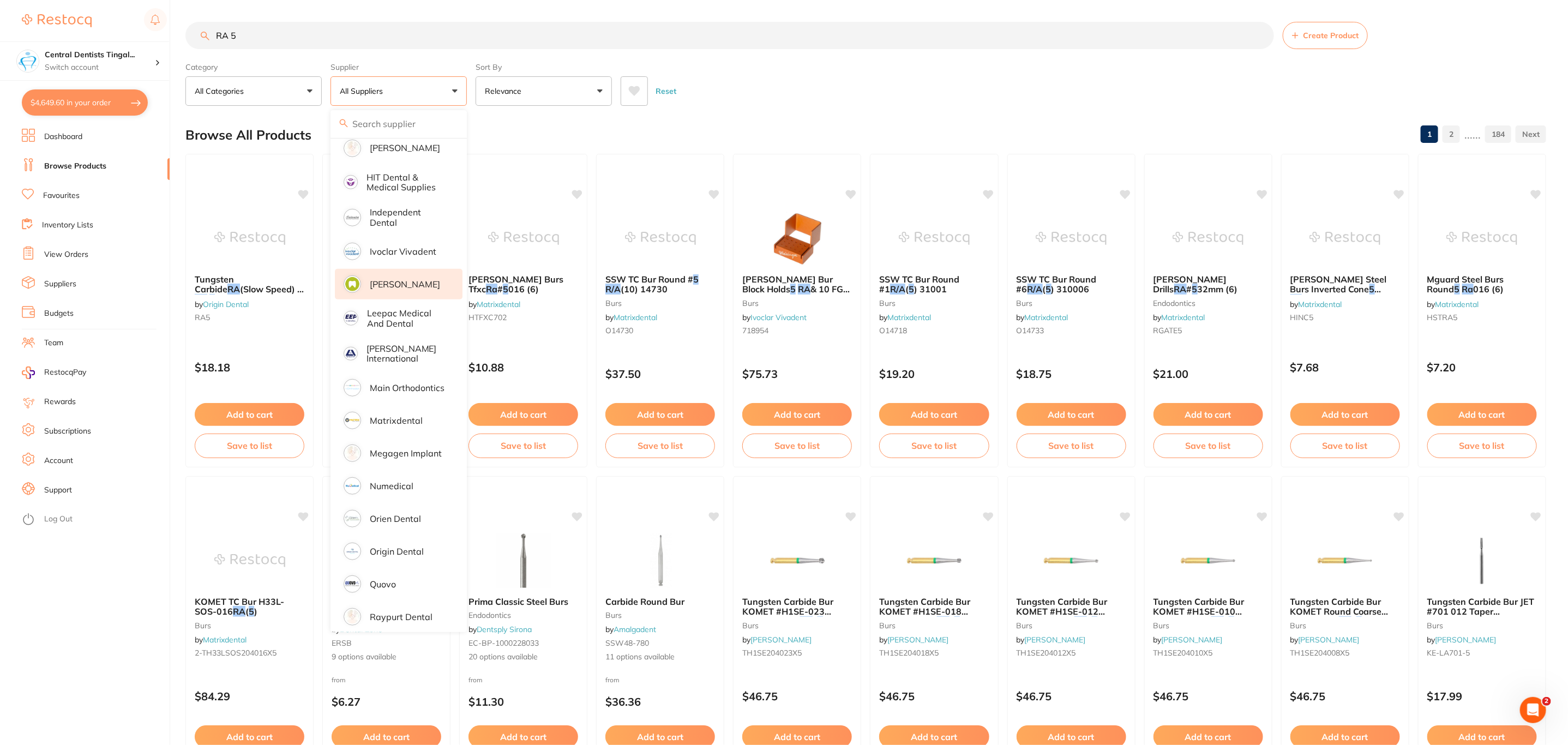
scroll to position [572, 0]
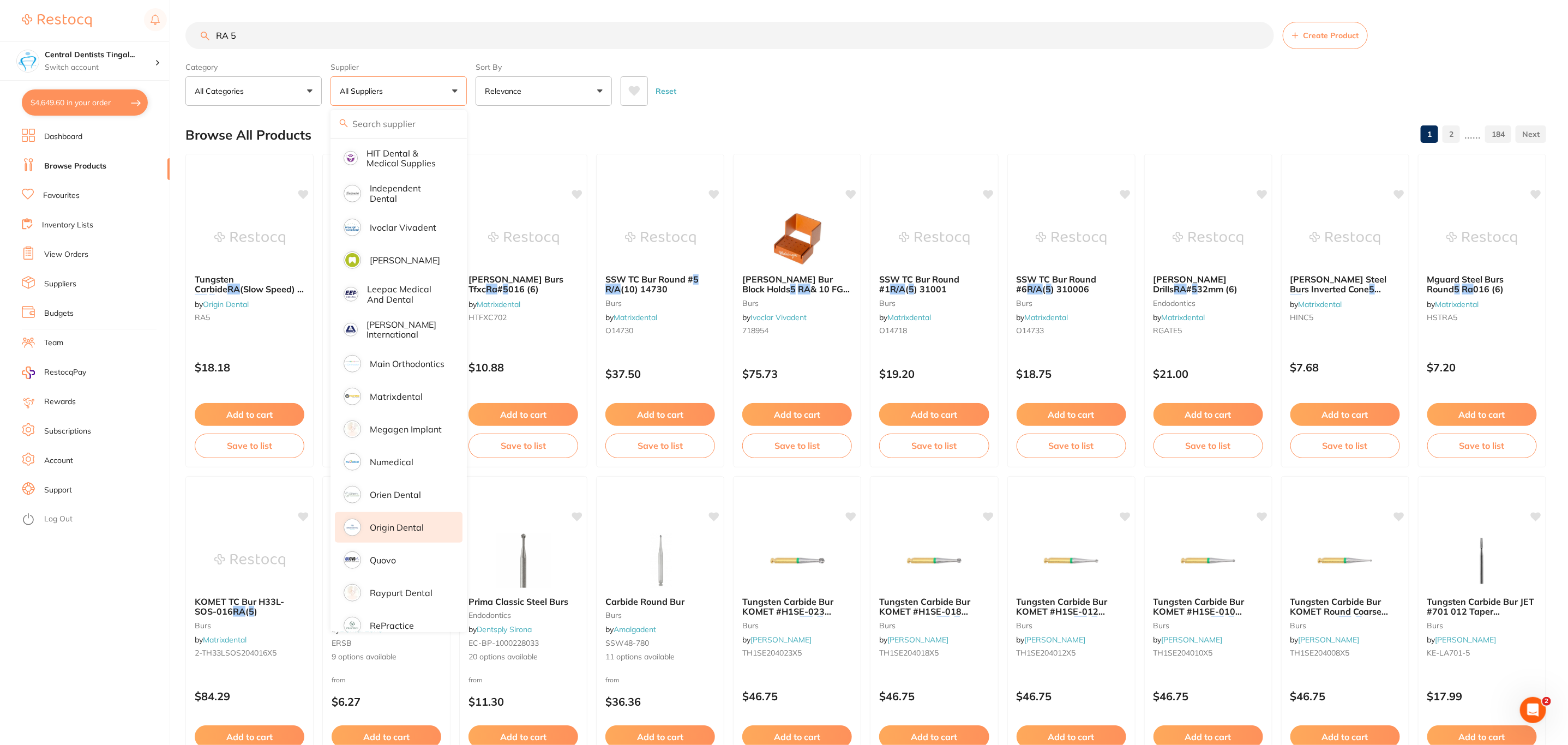
click at [400, 512] on li "Origin Dental" at bounding box center [398, 527] width 127 height 30
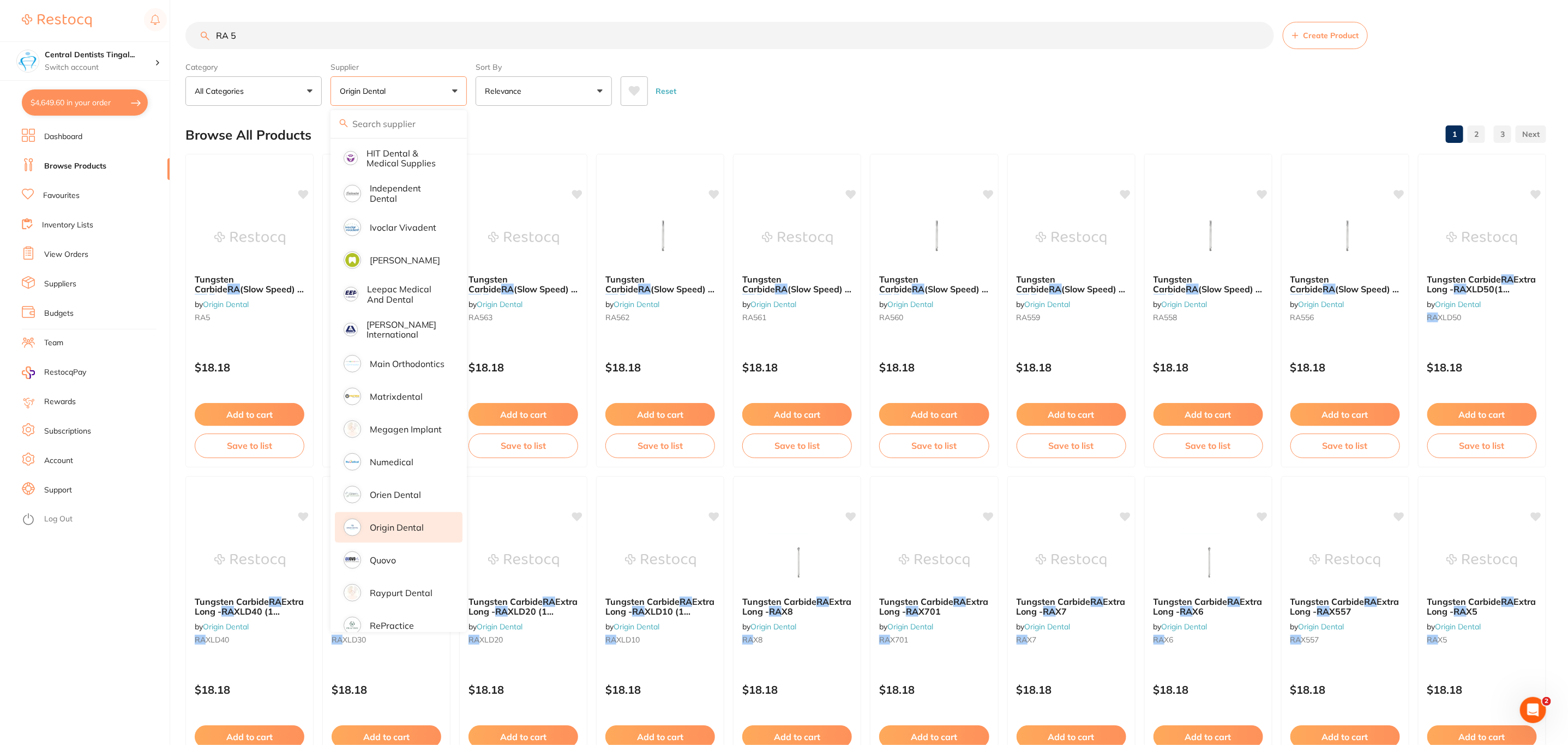
click at [779, 91] on div "Reset" at bounding box center [1079, 87] width 917 height 38
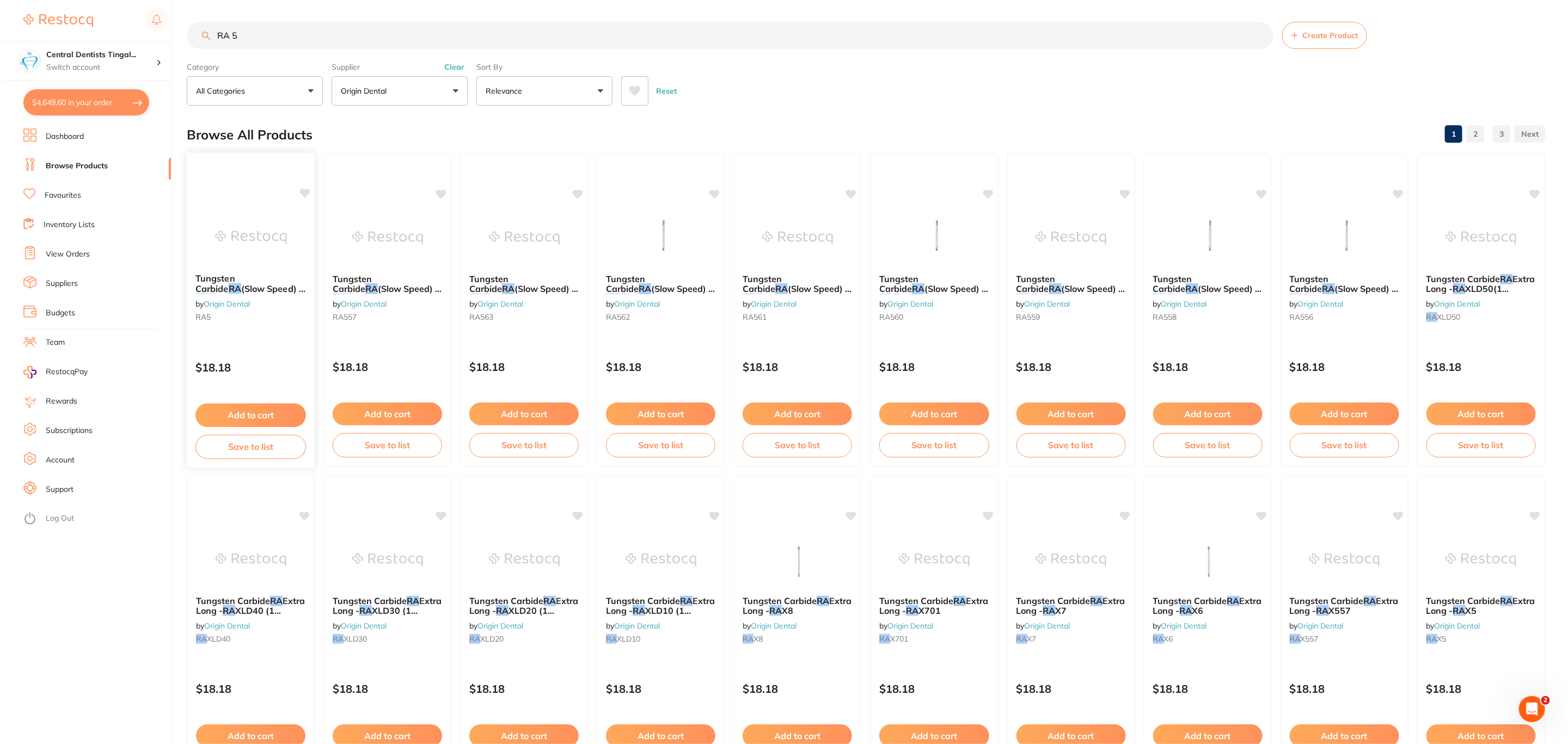
scroll to position [0, 0]
click at [242, 233] on img at bounding box center [249, 237] width 71 height 55
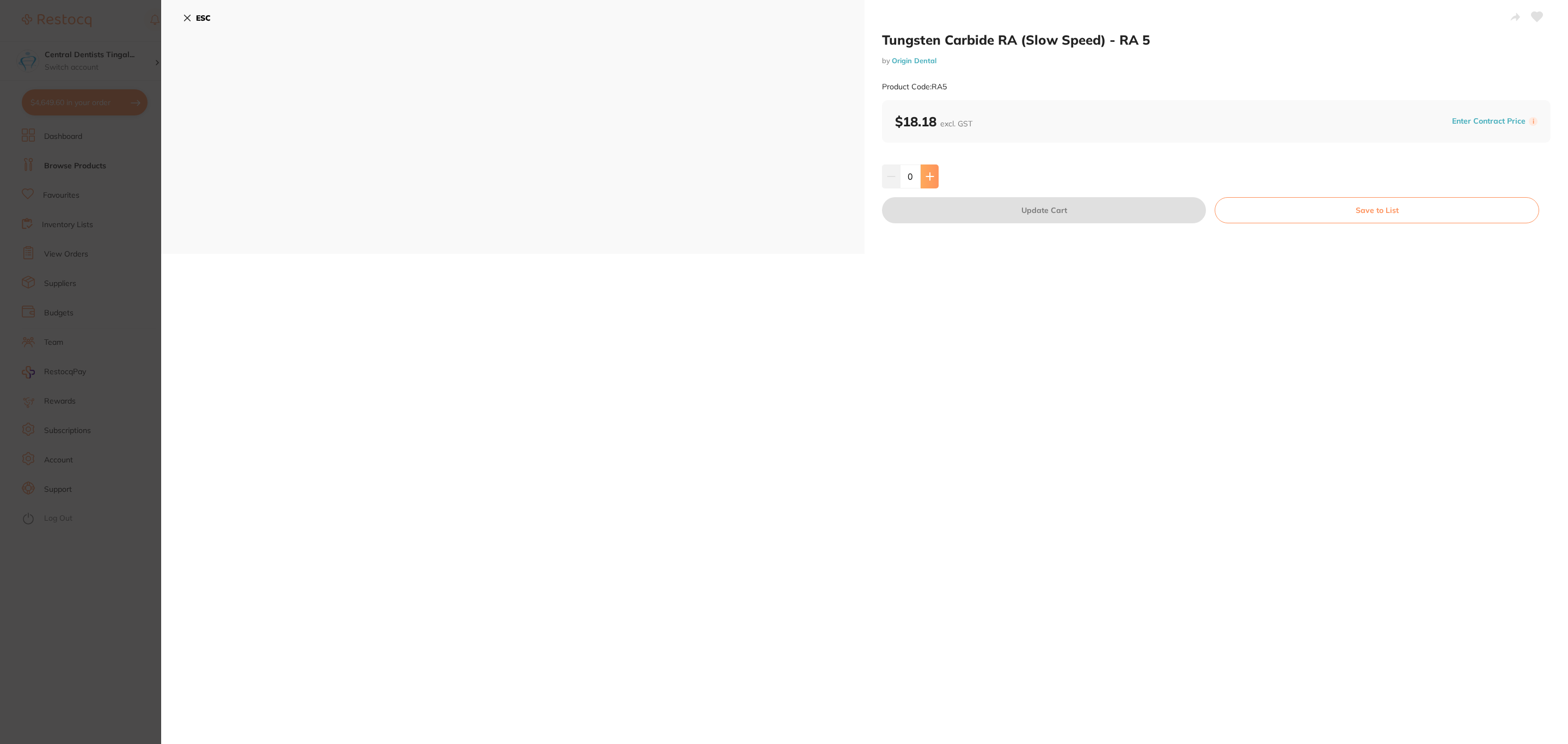
click at [931, 180] on icon at bounding box center [930, 177] width 9 height 9
type input "3"
click at [933, 208] on button "Update Cart" at bounding box center [1044, 210] width 324 height 26
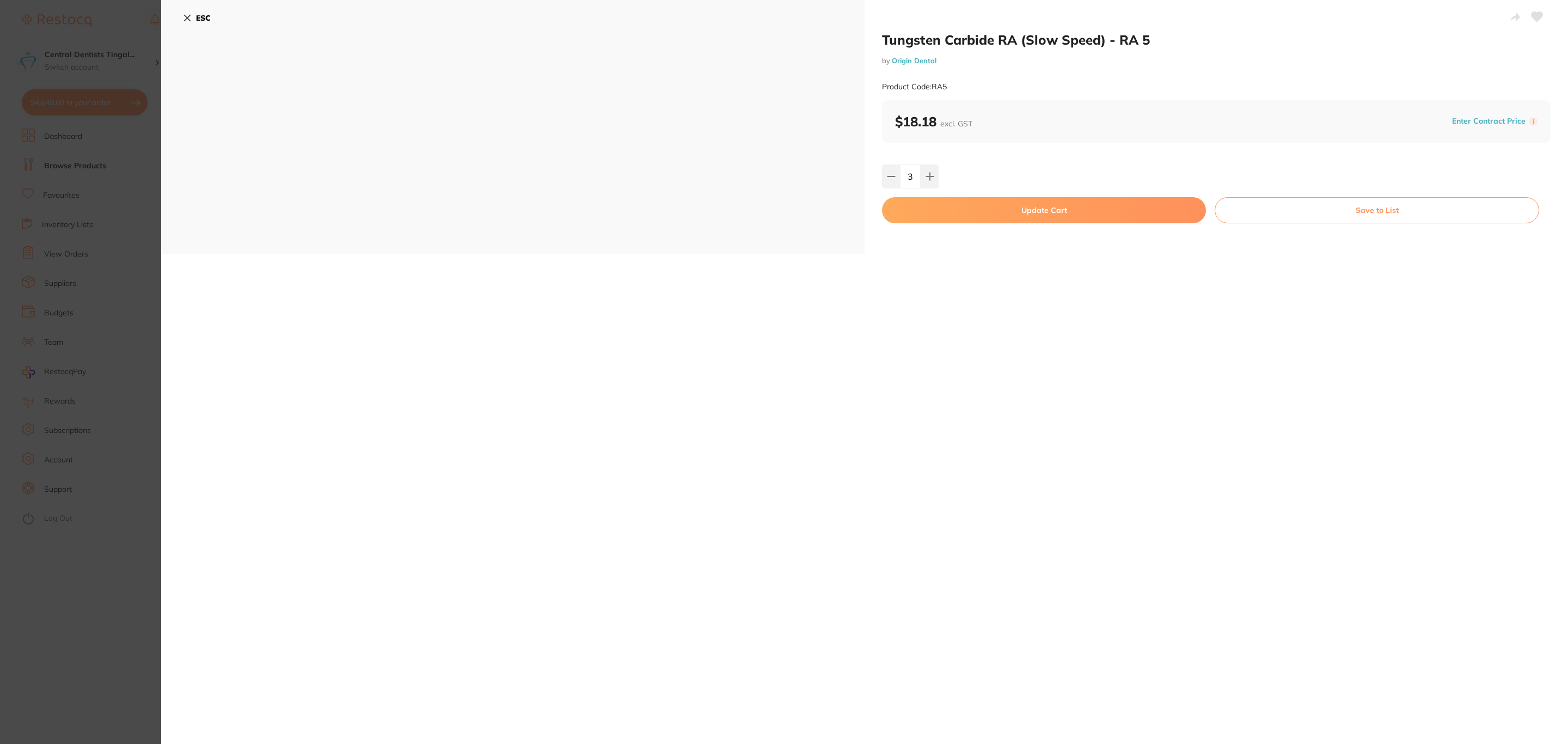
checkbox input "false"
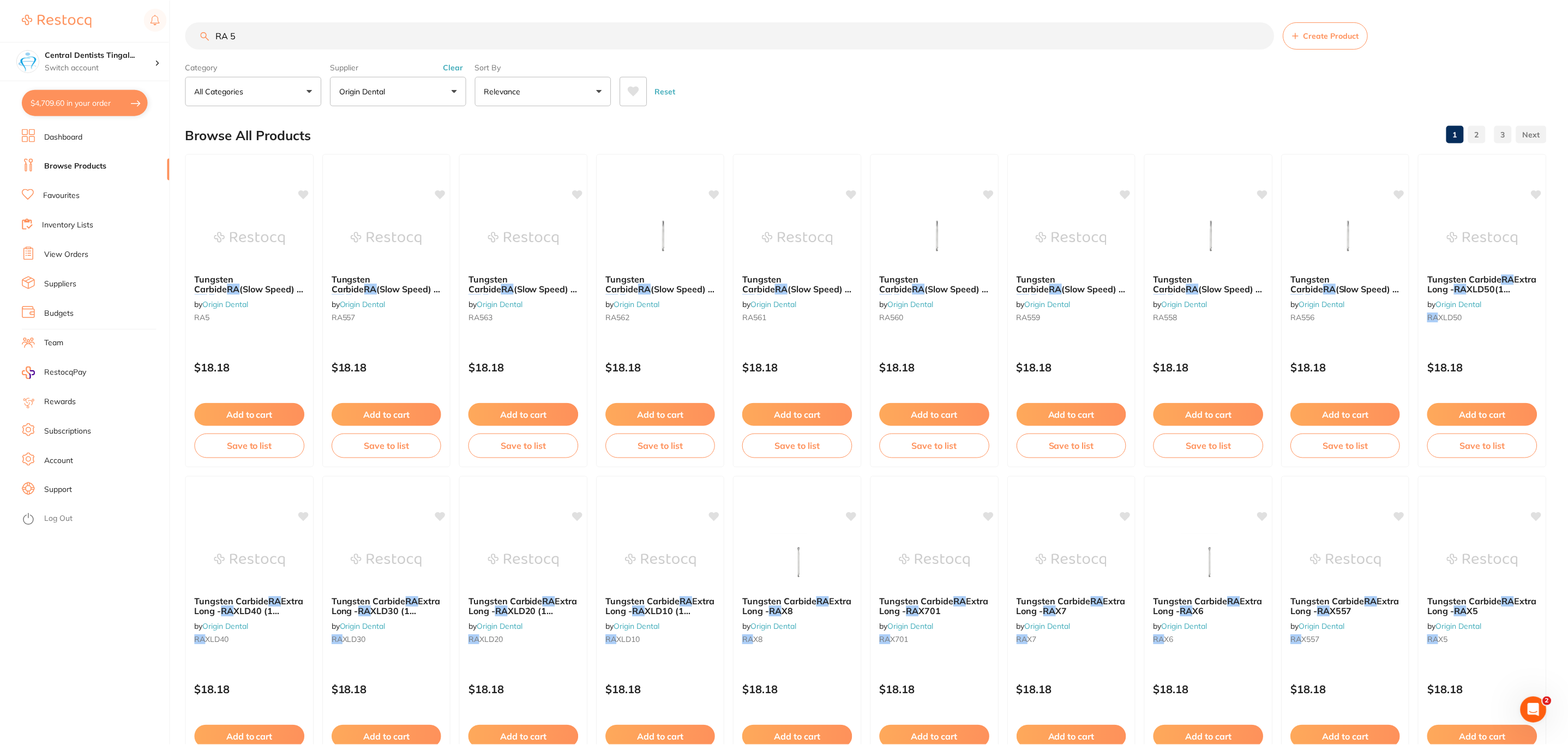
scroll to position [2, 0]
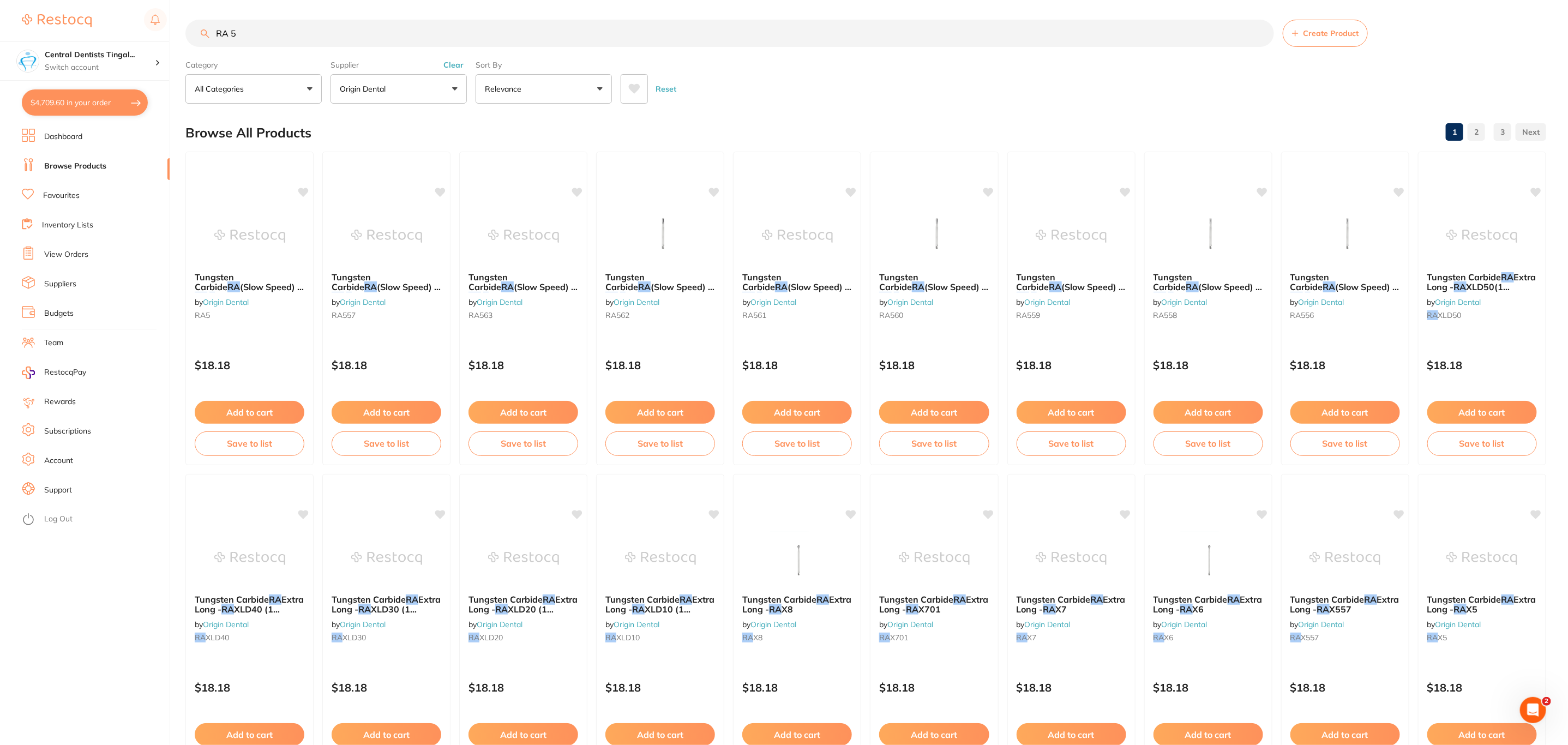
click at [288, 41] on input "RA 5" at bounding box center [729, 33] width 1088 height 27
click at [234, 277] on span "Tungsten Carbide" at bounding box center [213, 282] width 40 height 21
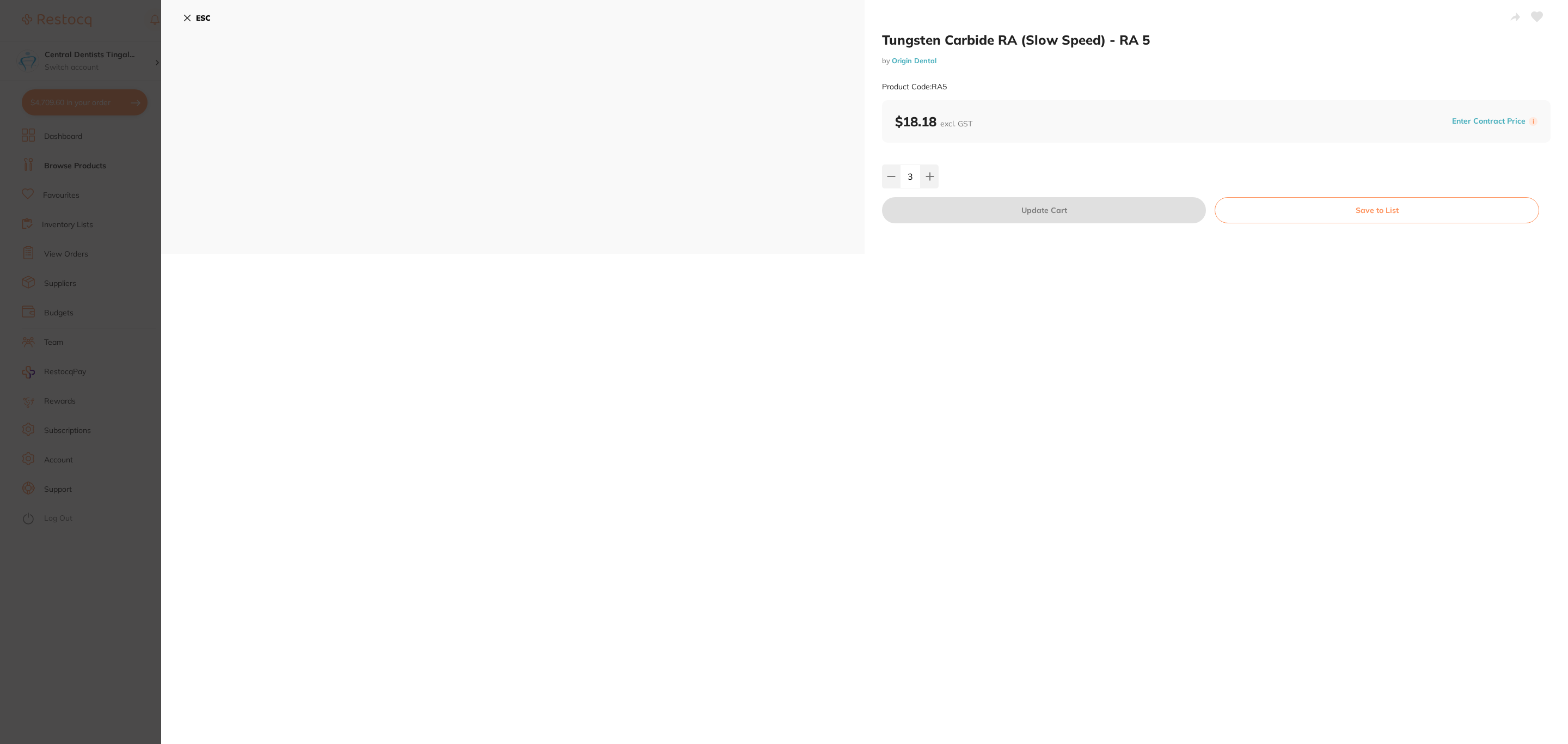
click at [80, 180] on section "Tungsten Carbide RA (Slow Speed) - RA 5 by Origin Dental Product Code: RA5 ESC …" at bounding box center [784, 372] width 1568 height 744
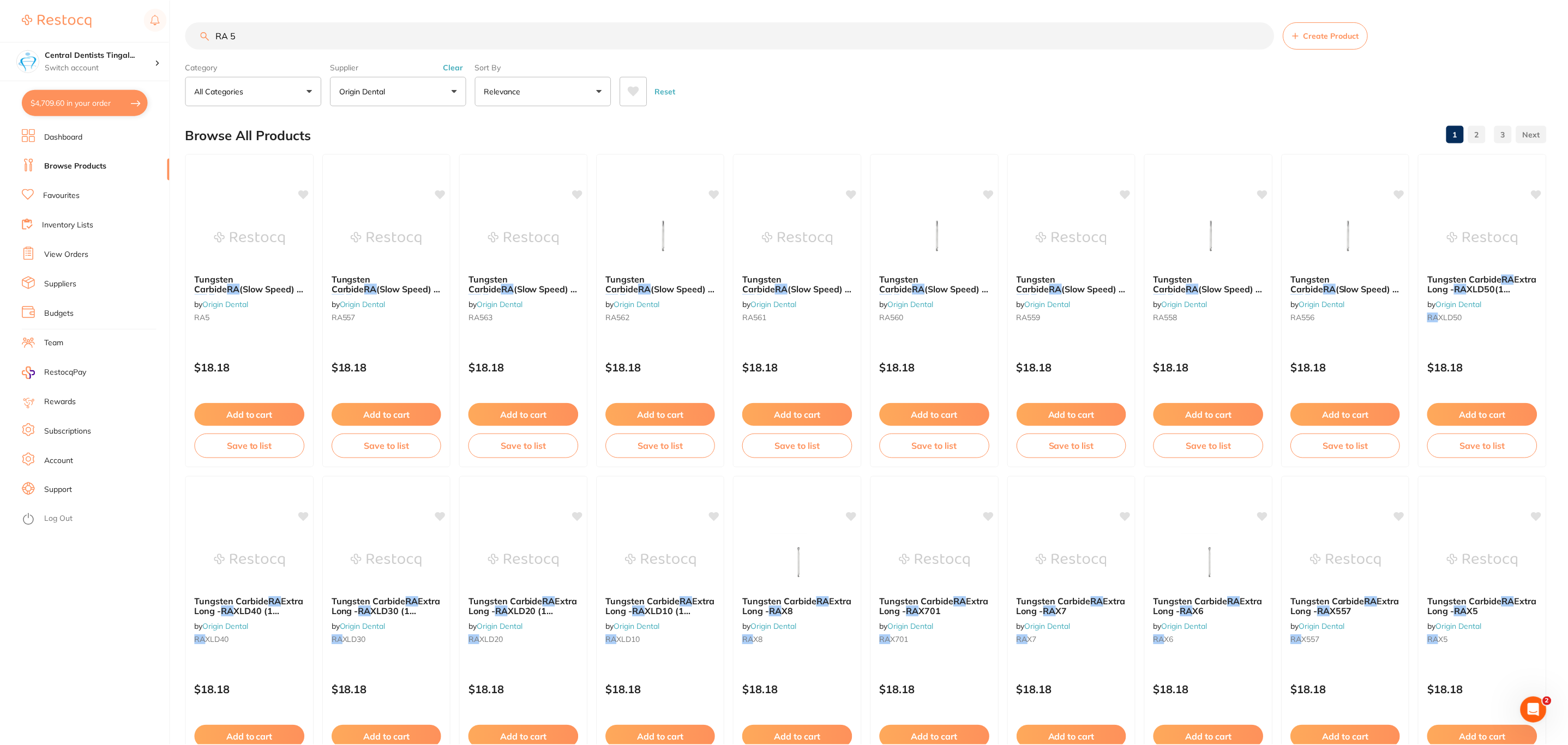
scroll to position [2, 0]
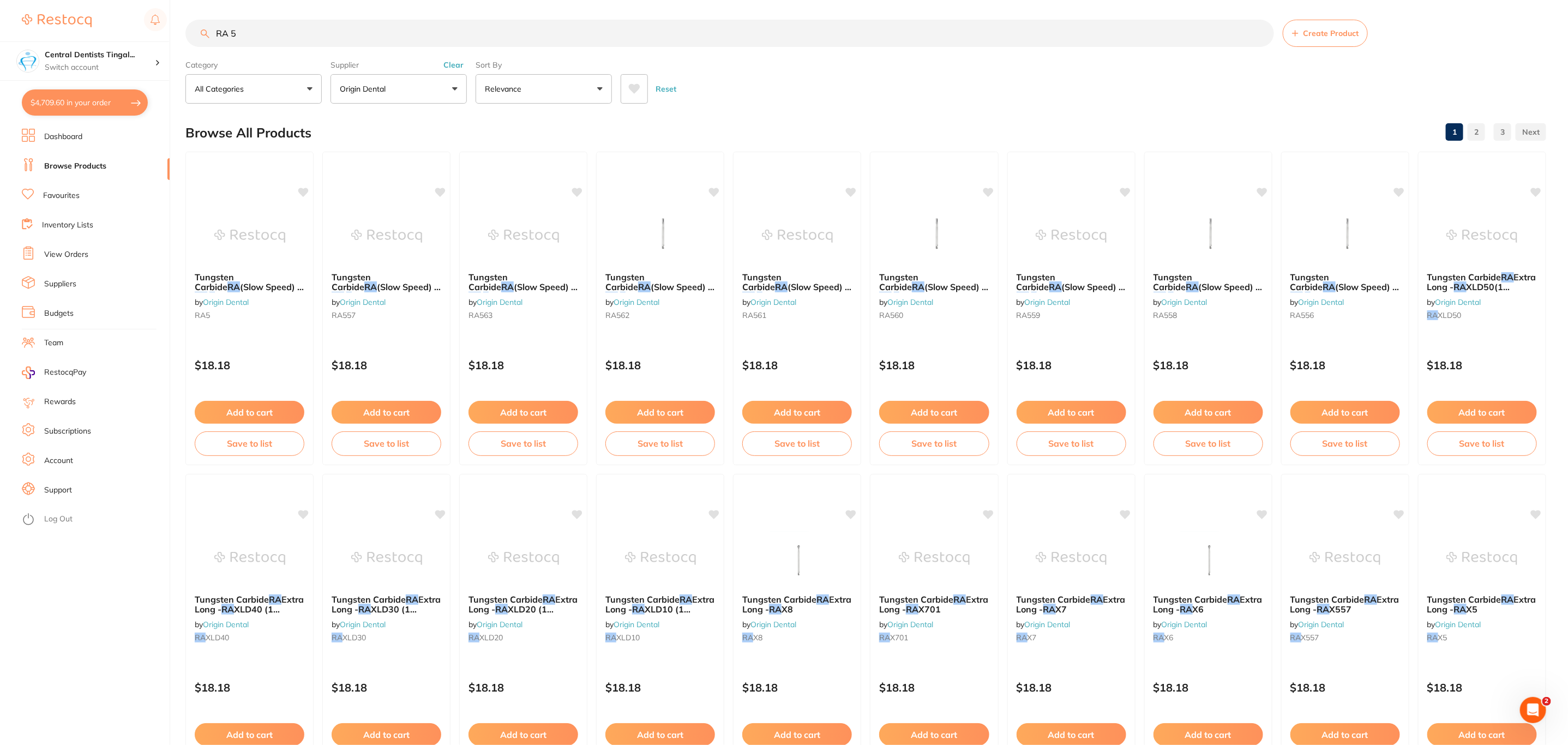
click at [87, 113] on button "$4,709.60 in your order" at bounding box center [85, 102] width 126 height 26
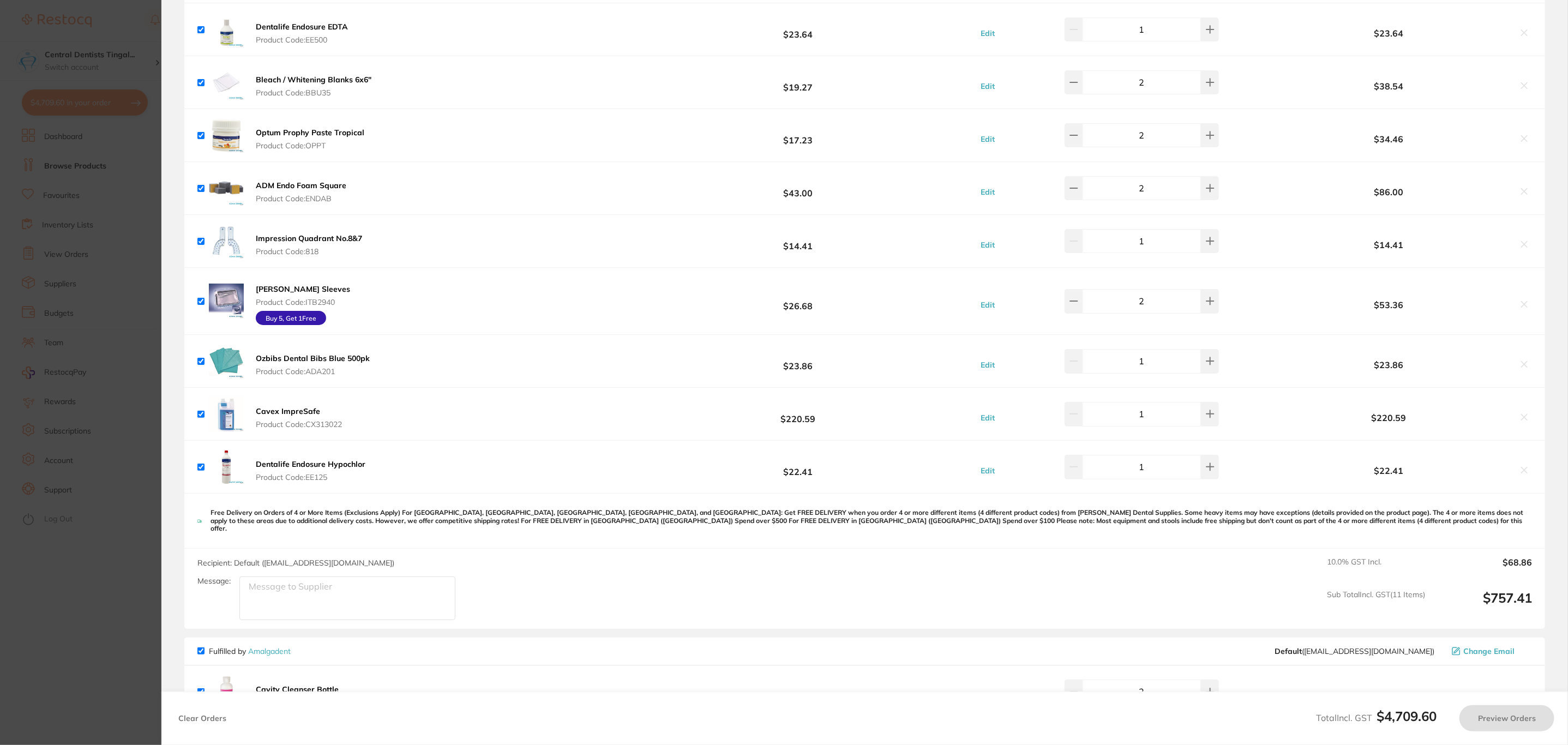
checkbox input "true"
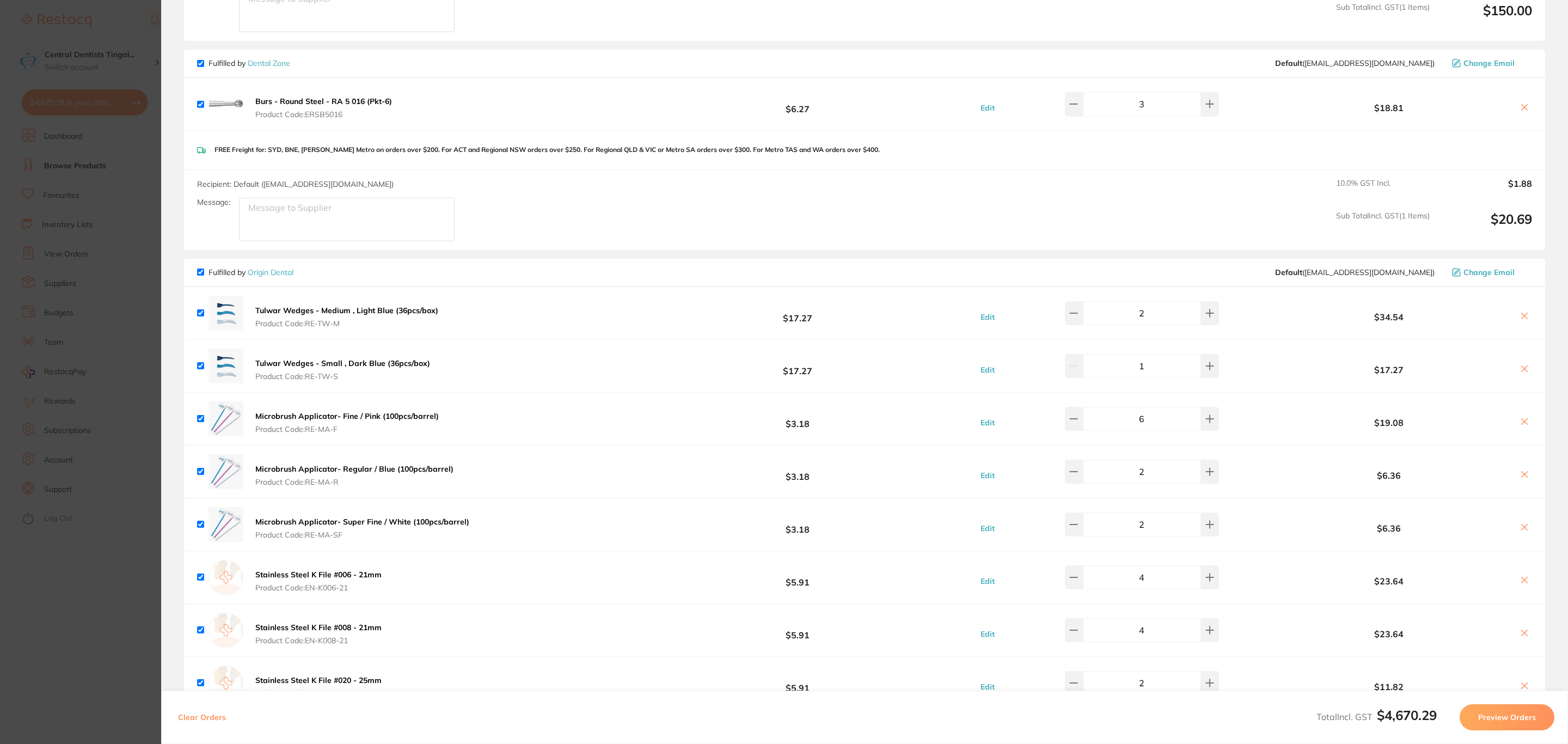
scroll to position [1962, 0]
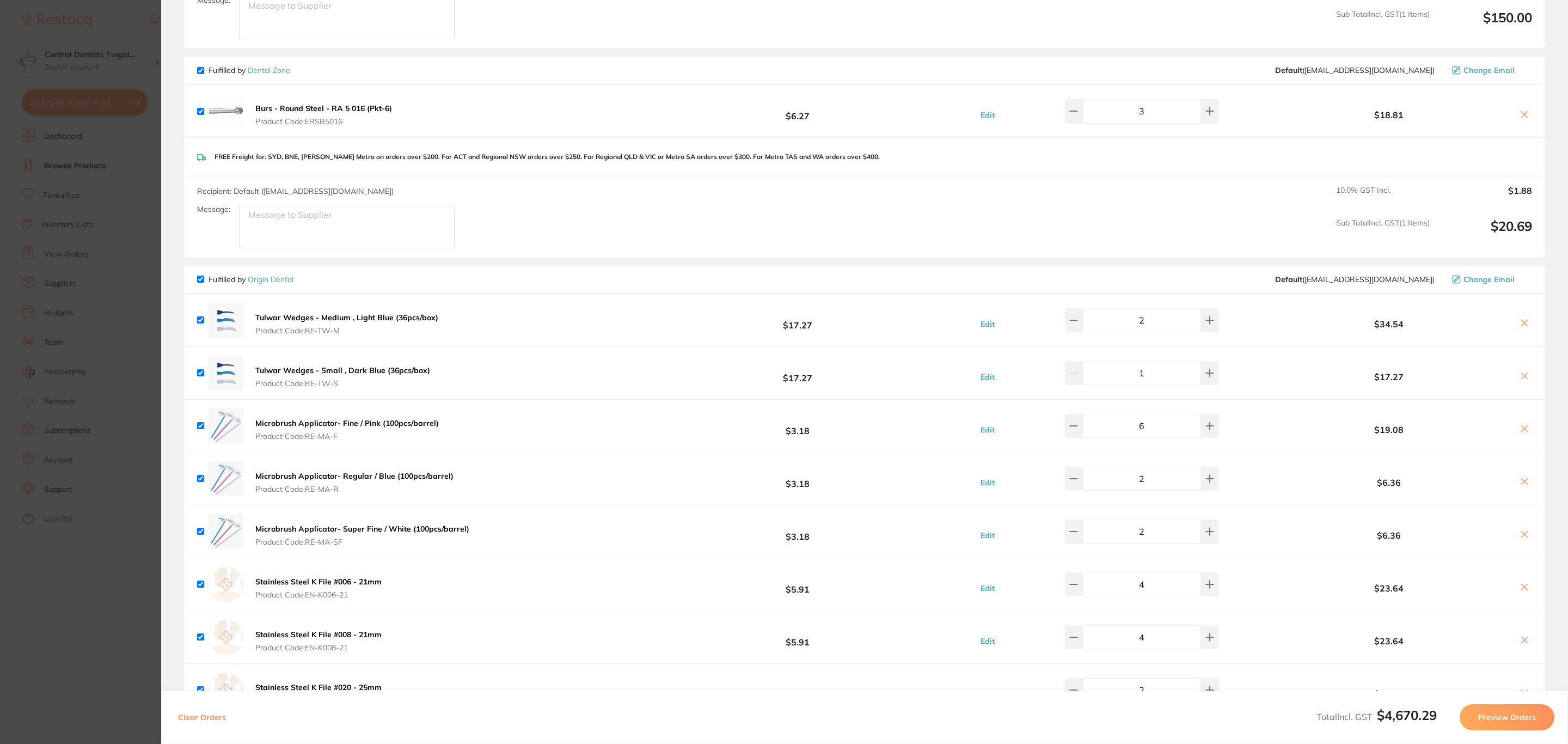
click at [1526, 114] on button at bounding box center [1524, 115] width 15 height 12
checkbox input "false"
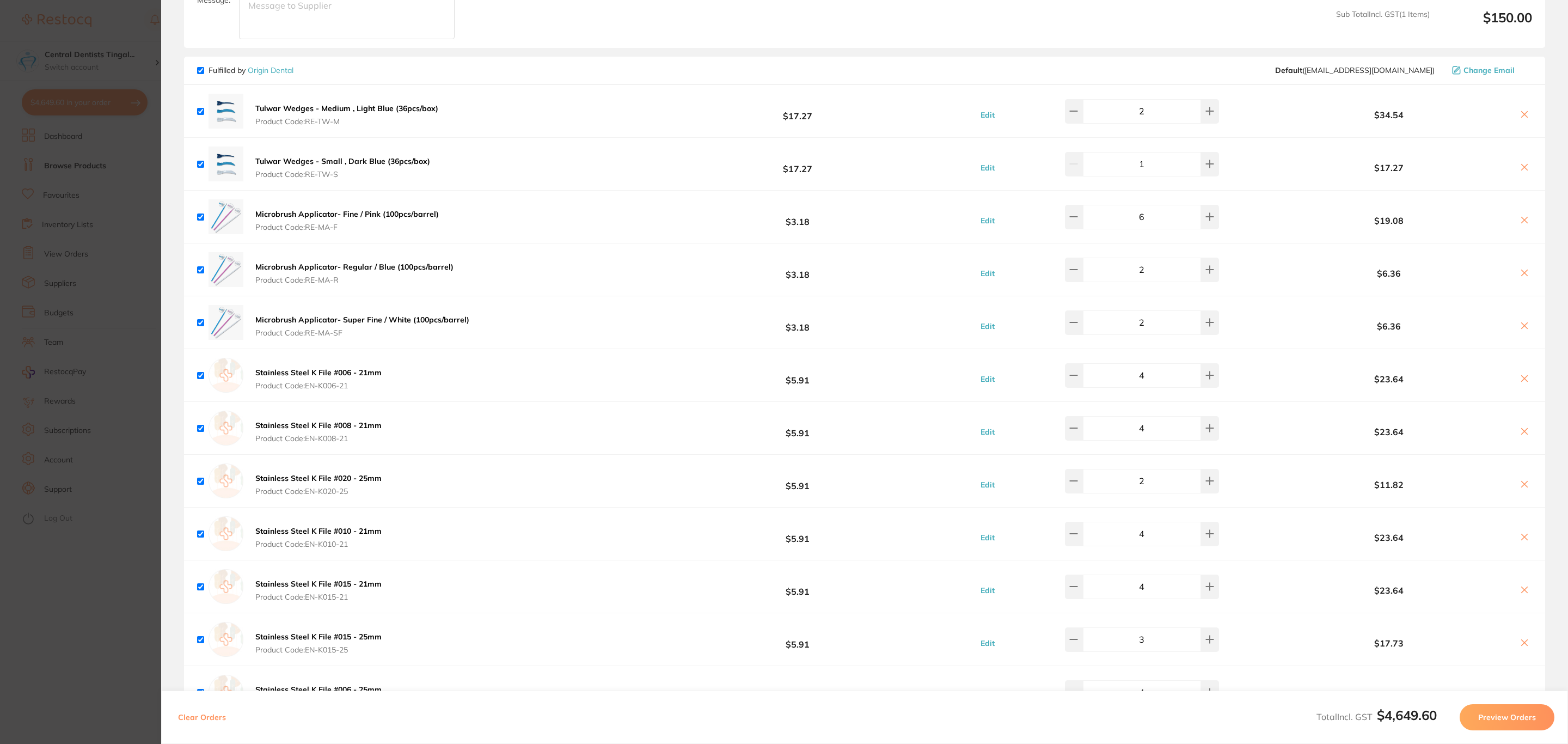
click at [95, 224] on section "Update RRP Set your pre negotiated price for this item. Item Agreed RRP (excl. …" at bounding box center [784, 372] width 1568 height 744
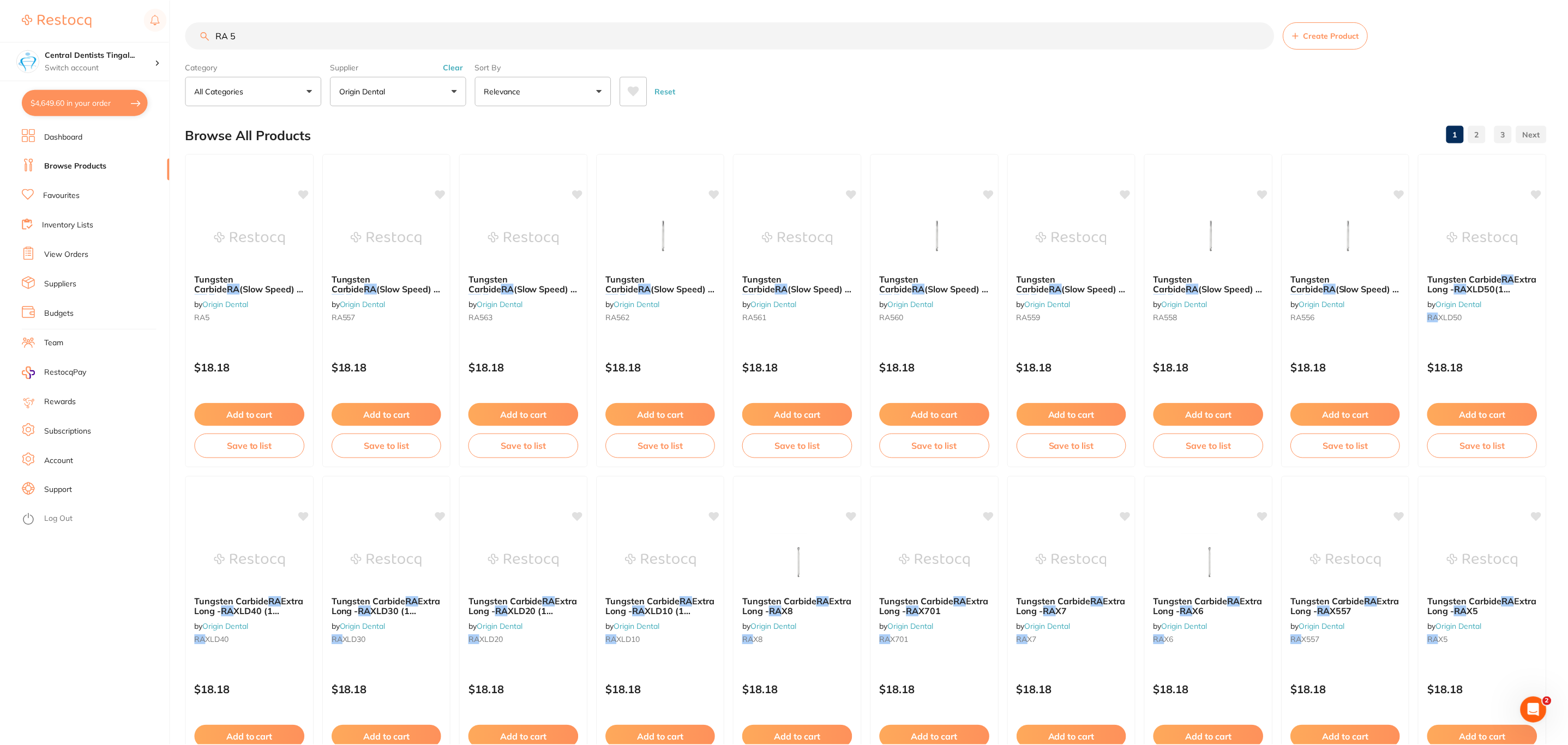
scroll to position [2, 0]
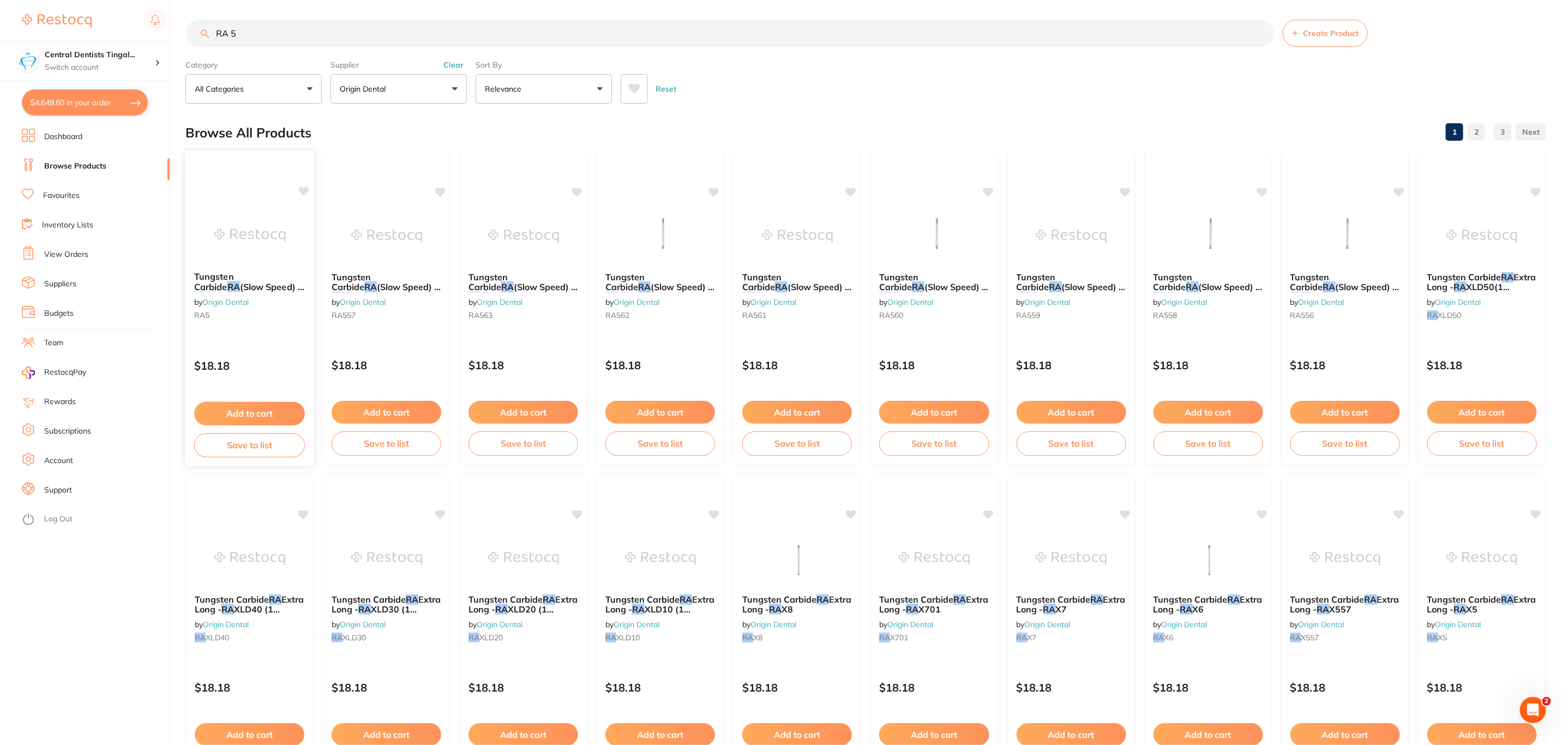
click at [271, 174] on div at bounding box center [249, 165] width 128 height 28
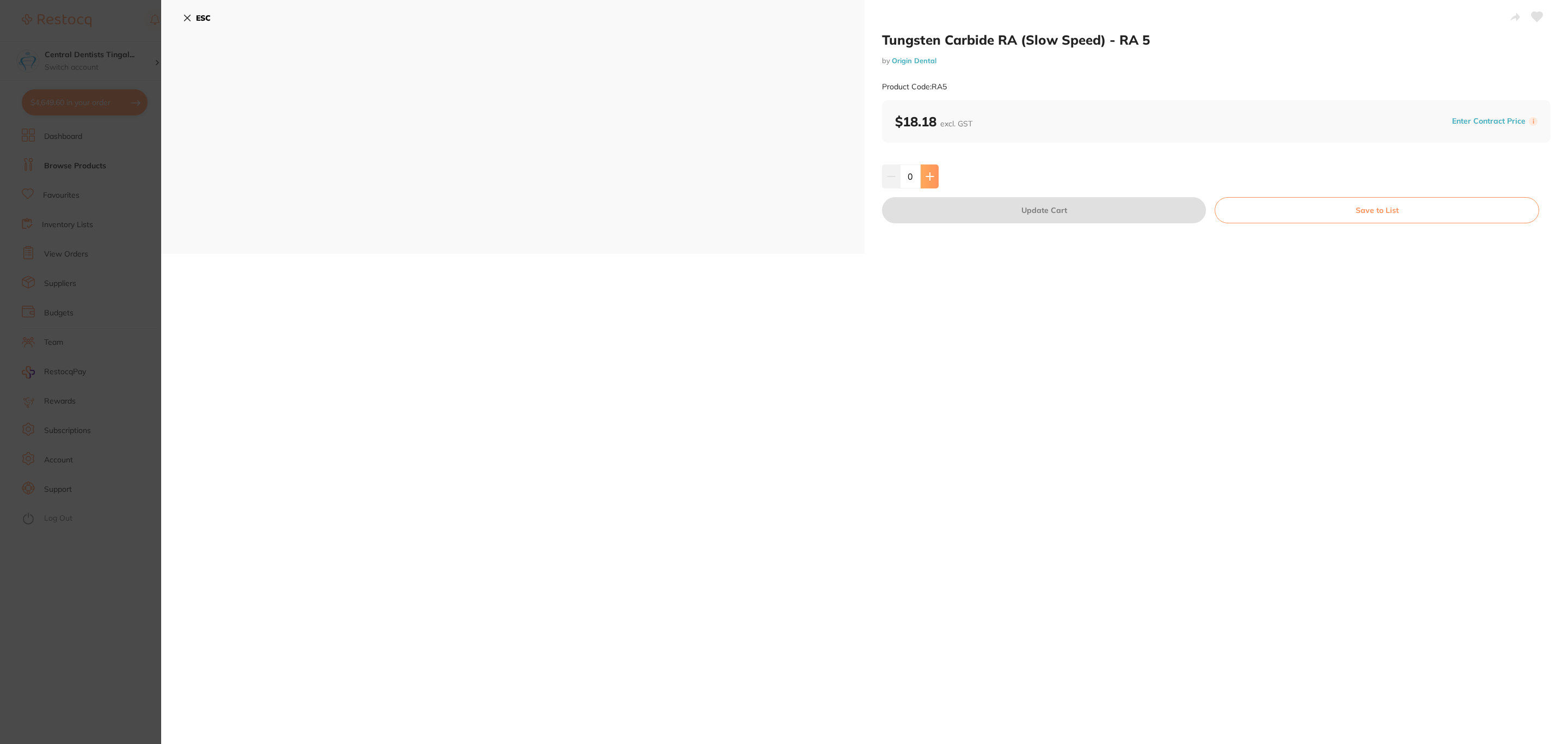
click at [934, 178] on button at bounding box center [930, 176] width 18 height 24
click at [923, 175] on button at bounding box center [930, 176] width 18 height 24
type input "3"
click at [1010, 216] on button "Update Cart" at bounding box center [1044, 210] width 324 height 26
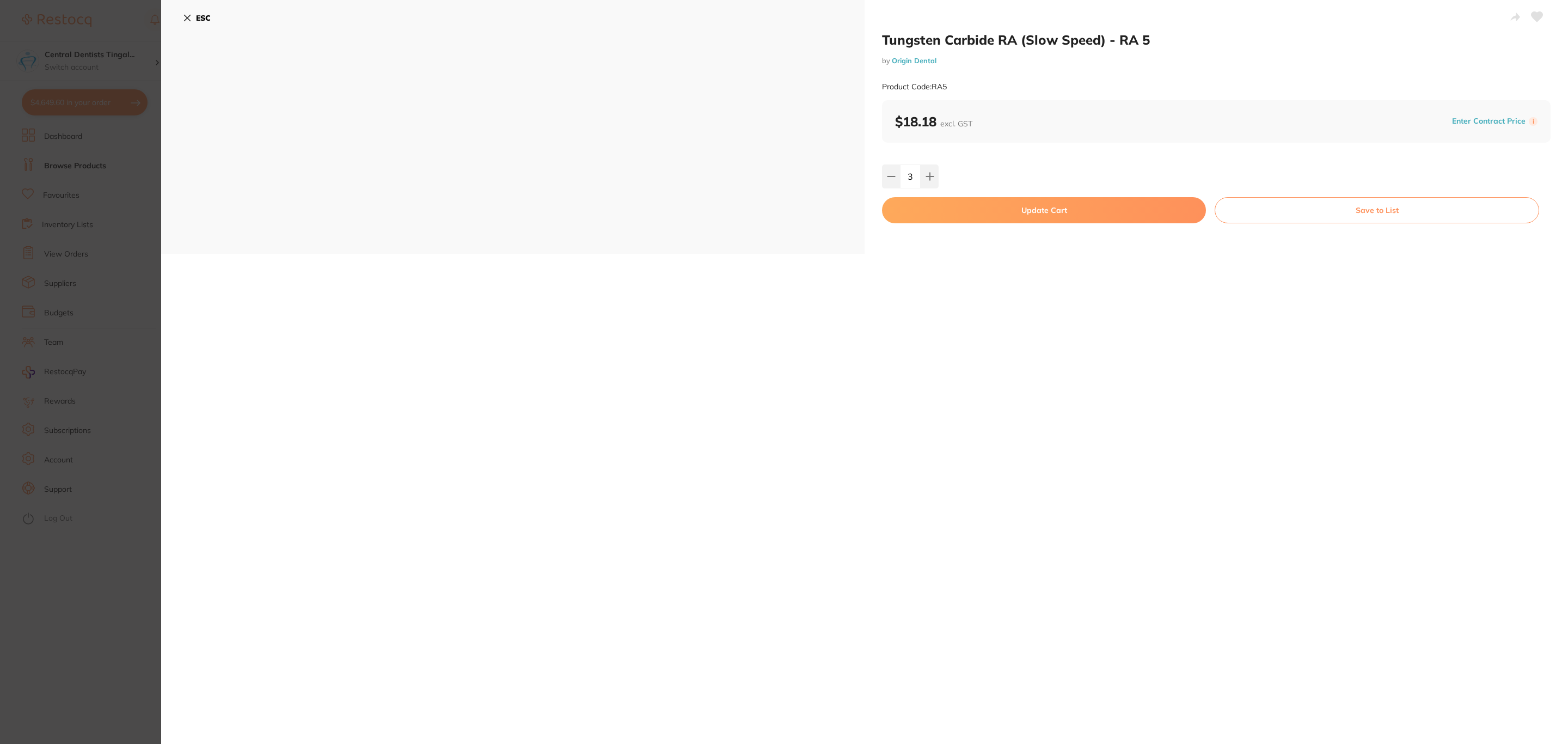
checkbox input "false"
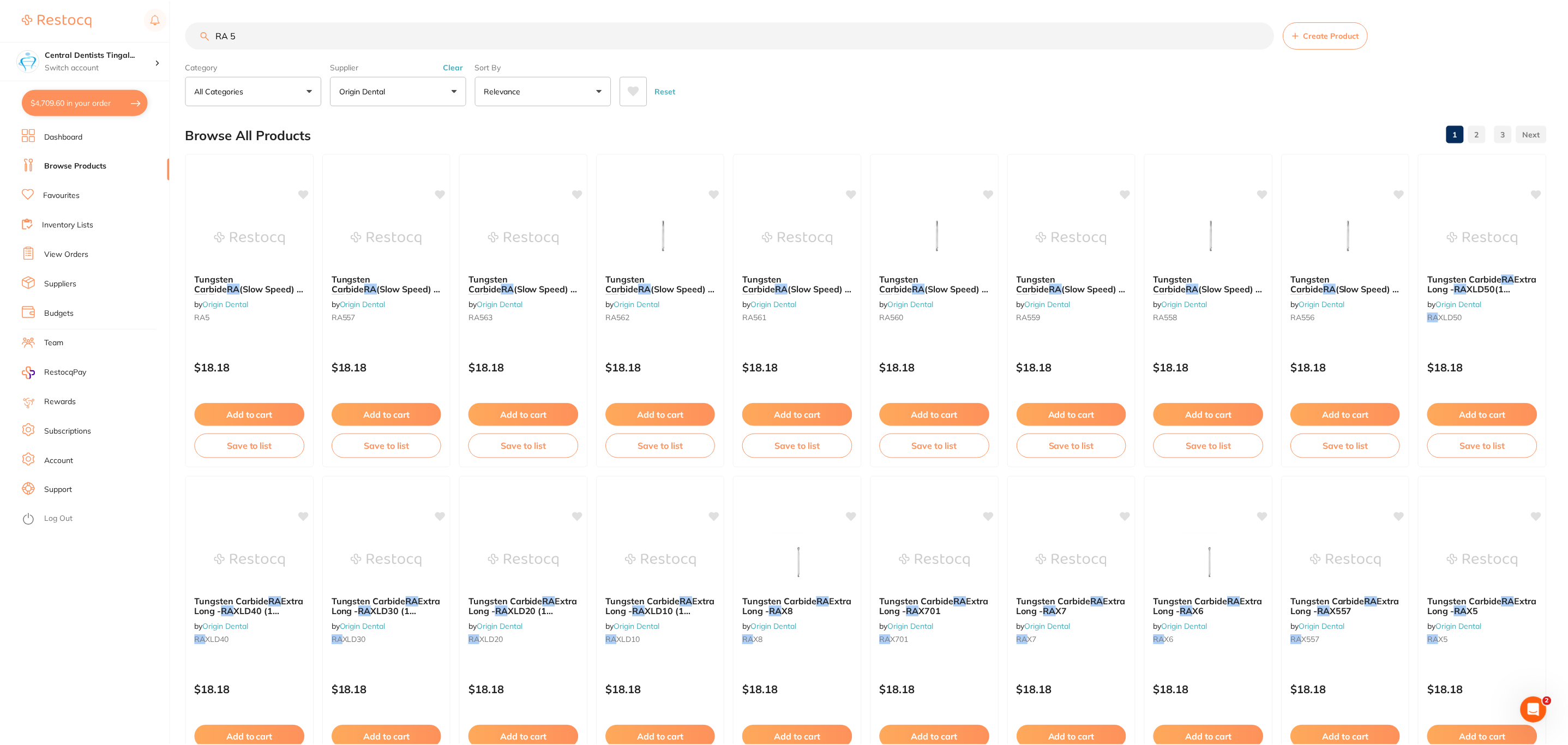
scroll to position [2, 0]
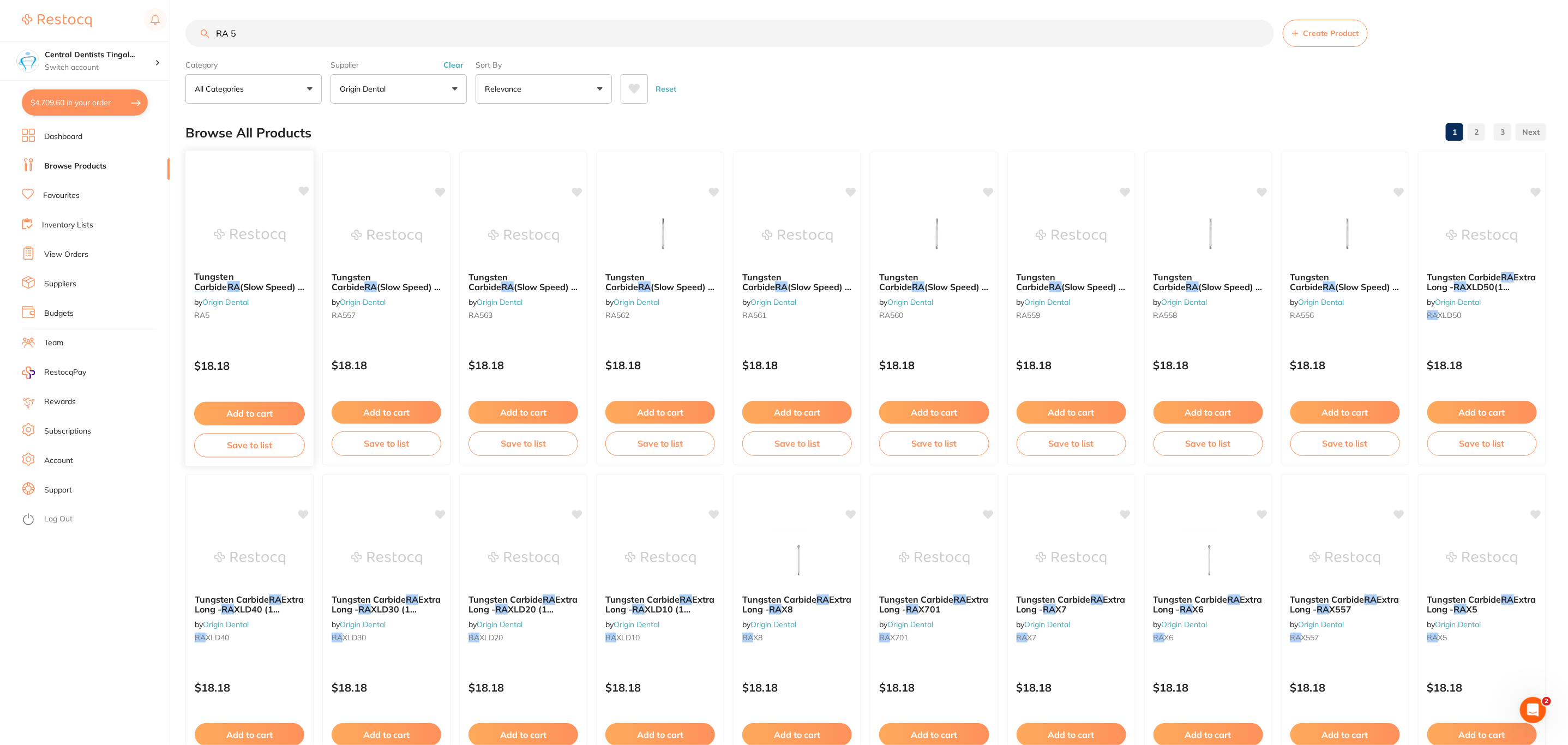
click at [267, 233] on img at bounding box center [249, 235] width 71 height 55
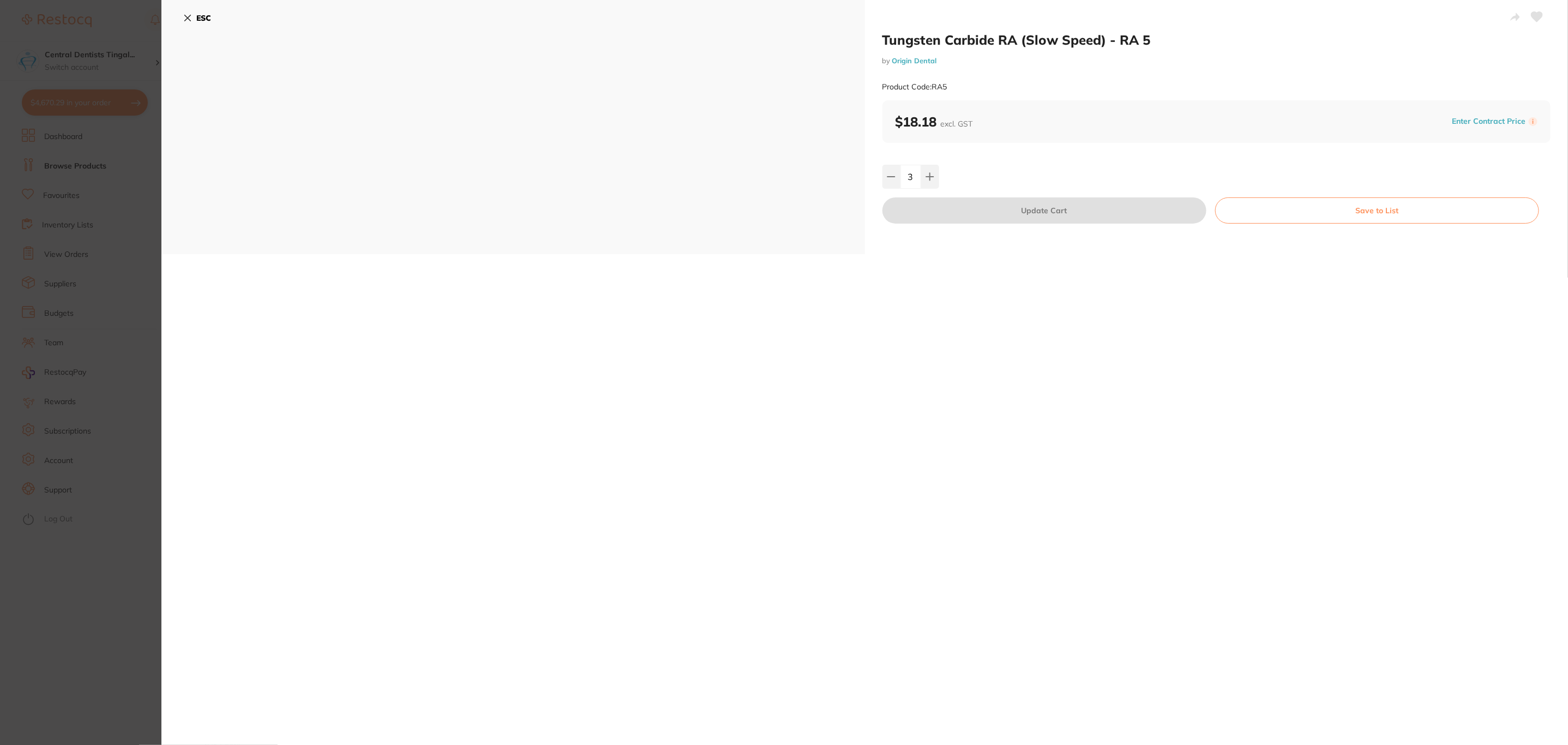
click at [138, 197] on section "Tungsten Carbide RA (Slow Speed) - RA 5 by Origin Dental Product Code: RA5 ESC …" at bounding box center [784, 372] width 1568 height 745
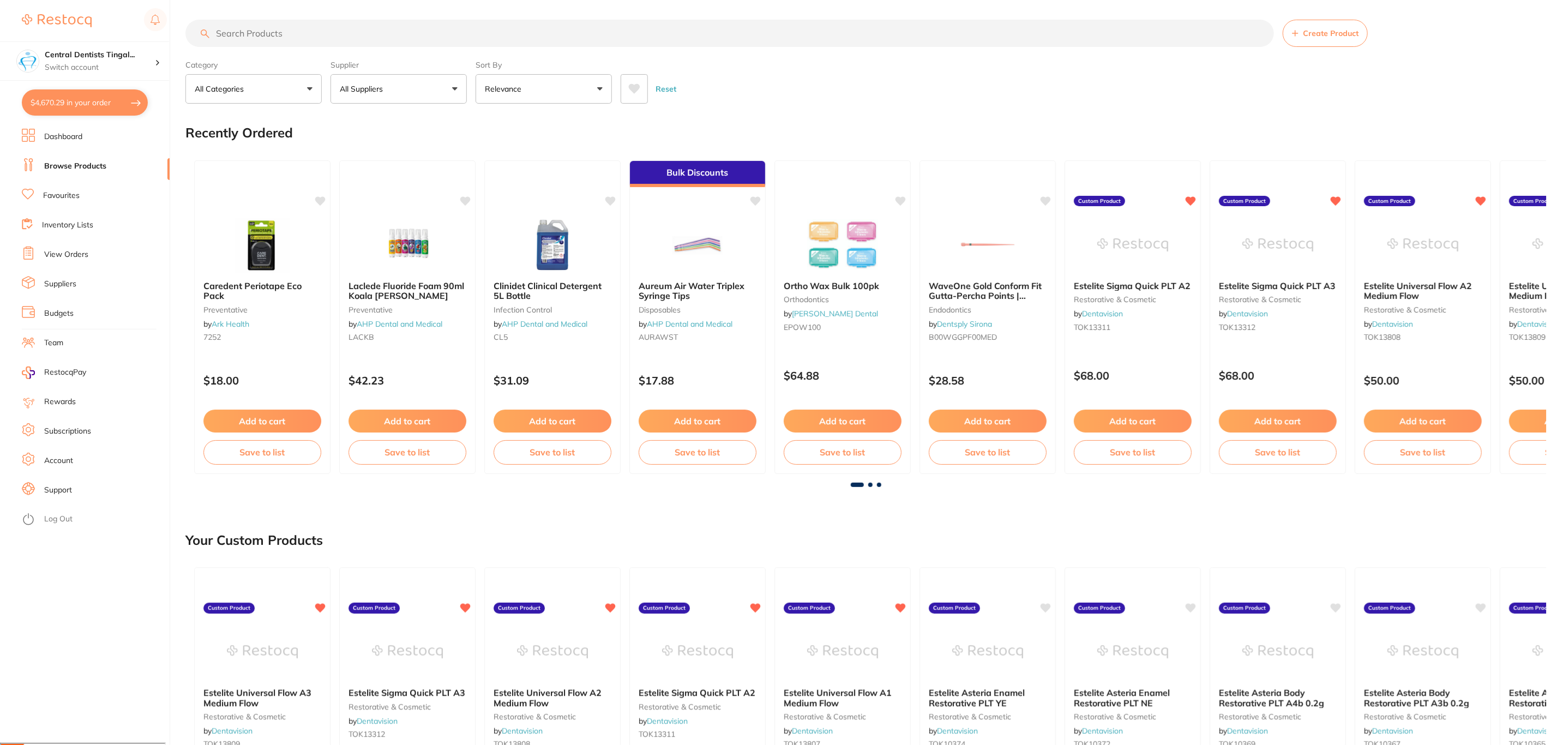
click at [127, 106] on button "$4,670.29 in your order" at bounding box center [85, 102] width 126 height 26
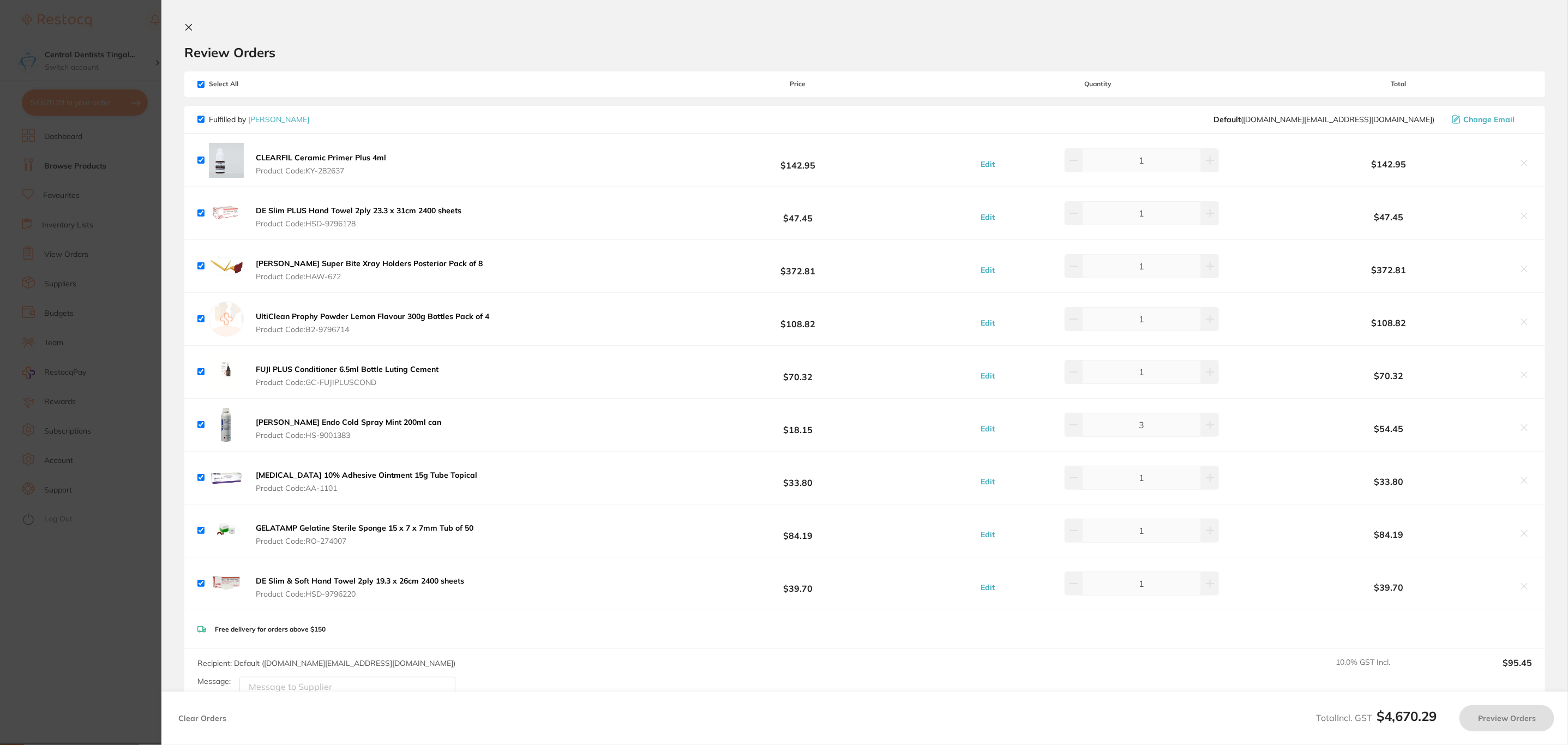
checkbox input "true"
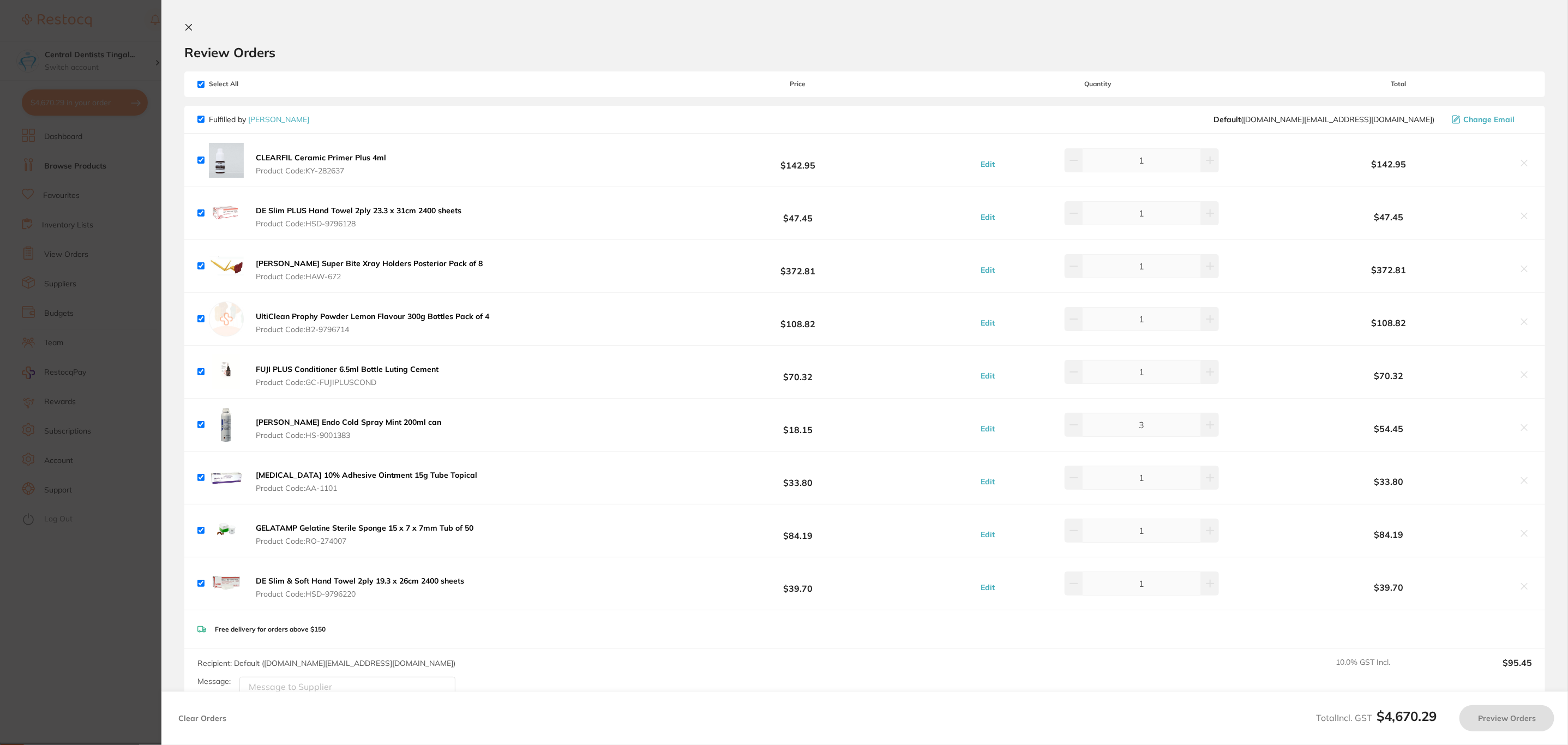
checkbox input "true"
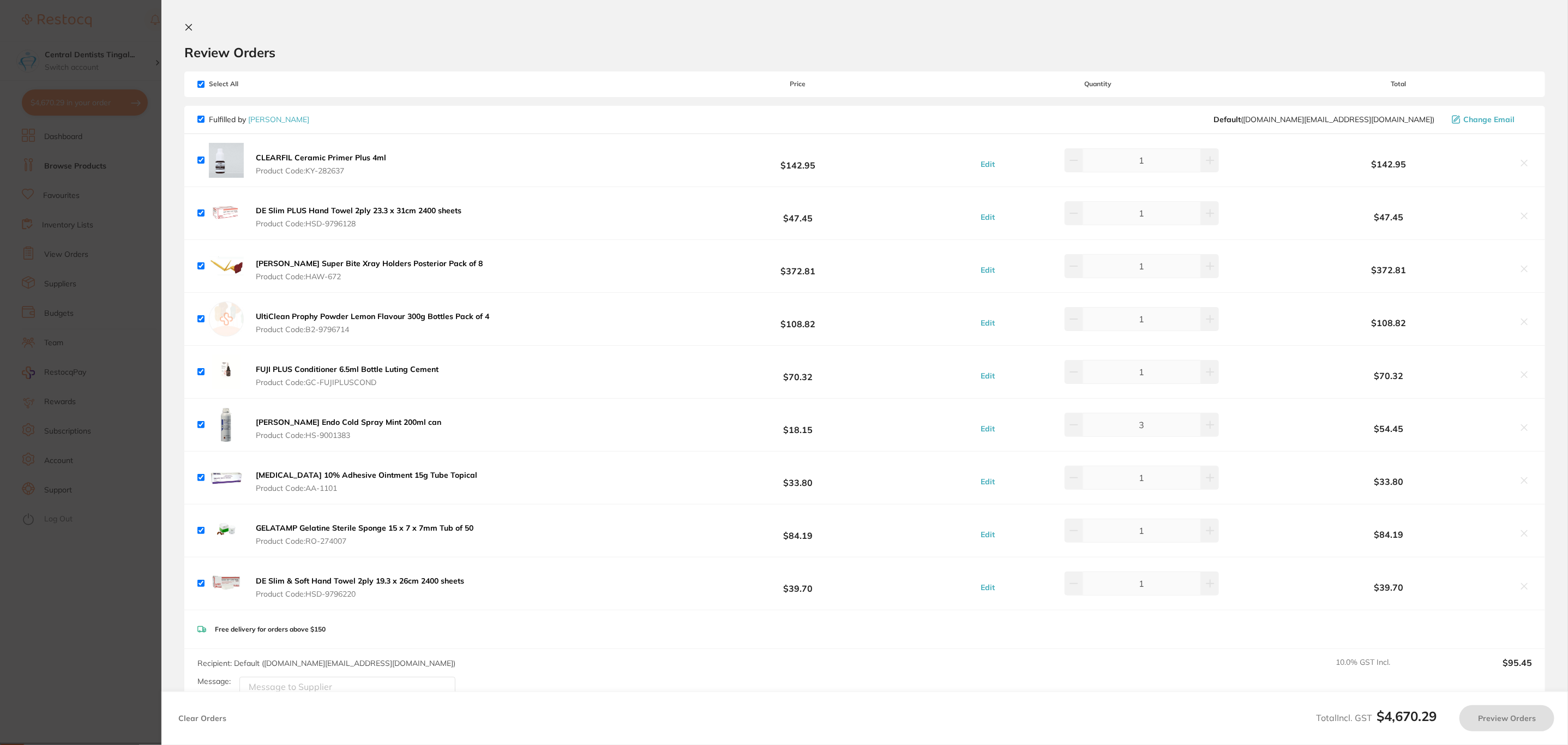
checkbox input "true"
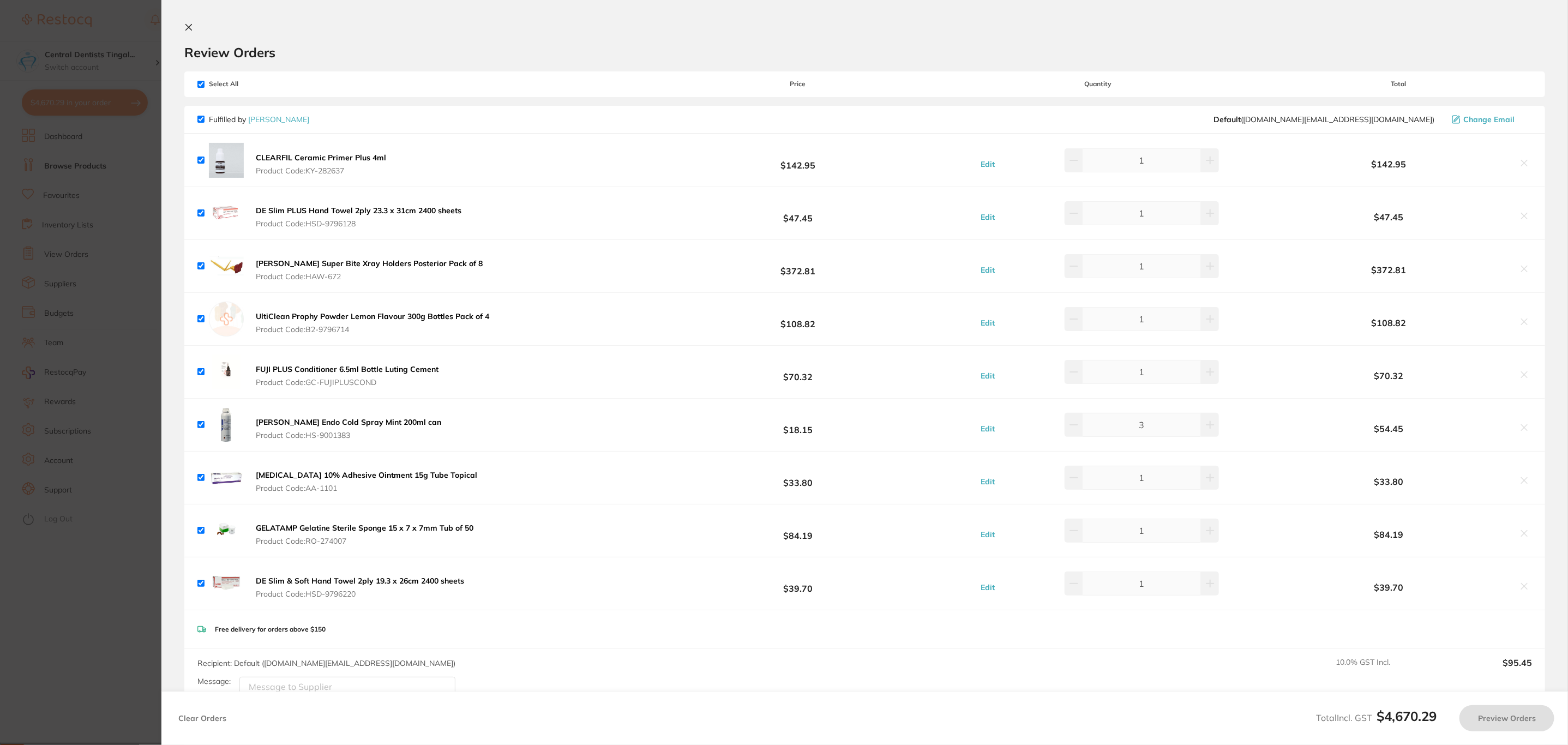
checkbox input "true"
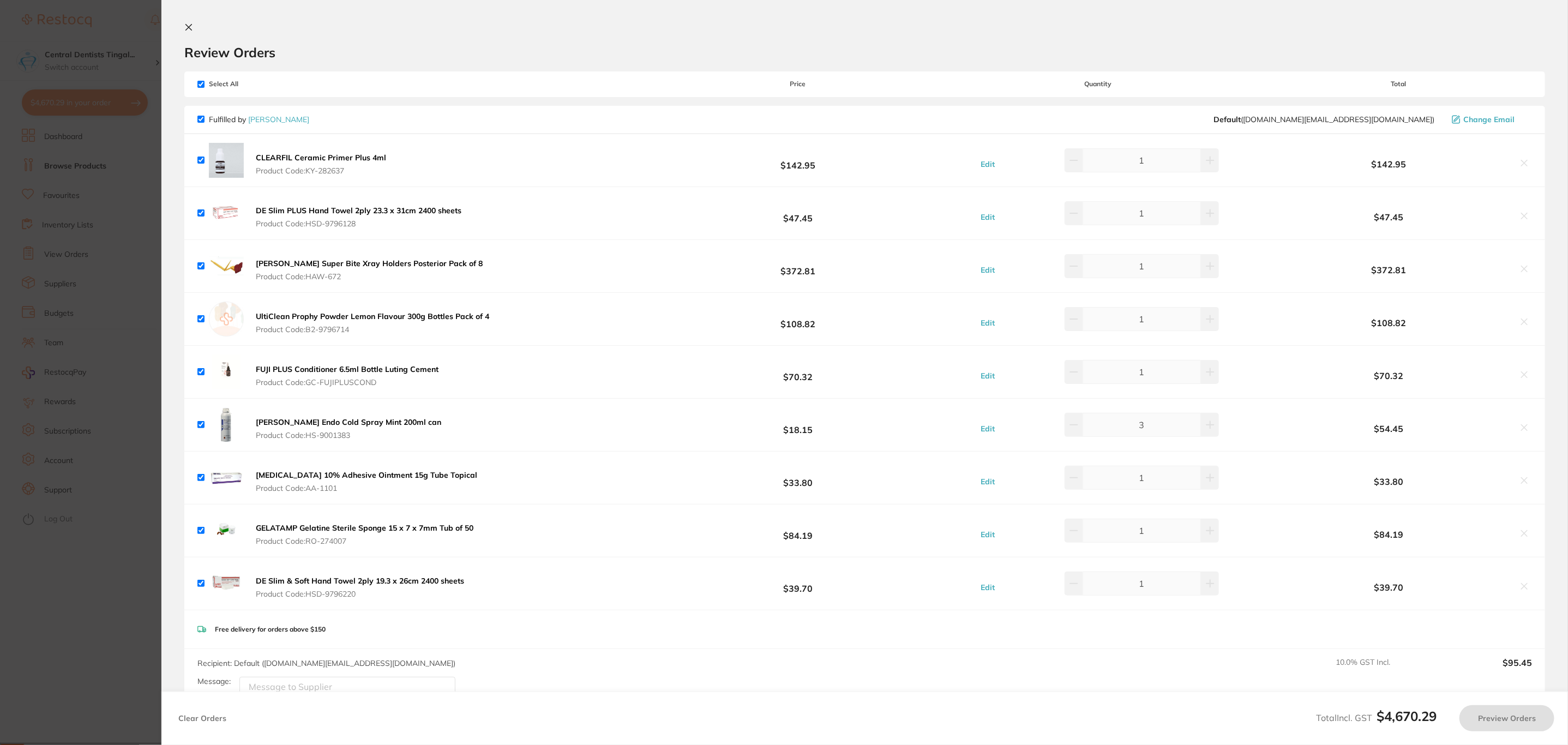
checkbox input "true"
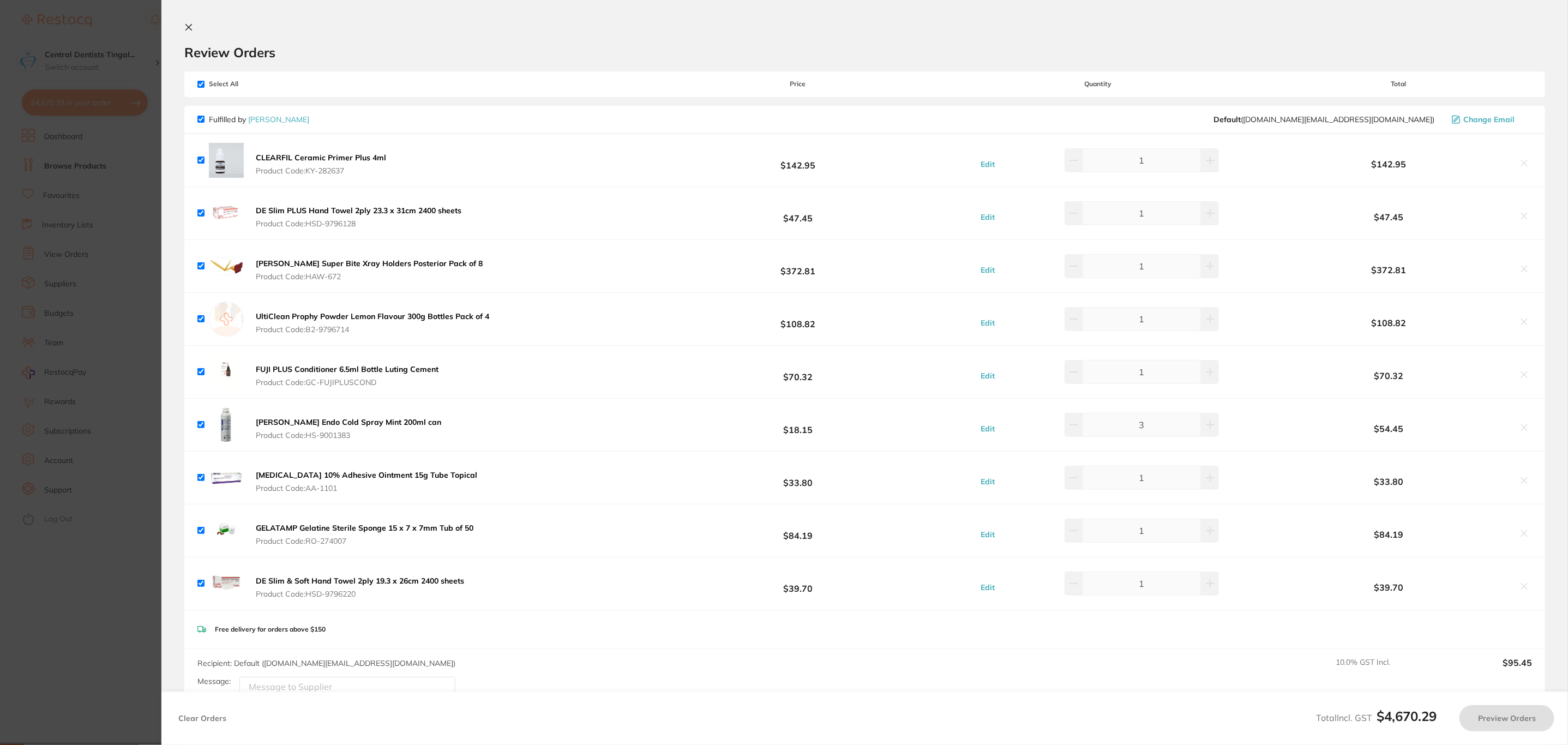
checkbox input "true"
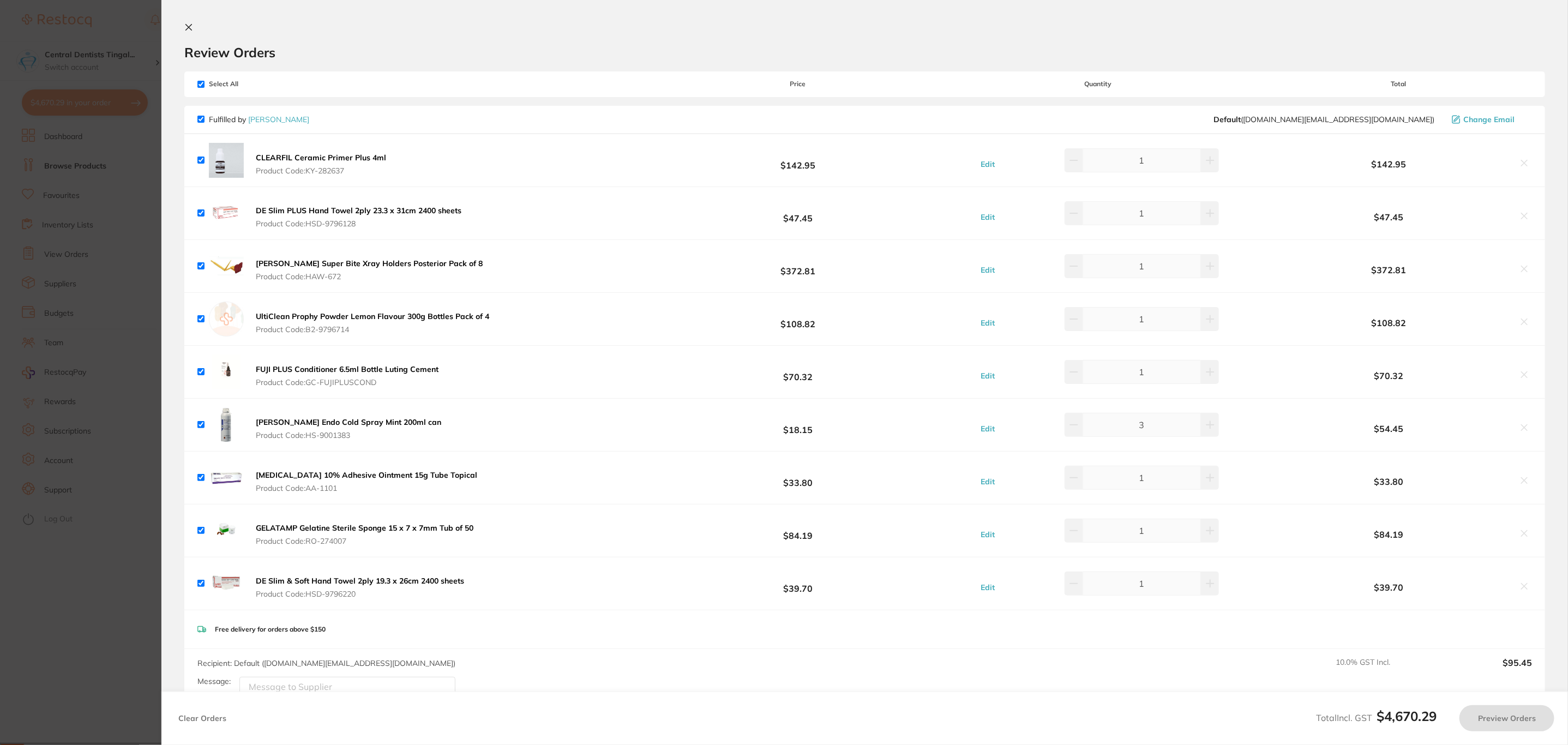
checkbox input "true"
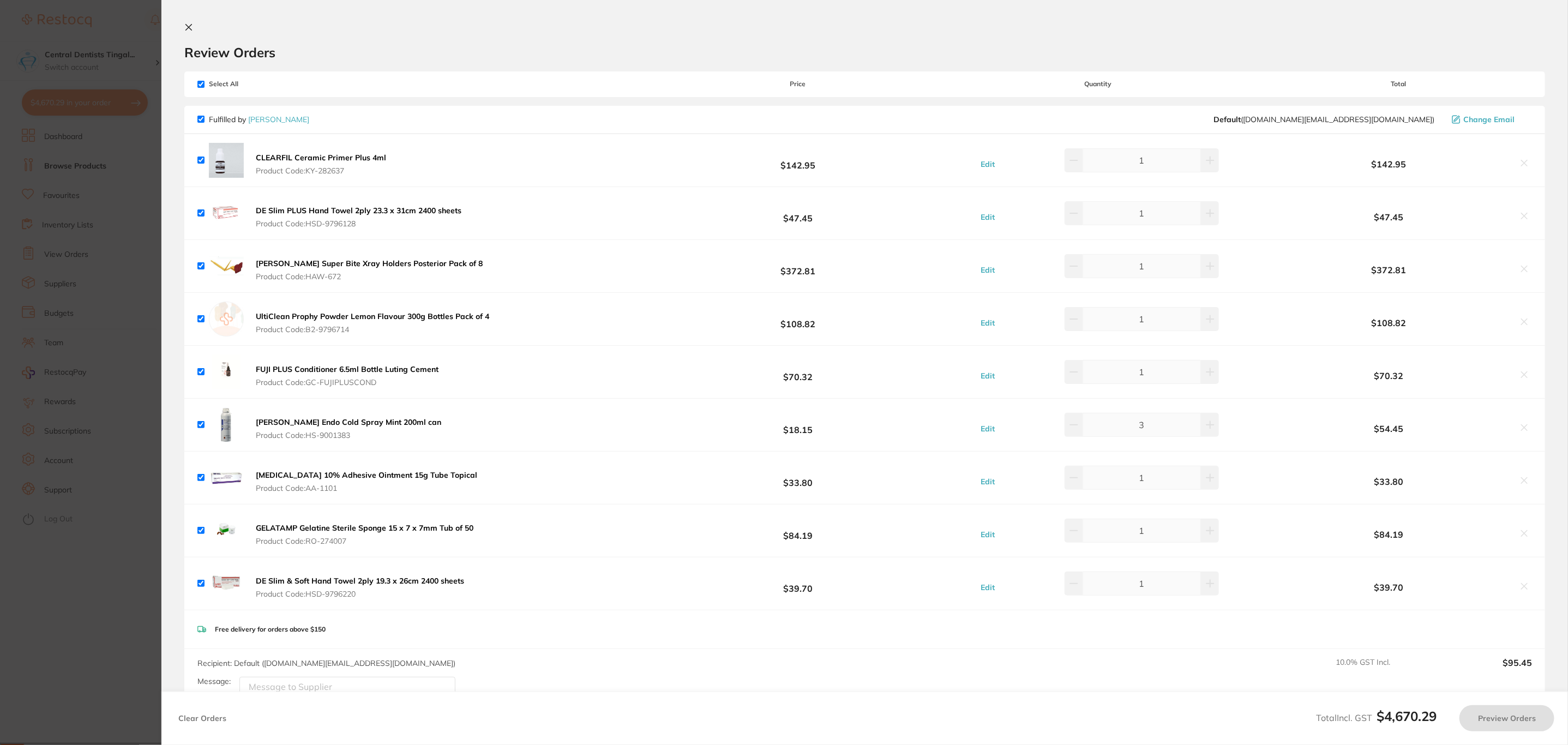
checkbox input "true"
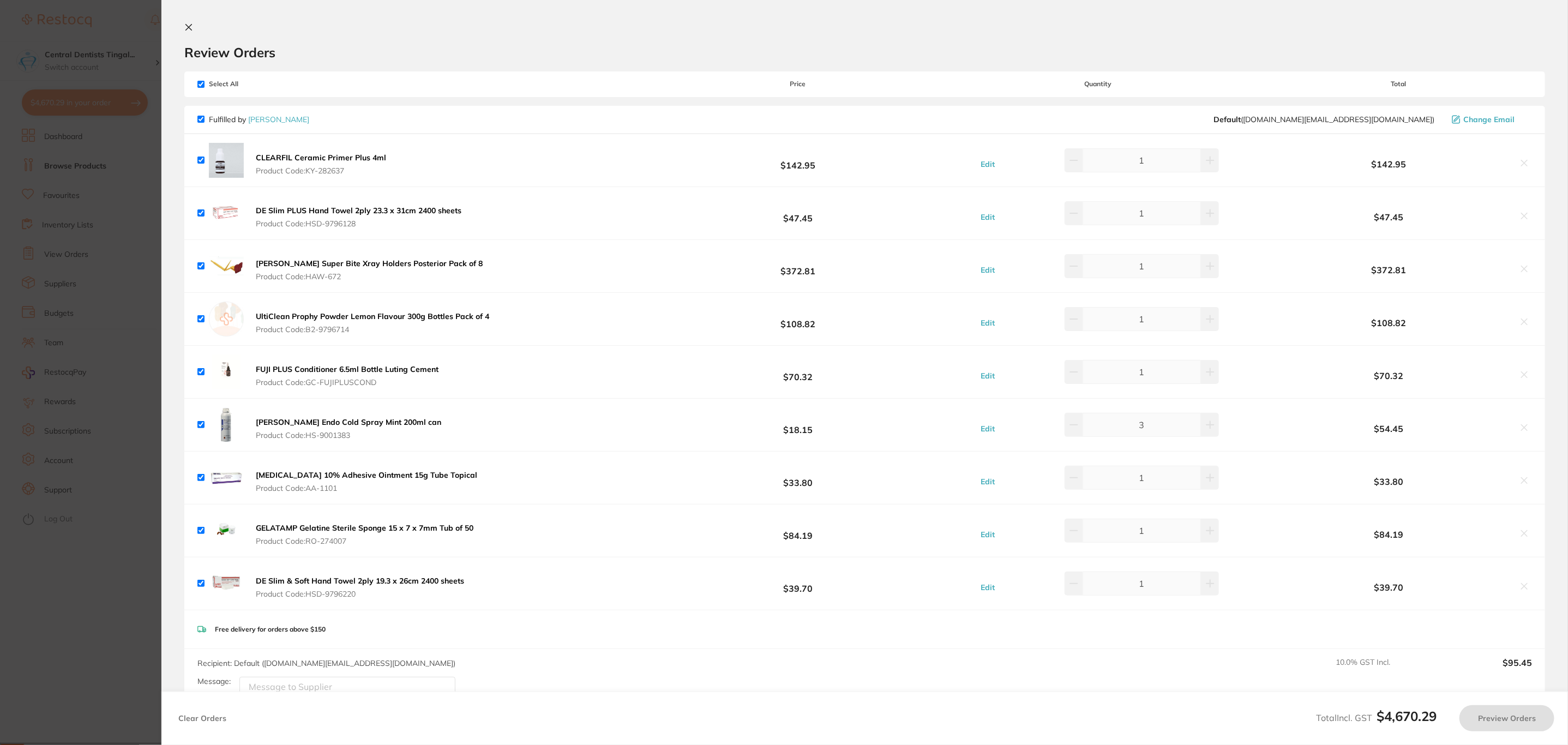
checkbox input "true"
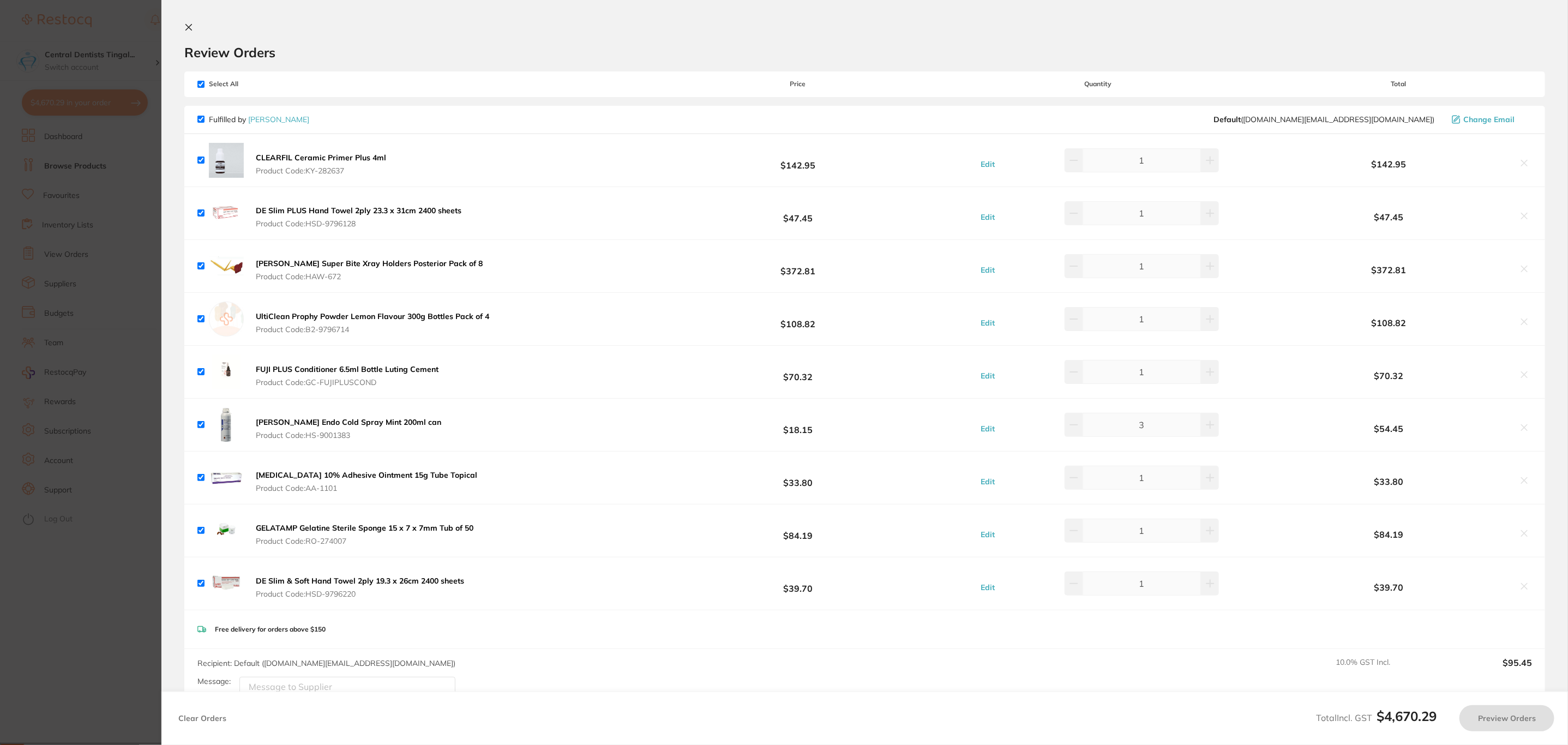
checkbox input "true"
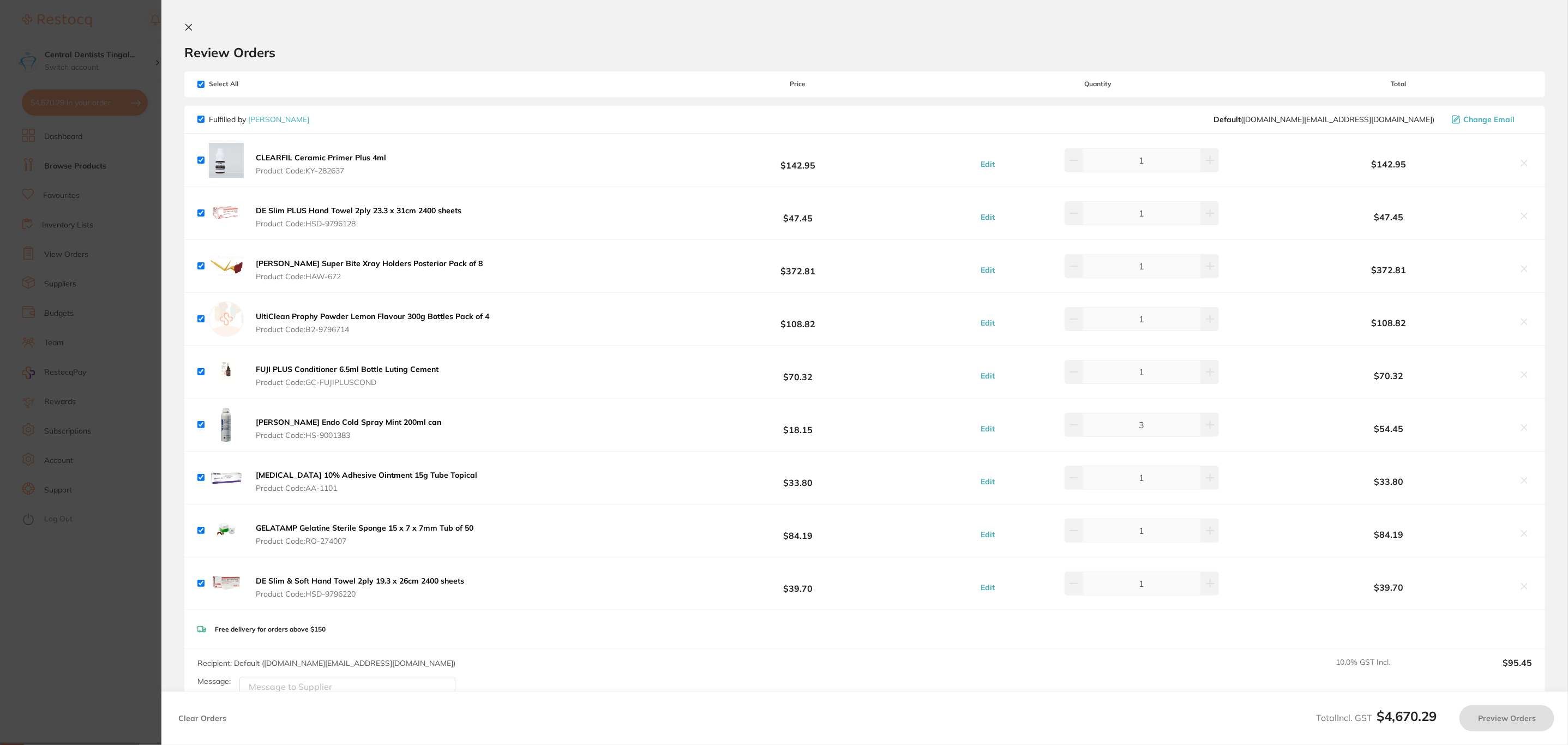
checkbox input "true"
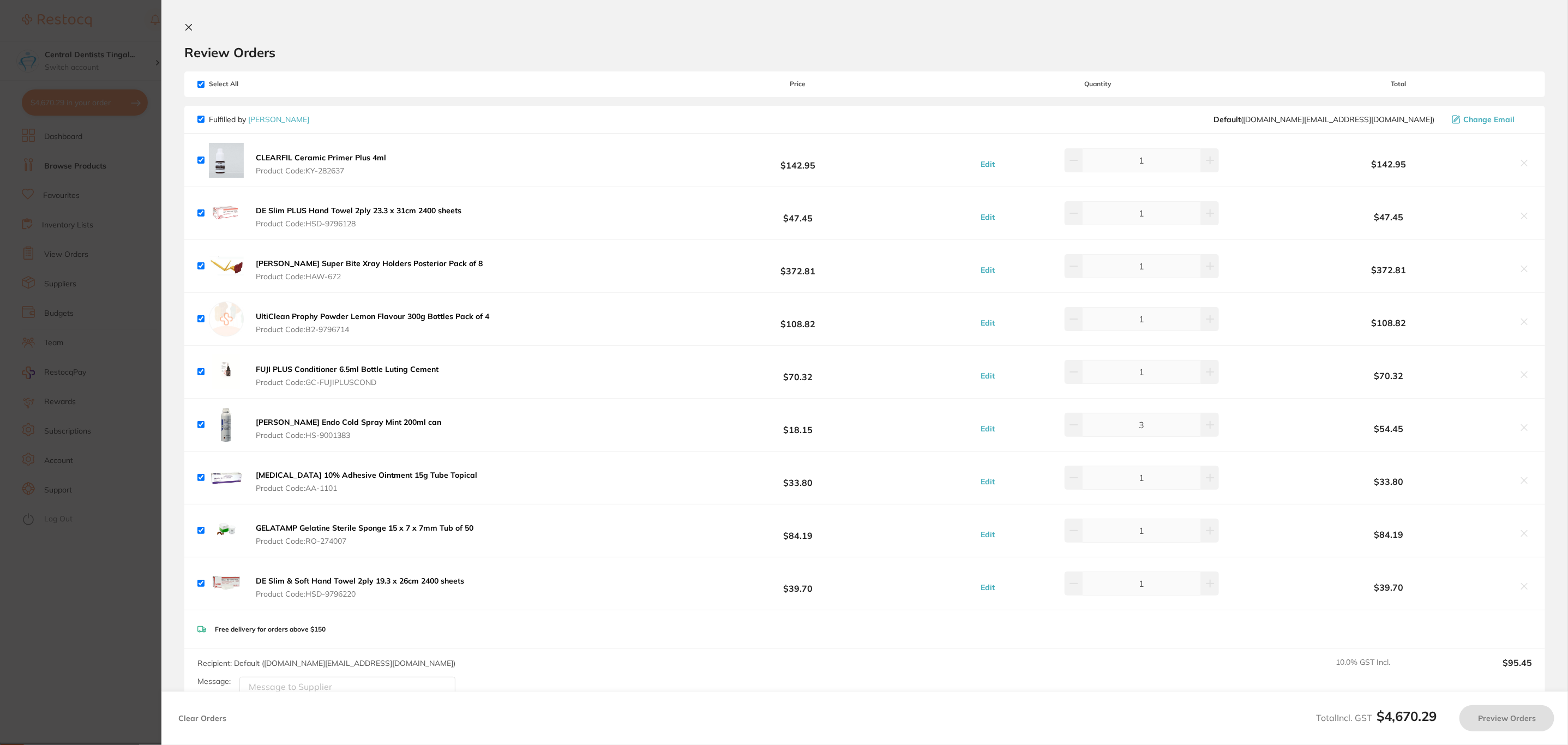
checkbox input "true"
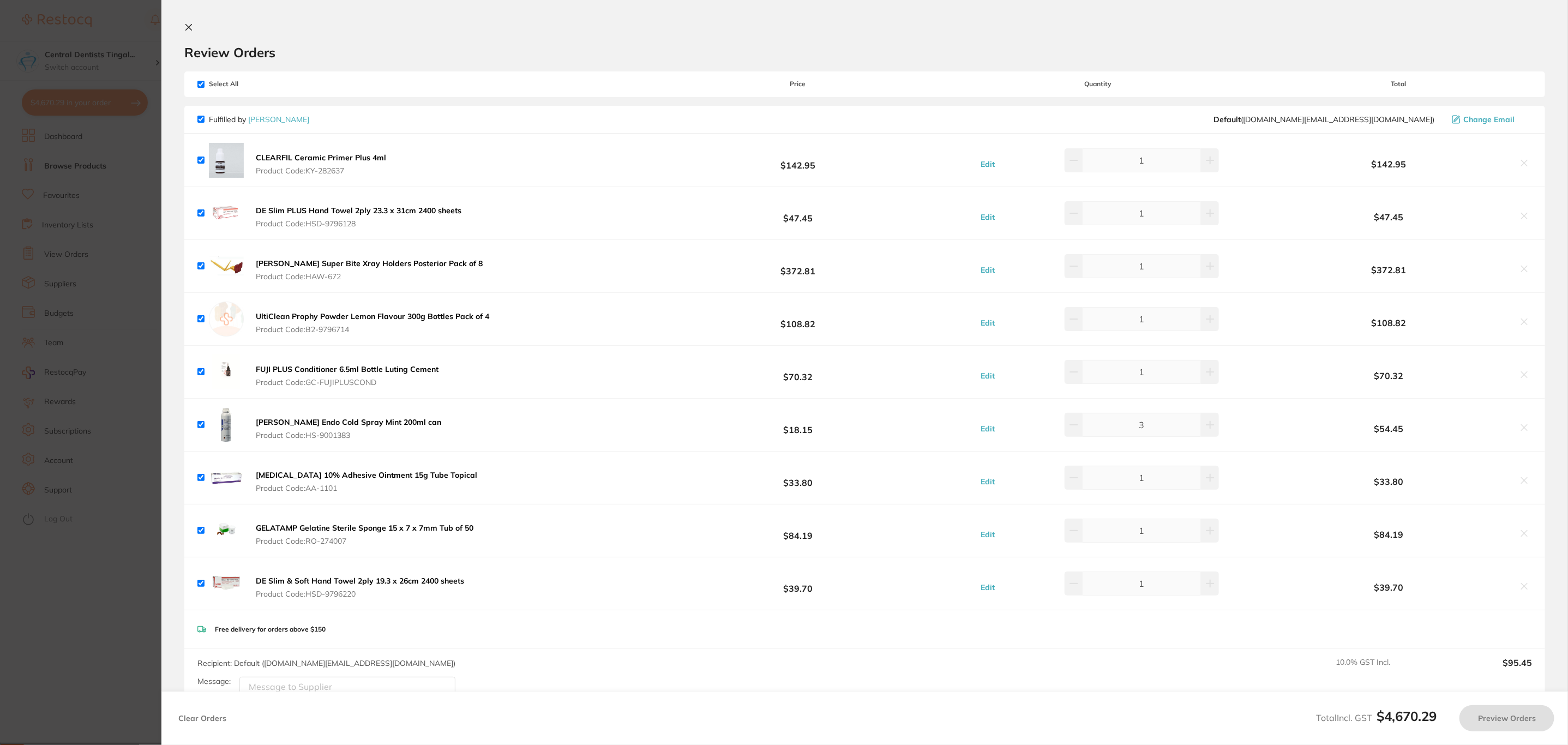
checkbox input "true"
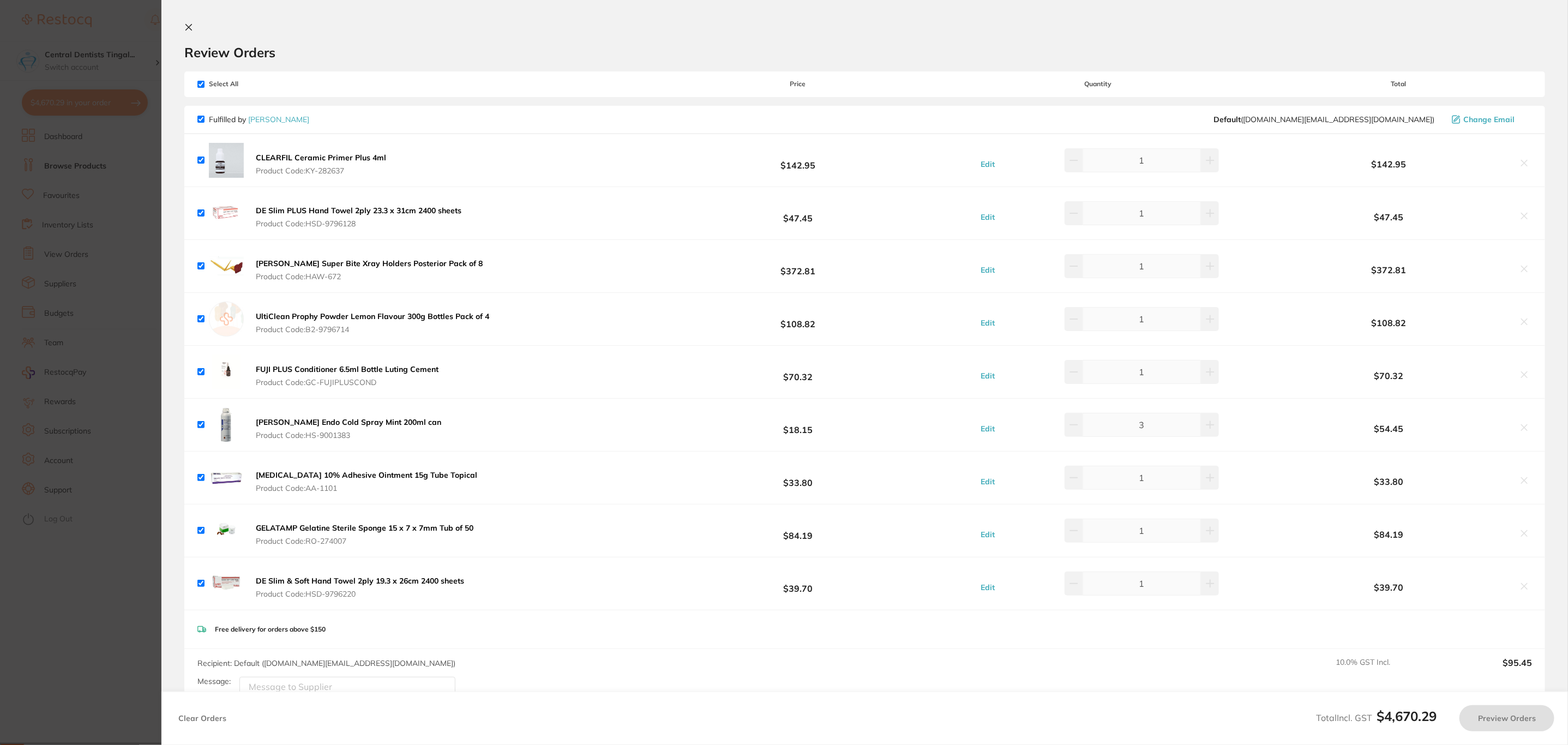
checkbox input "true"
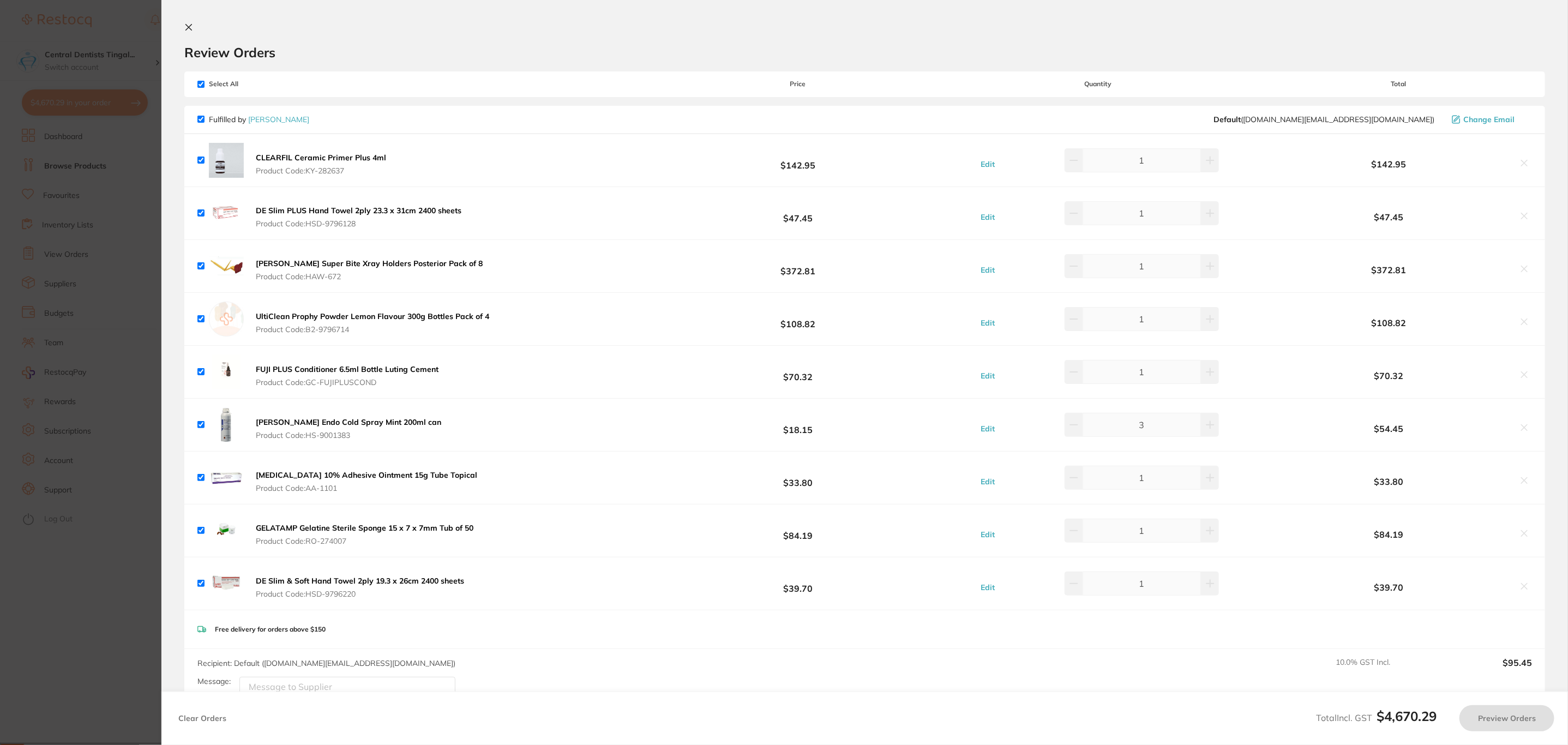
checkbox input "true"
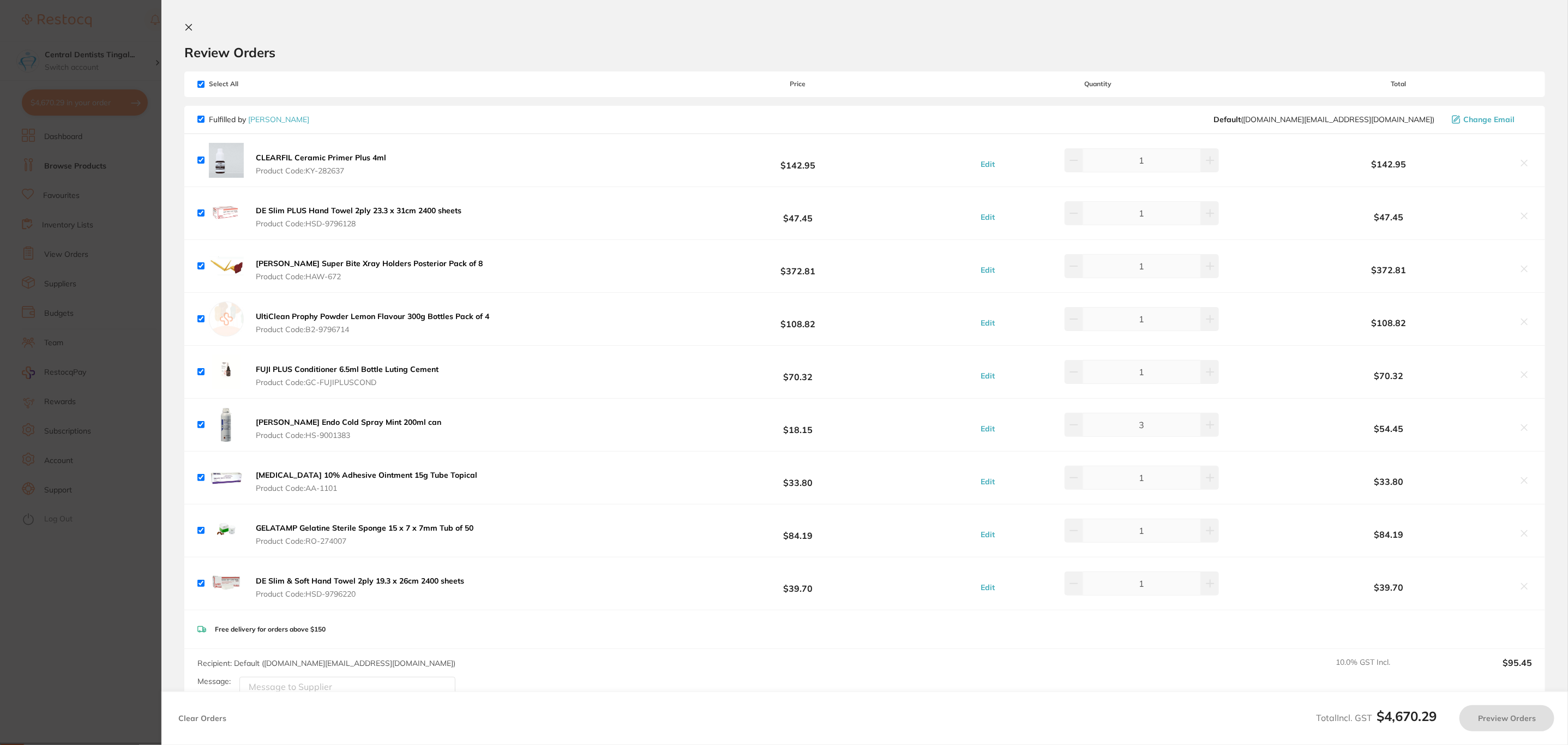
checkbox input "true"
